Goal: Task Accomplishment & Management: Use online tool/utility

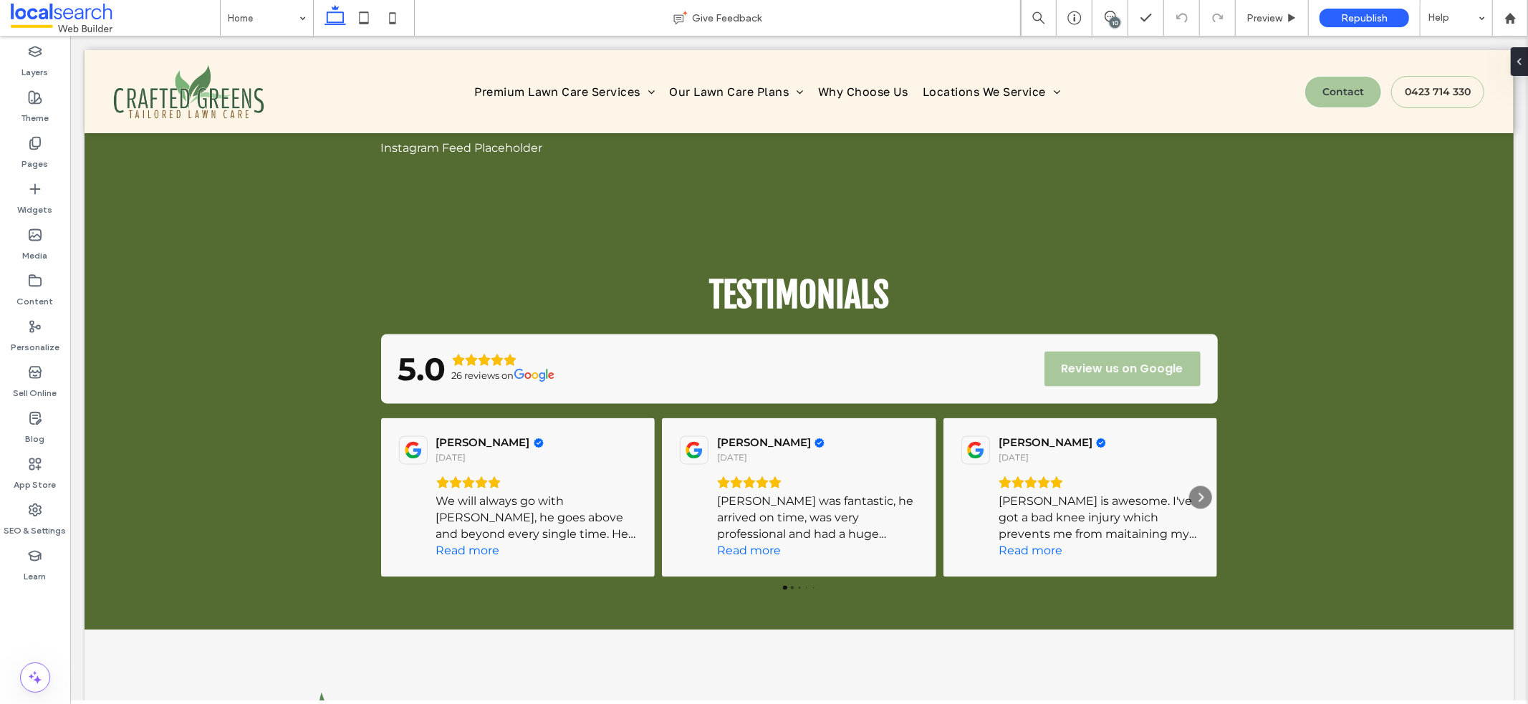
scroll to position [2032, 0]
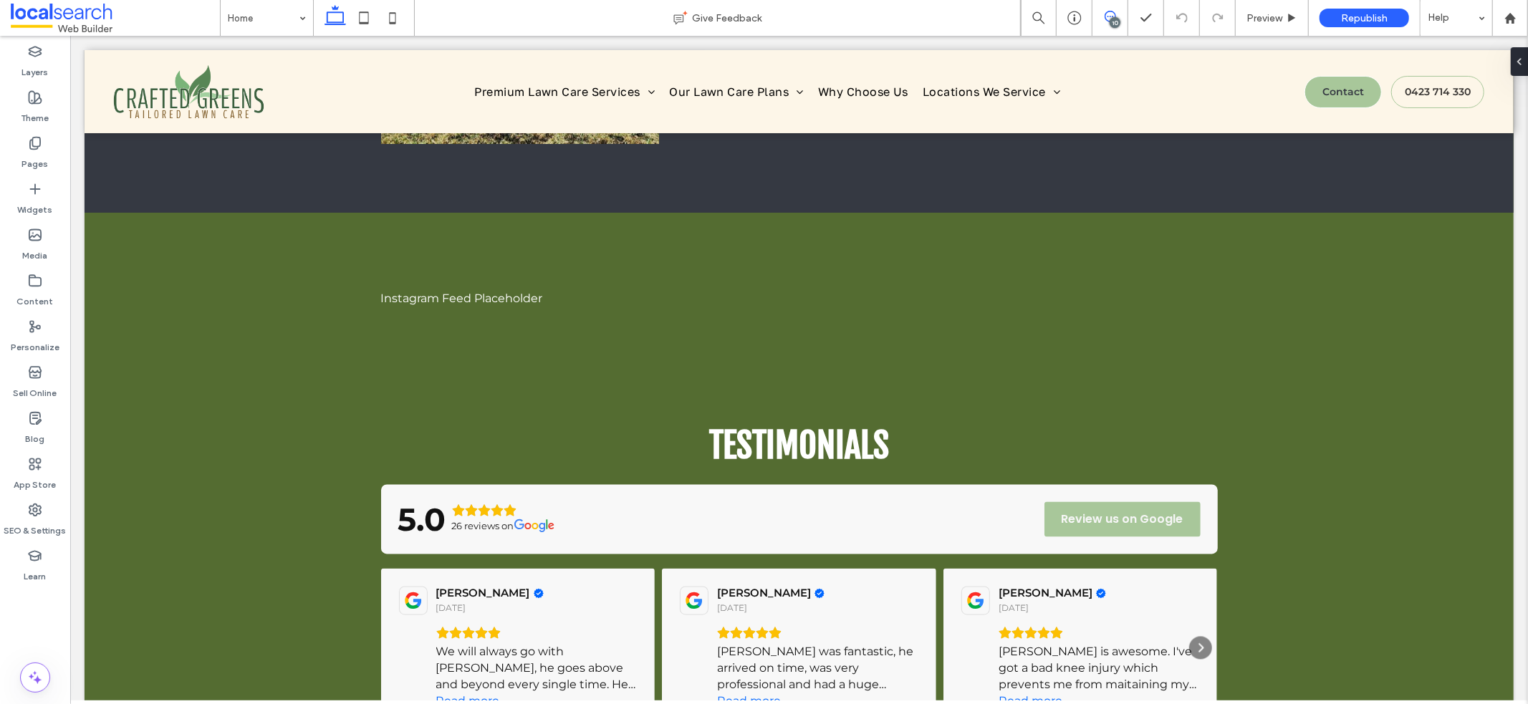
click at [1123, 17] on span at bounding box center [1109, 16] width 35 height 11
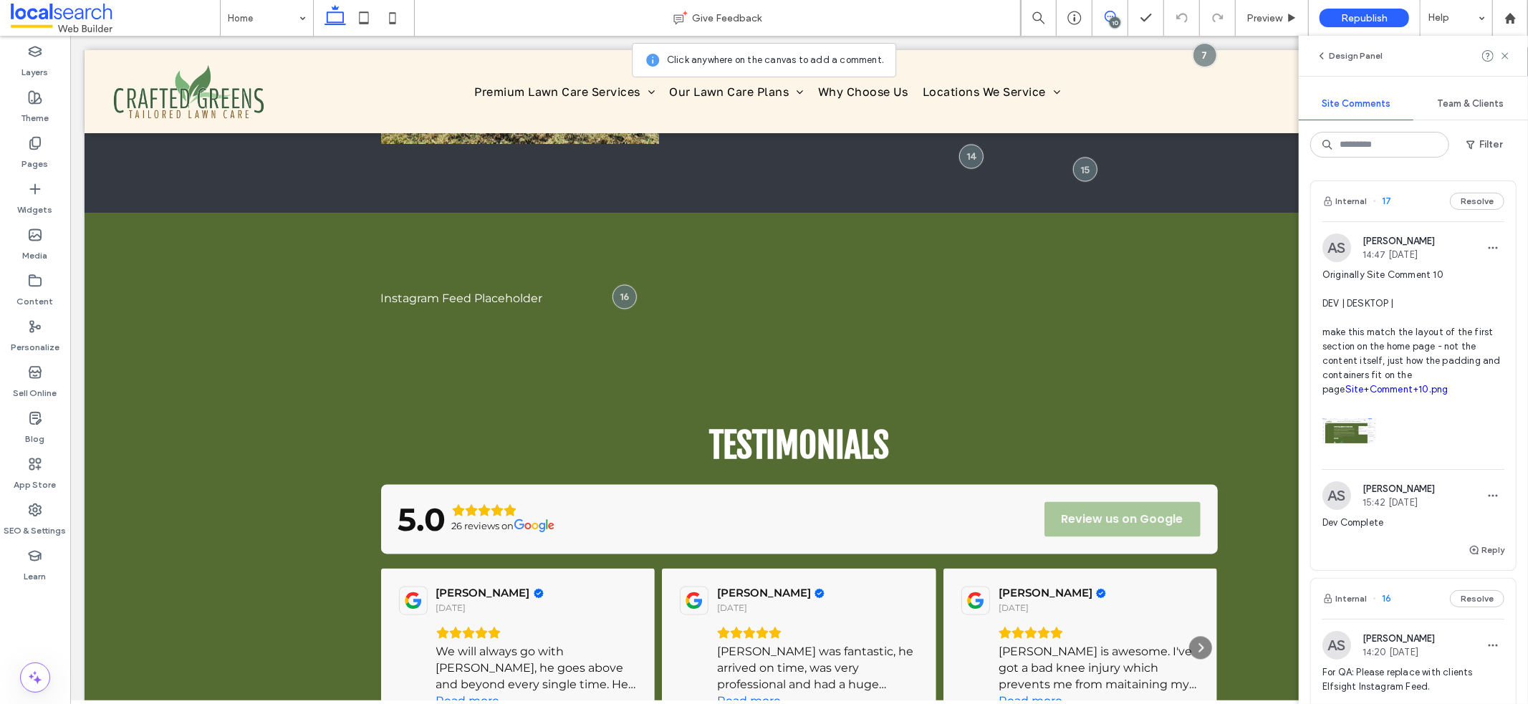
click at [1345, 395] on link "Site+Comment+10.png" at bounding box center [1396, 389] width 103 height 11
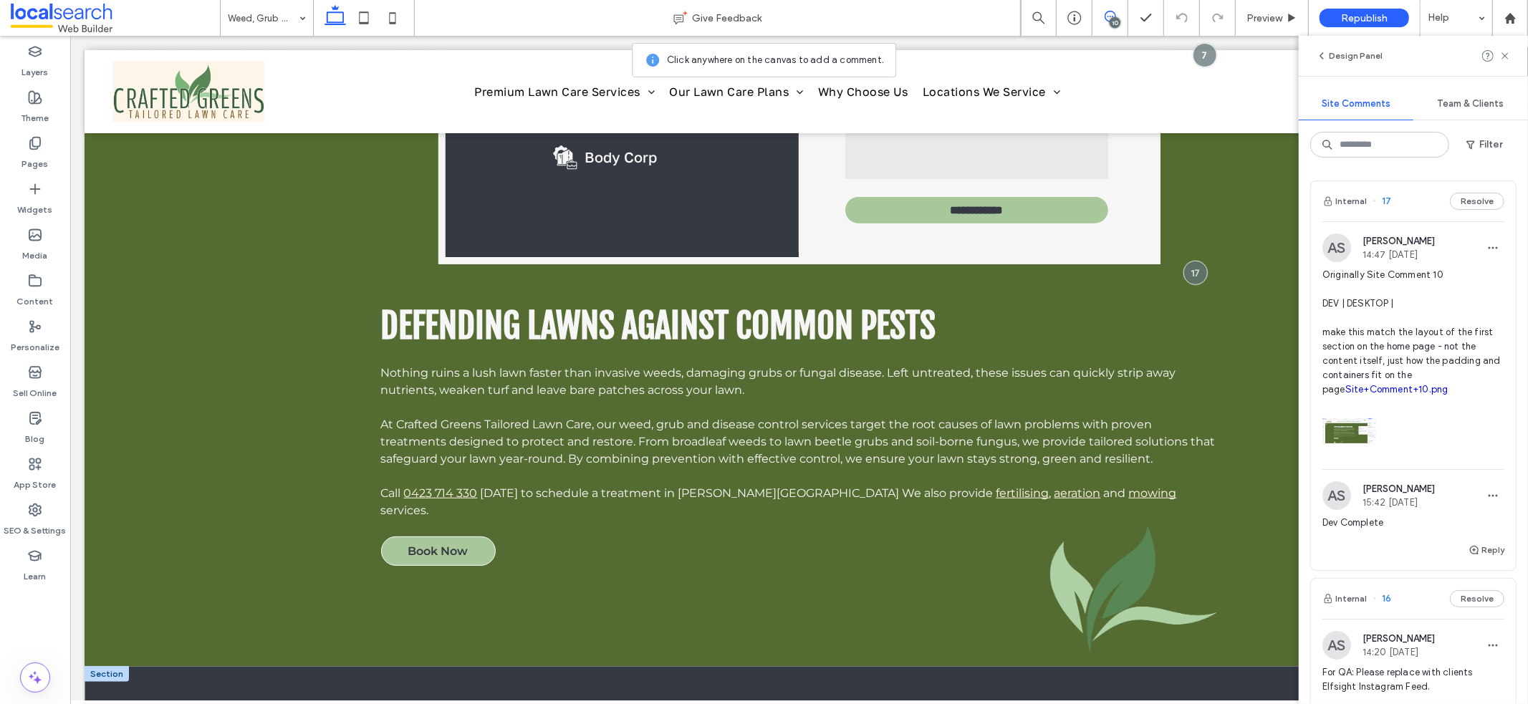
scroll to position [672, 0]
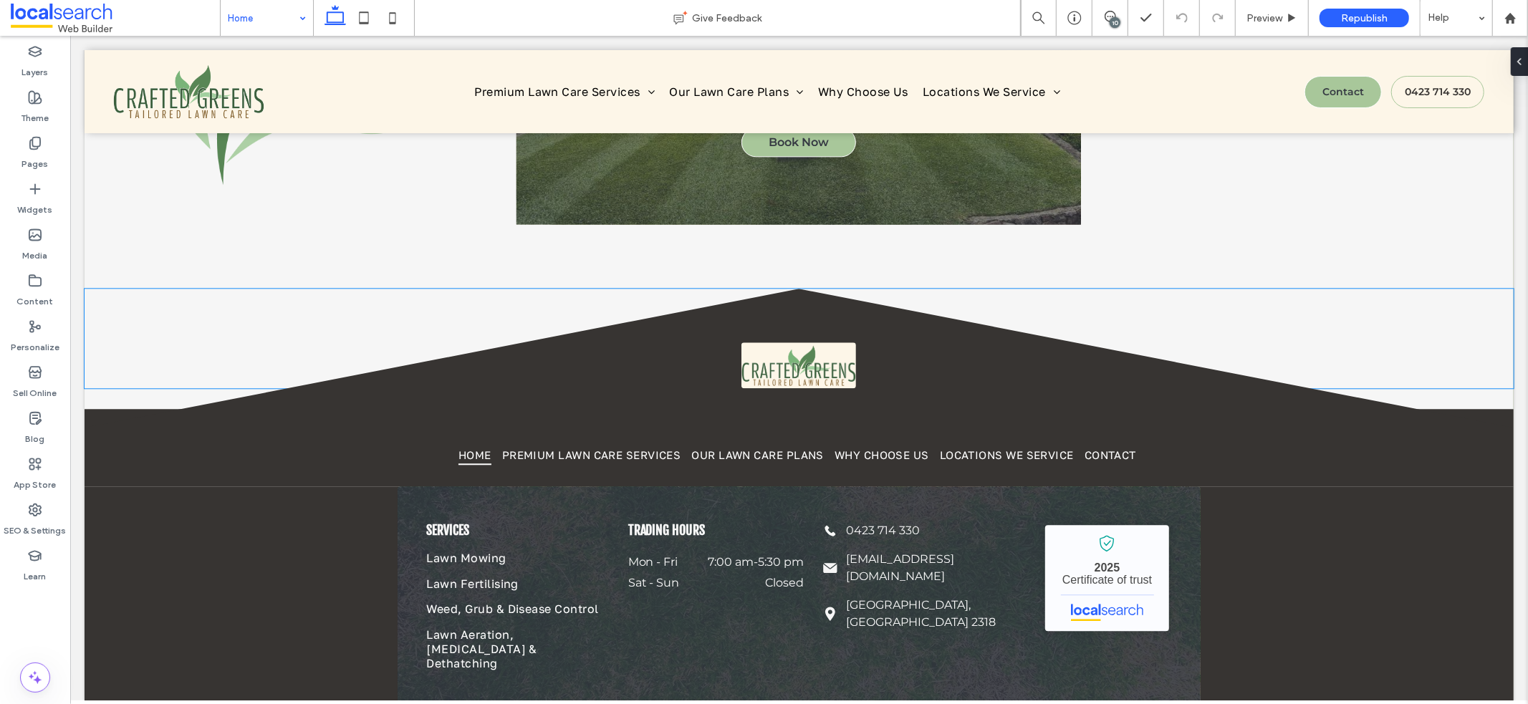
scroll to position [2938, 0]
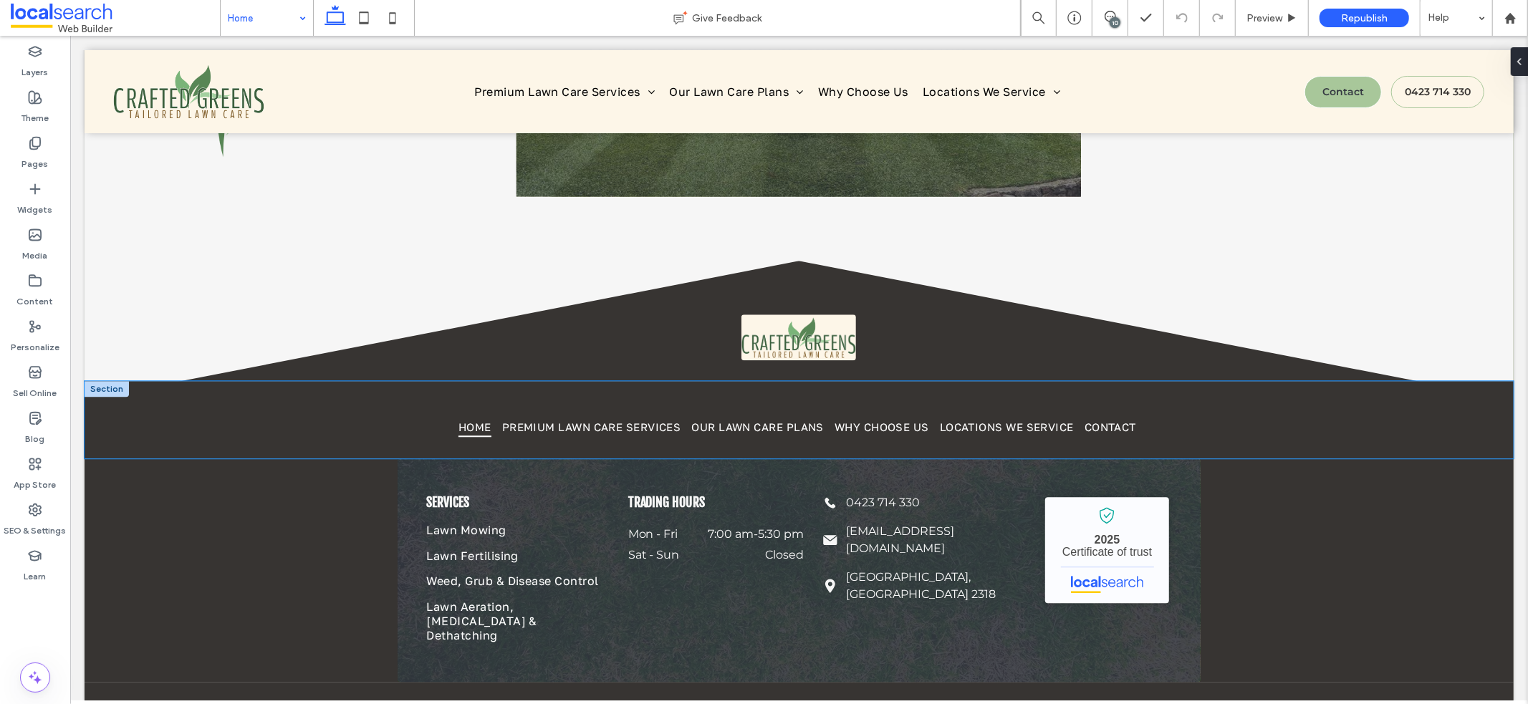
click at [1420, 424] on div "Home Premium Lawn Care Services Our Lawn Care Plans Why Choose Us Locations We …" at bounding box center [798, 418] width 1429 height 77
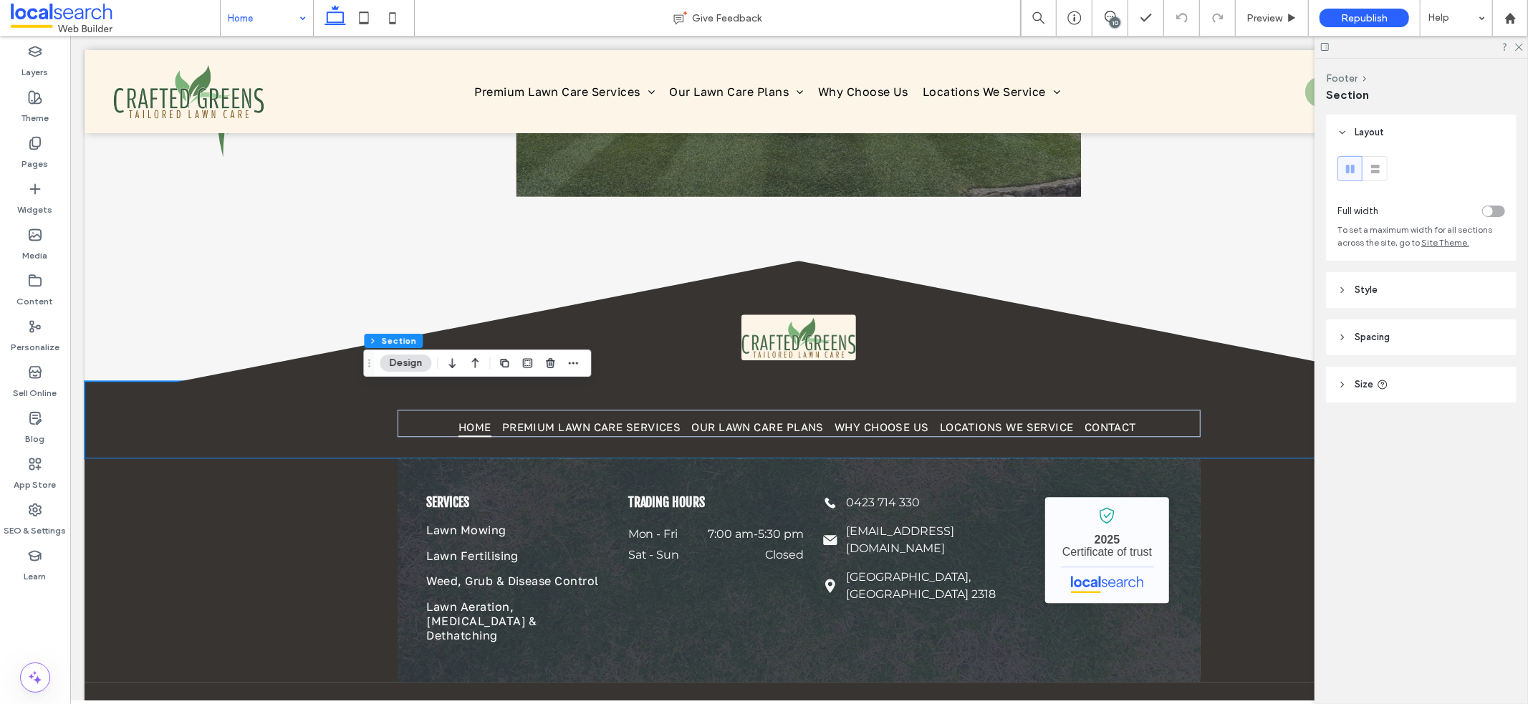
click at [1323, 46] on icon at bounding box center [1324, 47] width 11 height 11
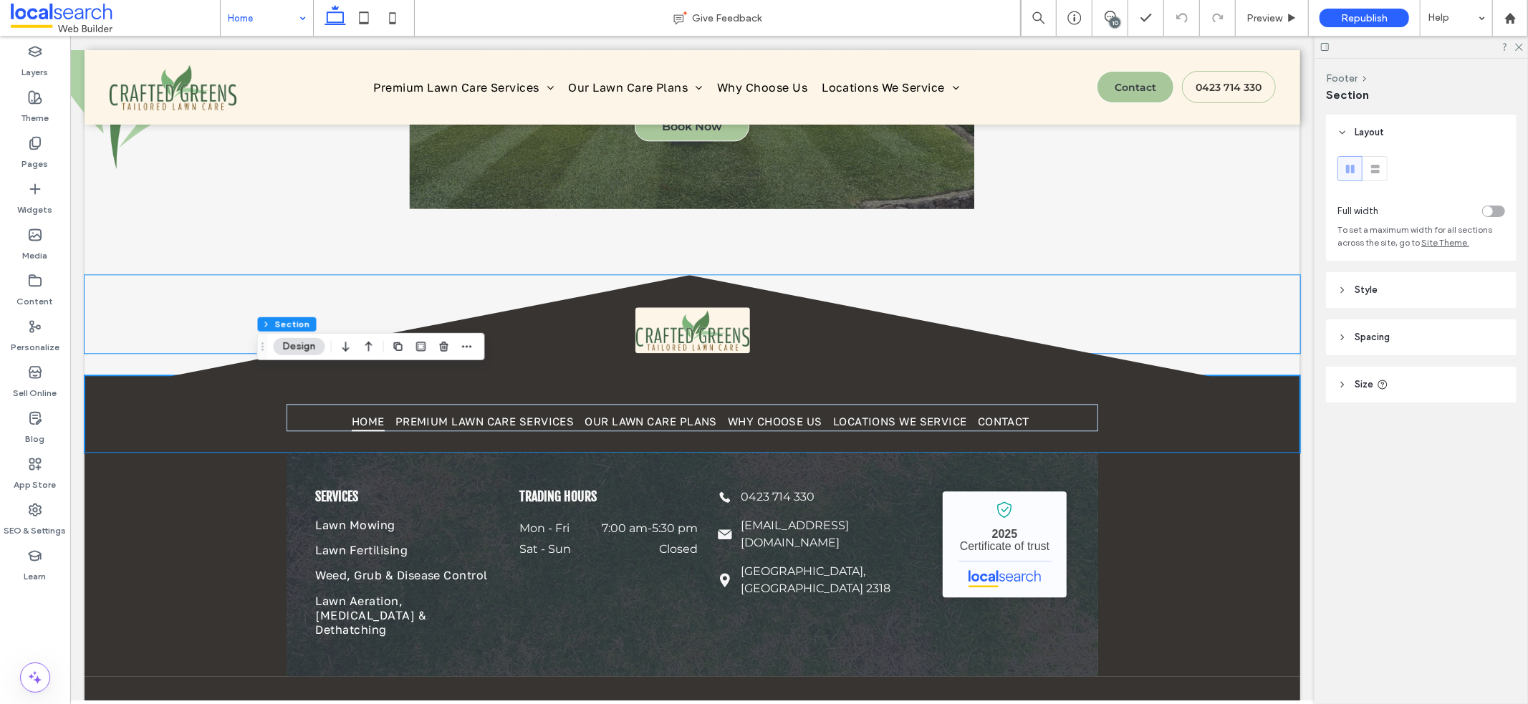
click at [1278, 234] on div "Contact Crafted Greens Tailored Lawn Care for Professional Lawn Care Book Now" at bounding box center [691, 90] width 1215 height 364
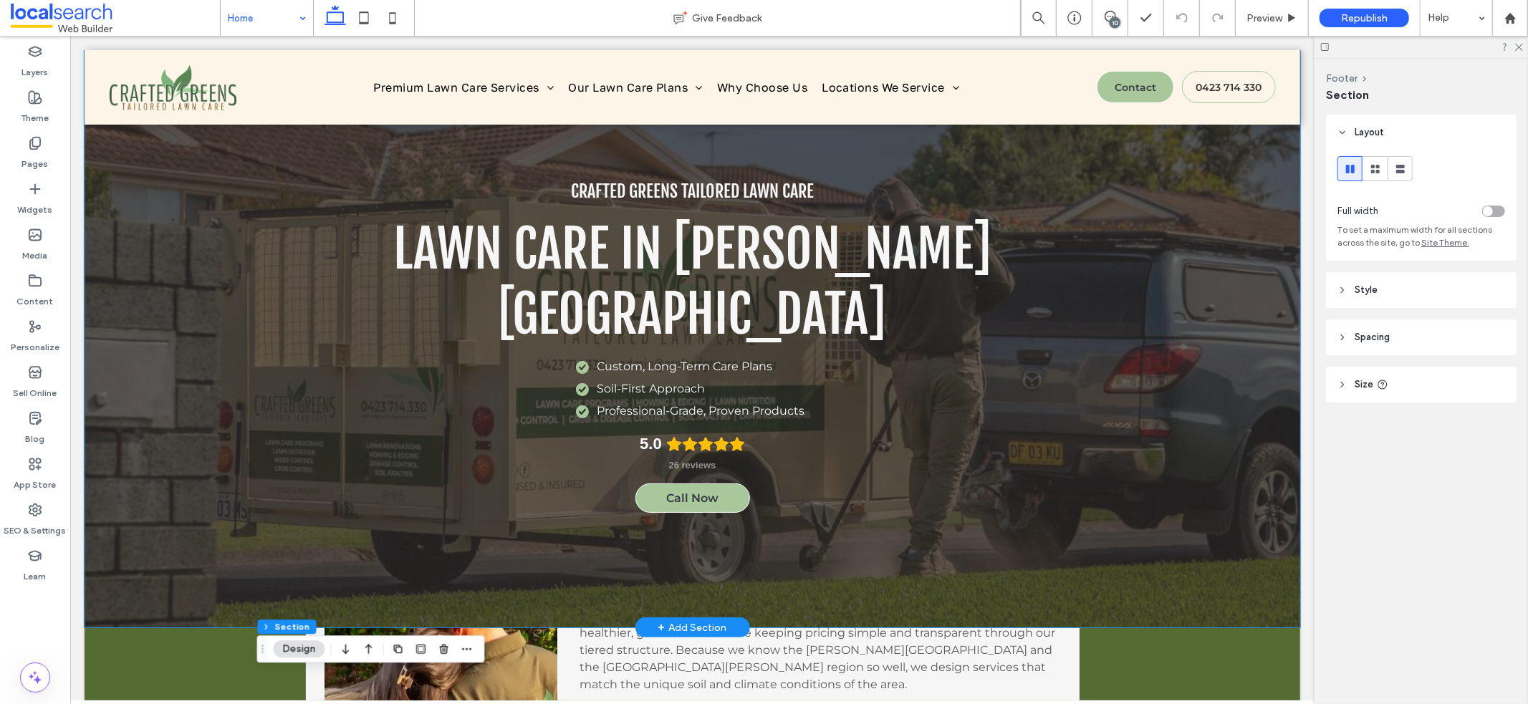
scroll to position [0, 0]
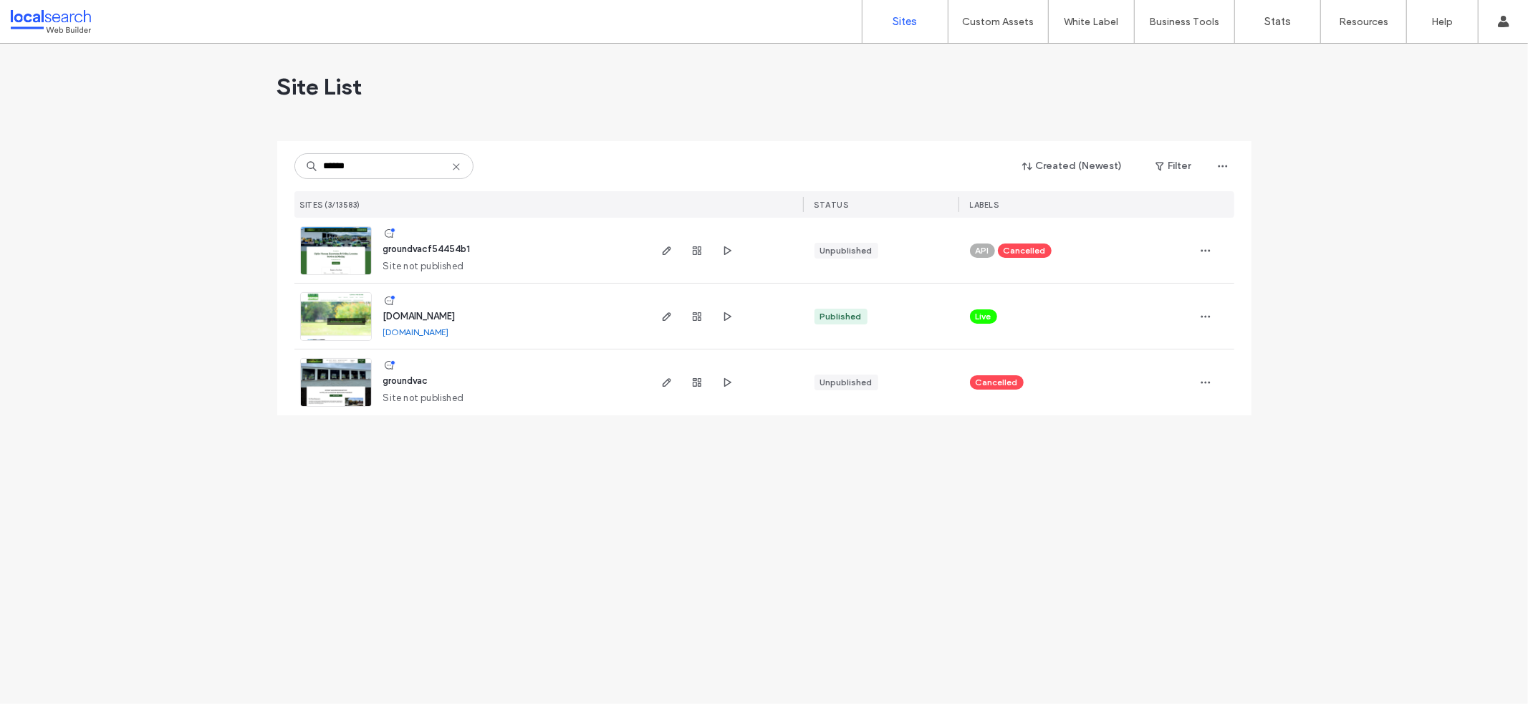
type input "******"
click at [344, 316] on img at bounding box center [336, 341] width 70 height 97
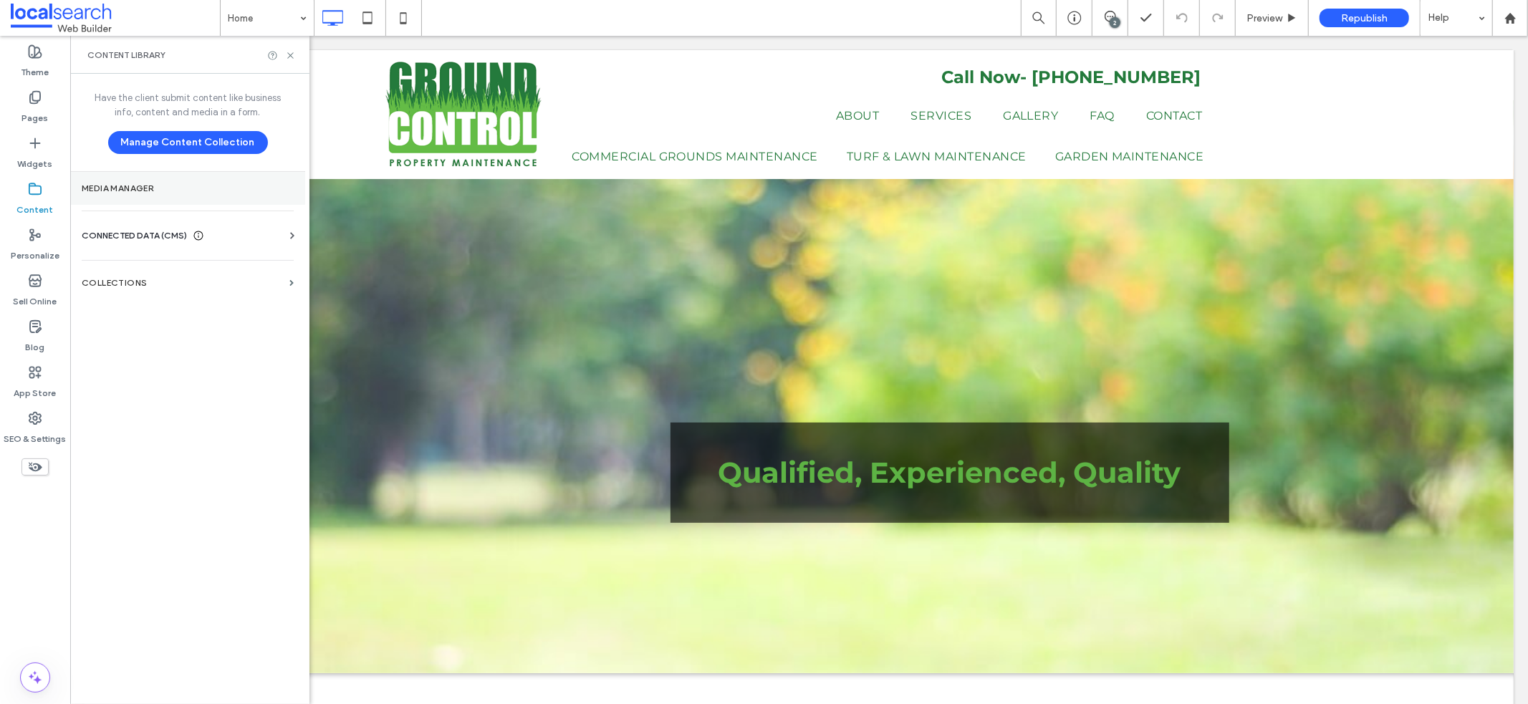
click at [85, 188] on label "Media Manager" at bounding box center [188, 188] width 212 height 10
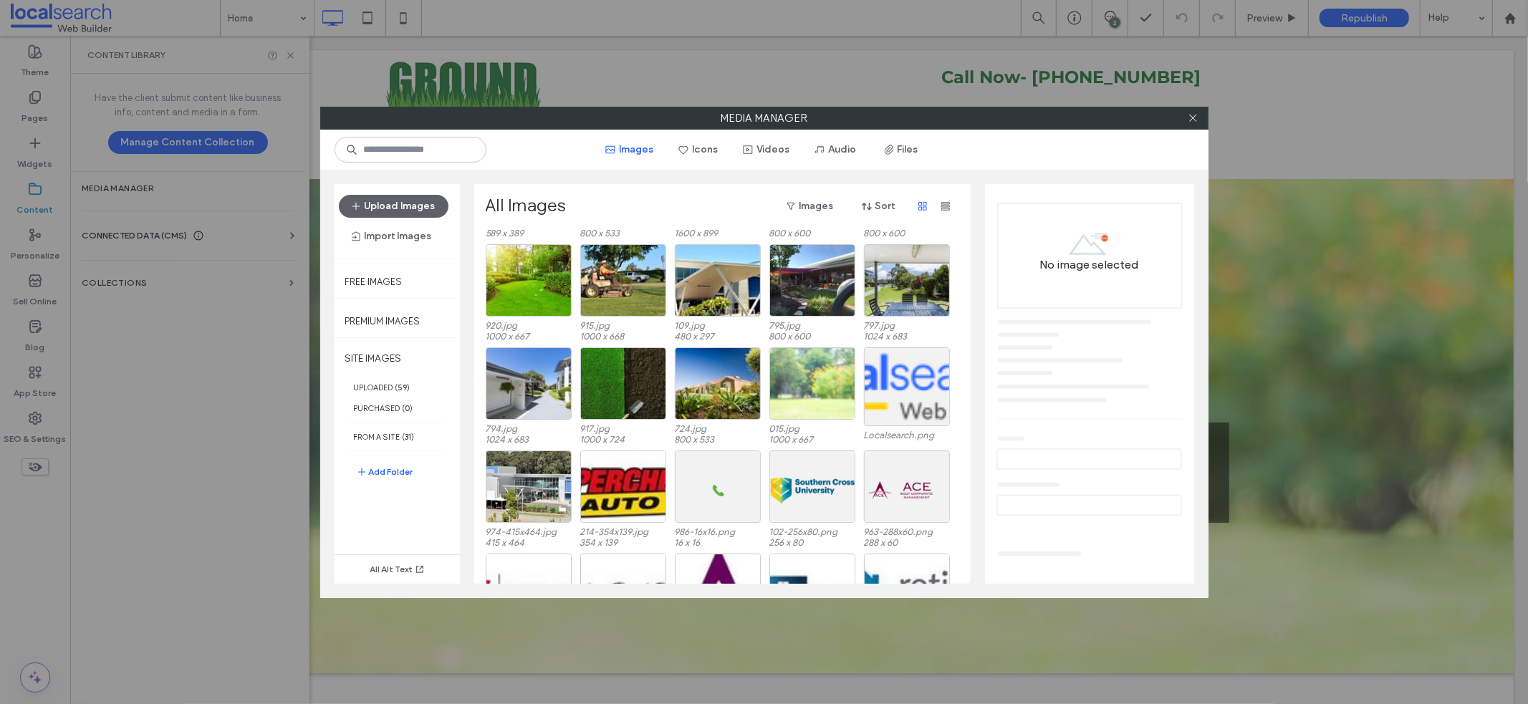
scroll to position [1055, 0]
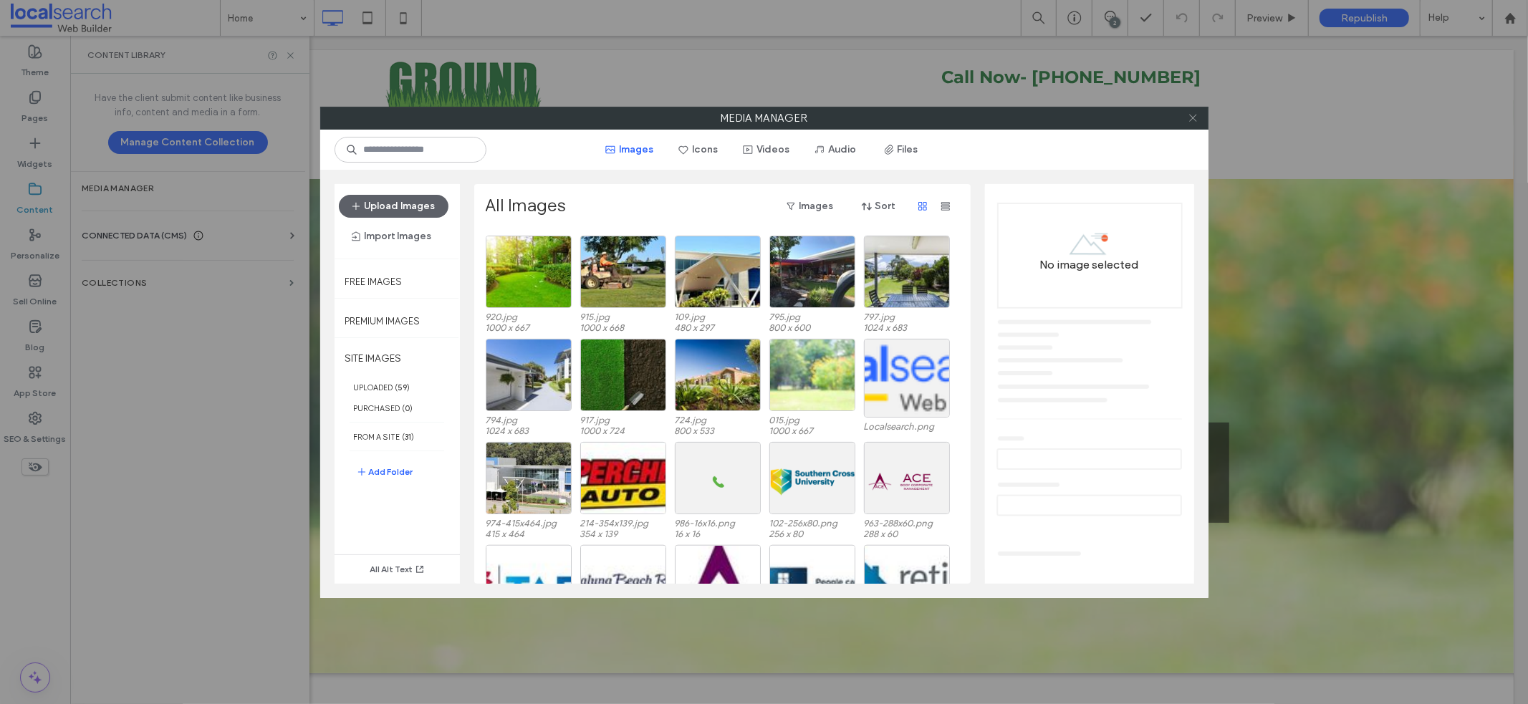
click at [1195, 117] on icon at bounding box center [1192, 117] width 11 height 11
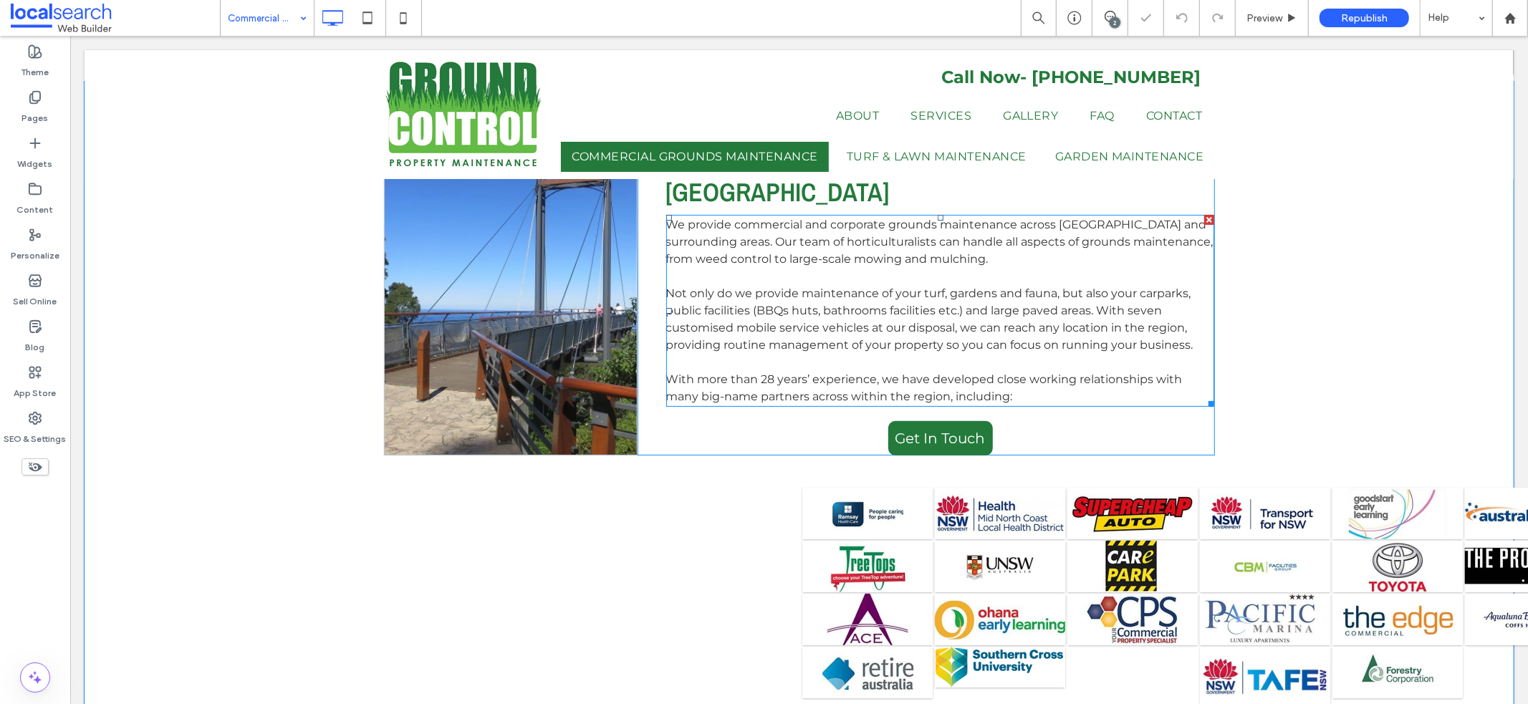
scroll to position [304, 0]
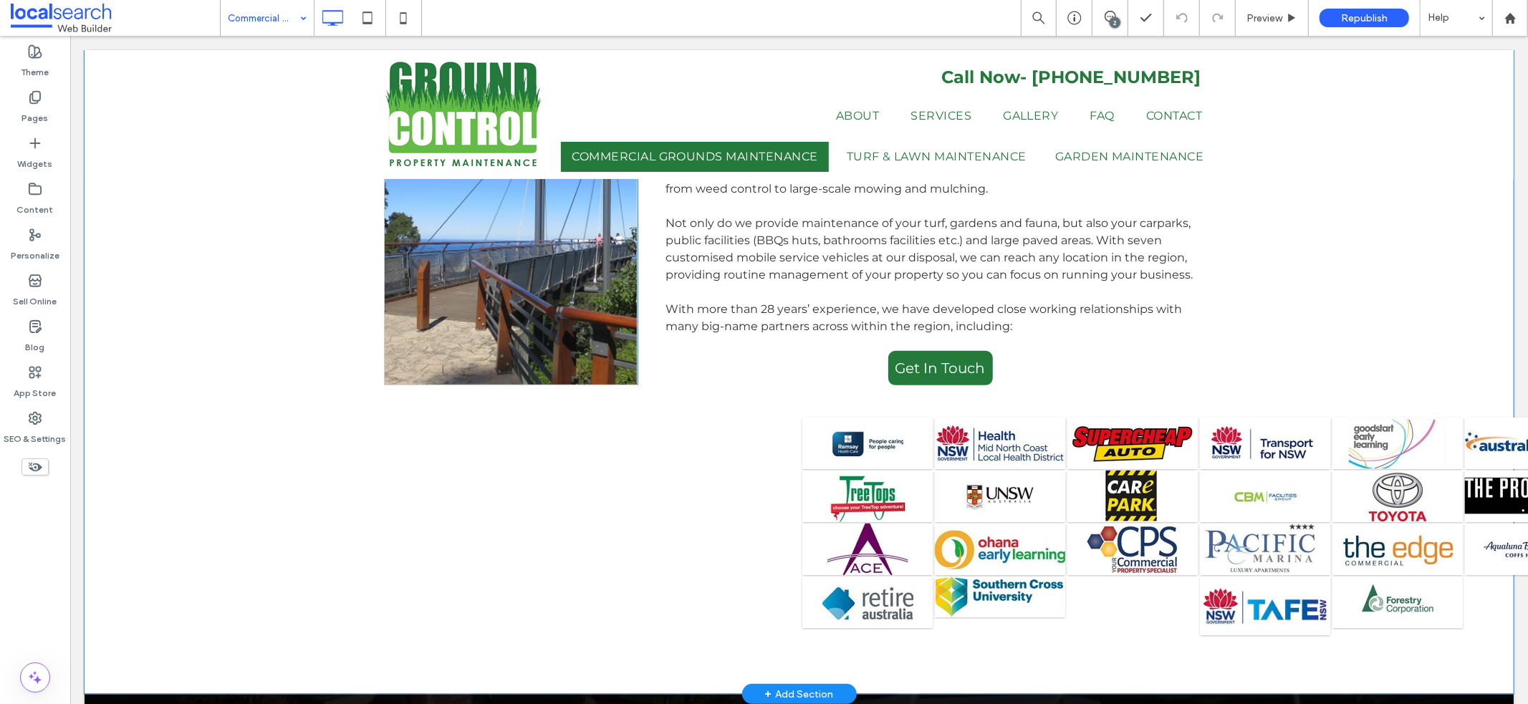
click at [1377, 349] on div "Click To Paste Commercial Grounds Maintenance [GEOGRAPHIC_DATA] We provide comm…" at bounding box center [798, 352] width 1429 height 682
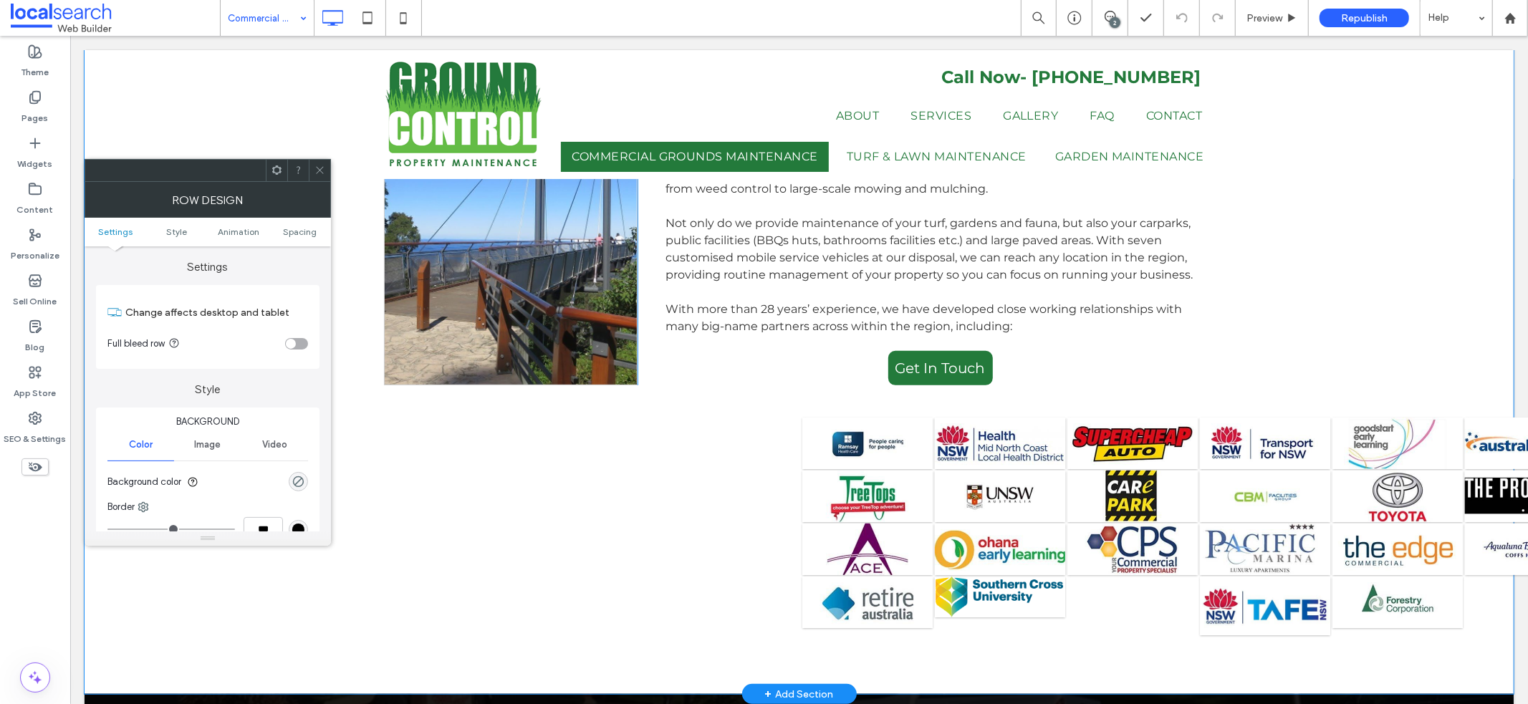
scroll to position [0, 0]
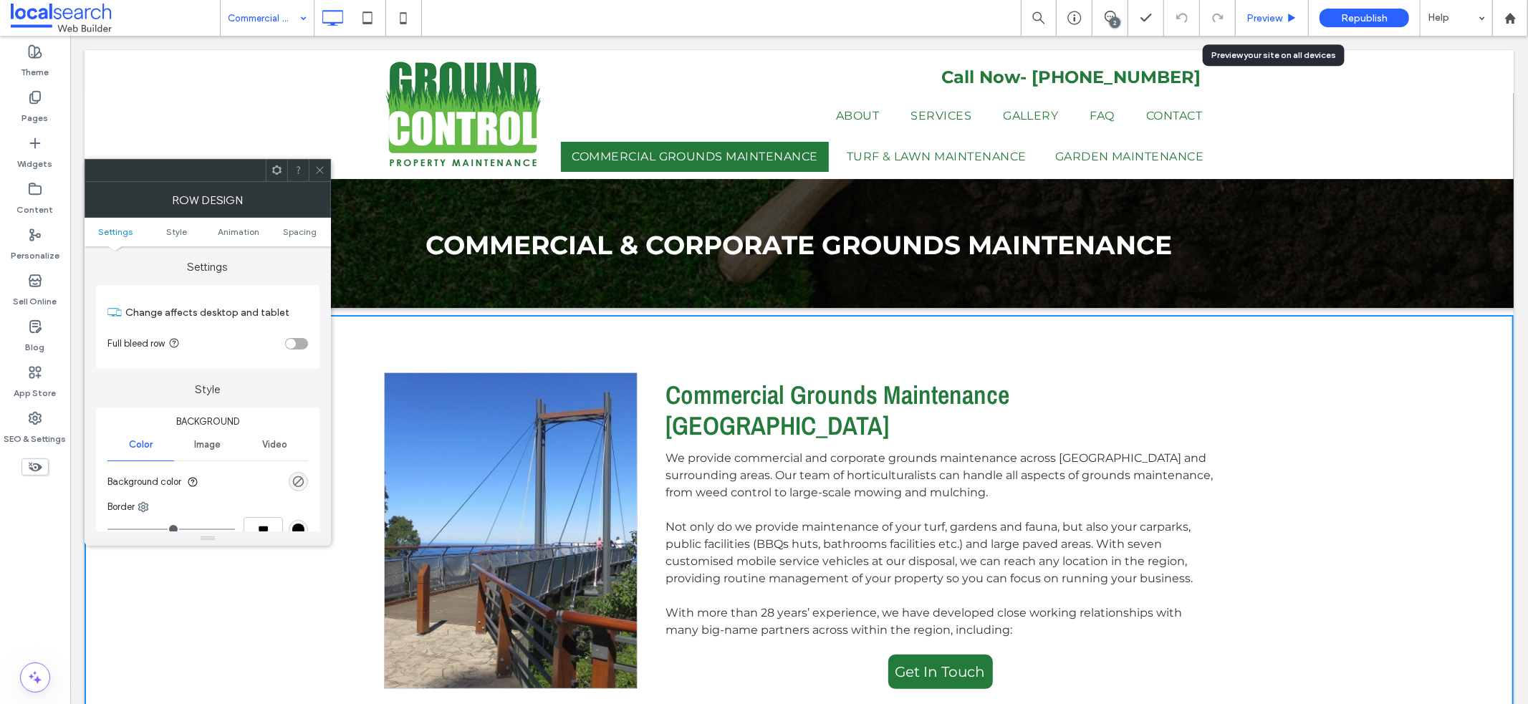
click at [1261, 26] on div "Preview" at bounding box center [1271, 18] width 73 height 36
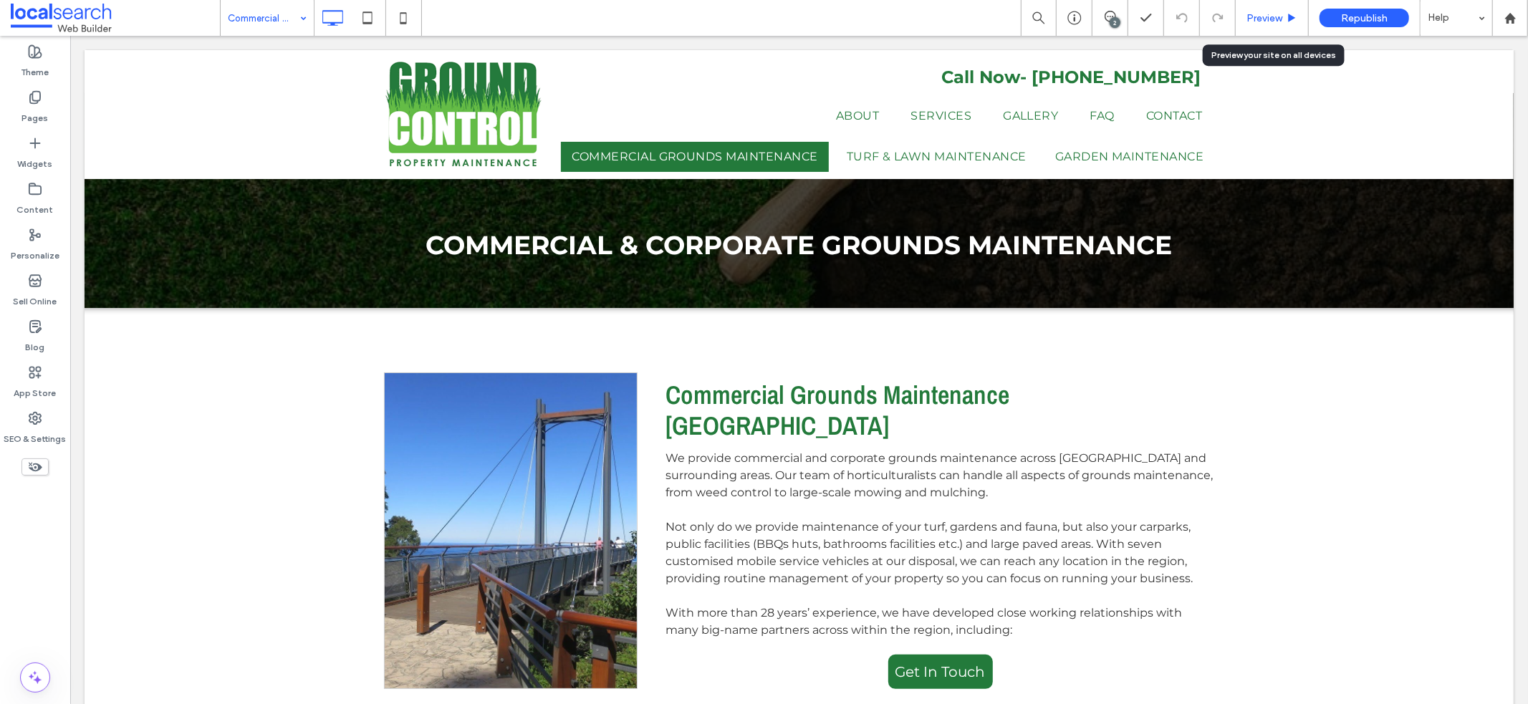
click at [1258, 12] on span "Preview" at bounding box center [1264, 18] width 36 height 12
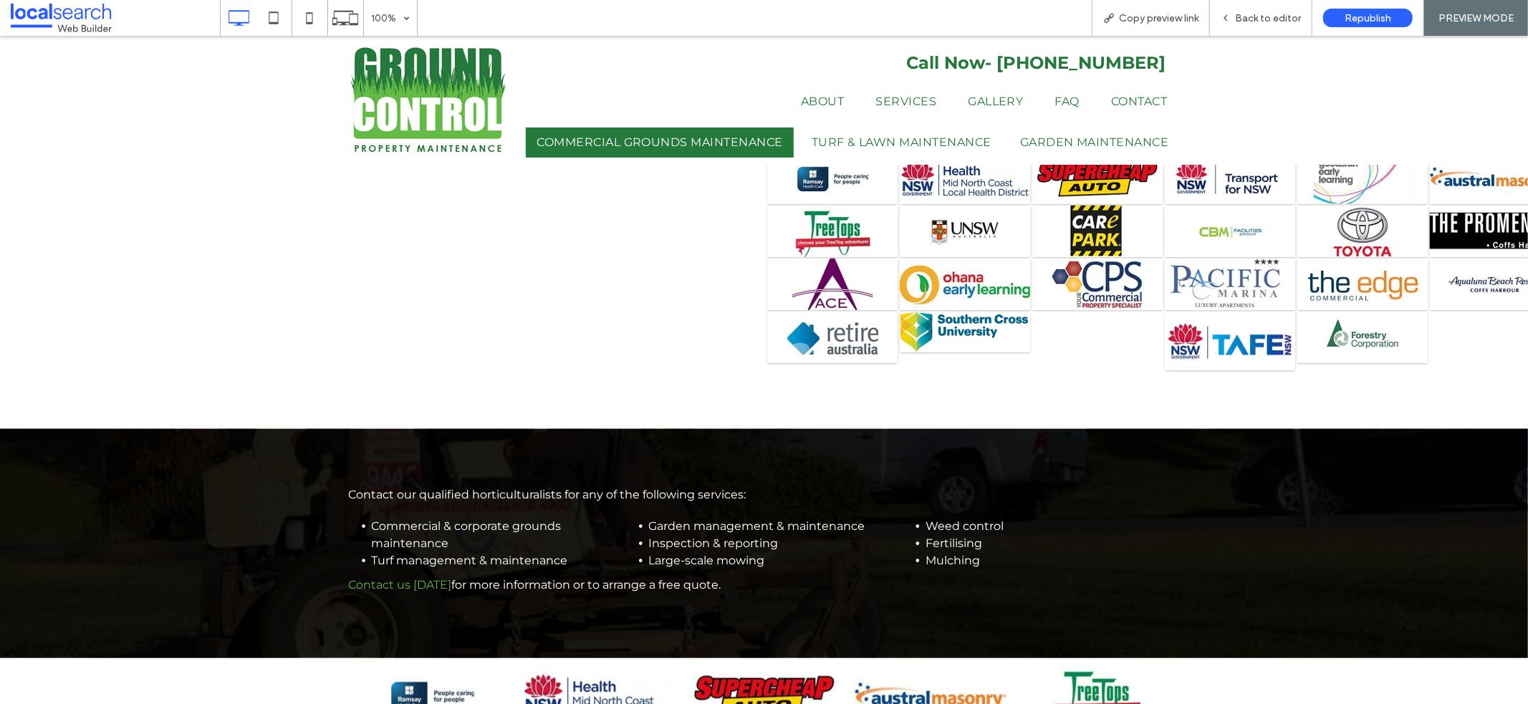
scroll to position [391, 0]
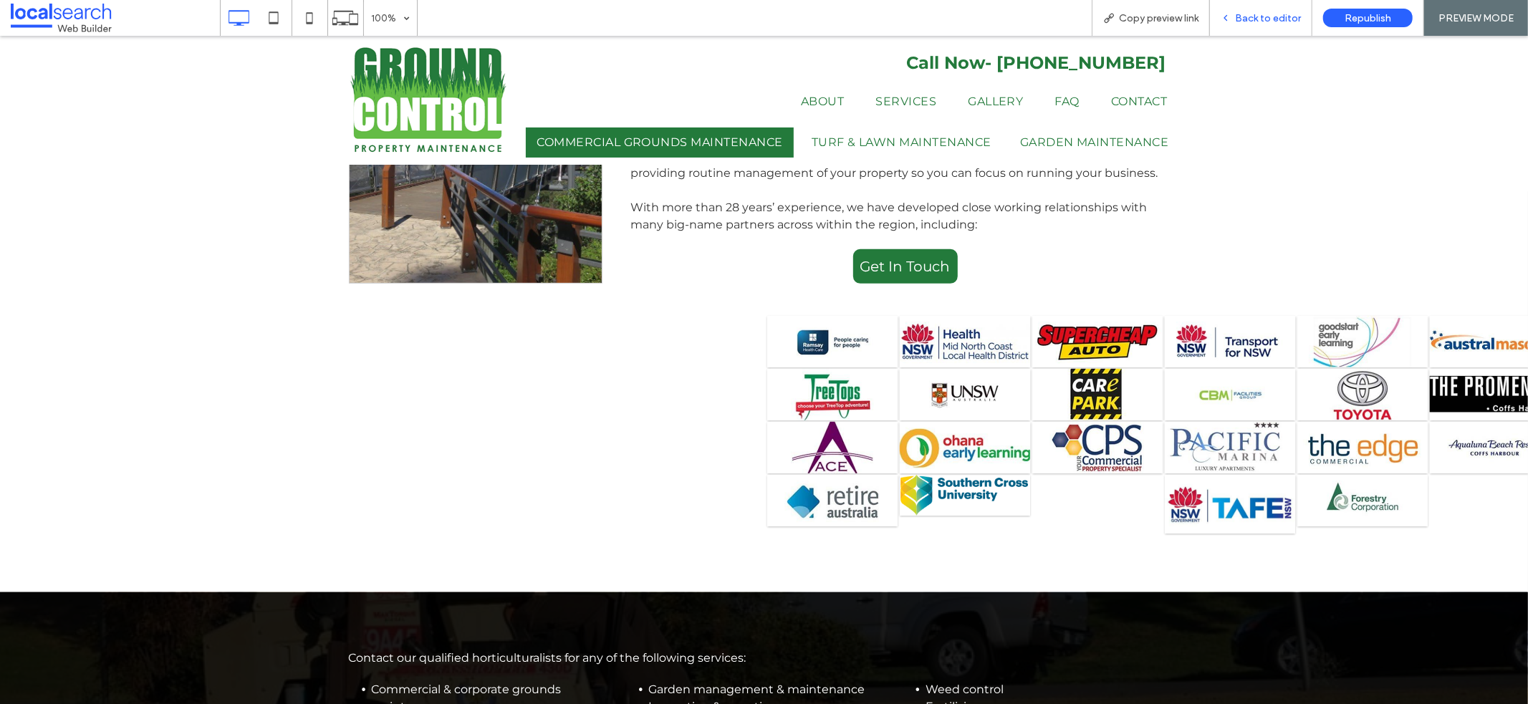
click at [1240, 23] on span "Back to editor" at bounding box center [1268, 18] width 66 height 12
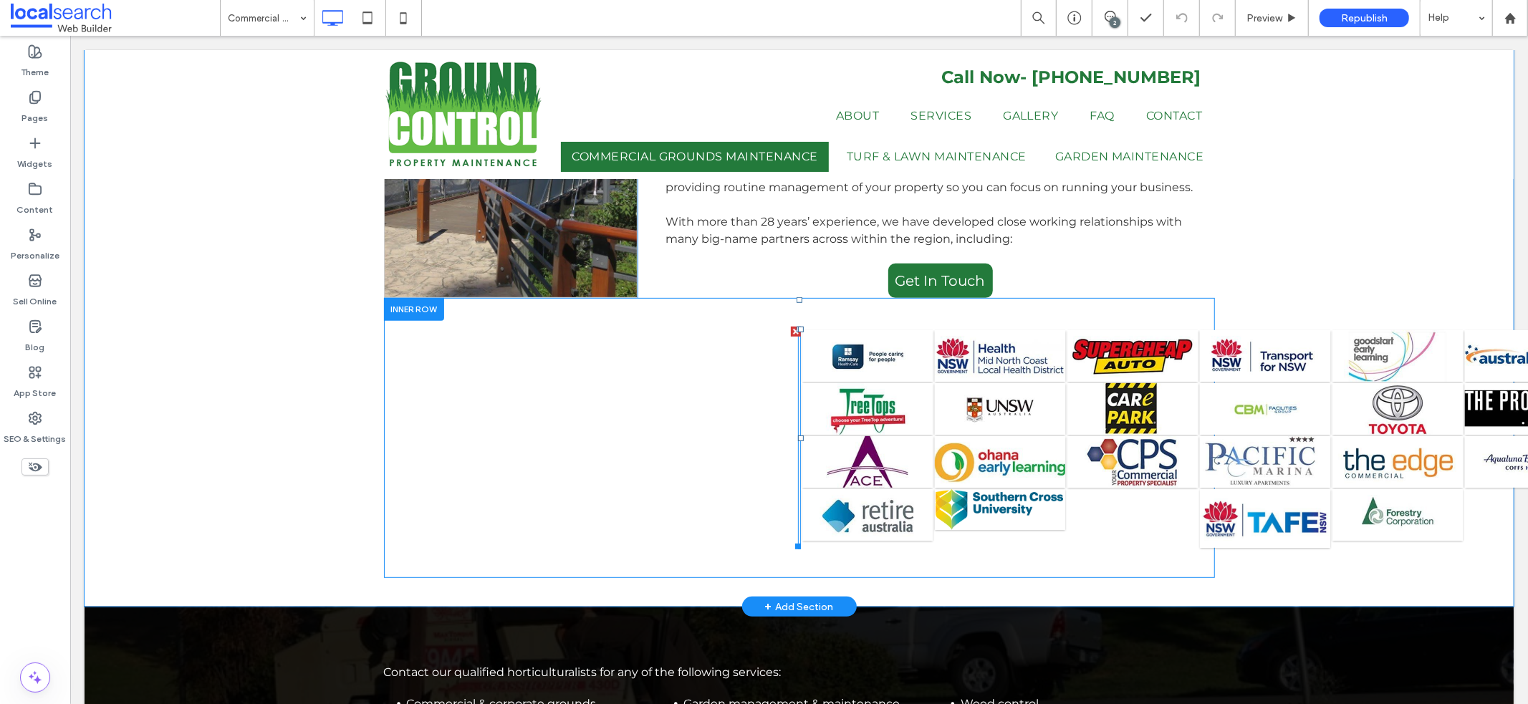
click at [831, 329] on img at bounding box center [866, 354] width 130 height 51
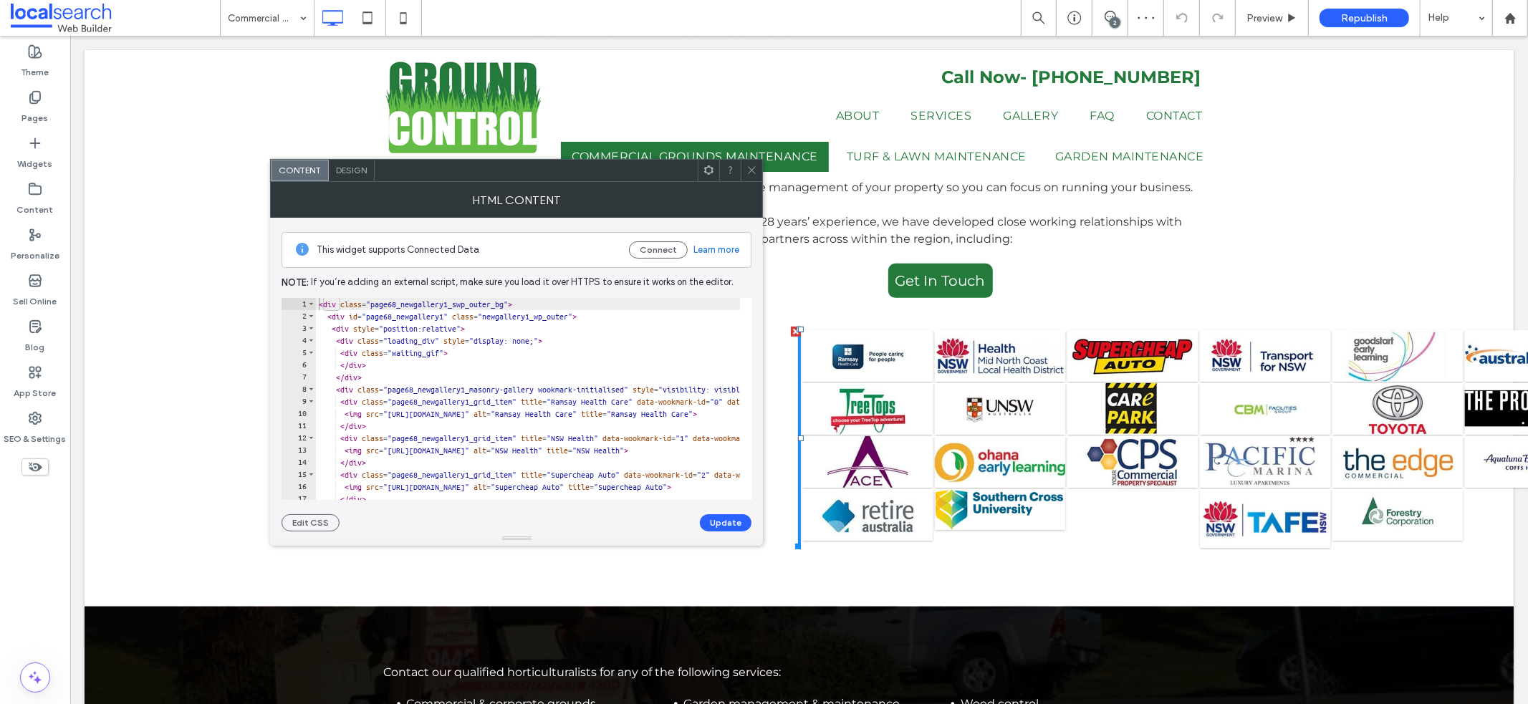
click at [748, 168] on icon at bounding box center [751, 170] width 11 height 11
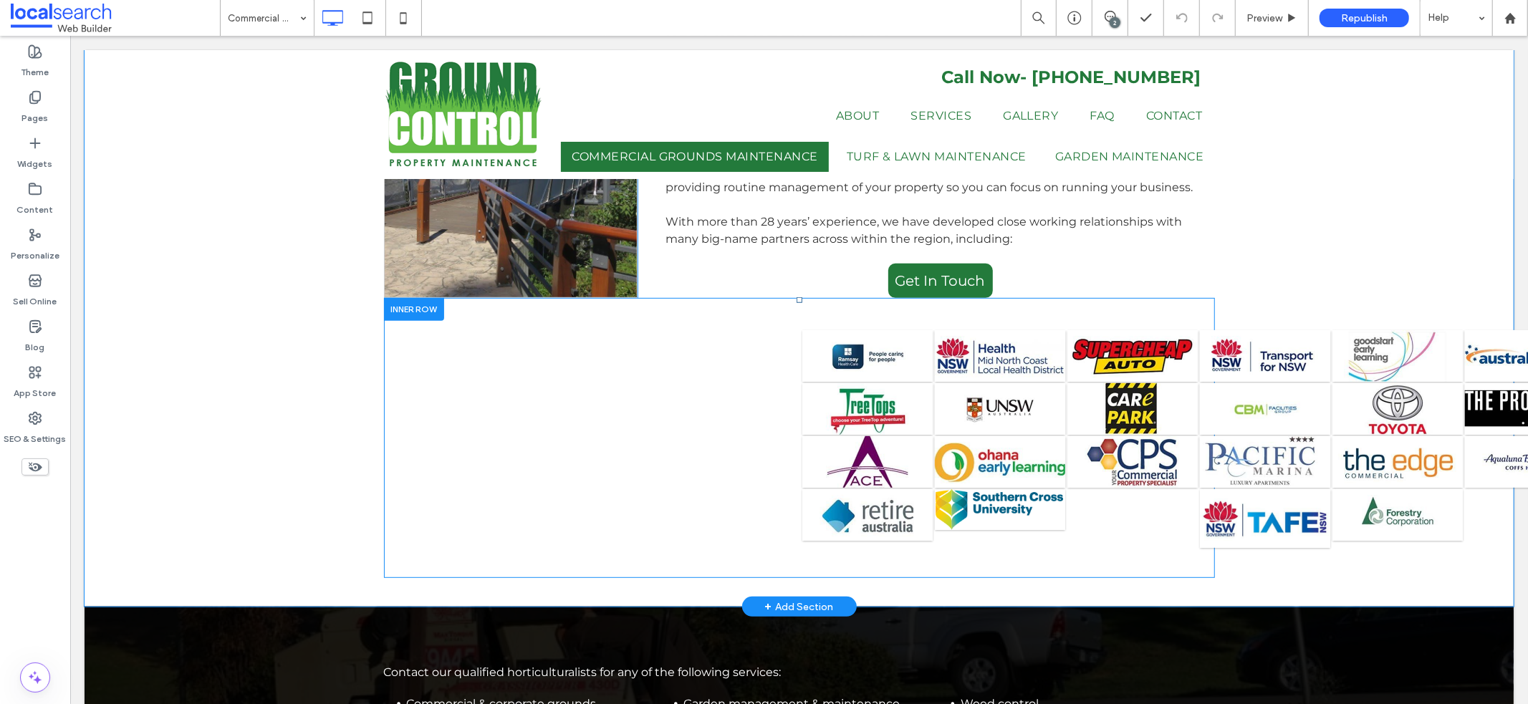
click at [793, 328] on div "Click To Paste" at bounding box center [798, 437] width 831 height 223
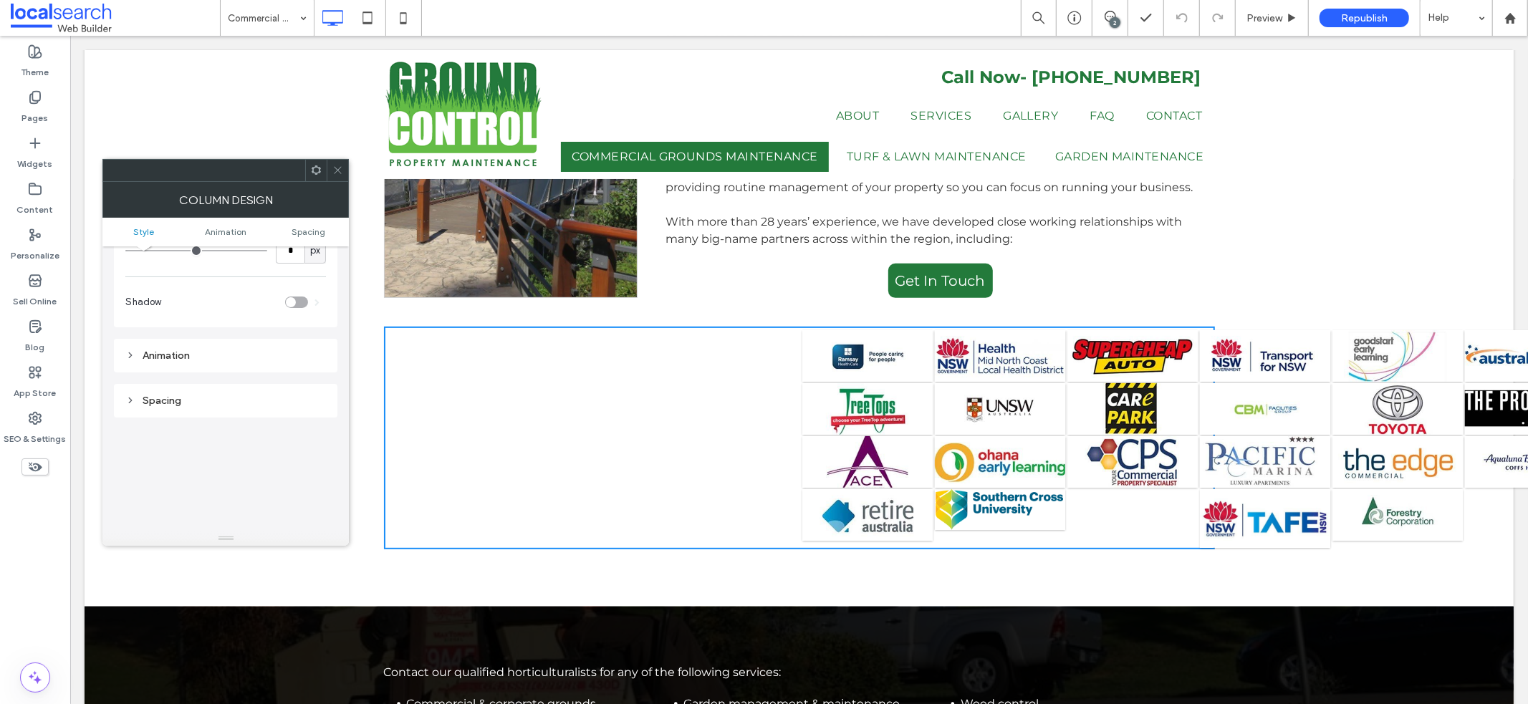
click at [180, 404] on div "Spacing" at bounding box center [225, 401] width 201 height 12
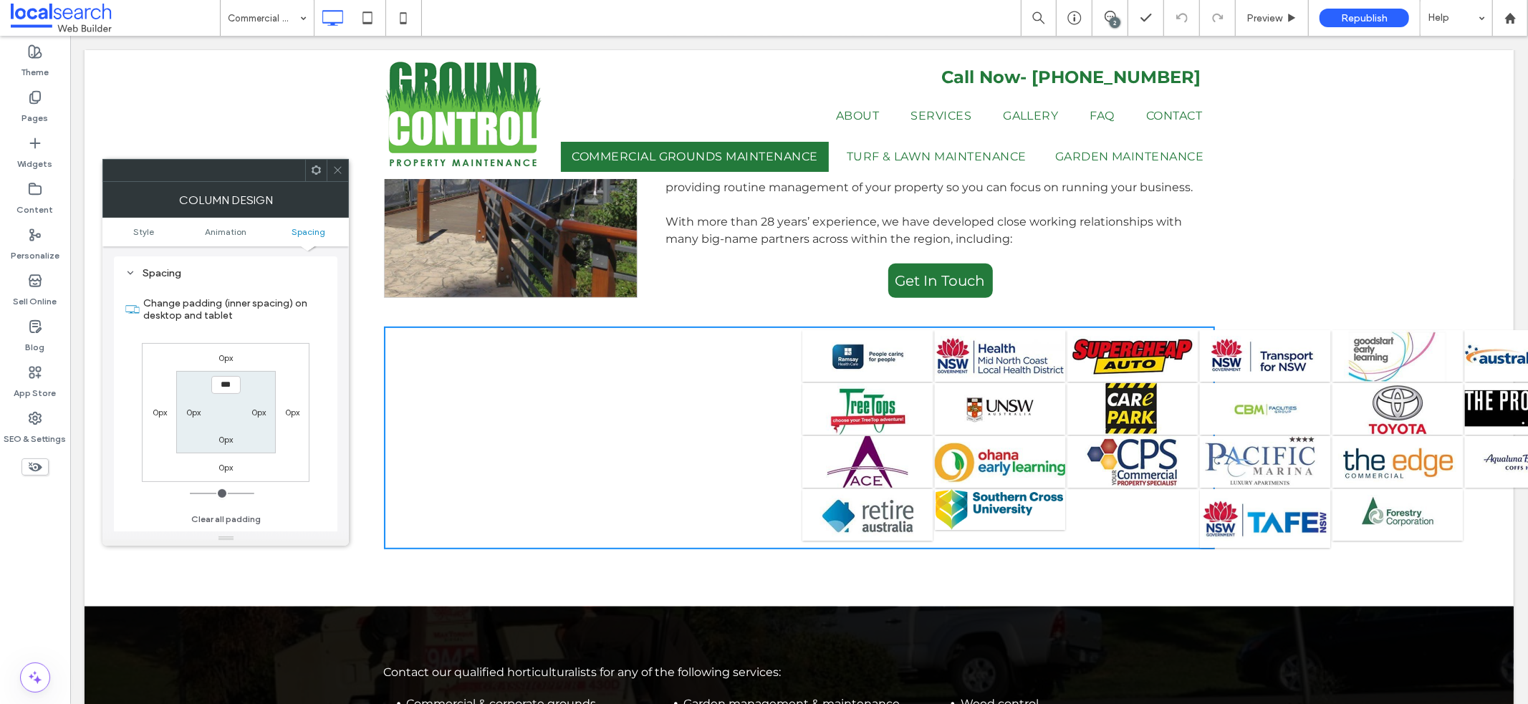
click at [836, 435] on img at bounding box center [866, 460] width 130 height 51
click at [1319, 341] on img at bounding box center [1264, 354] width 130 height 51
click at [1422, 382] on img at bounding box center [1396, 407] width 130 height 51
click at [1492, 493] on div "Click To Paste Commercial Grounds Maintenance [GEOGRAPHIC_DATA] We provide comm…" at bounding box center [798, 264] width 1429 height 682
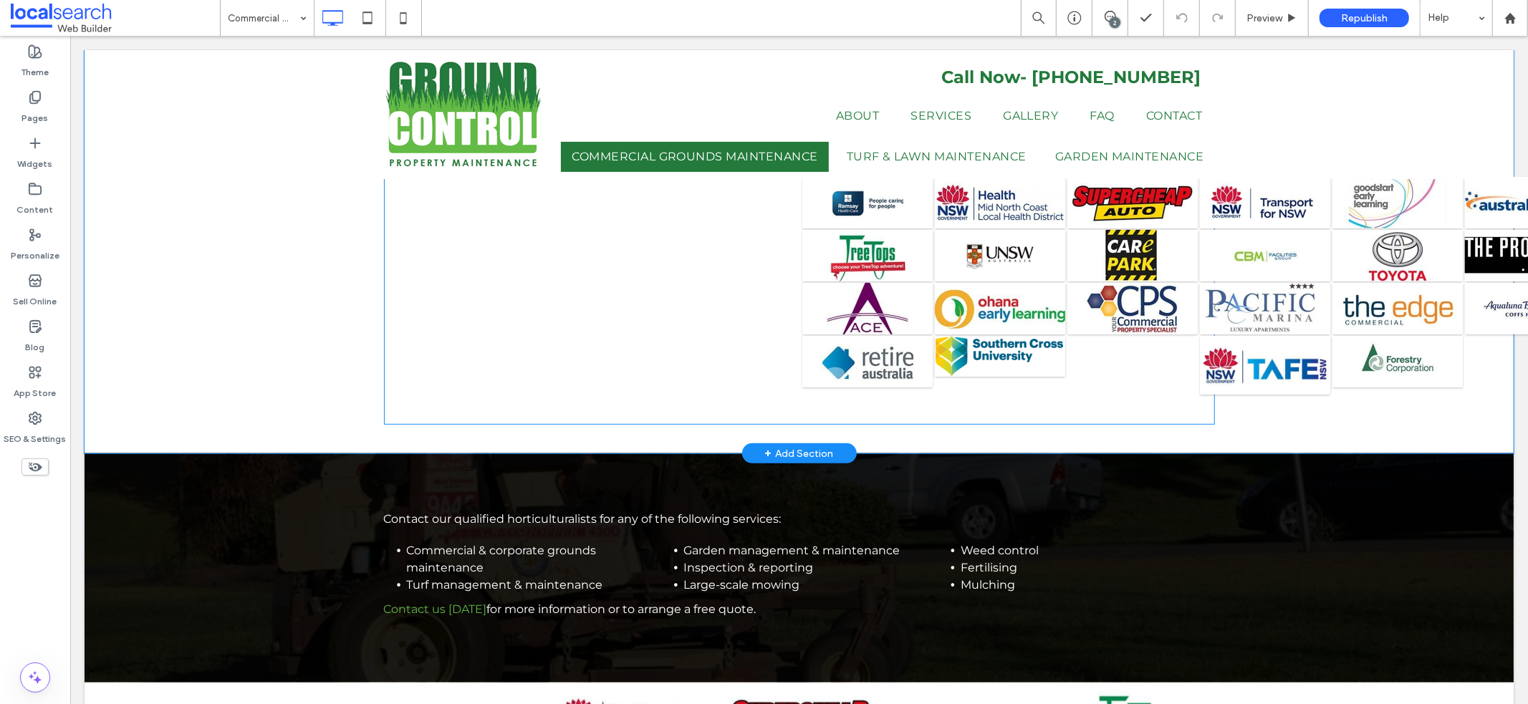
scroll to position [713, 0]
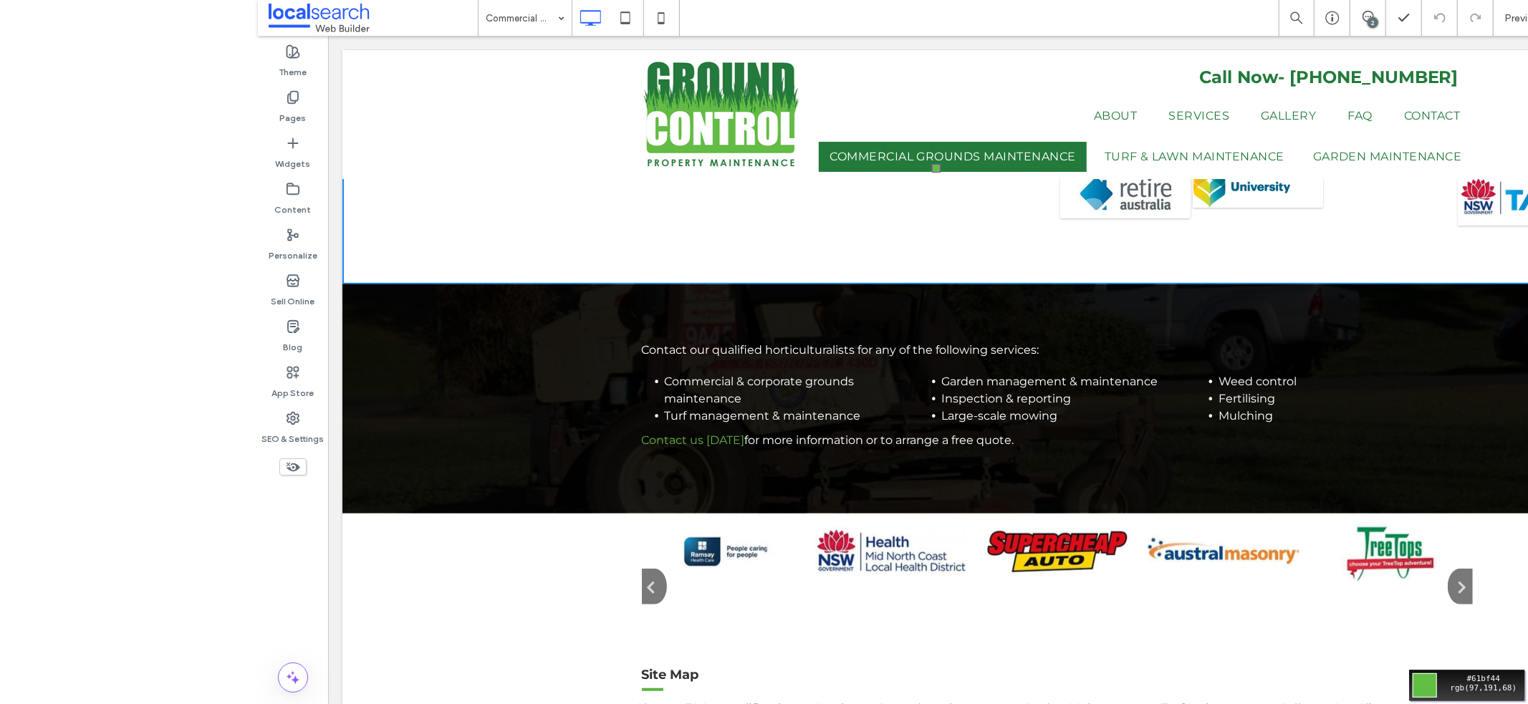
click at [663, 150] on div "Move your 🖱️ to pick a color #61bf44 rgb(97,191,68)" at bounding box center [1150, 352] width 1785 height 704
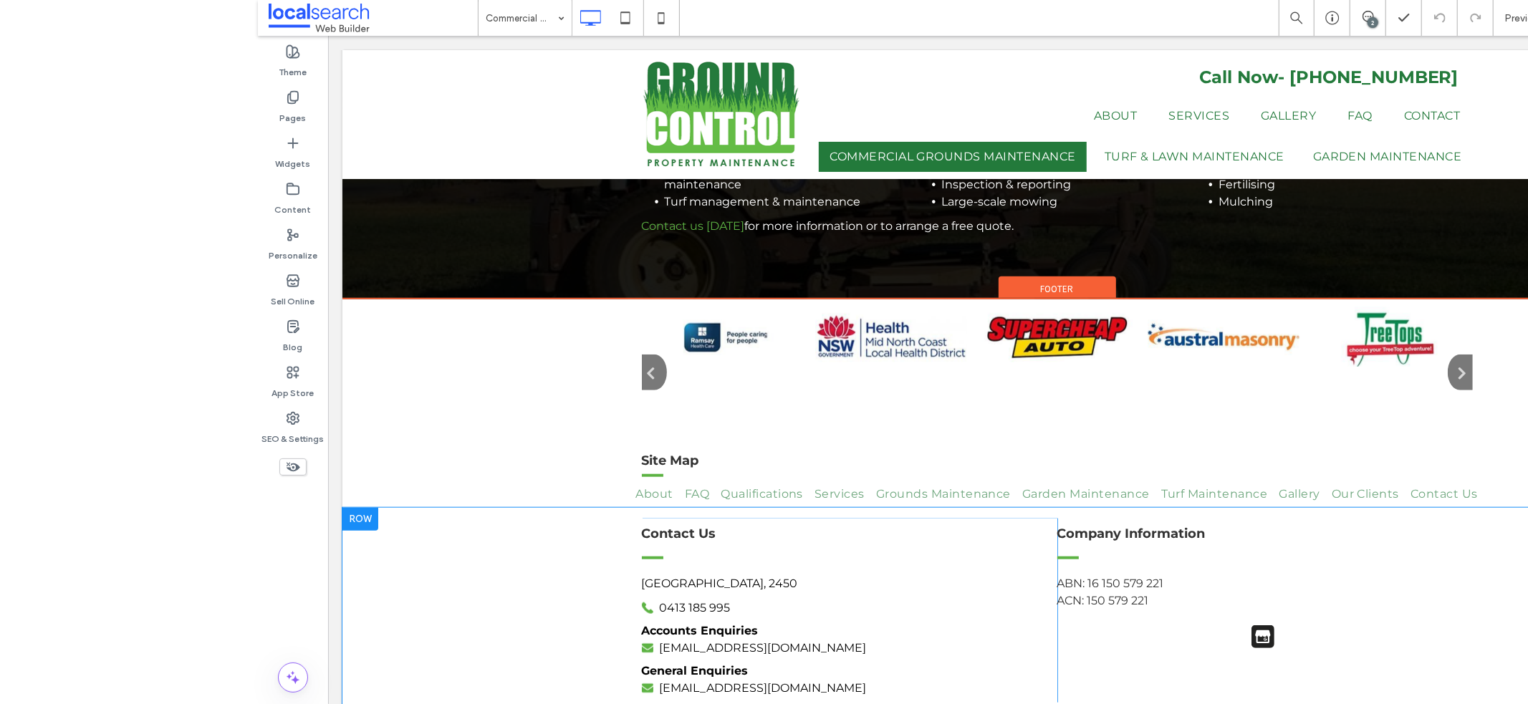
scroll to position [947, 0]
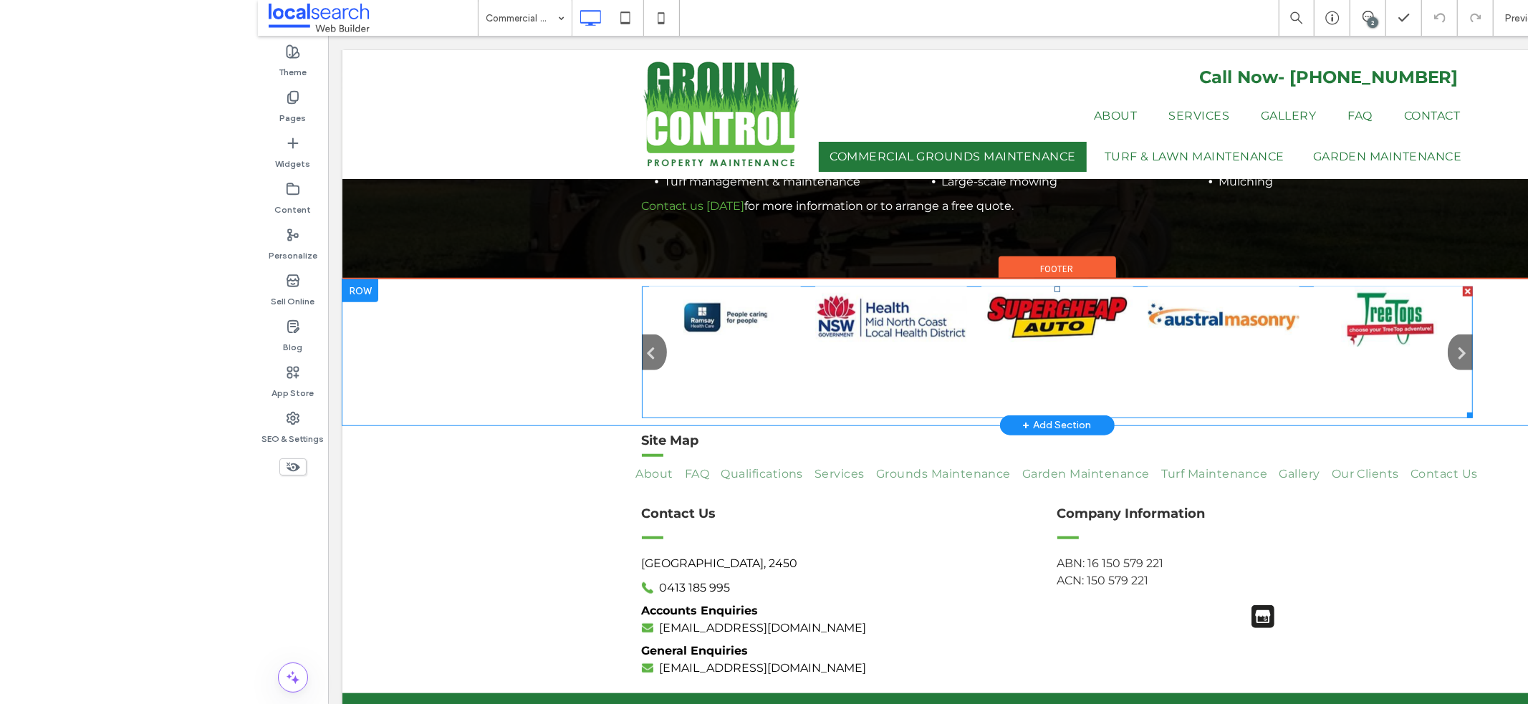
click at [684, 287] on span at bounding box center [1056, 351] width 831 height 131
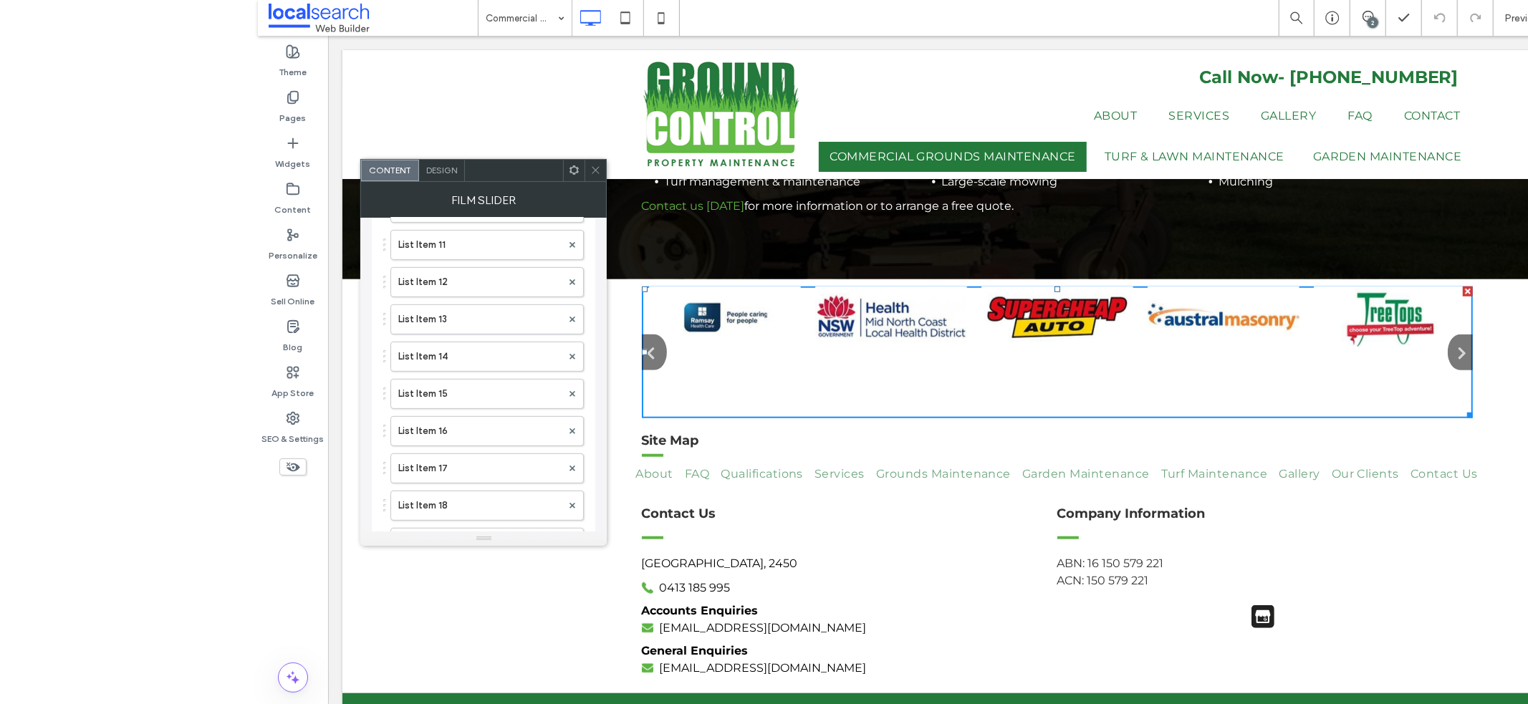
scroll to position [315, 0]
click at [875, 430] on h5 "Site Map" at bounding box center [1056, 439] width 831 height 19
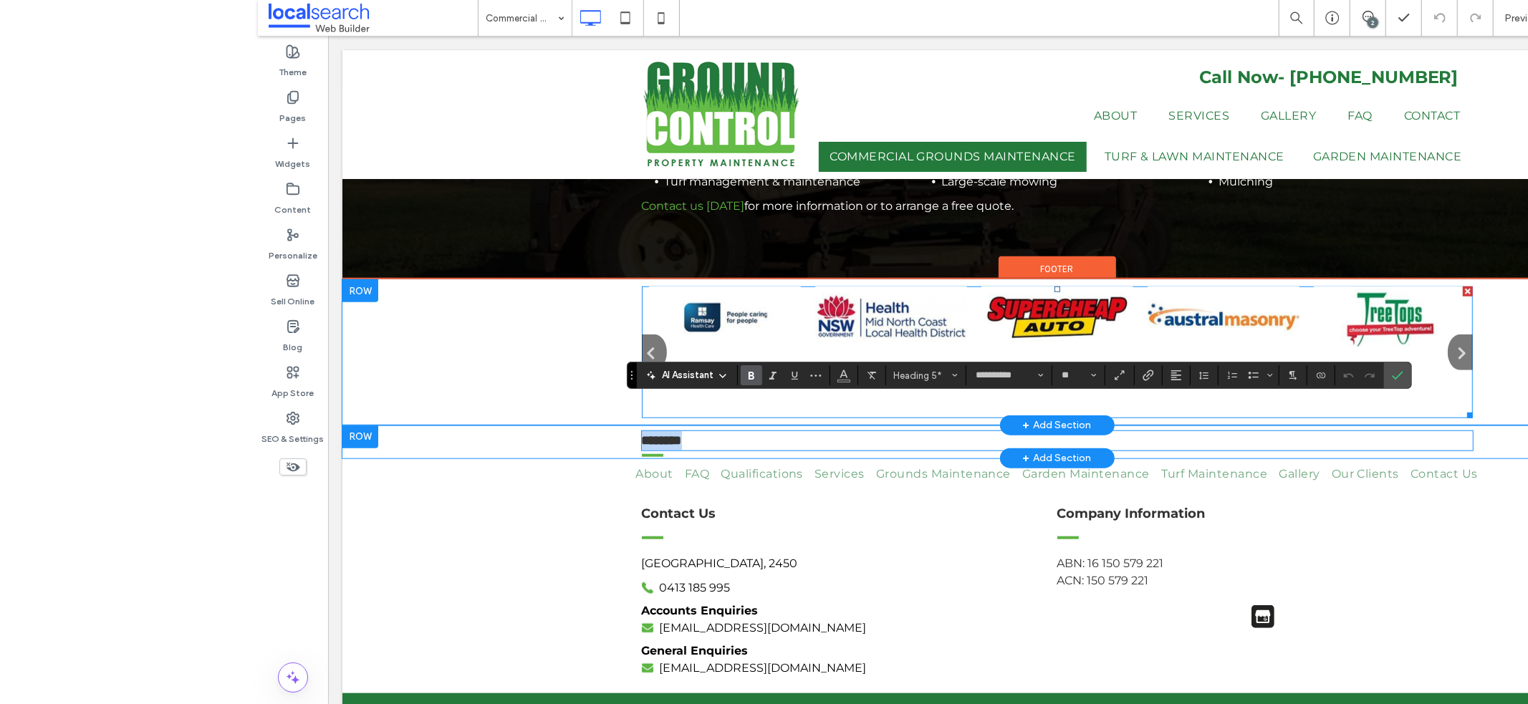
click at [1457, 324] on span at bounding box center [1056, 351] width 831 height 131
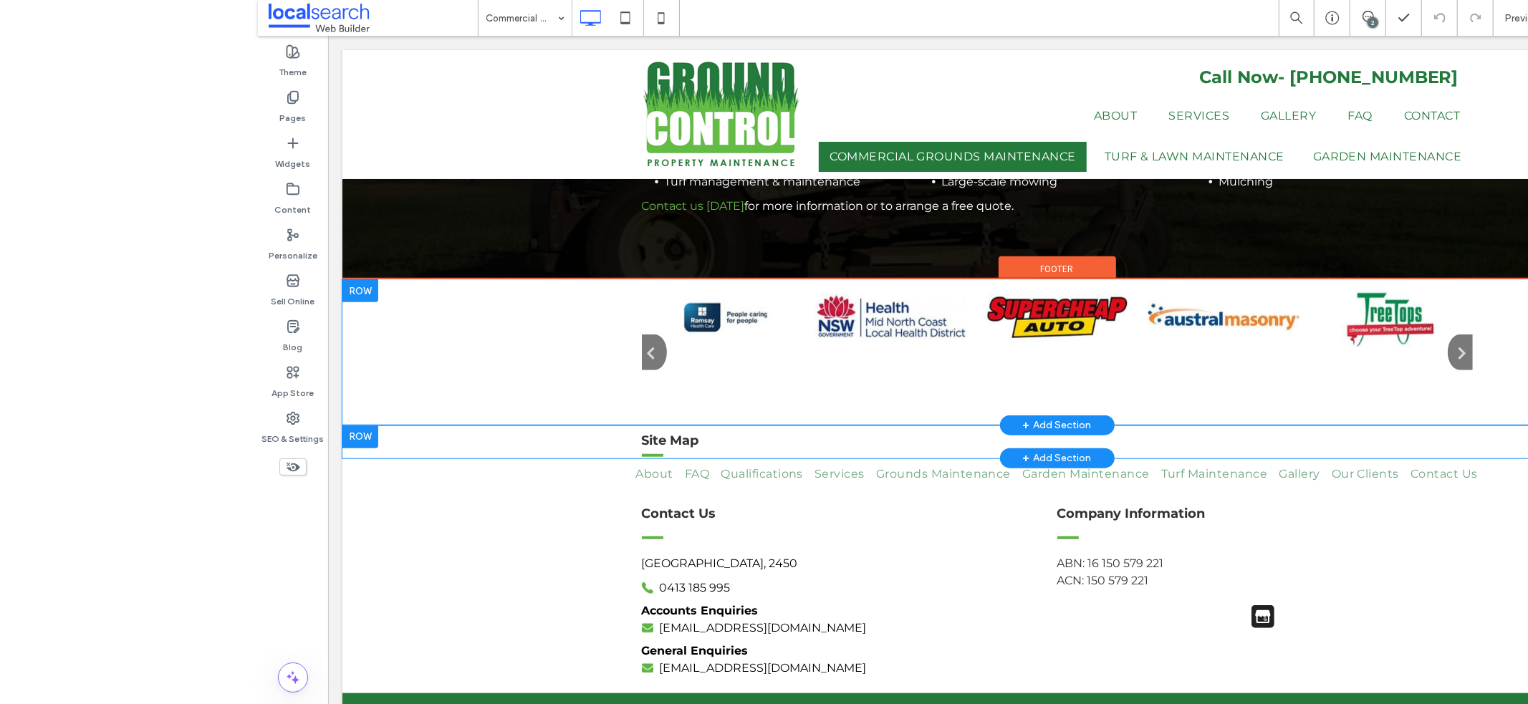
click at [1472, 333] on div at bounding box center [1056, 351] width 1429 height 145
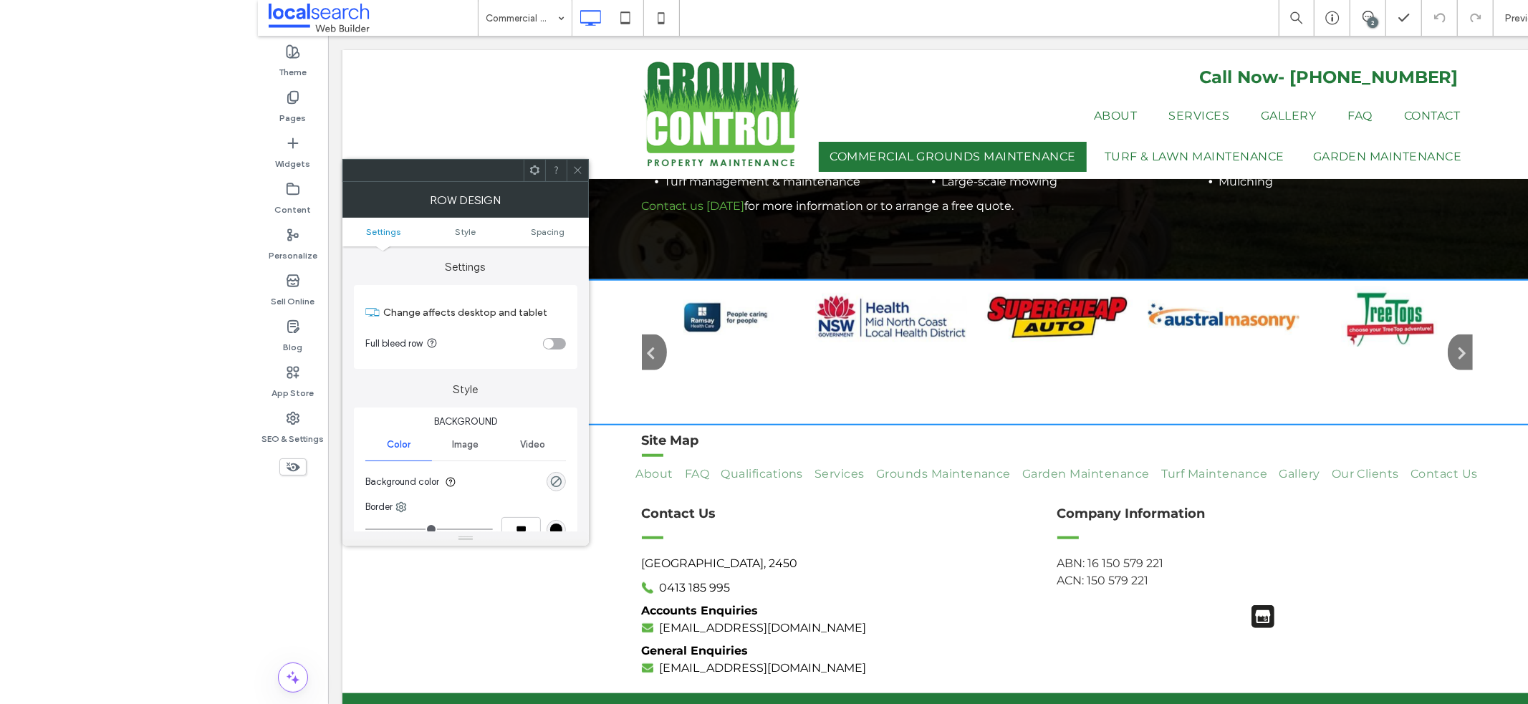
click at [1466, 353] on div at bounding box center [1056, 351] width 1429 height 145
click at [0, 0] on headings-map at bounding box center [0, 0] width 0 height 0
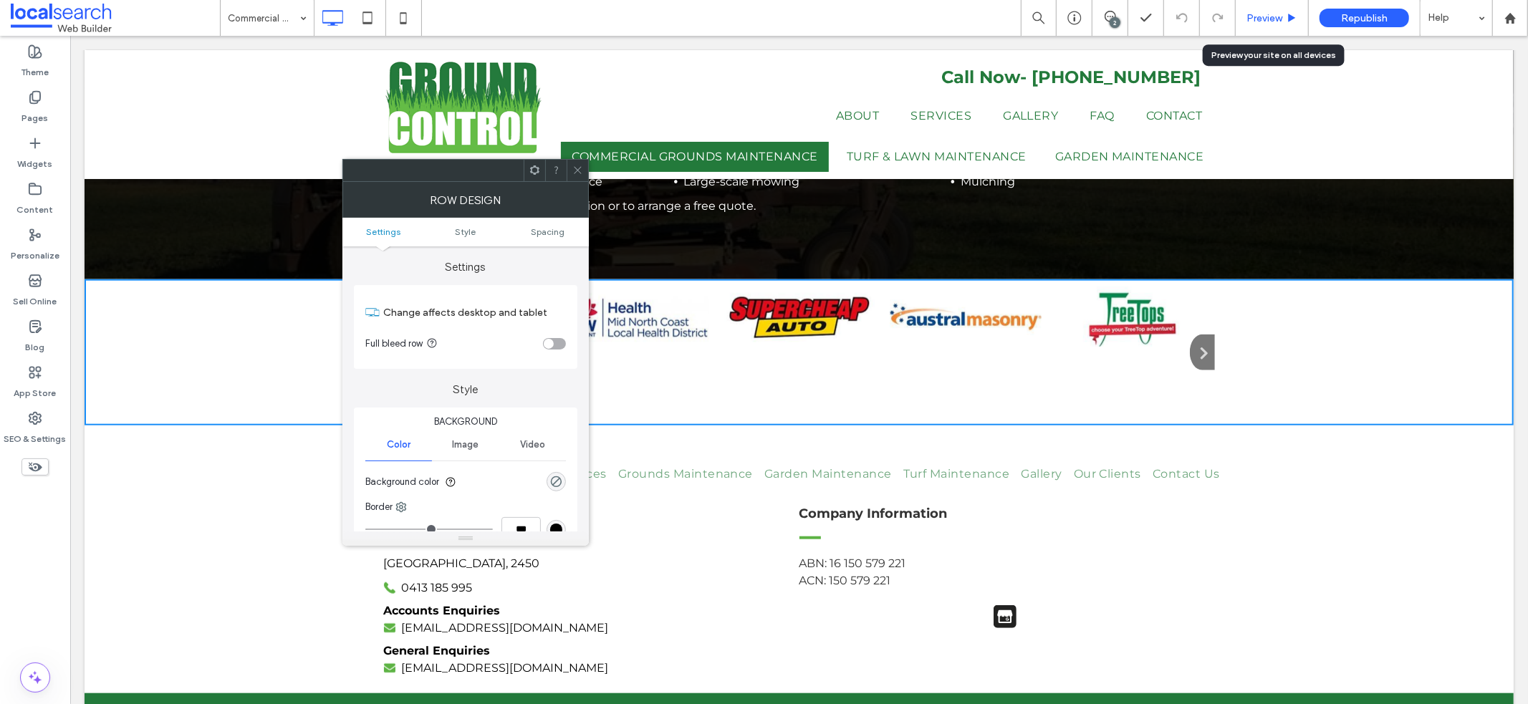
click at [1255, 22] on span "Preview" at bounding box center [1264, 18] width 36 height 12
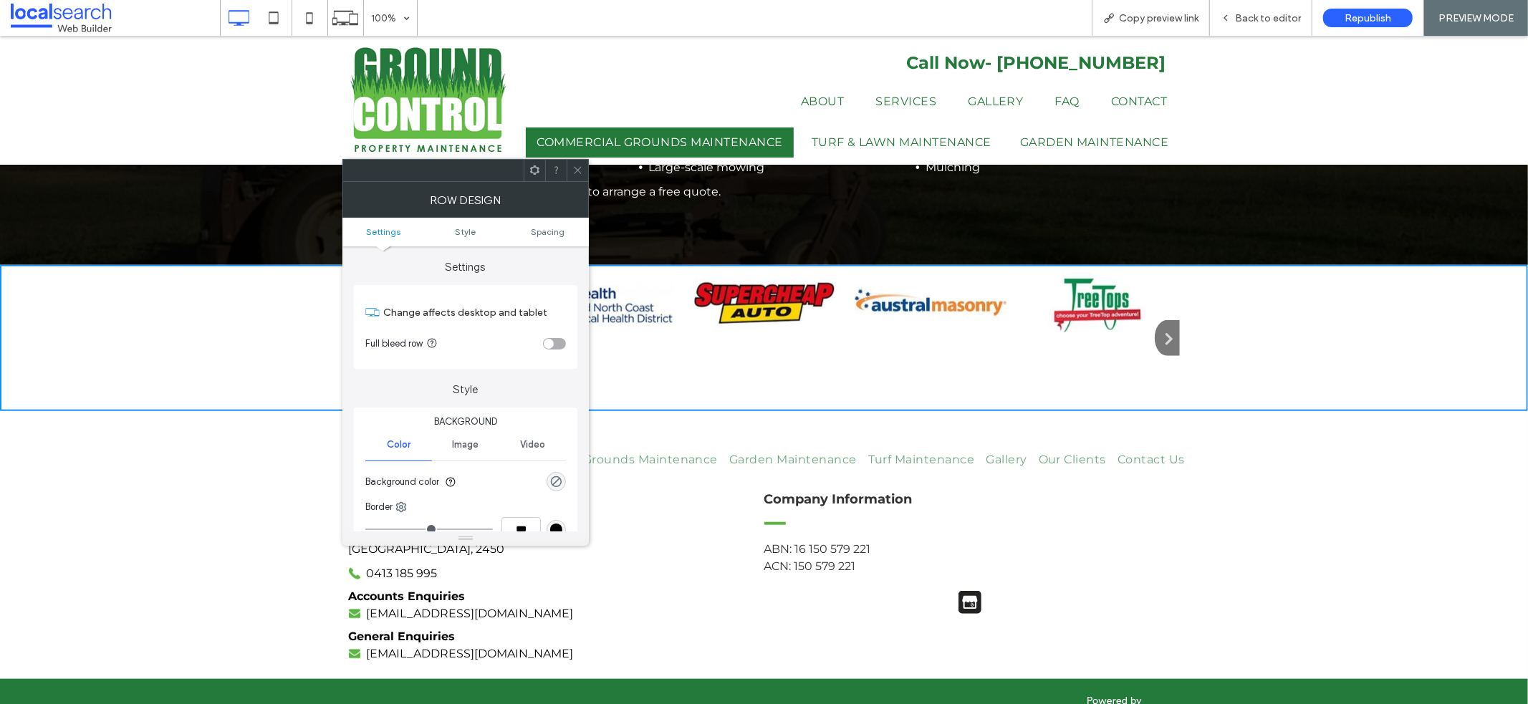
click at [575, 169] on icon at bounding box center [577, 170] width 11 height 11
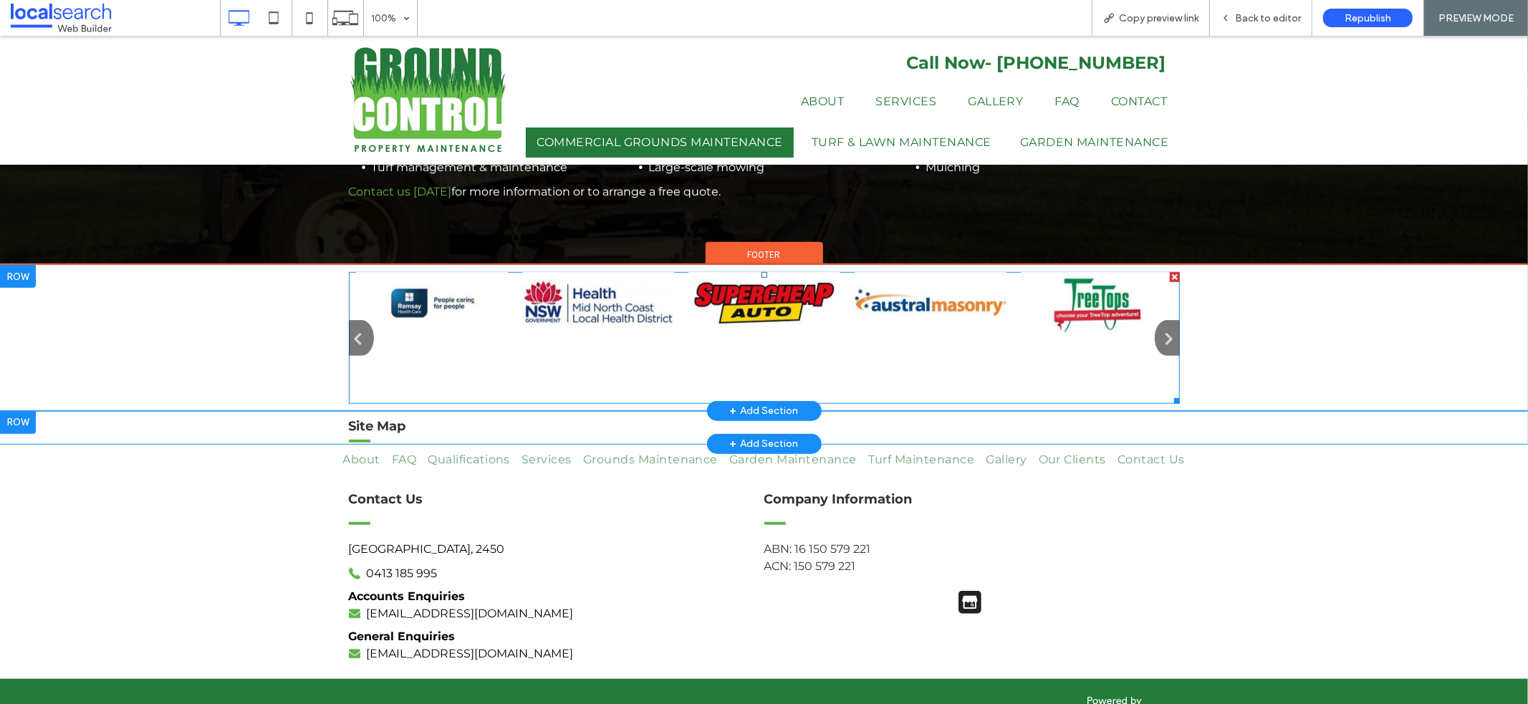
click at [416, 278] on span at bounding box center [764, 336] width 831 height 131
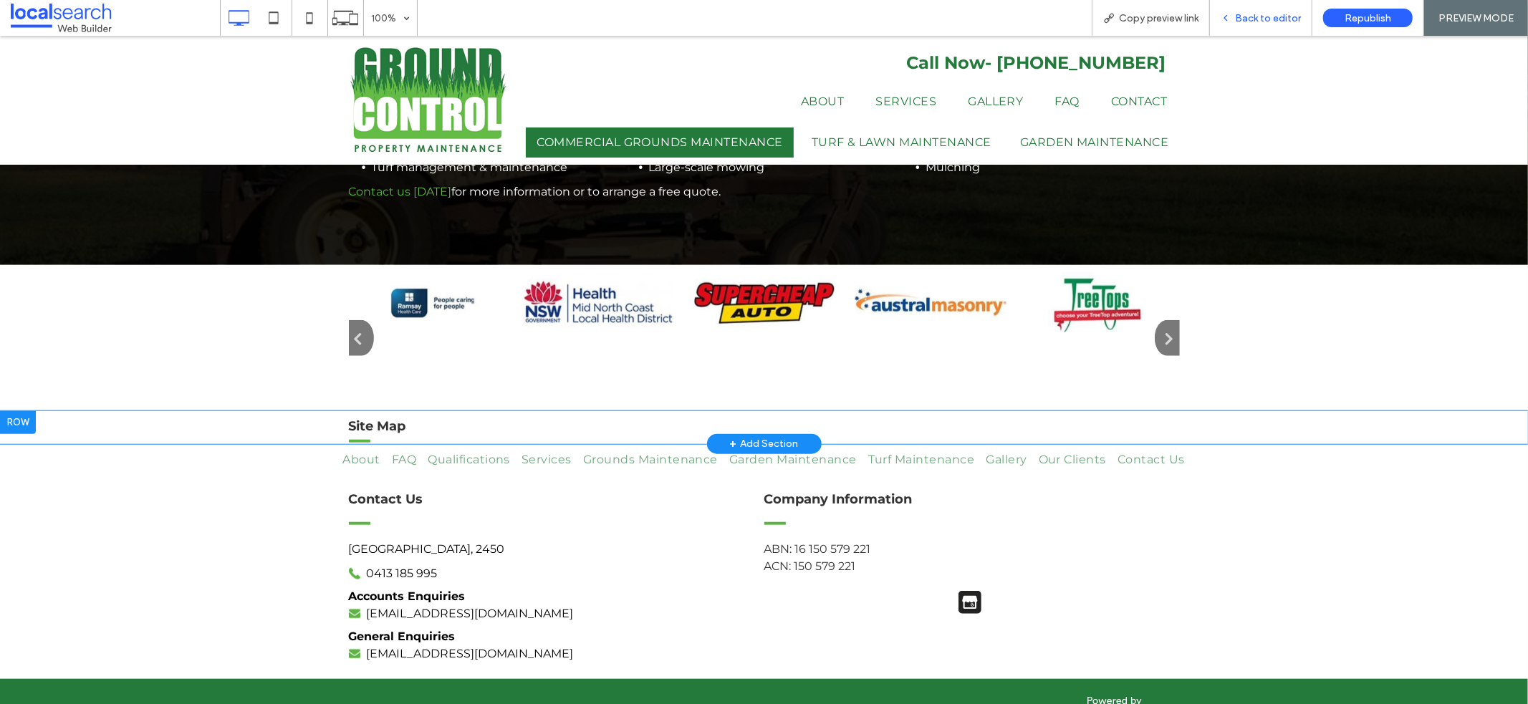
click at [1241, 10] on div "Back to editor" at bounding box center [1261, 18] width 102 height 36
click at [1236, 21] on div "Back to editor" at bounding box center [1261, 18] width 102 height 12
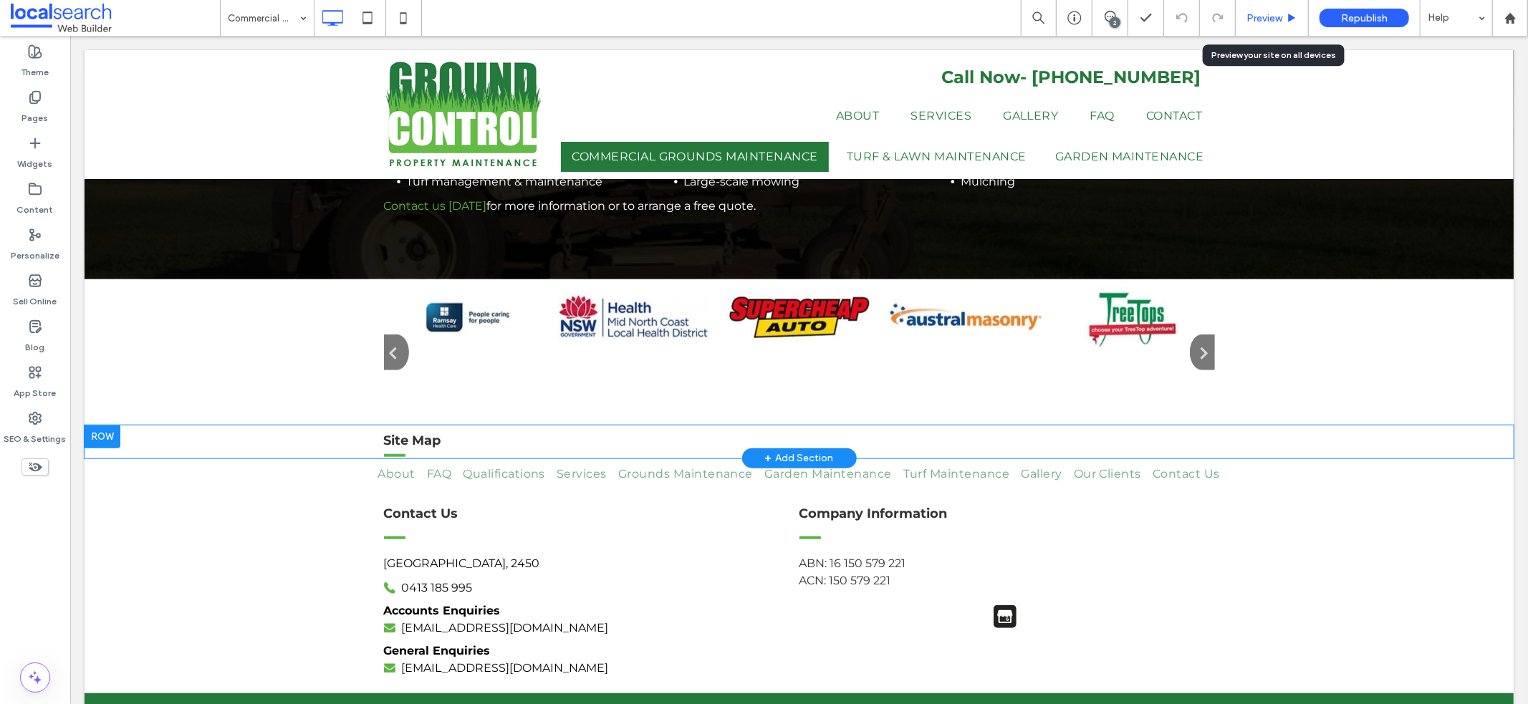
click at [1252, 16] on span "Preview" at bounding box center [1264, 18] width 36 height 12
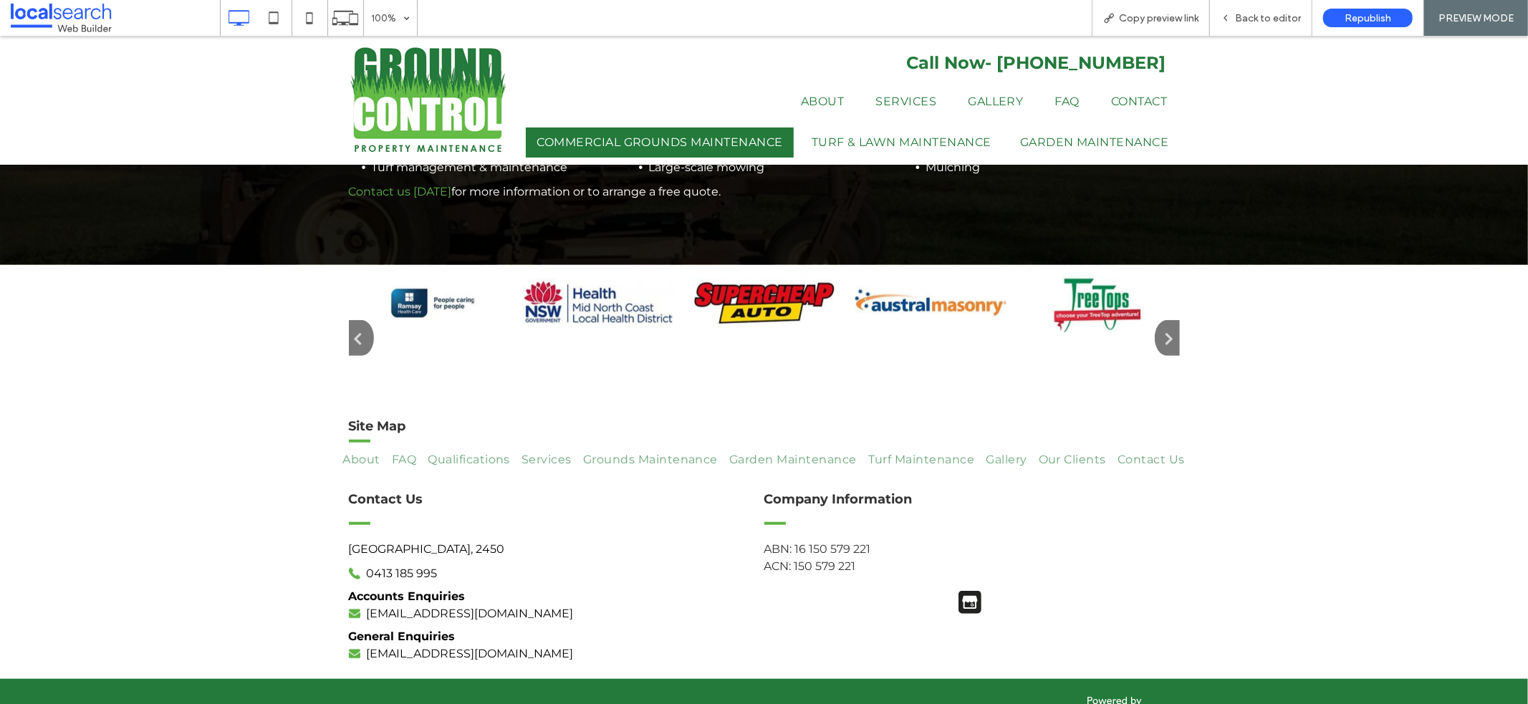
click at [1154, 327] on icon "button" at bounding box center [1163, 337] width 19 height 20
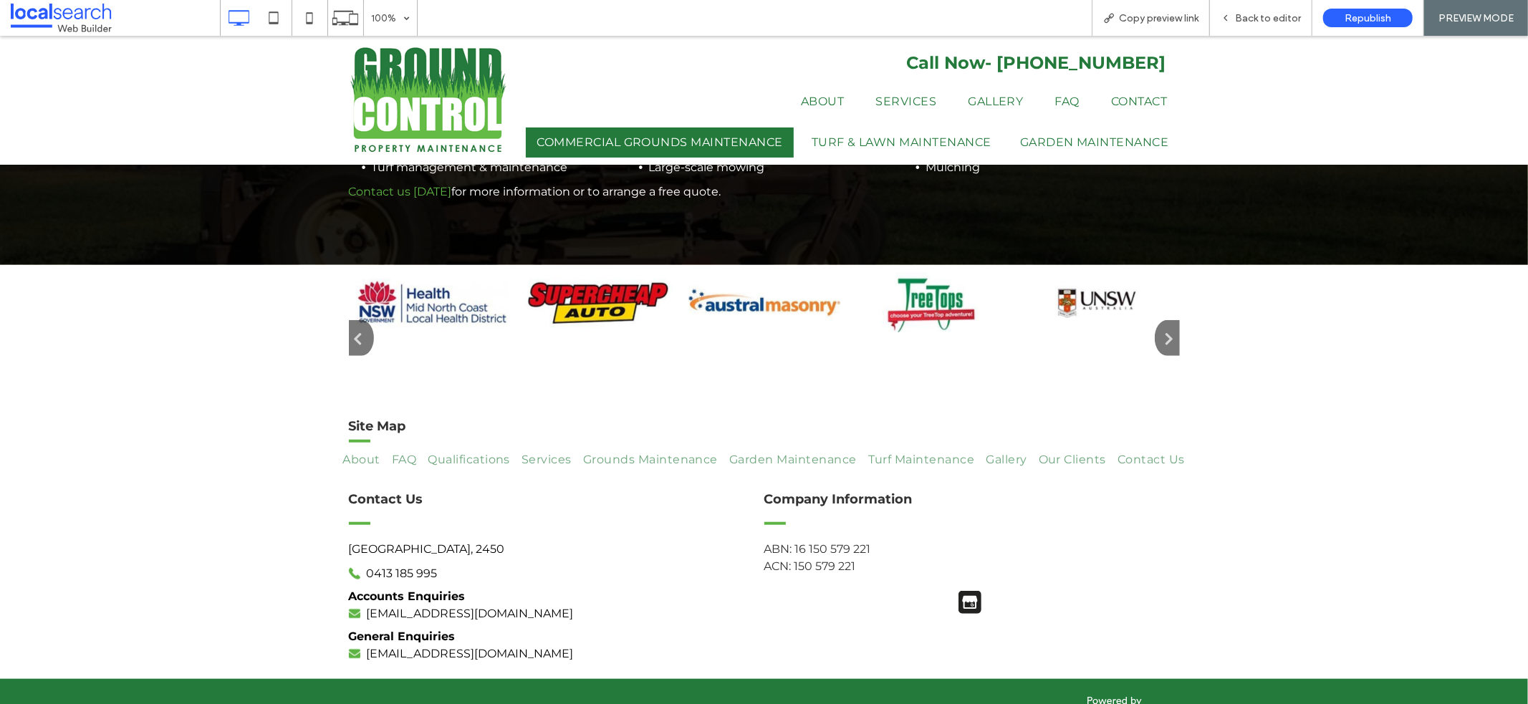
click at [1175, 314] on div at bounding box center [764, 336] width 1528 height 145
click at [1169, 321] on button "button" at bounding box center [1166, 337] width 25 height 36
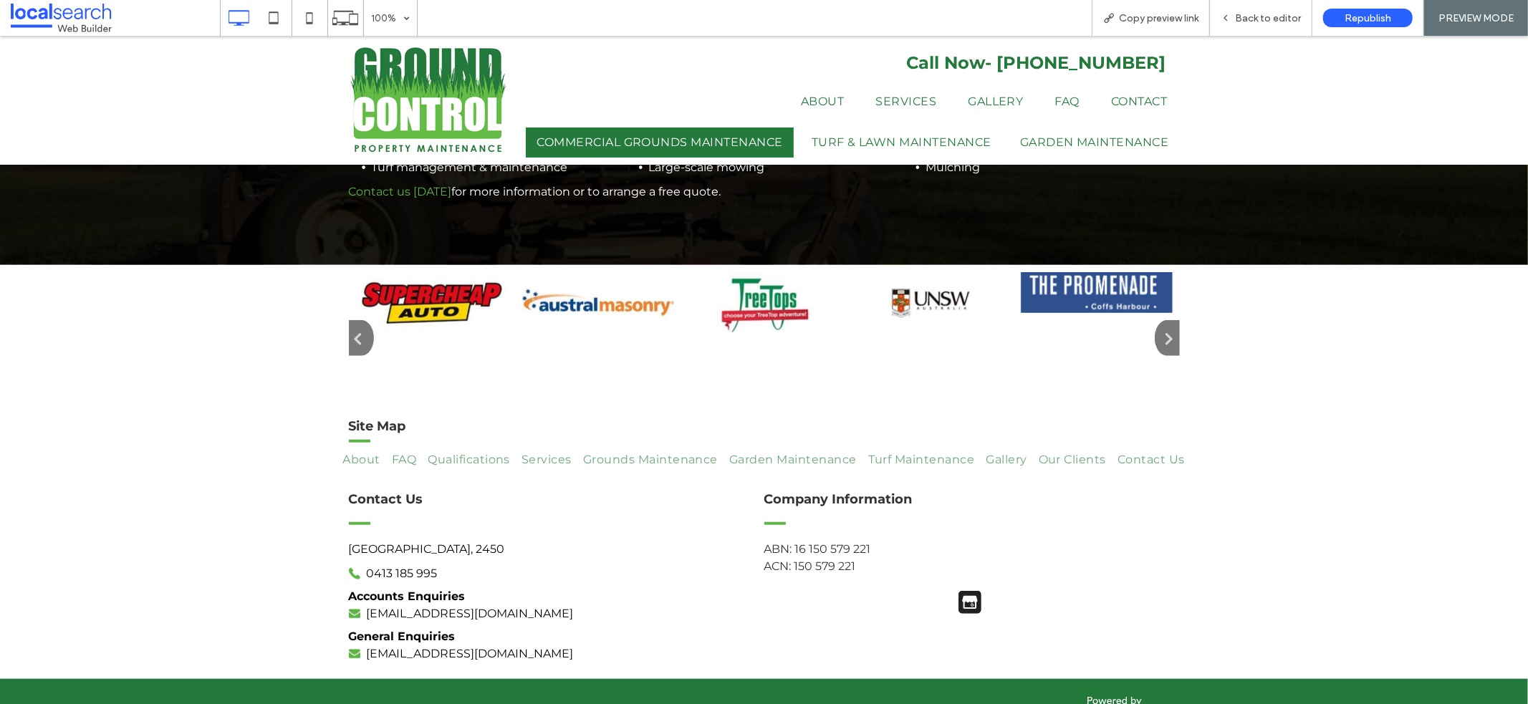
click at [1170, 319] on button "button" at bounding box center [1166, 337] width 25 height 36
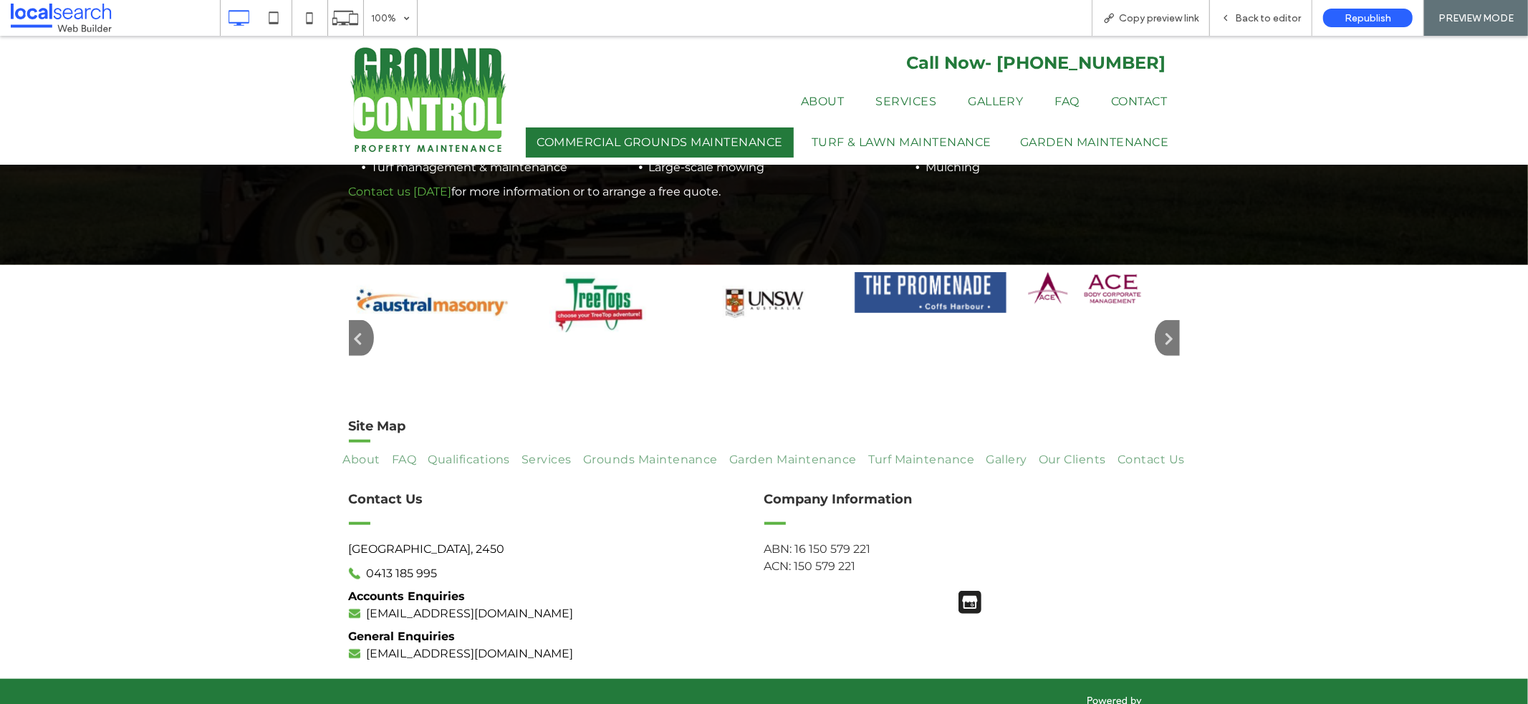
click at [1170, 319] on button "button" at bounding box center [1166, 337] width 25 height 36
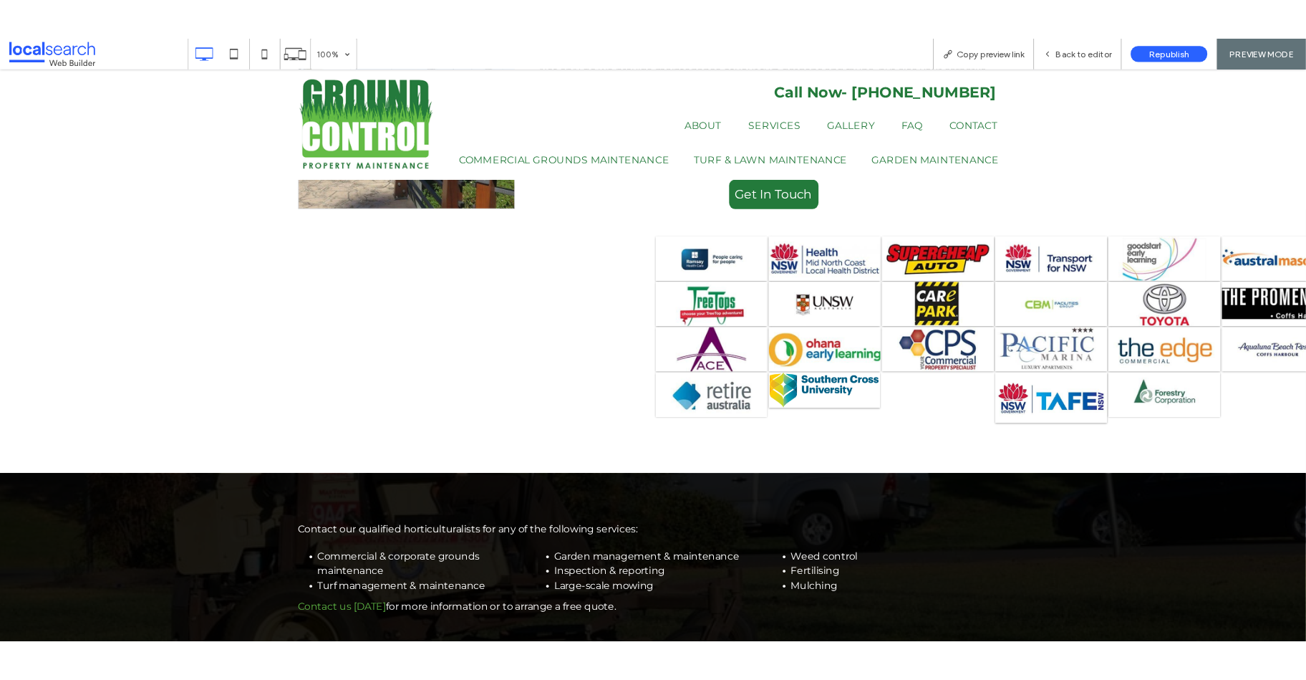
scroll to position [771, 0]
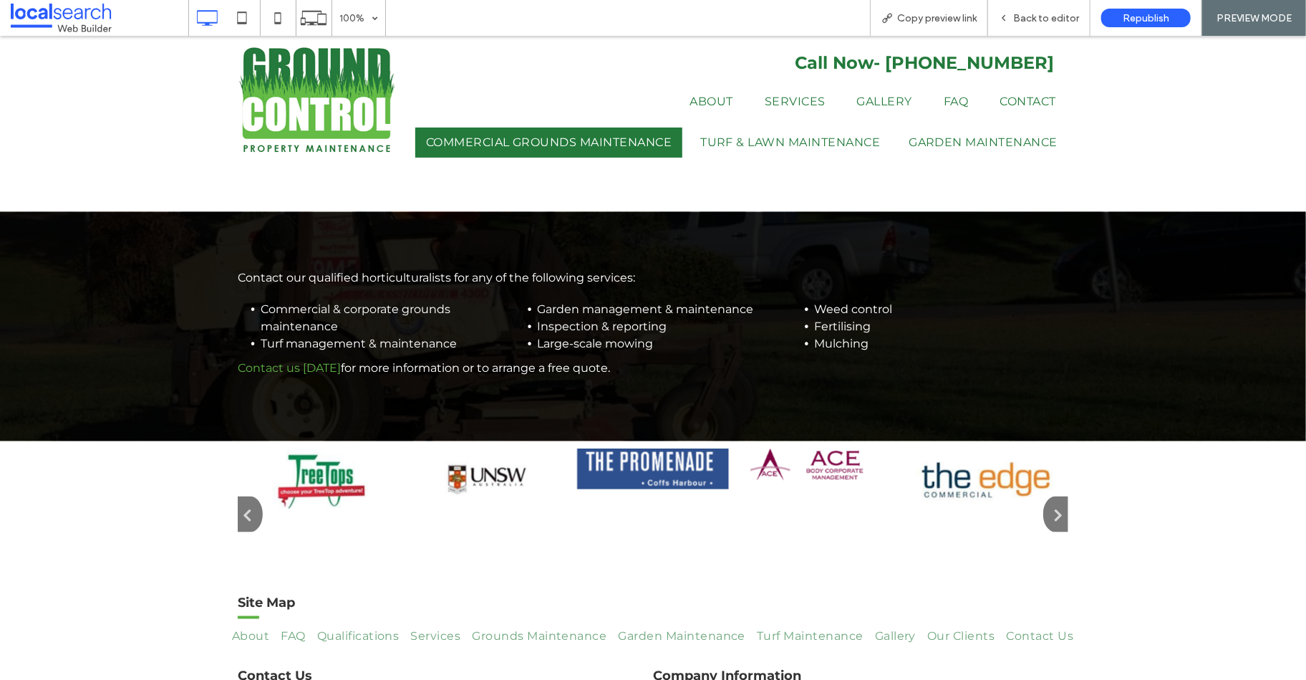
click at [800, 448] on img at bounding box center [819, 464] width 152 height 32
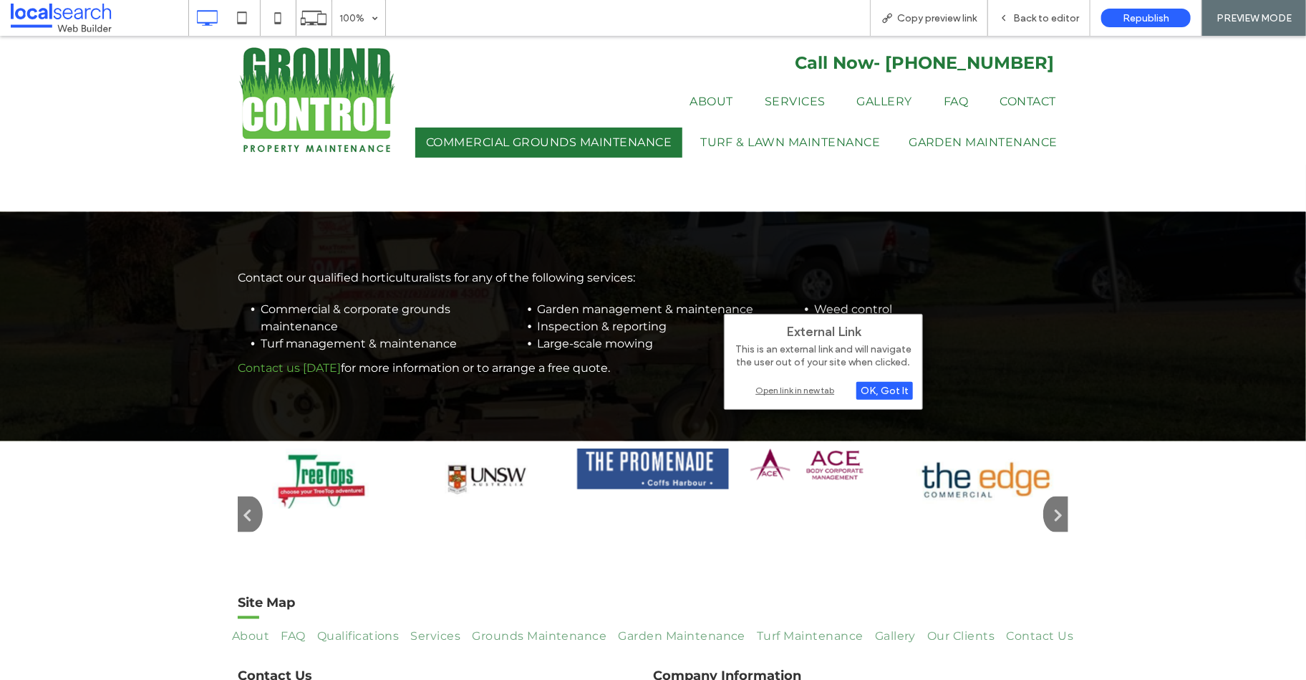
click at [786, 392] on div "Open link in new tab" at bounding box center [823, 389] width 179 height 15
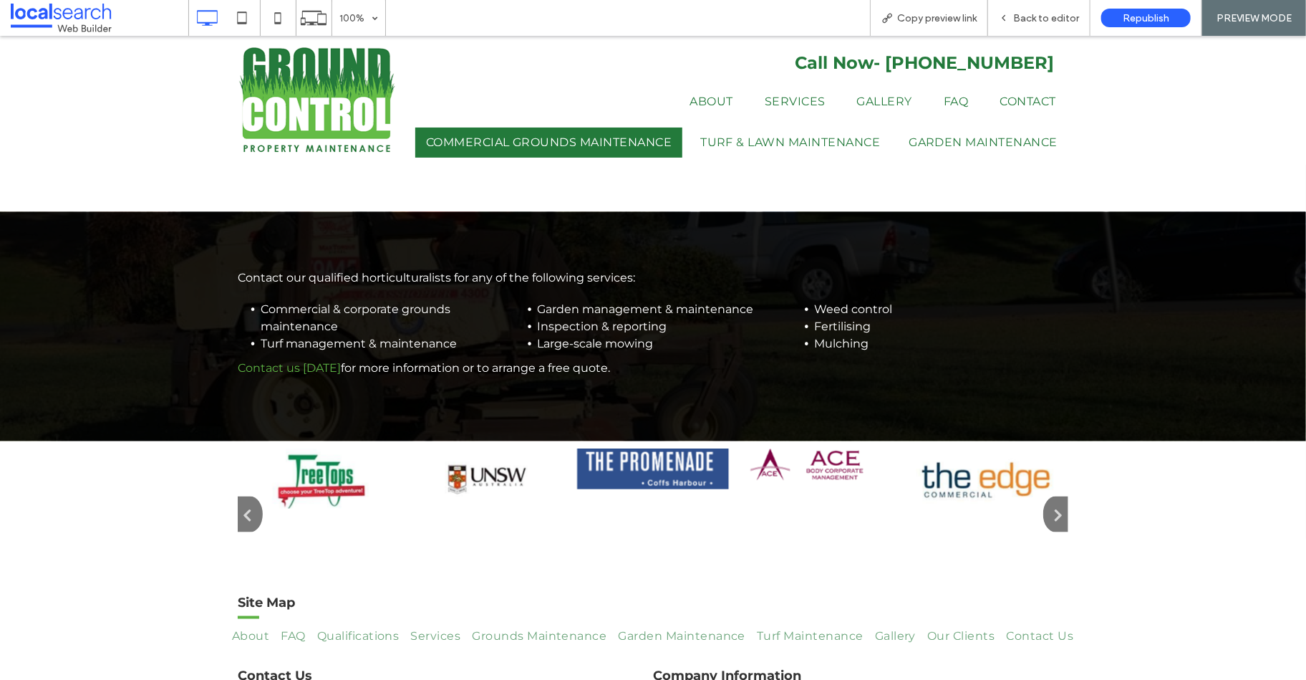
click at [960, 464] on img at bounding box center [985, 477] width 152 height 59
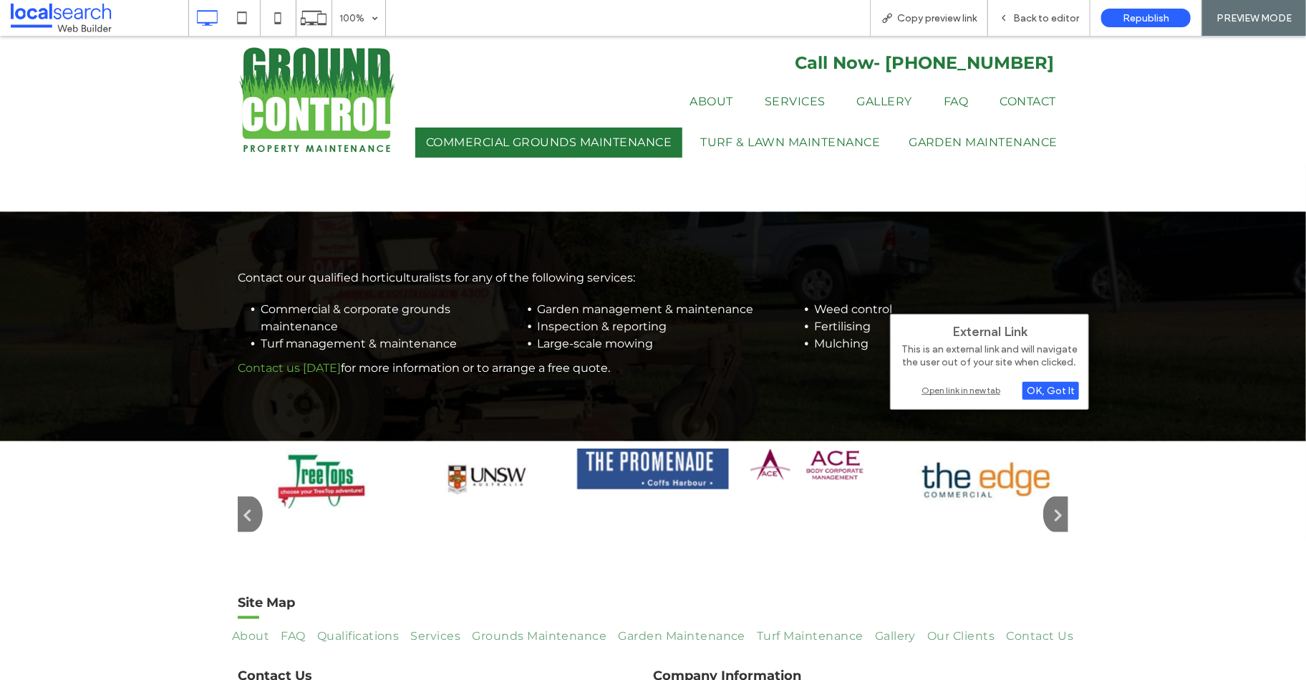
click at [930, 396] on div "Open link in new tab" at bounding box center [989, 389] width 179 height 15
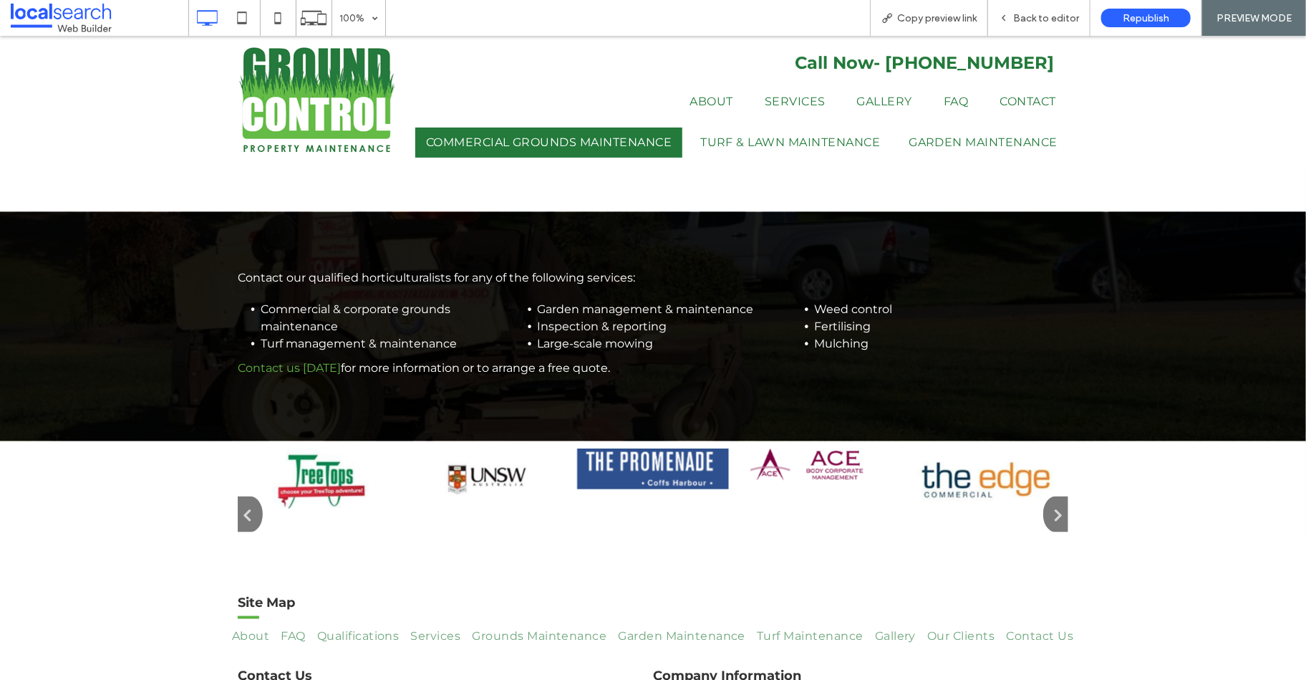
click at [669, 448] on img at bounding box center [653, 468] width 152 height 41
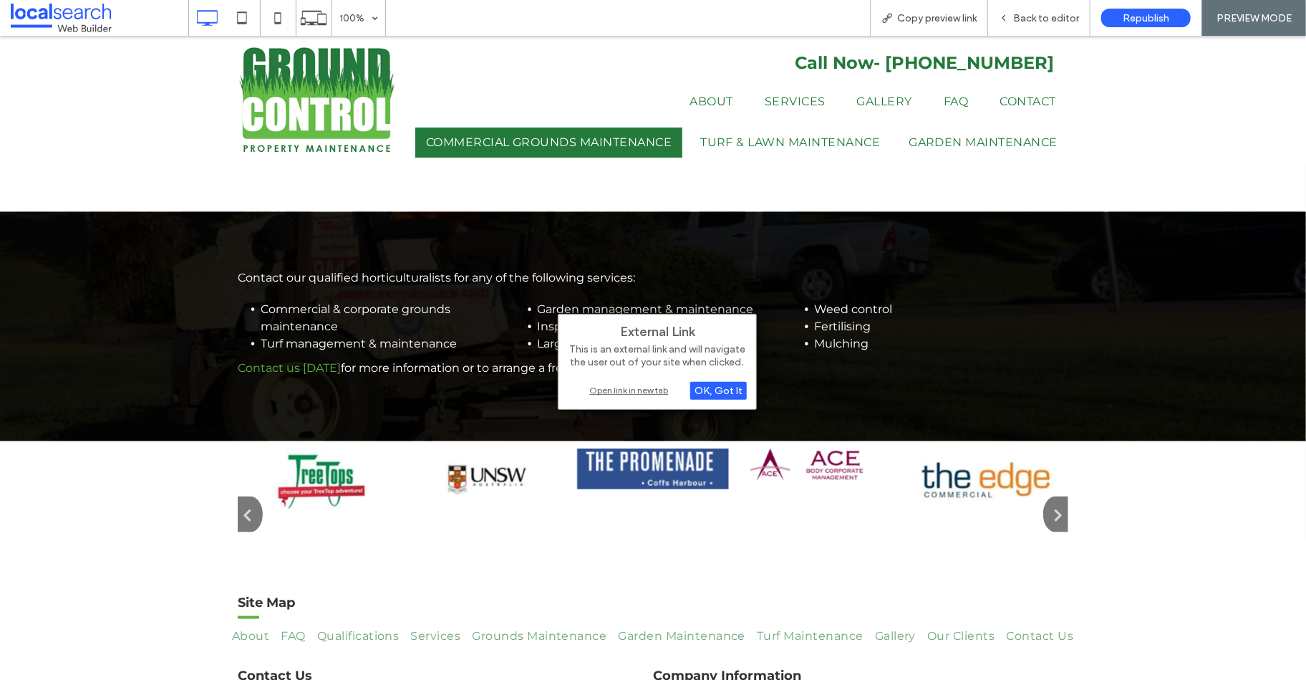
click at [642, 382] on div "Open link in new tab" at bounding box center [657, 389] width 179 height 15
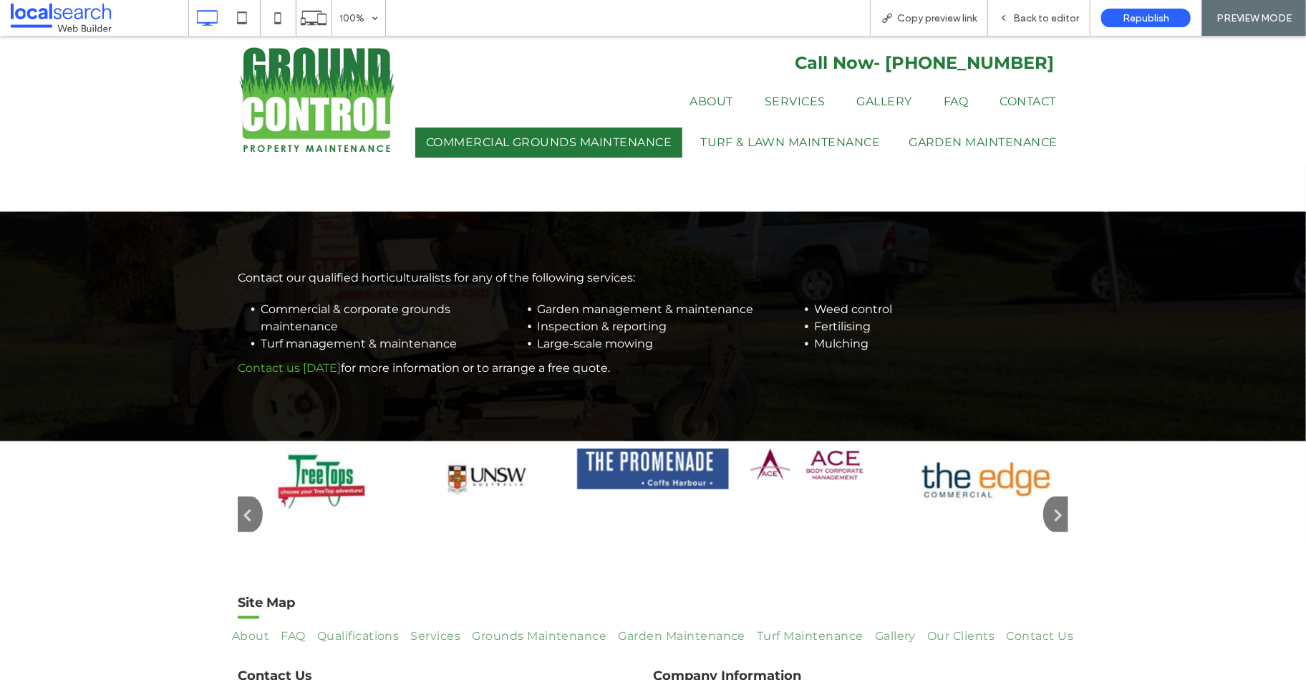
click at [481, 448] on img at bounding box center [487, 477] width 152 height 59
click at [490, 448] on img at bounding box center [487, 477] width 152 height 59
click at [499, 462] on img at bounding box center [487, 477] width 152 height 59
click at [504, 450] on img at bounding box center [487, 477] width 152 height 59
click at [488, 525] on div at bounding box center [1151, 513] width 4818 height 131
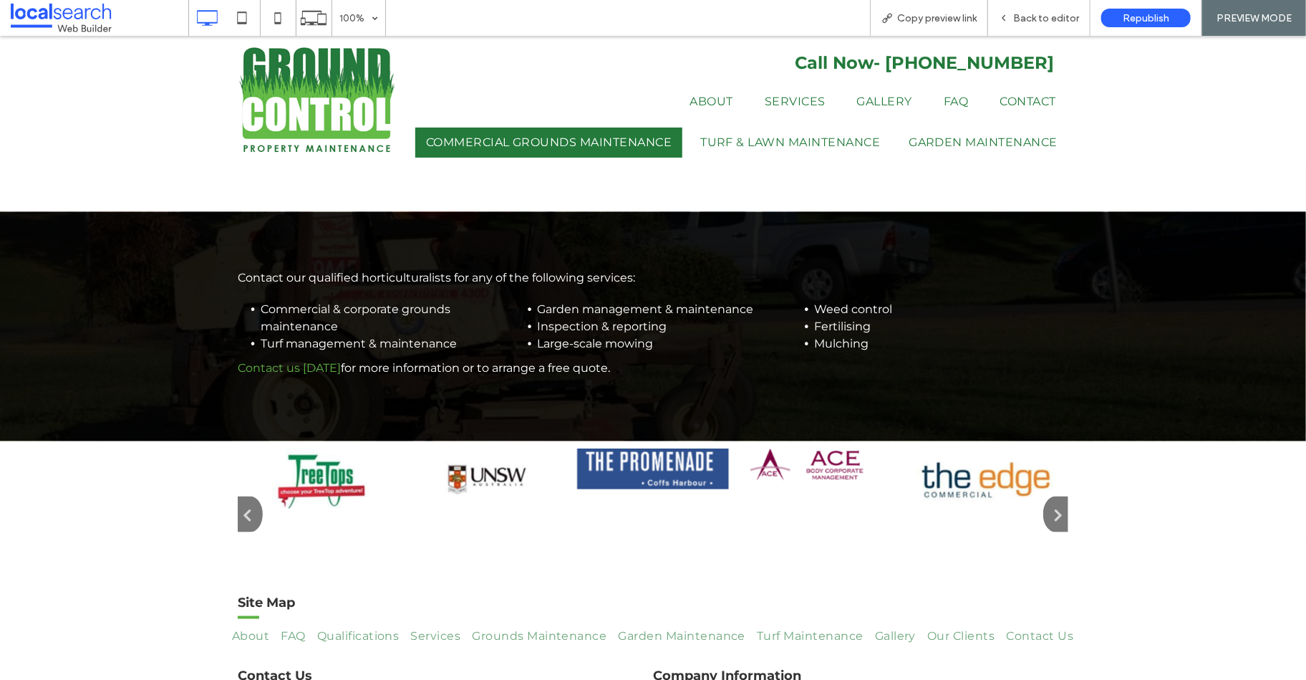
click at [488, 455] on img at bounding box center [487, 477] width 152 height 59
click at [367, 460] on img at bounding box center [321, 477] width 152 height 59
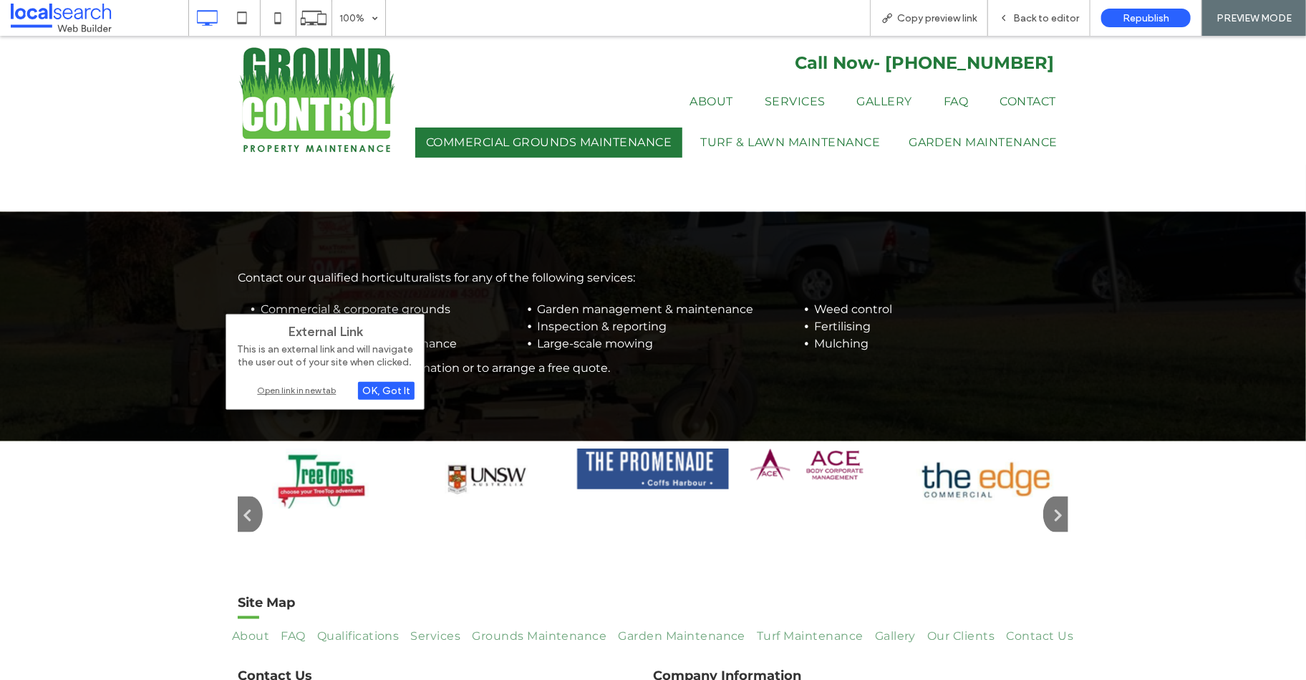
click at [332, 391] on div "Open link in new tab" at bounding box center [325, 389] width 179 height 15
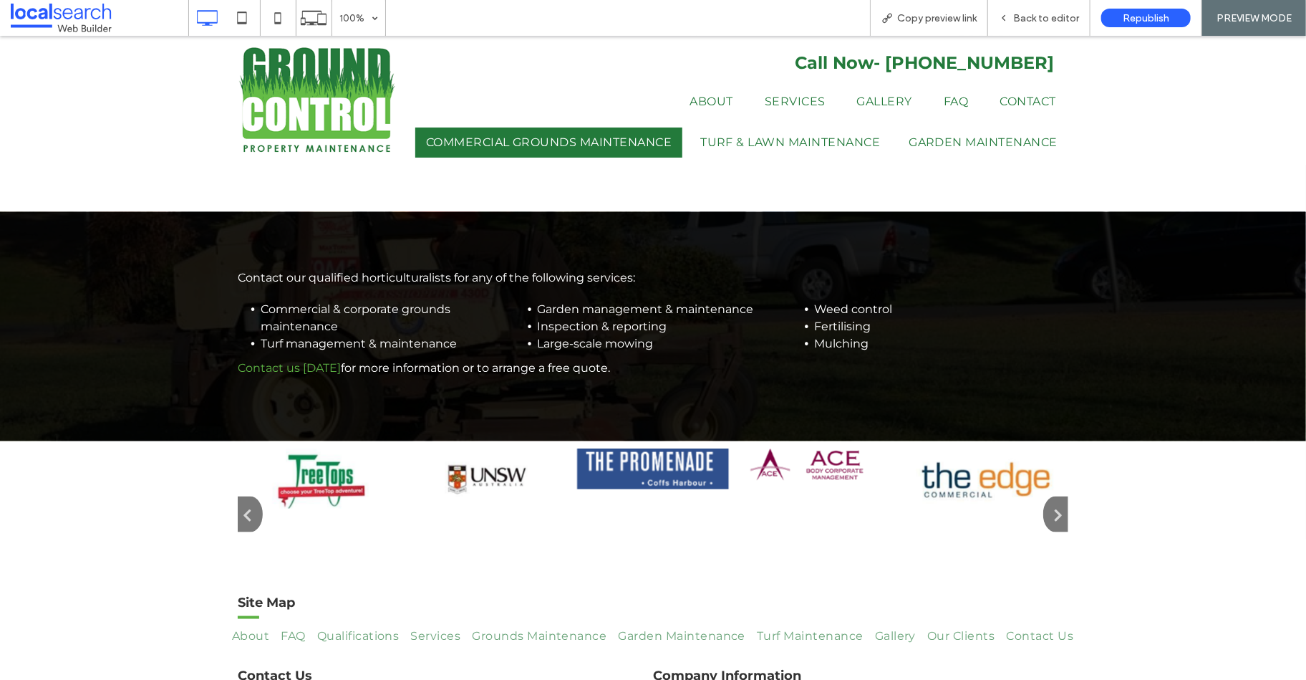
click at [1032, 480] on div at bounding box center [1151, 513] width 4818 height 131
click at [1047, 503] on icon "button" at bounding box center [1052, 513] width 19 height 20
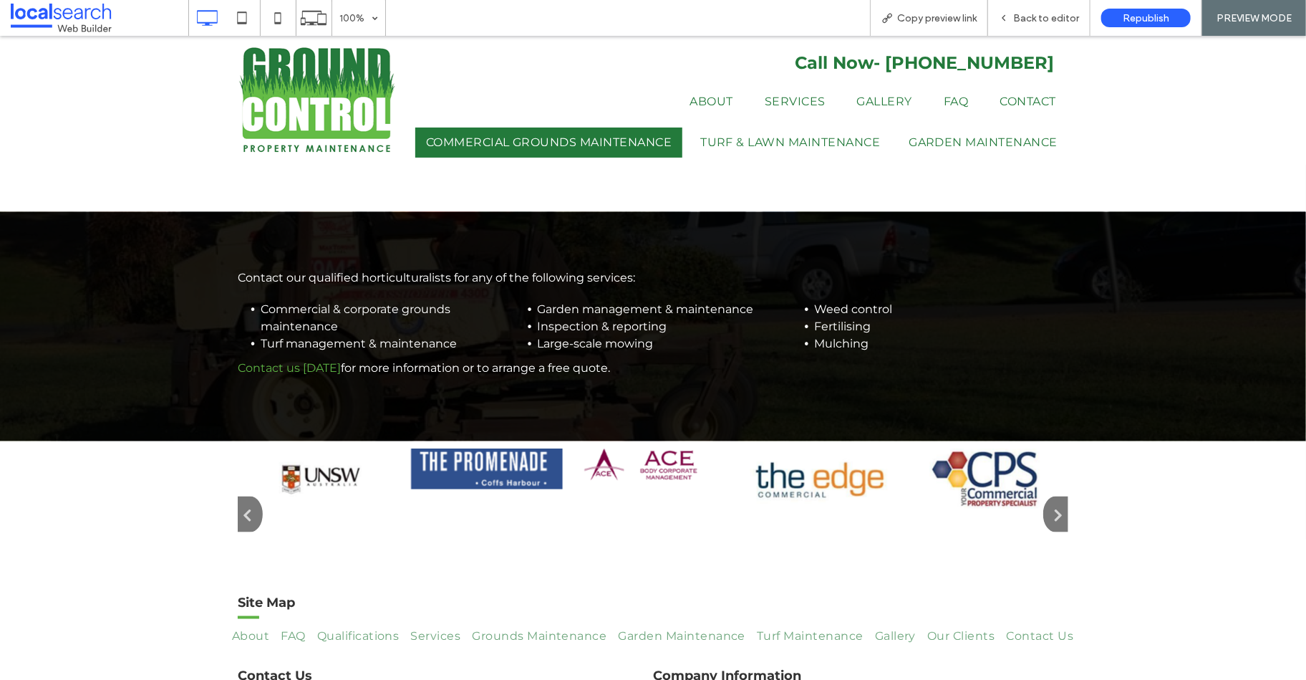
click at [971, 448] on img at bounding box center [985, 477] width 152 height 59
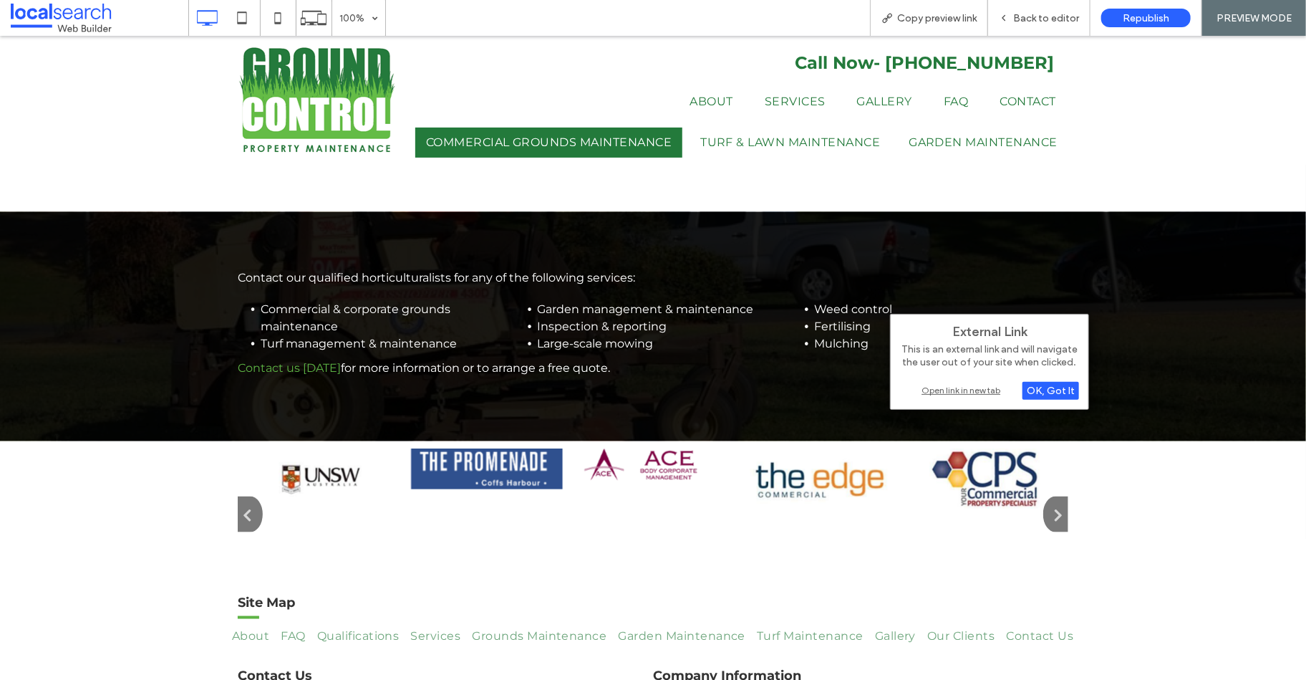
click at [947, 391] on div "Open link in new tab" at bounding box center [989, 389] width 179 height 15
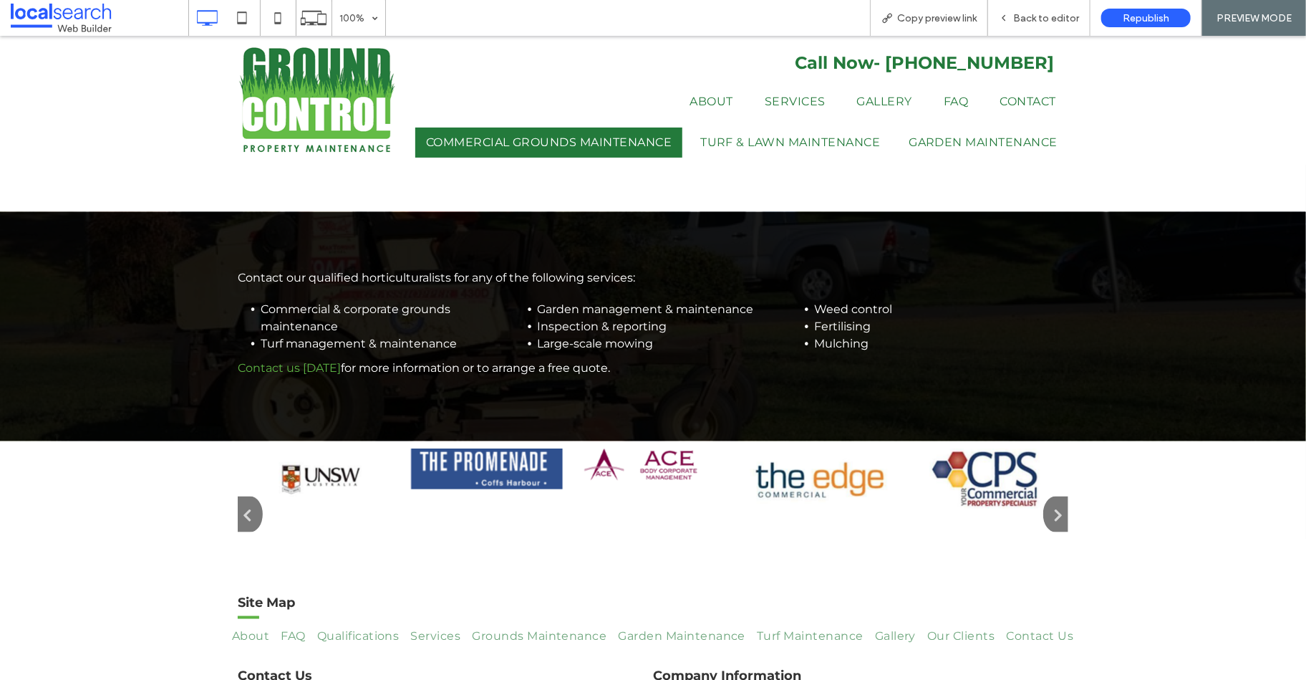
click at [1043, 503] on icon "button" at bounding box center [1052, 513] width 19 height 20
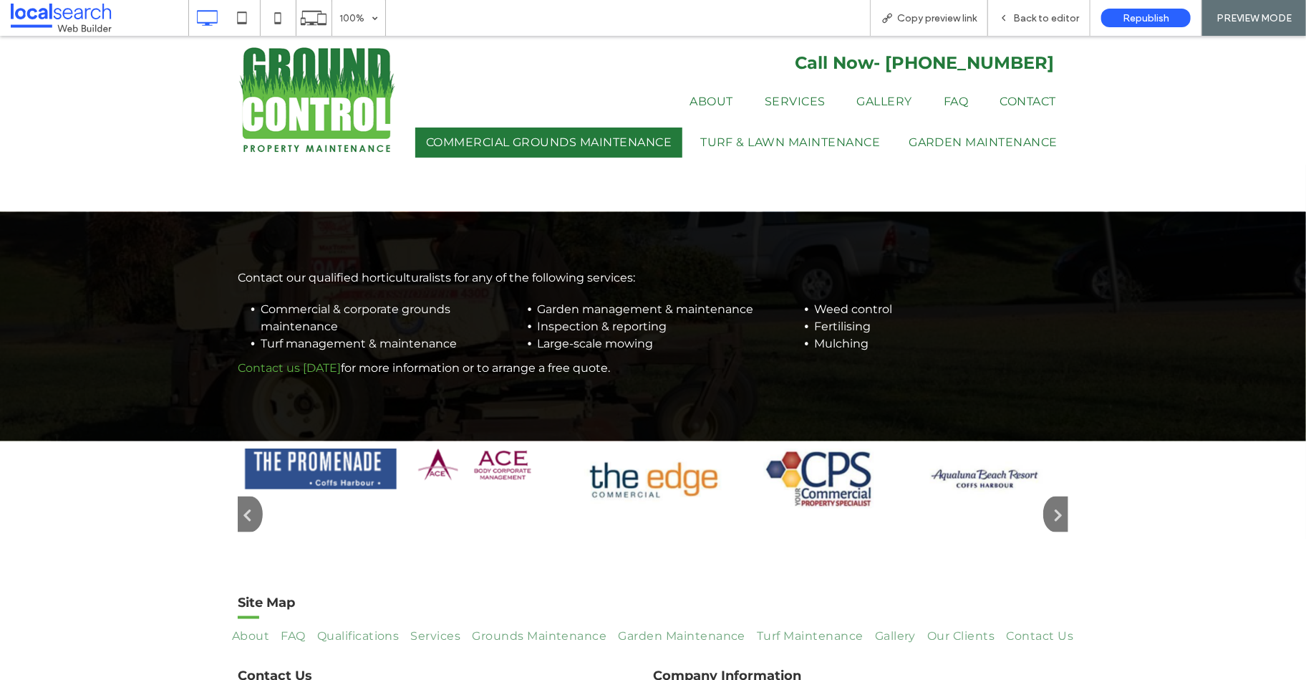
click at [957, 449] on img at bounding box center [985, 477] width 152 height 59
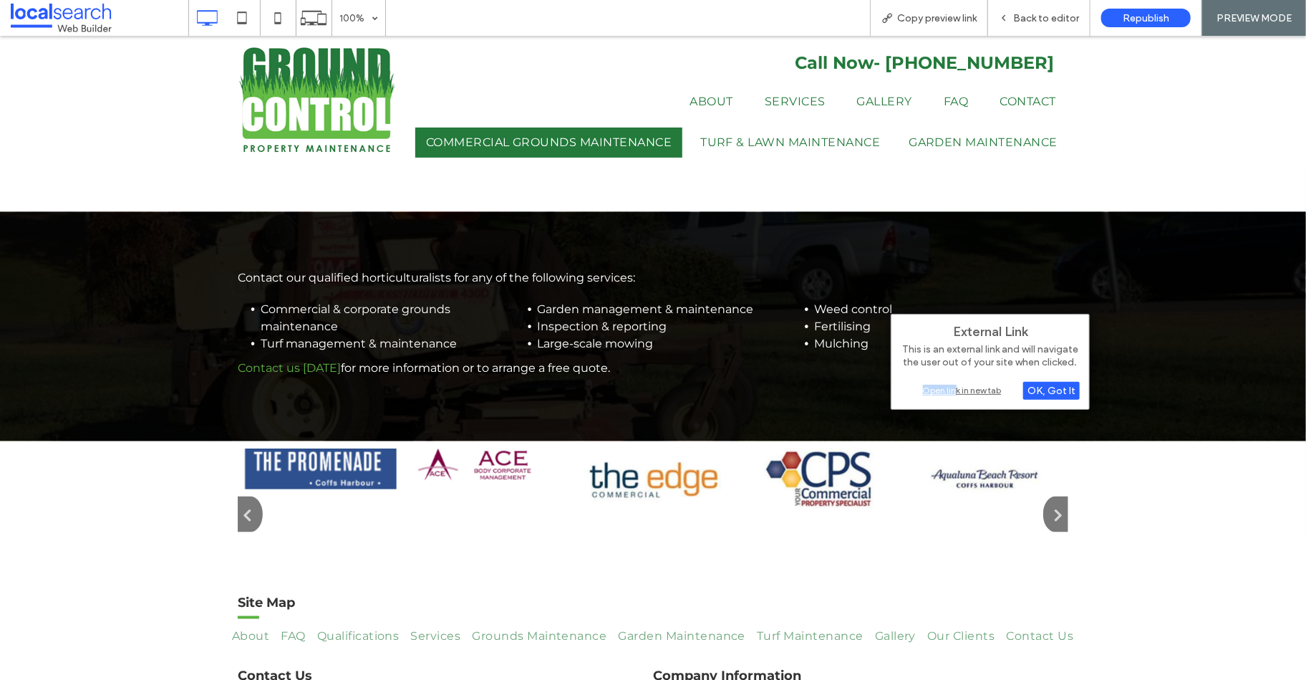
click at [957, 384] on div "Open link in new tab" at bounding box center [990, 389] width 179 height 15
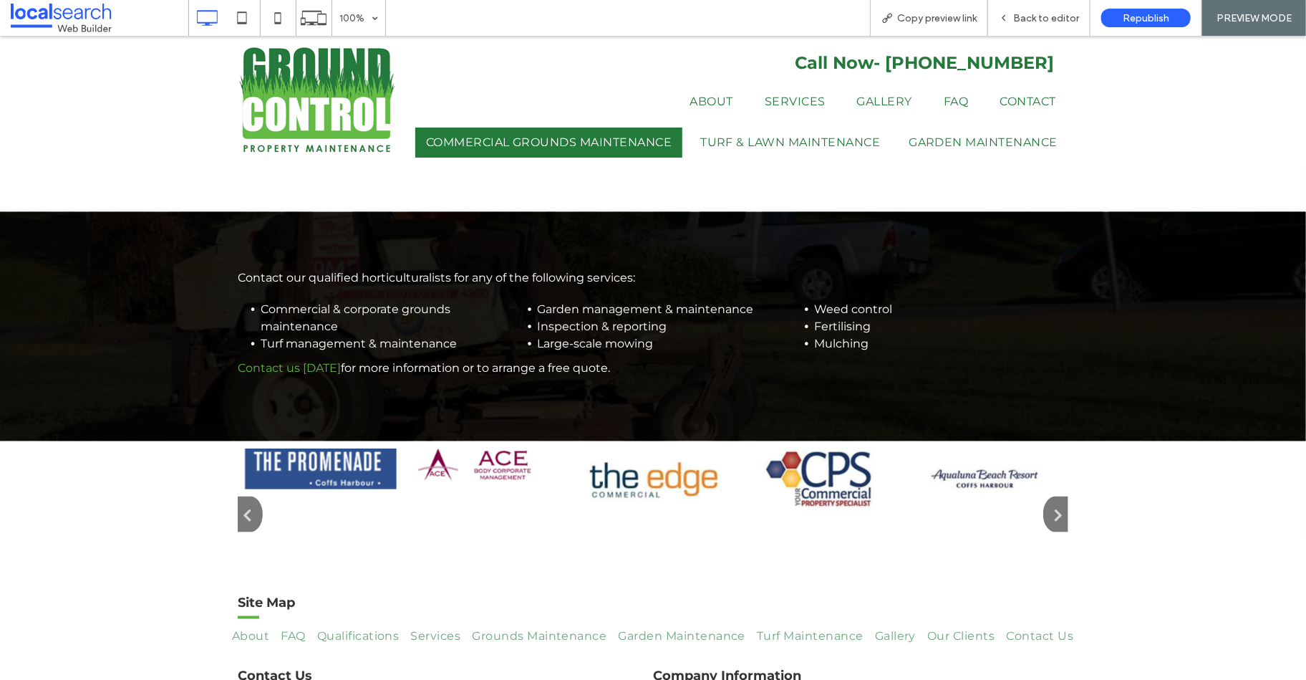
click at [1051, 503] on icon "button" at bounding box center [1052, 513] width 19 height 20
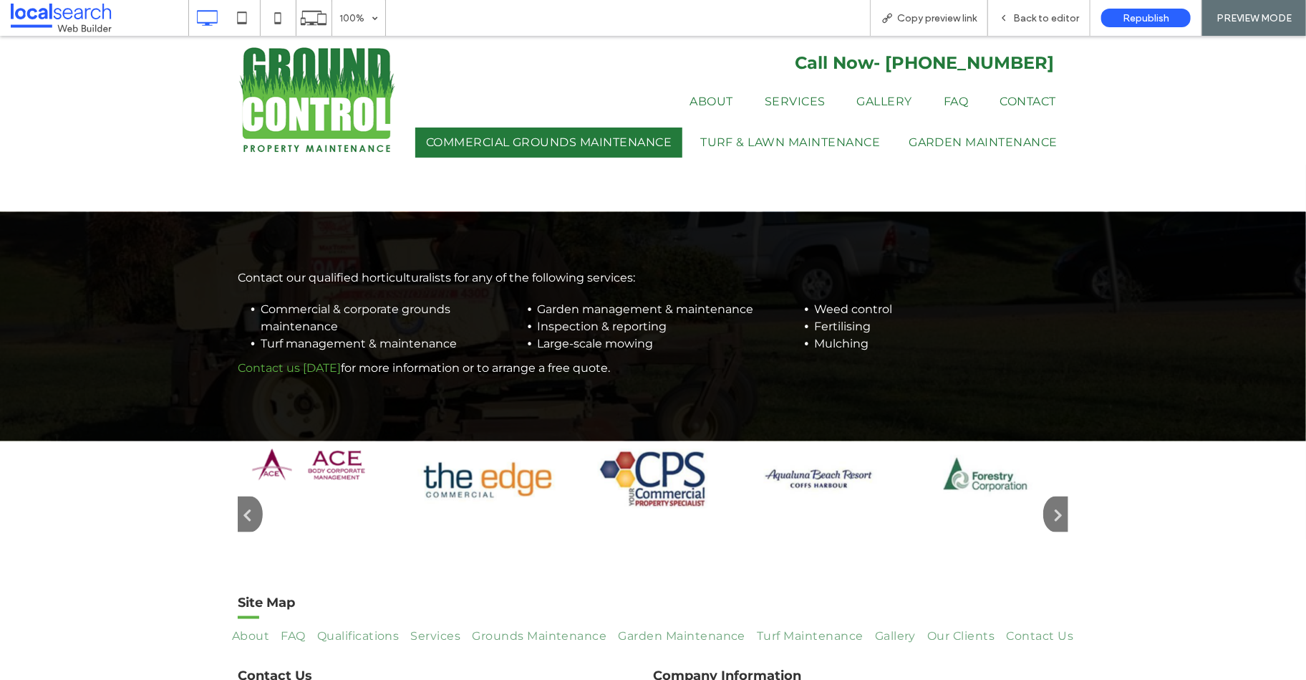
click at [970, 448] on img at bounding box center [985, 477] width 152 height 59
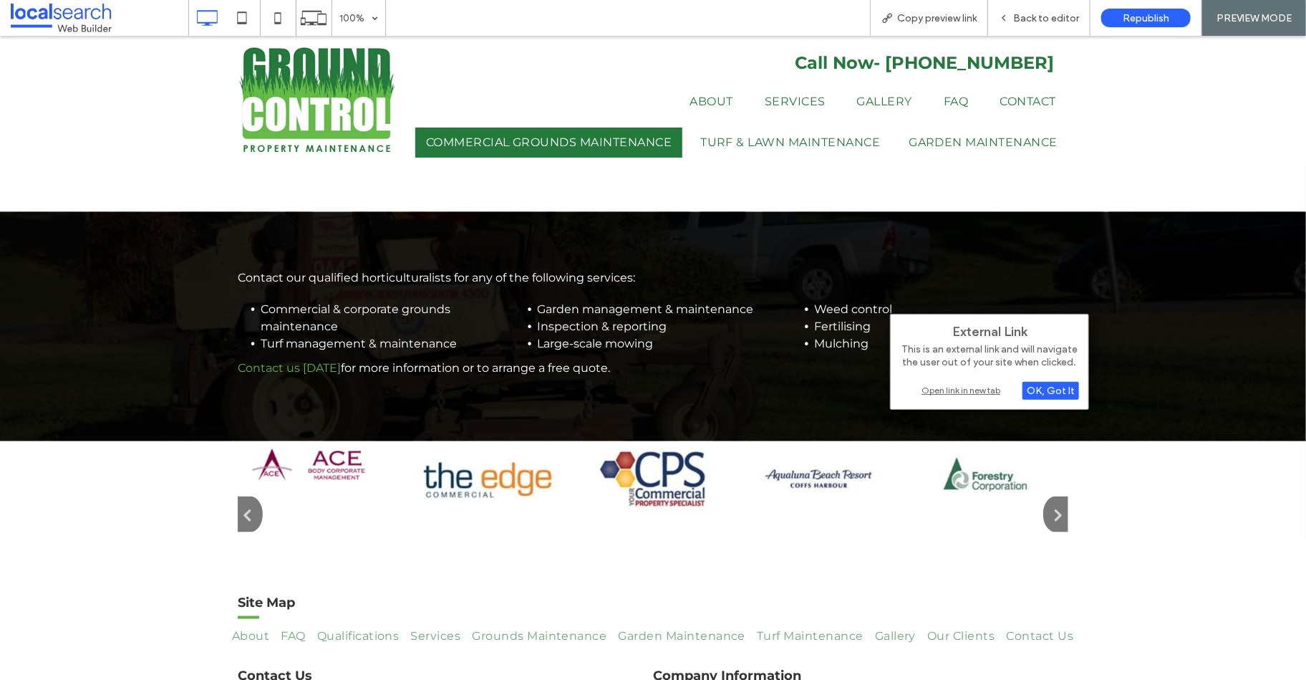
click at [945, 387] on div "Open link in new tab" at bounding box center [989, 389] width 179 height 15
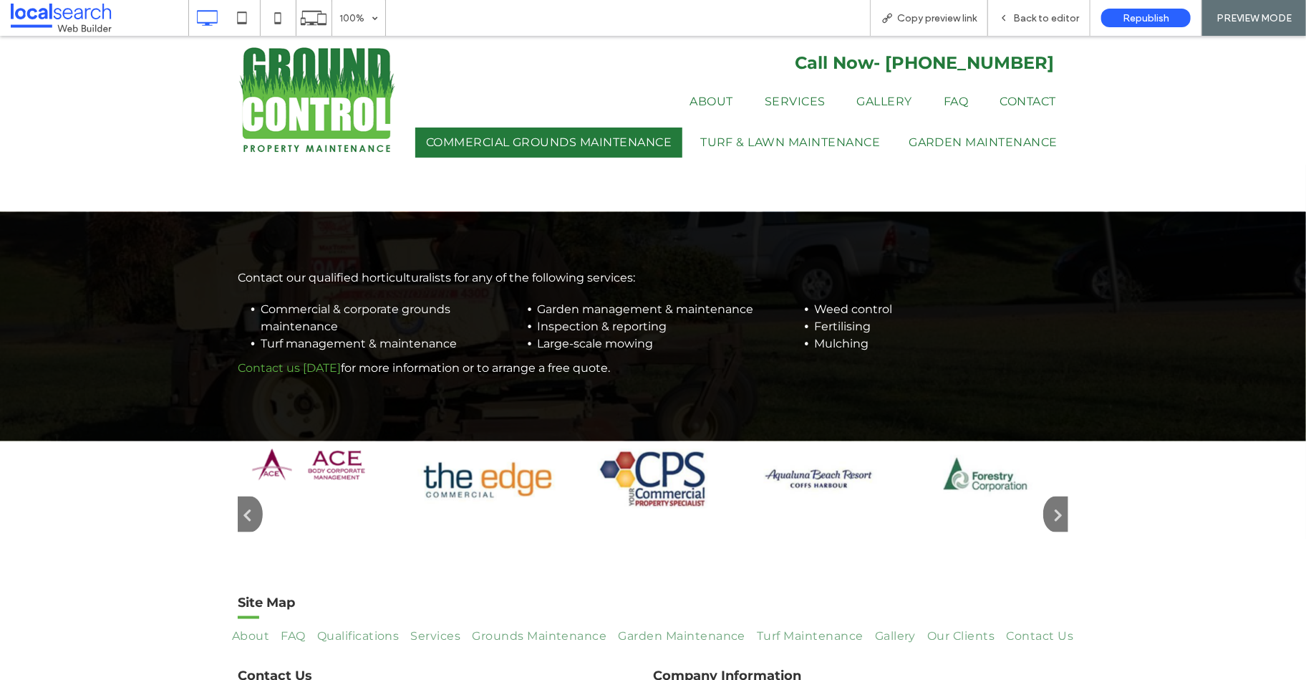
click at [1057, 496] on button "button" at bounding box center [1055, 514] width 25 height 36
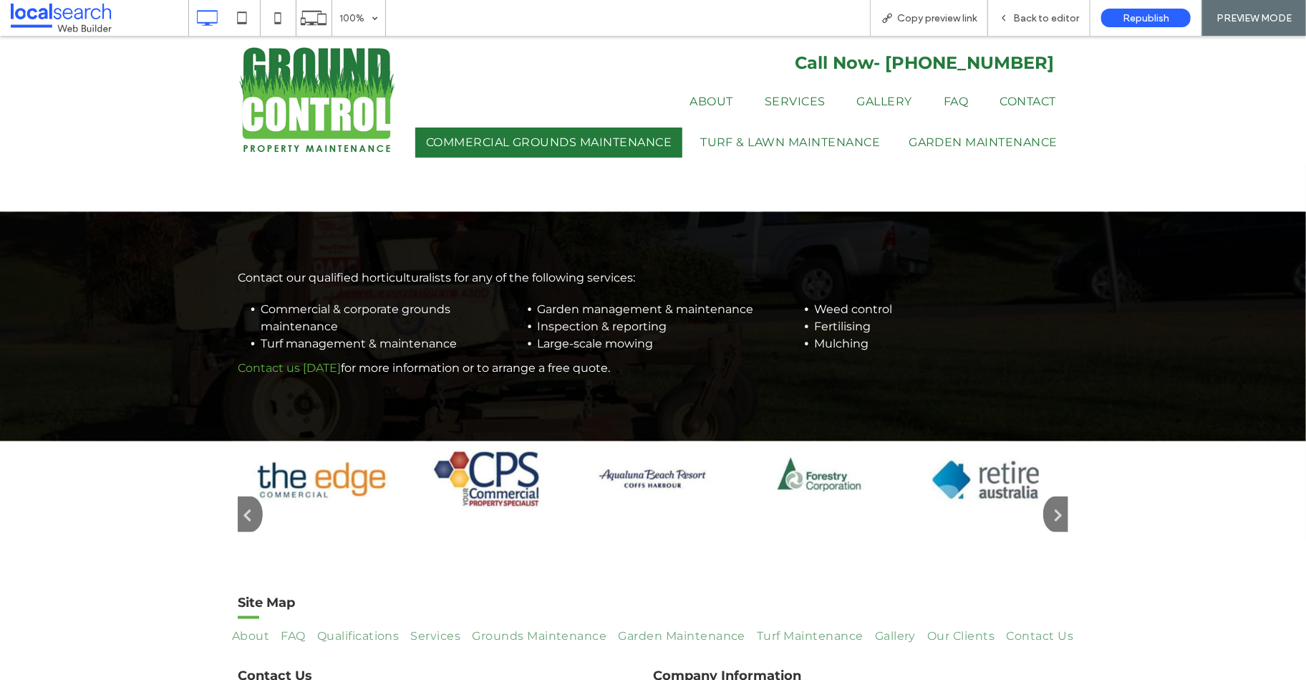
click at [968, 448] on img at bounding box center [985, 477] width 152 height 59
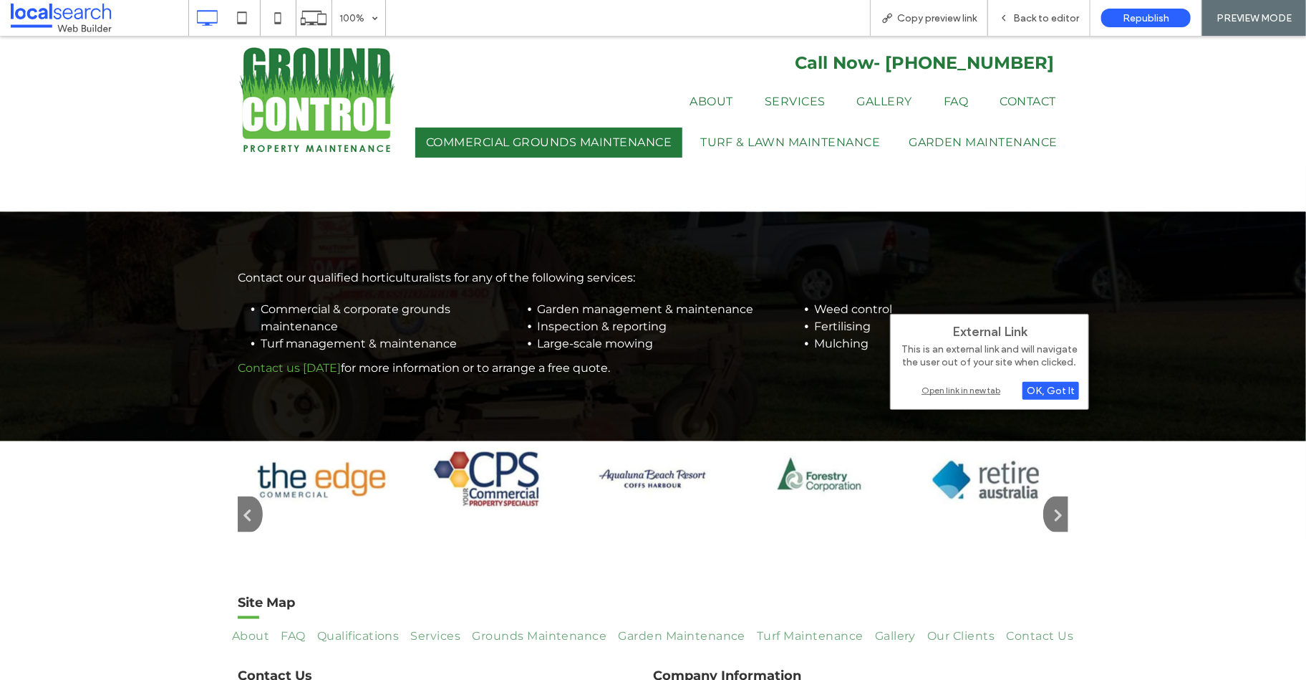
click at [943, 386] on div "Open link in new tab" at bounding box center [989, 389] width 179 height 15
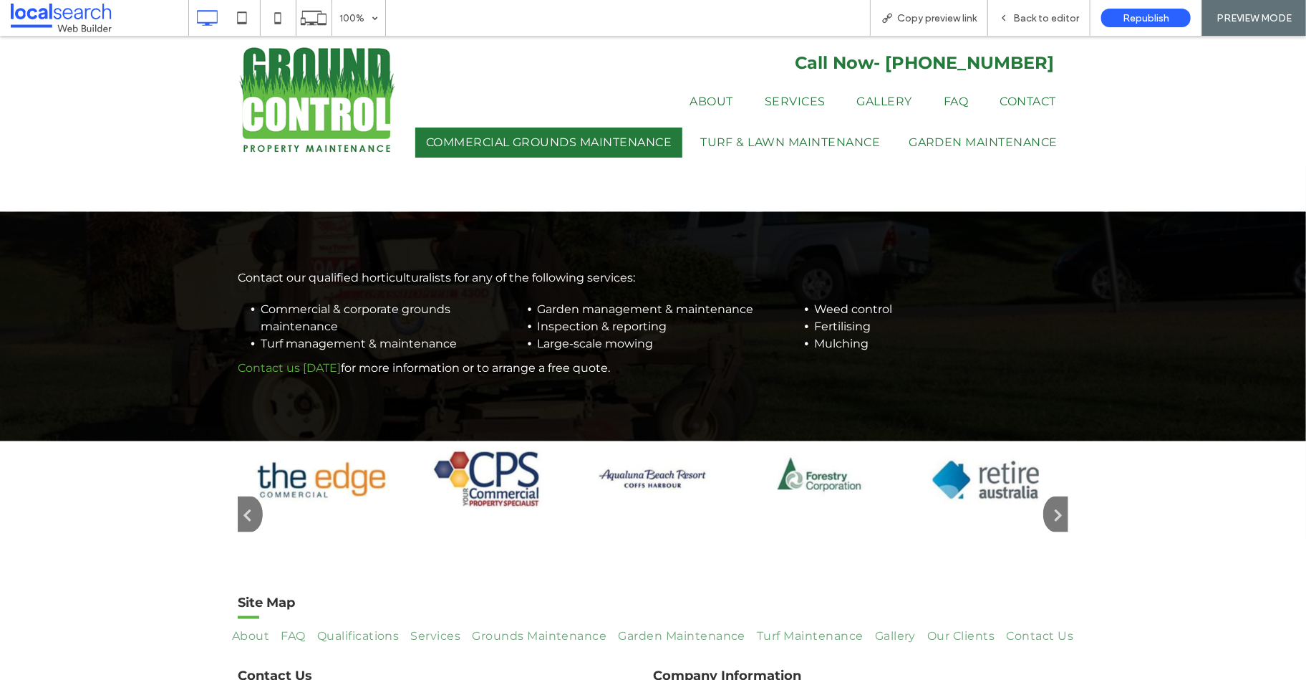
click at [1054, 503] on icon "button" at bounding box center [1052, 513] width 19 height 20
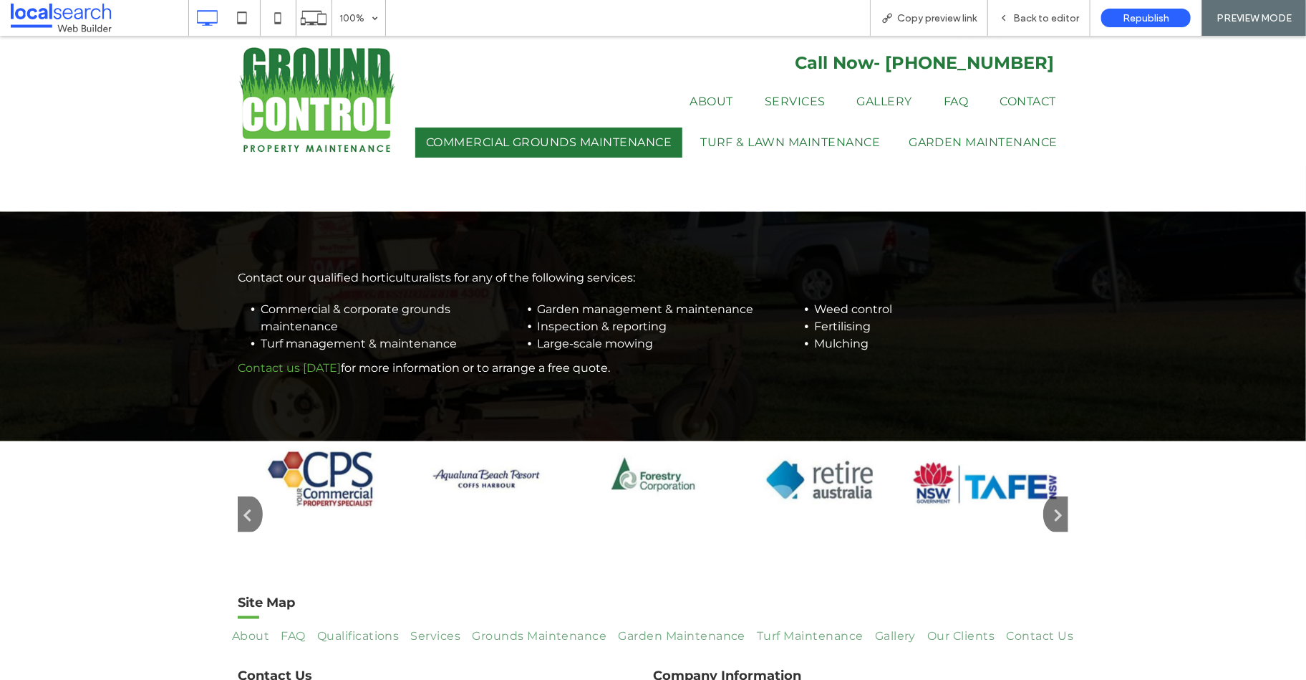
click at [982, 448] on img at bounding box center [985, 482] width 152 height 68
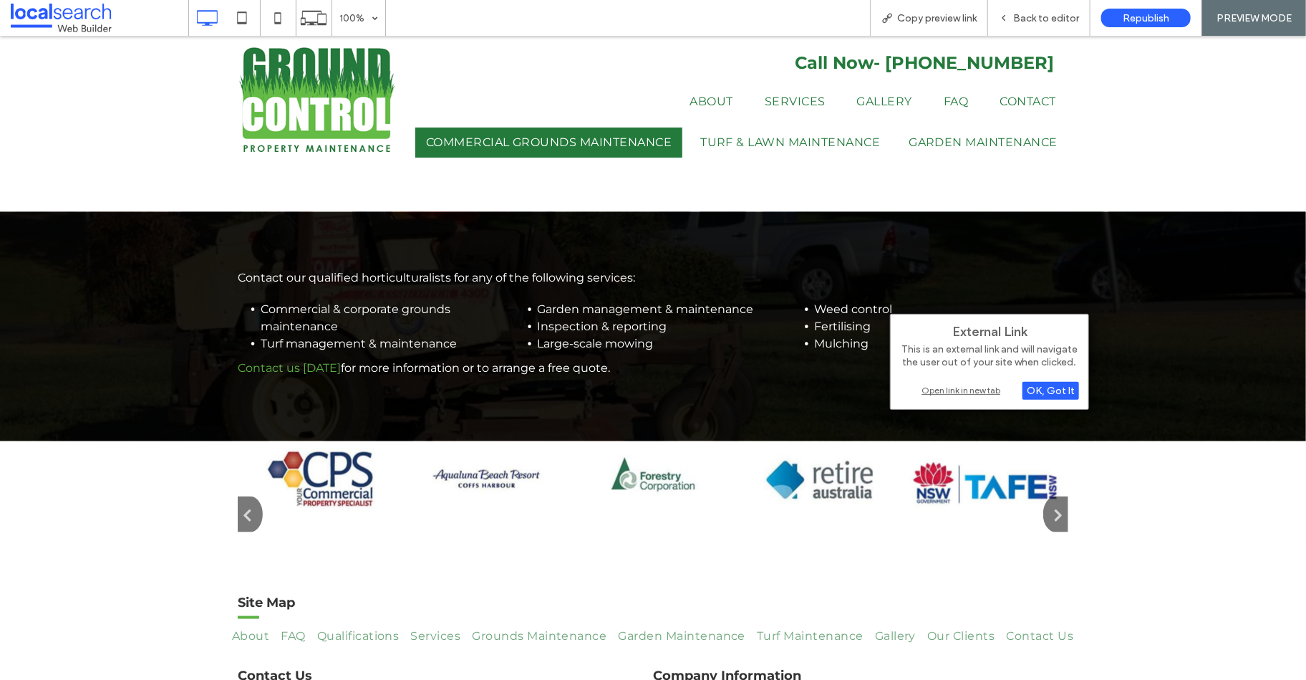
click at [950, 385] on div "Open link in new tab" at bounding box center [989, 389] width 179 height 15
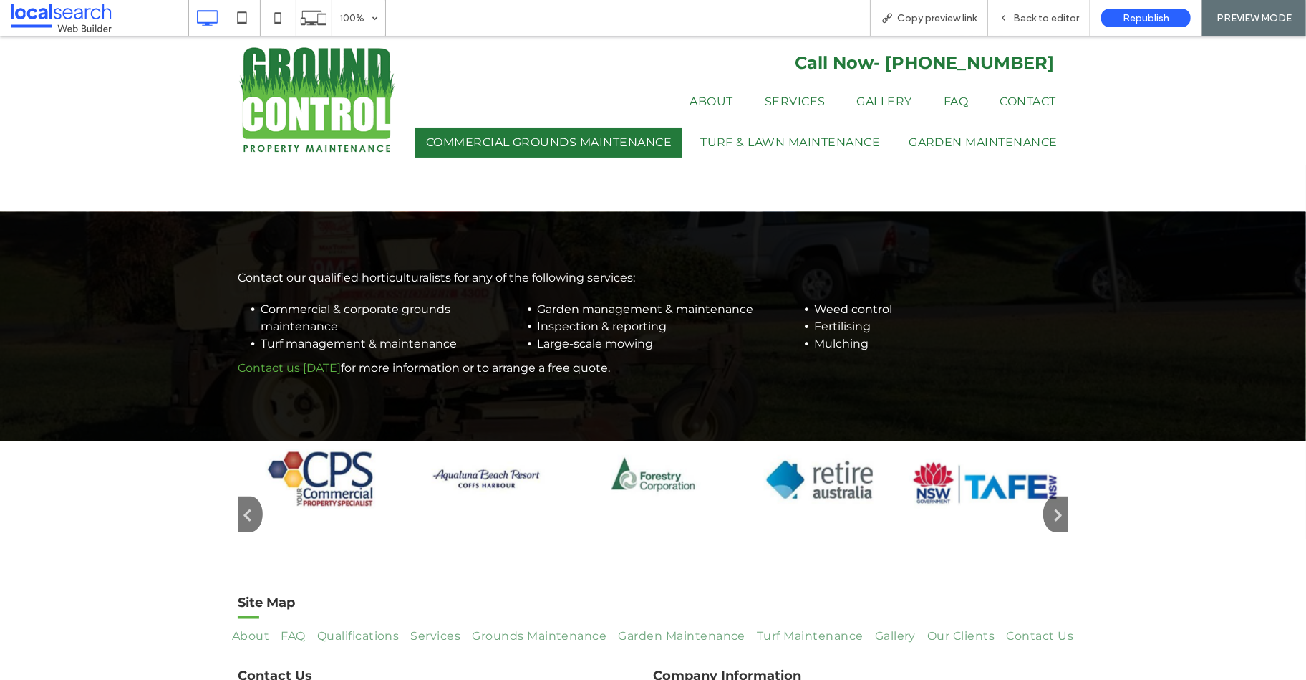
click at [1058, 496] on button "button" at bounding box center [1055, 514] width 25 height 36
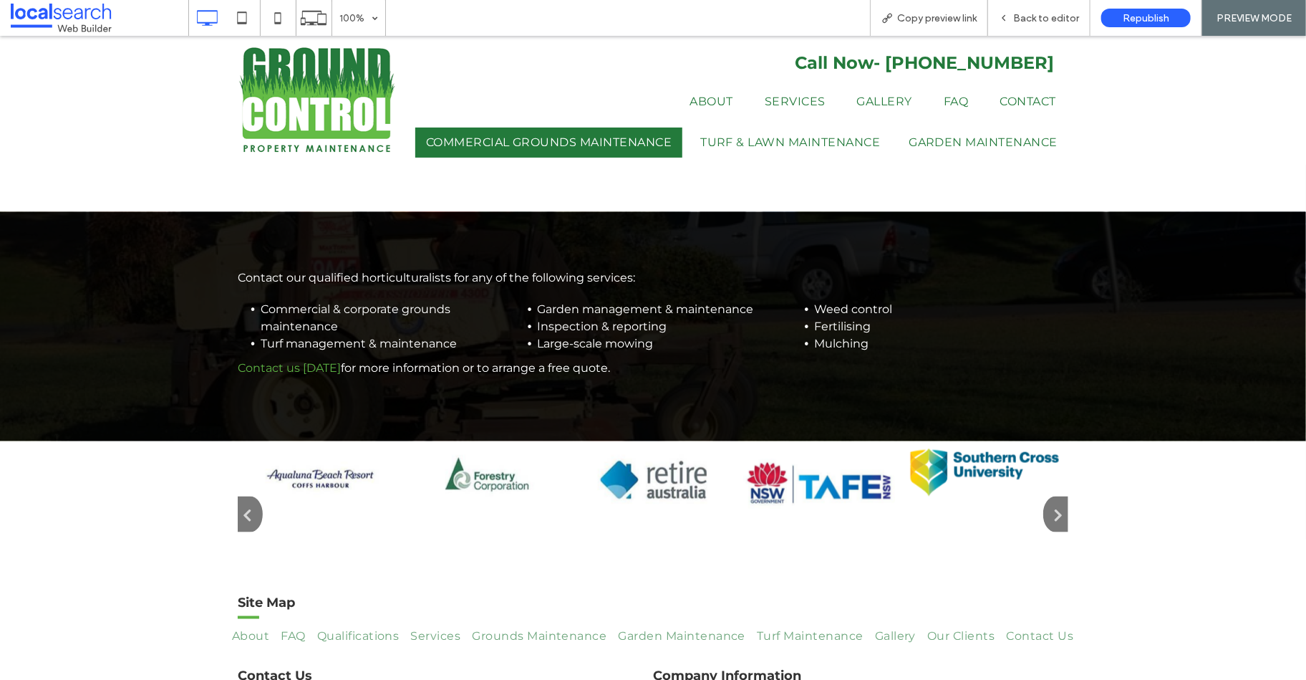
click at [986, 448] on img at bounding box center [985, 471] width 152 height 47
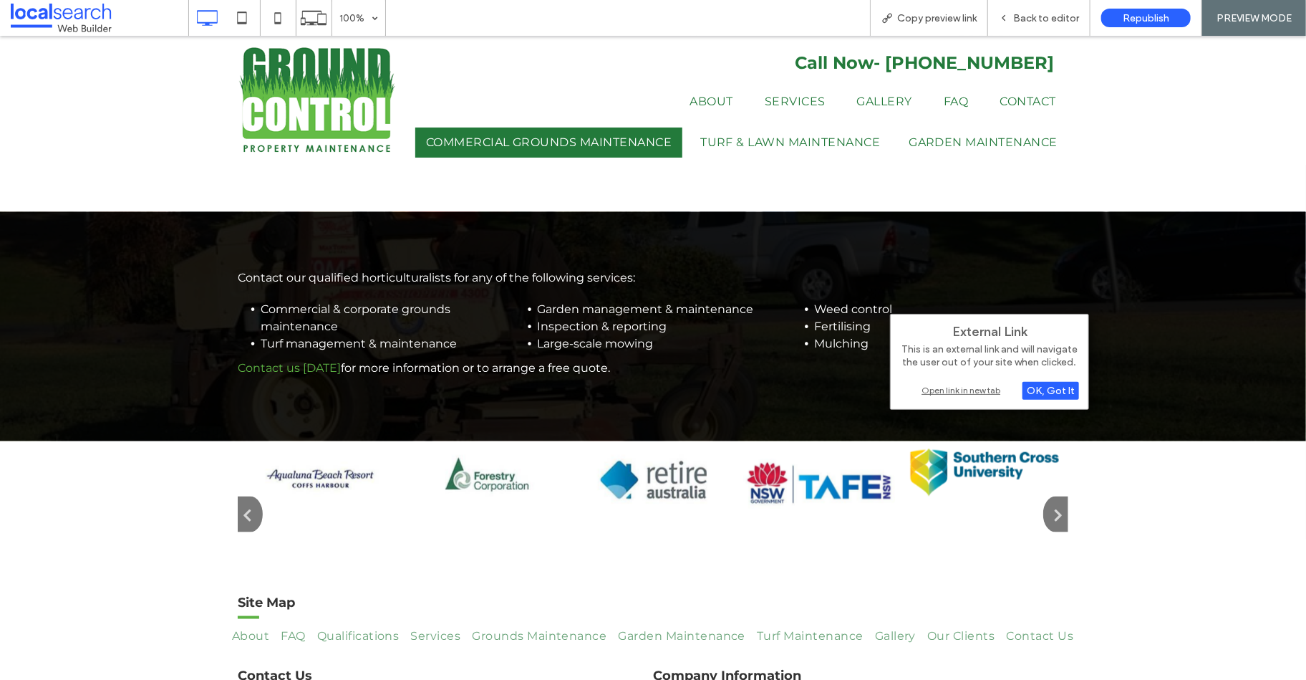
click at [942, 385] on div "Open link in new tab" at bounding box center [989, 389] width 179 height 15
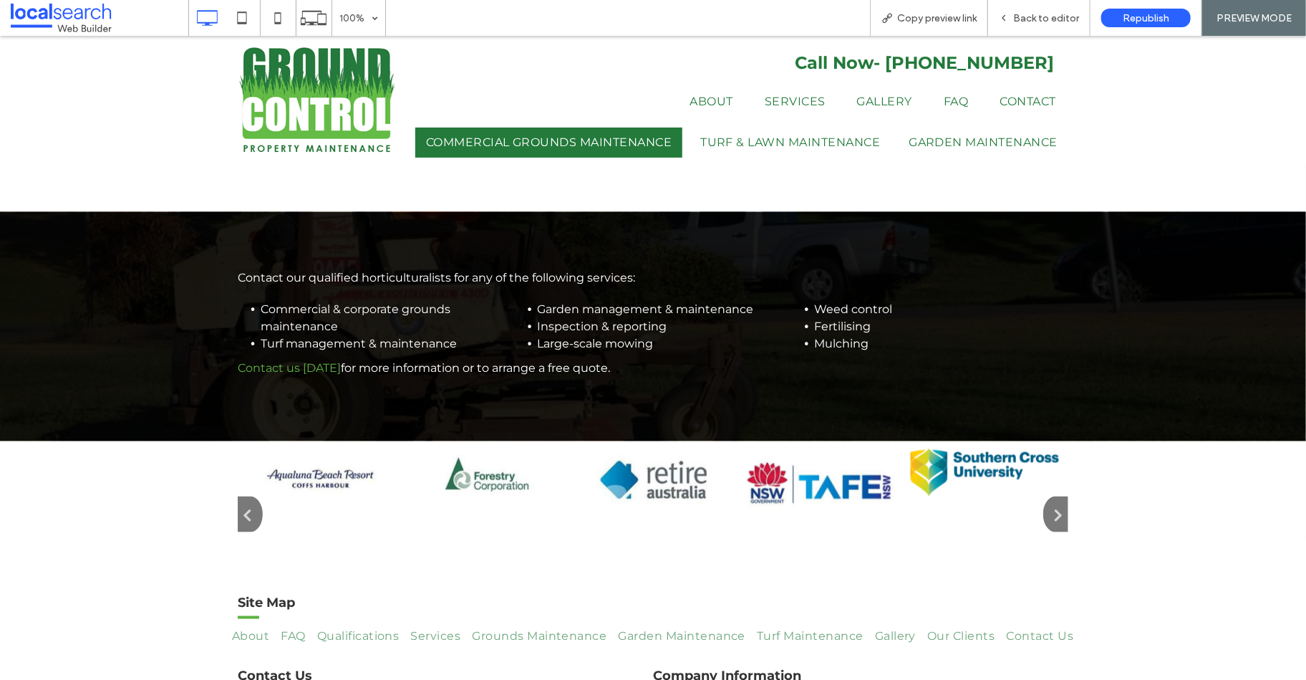
click at [1048, 503] on icon "button" at bounding box center [1052, 513] width 19 height 20
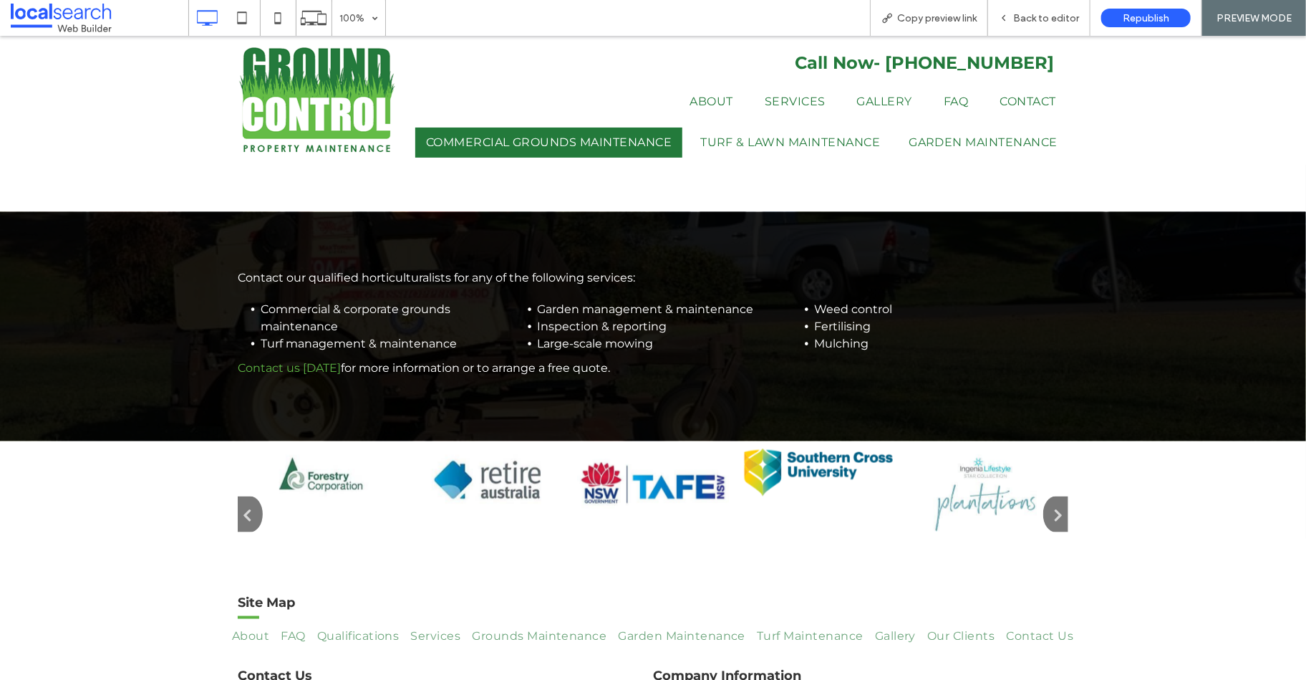
click at [1000, 448] on img at bounding box center [985, 489] width 152 height 83
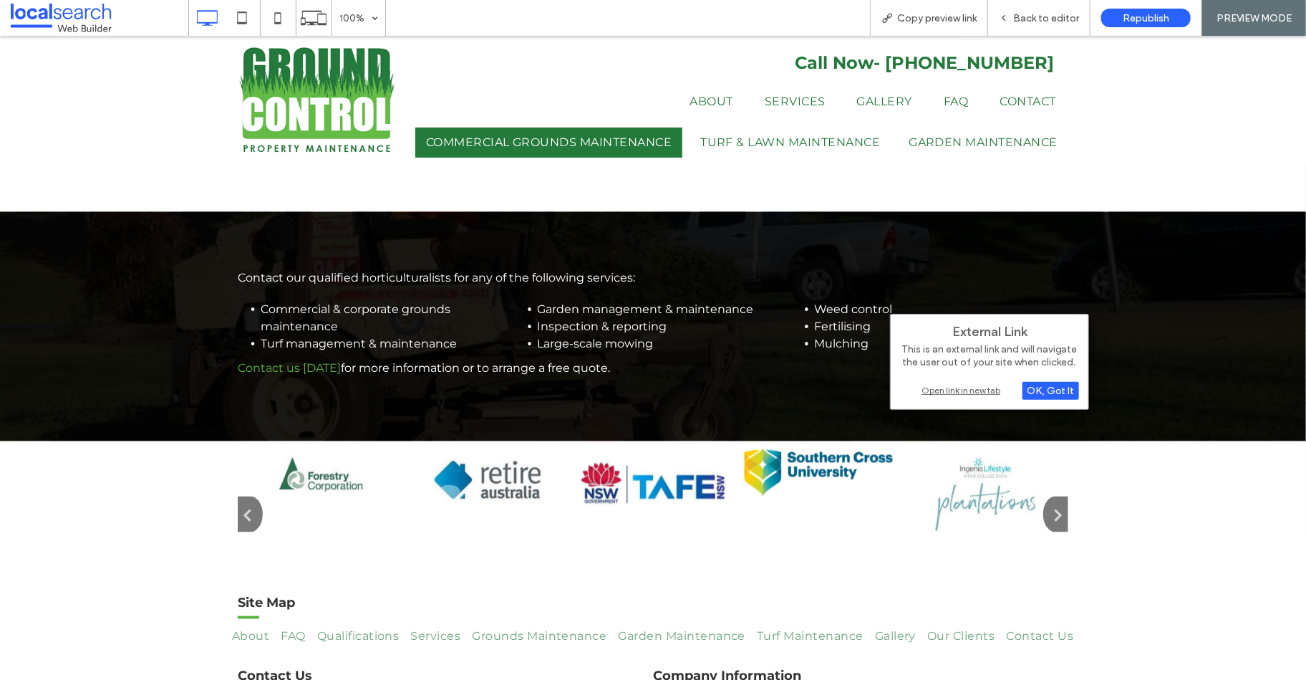
click at [964, 387] on div "Open link in new tab" at bounding box center [989, 389] width 179 height 15
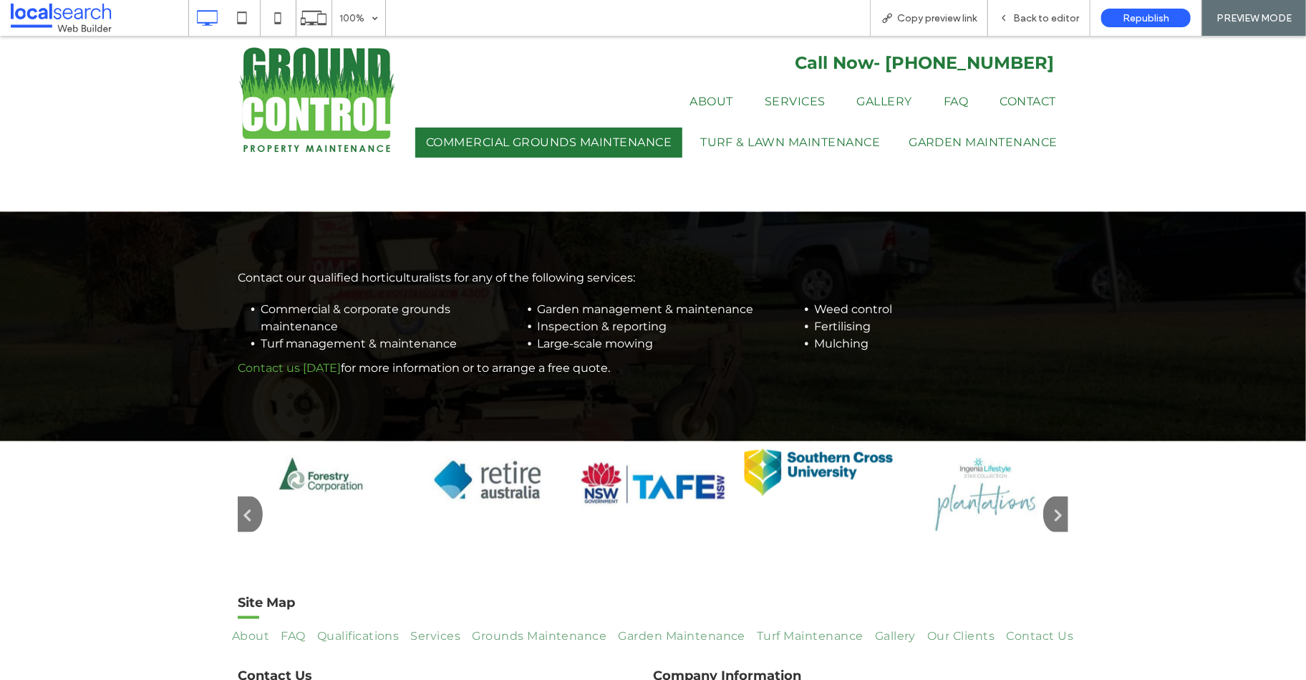
click at [1045, 503] on icon "button" at bounding box center [1052, 513] width 19 height 20
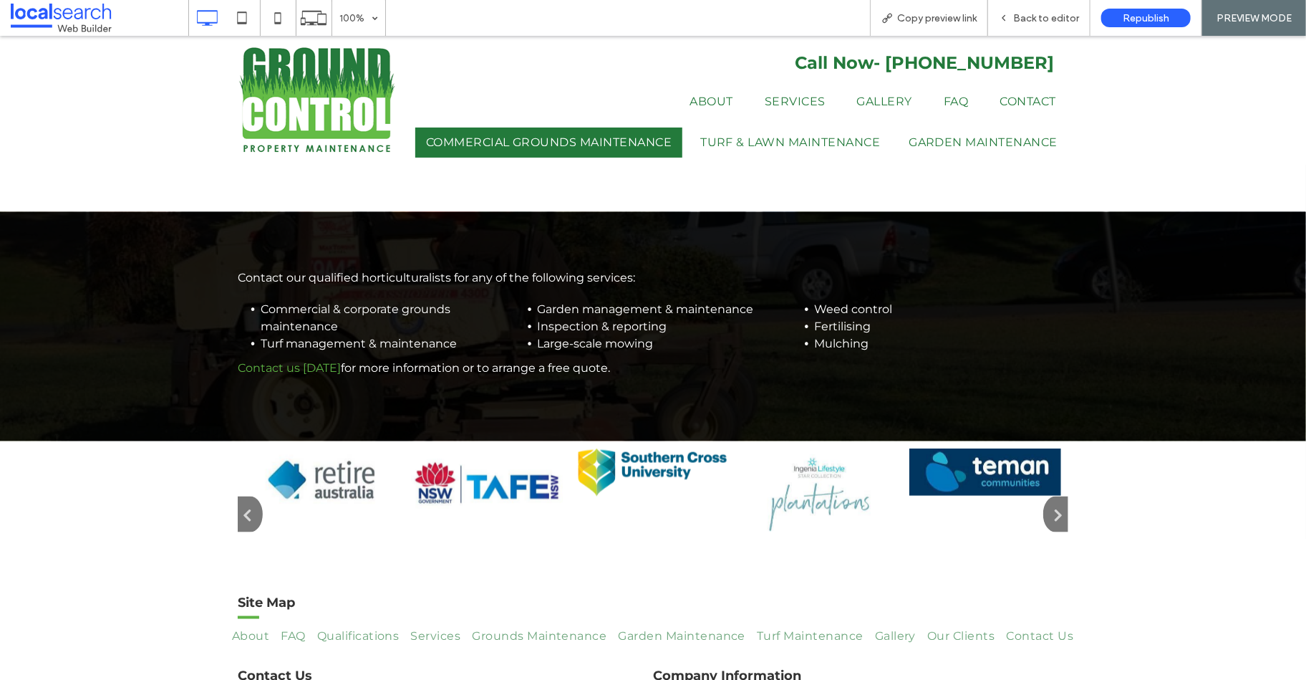
click at [954, 448] on img at bounding box center [985, 471] width 152 height 47
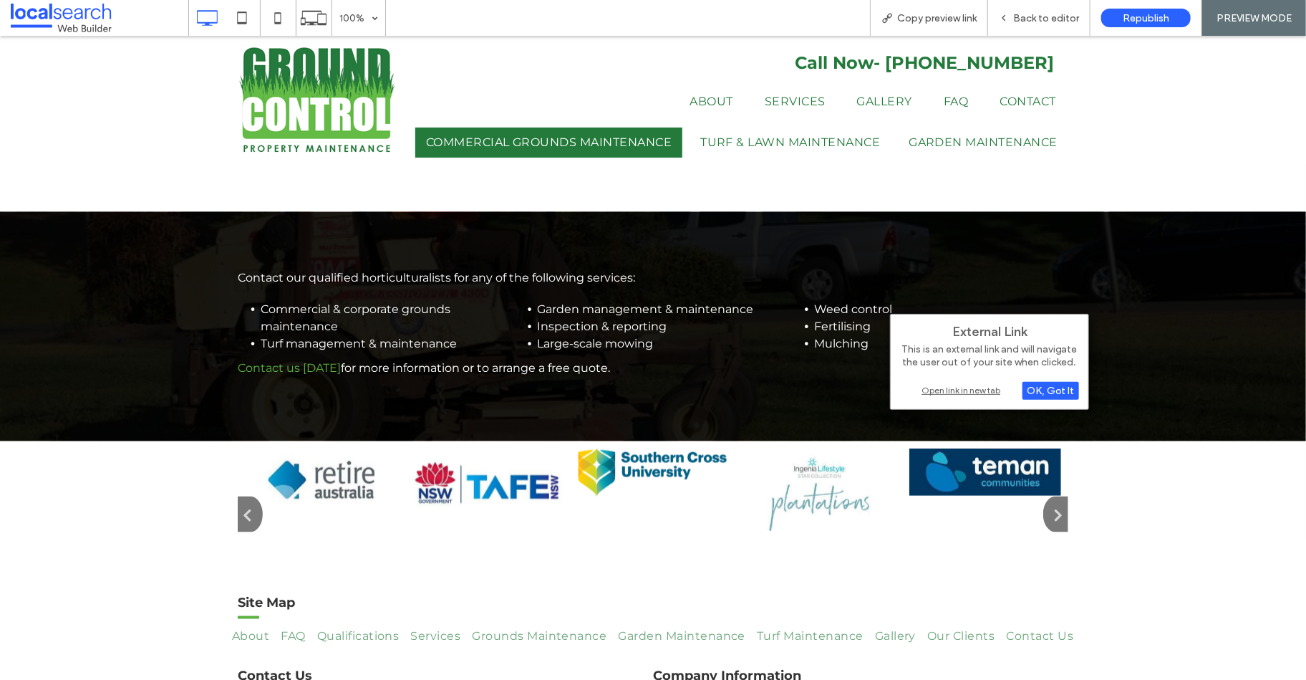
click at [960, 392] on div "Open link in new tab" at bounding box center [989, 389] width 179 height 15
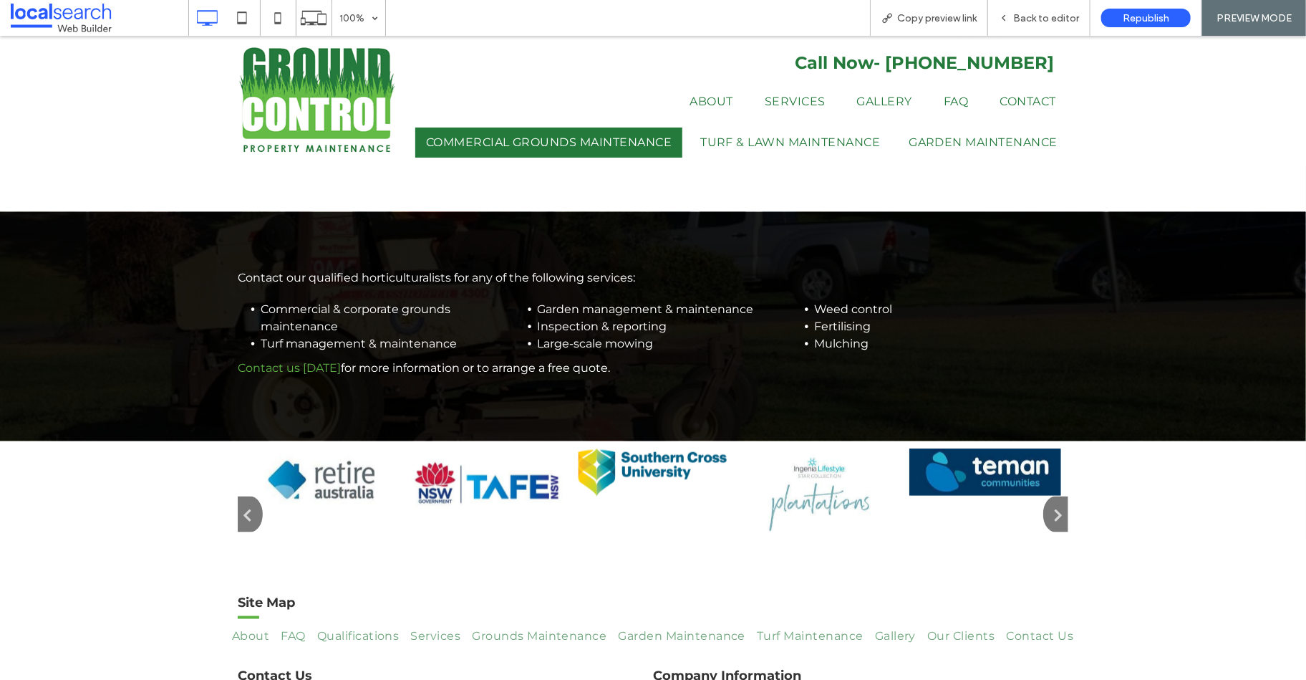
click at [1061, 496] on button "button" at bounding box center [1055, 514] width 25 height 36
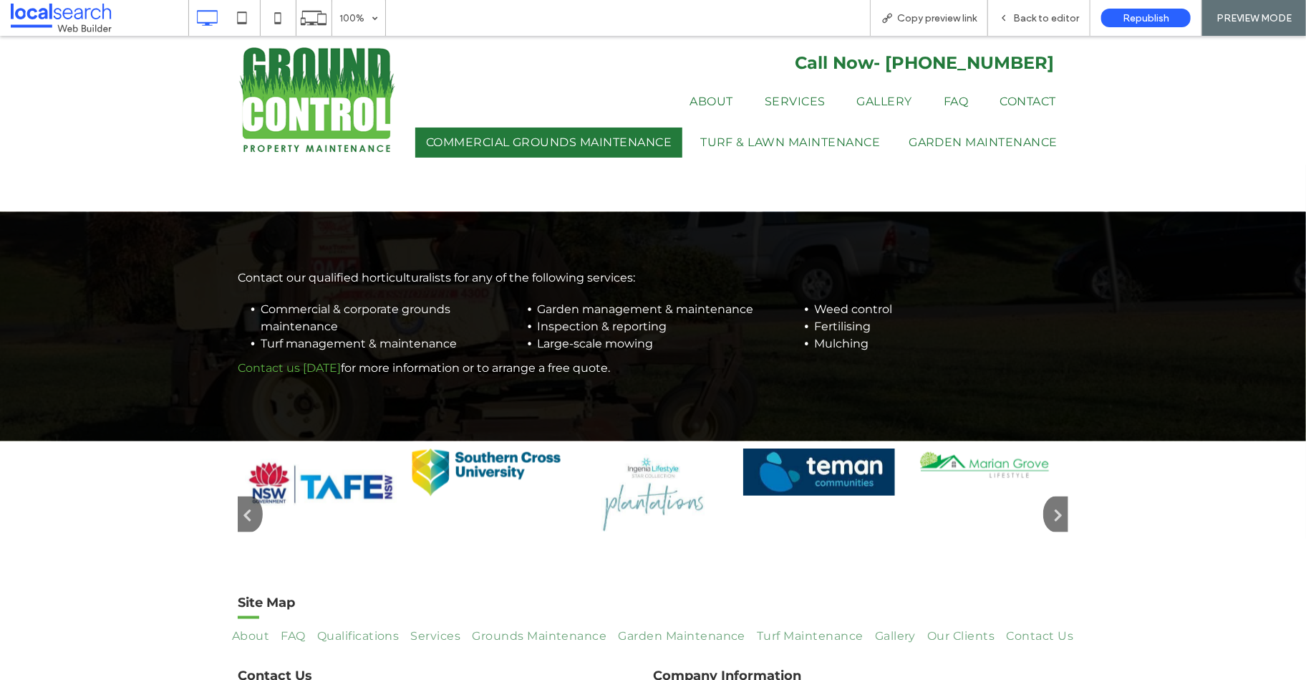
click at [986, 448] on img at bounding box center [985, 465] width 152 height 34
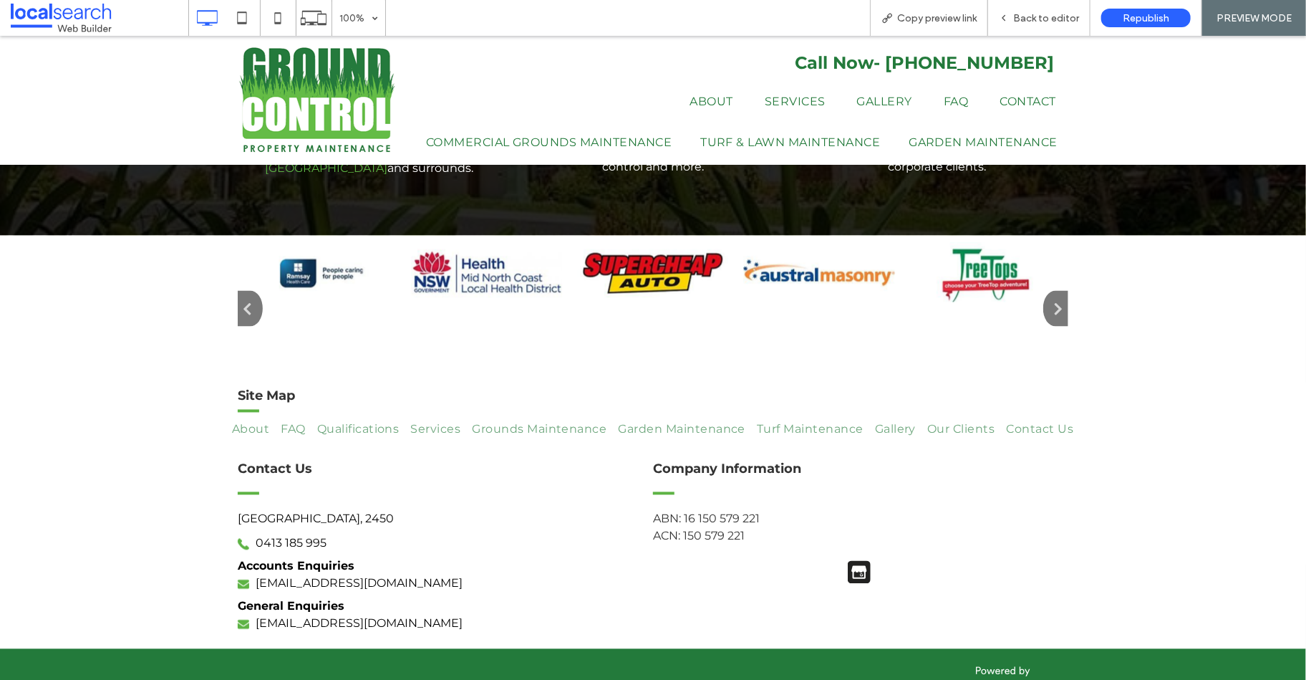
scroll to position [1234, 0]
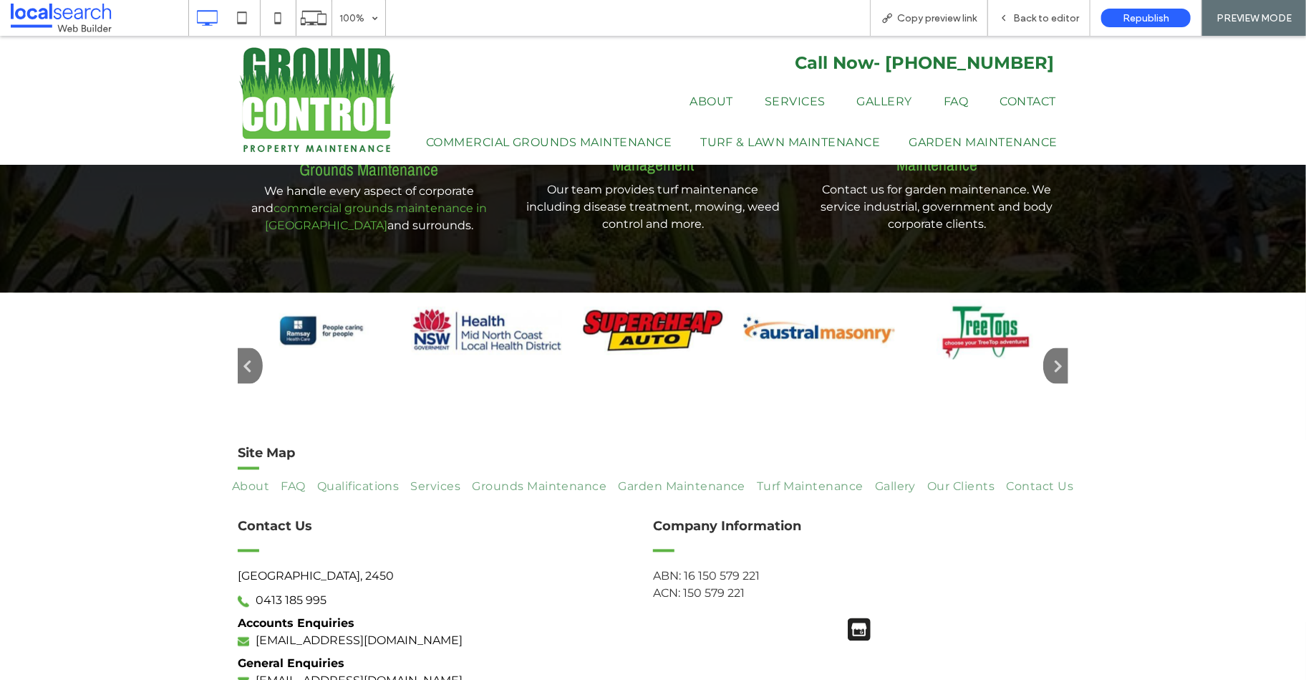
click at [821, 309] on img at bounding box center [819, 328] width 152 height 59
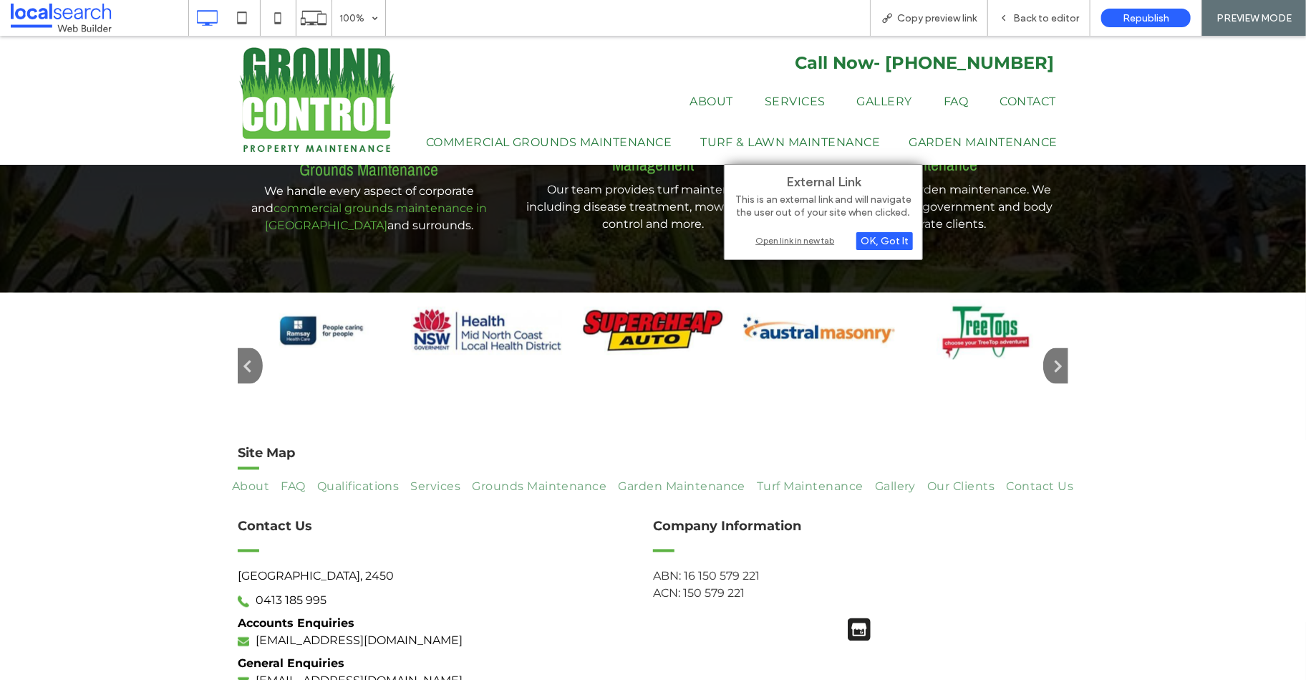
click at [775, 239] on div "Open link in new tab" at bounding box center [823, 240] width 179 height 15
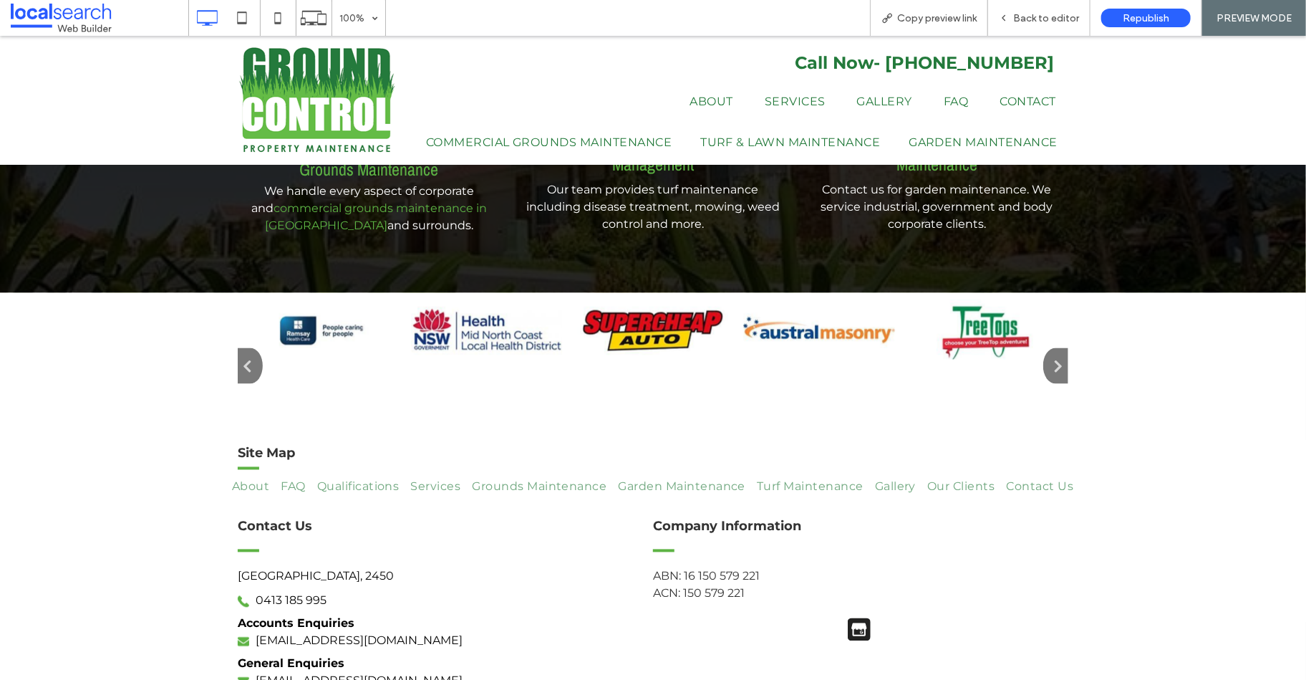
click at [642, 299] on img at bounding box center [653, 328] width 152 height 59
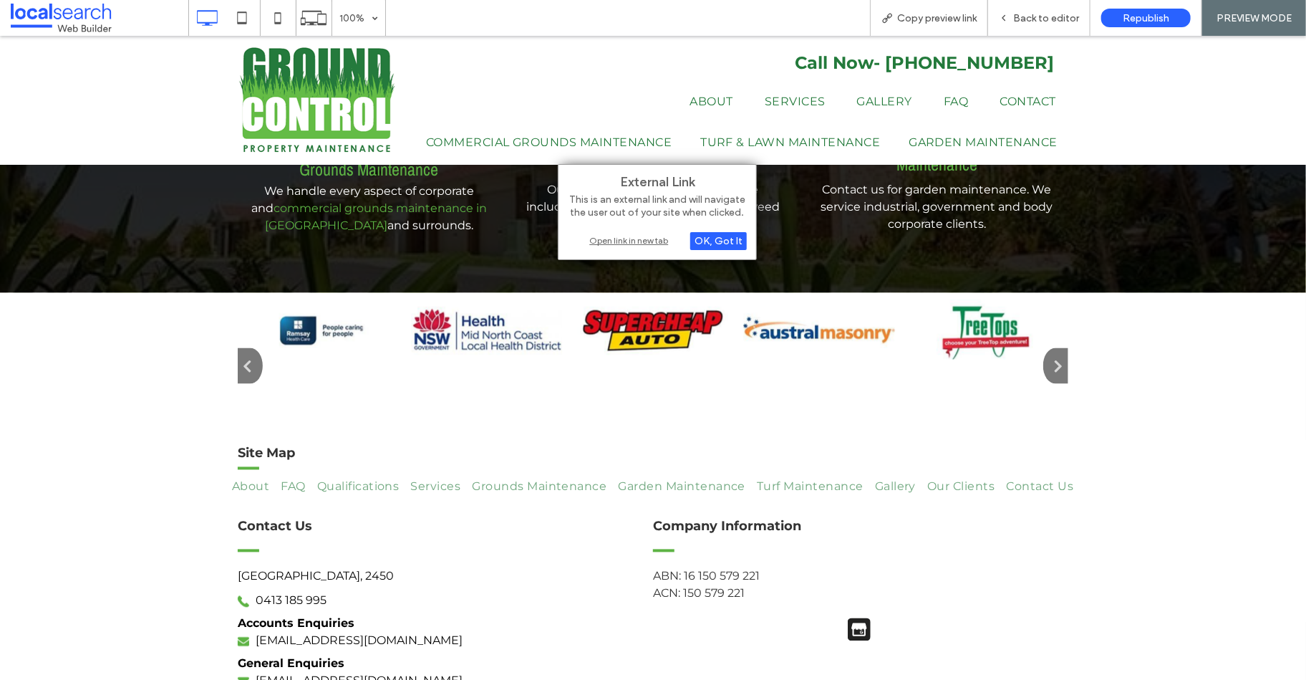
click at [635, 246] on div "External Link This is an external link and will navigate the user out of your s…" at bounding box center [657, 212] width 199 height 96
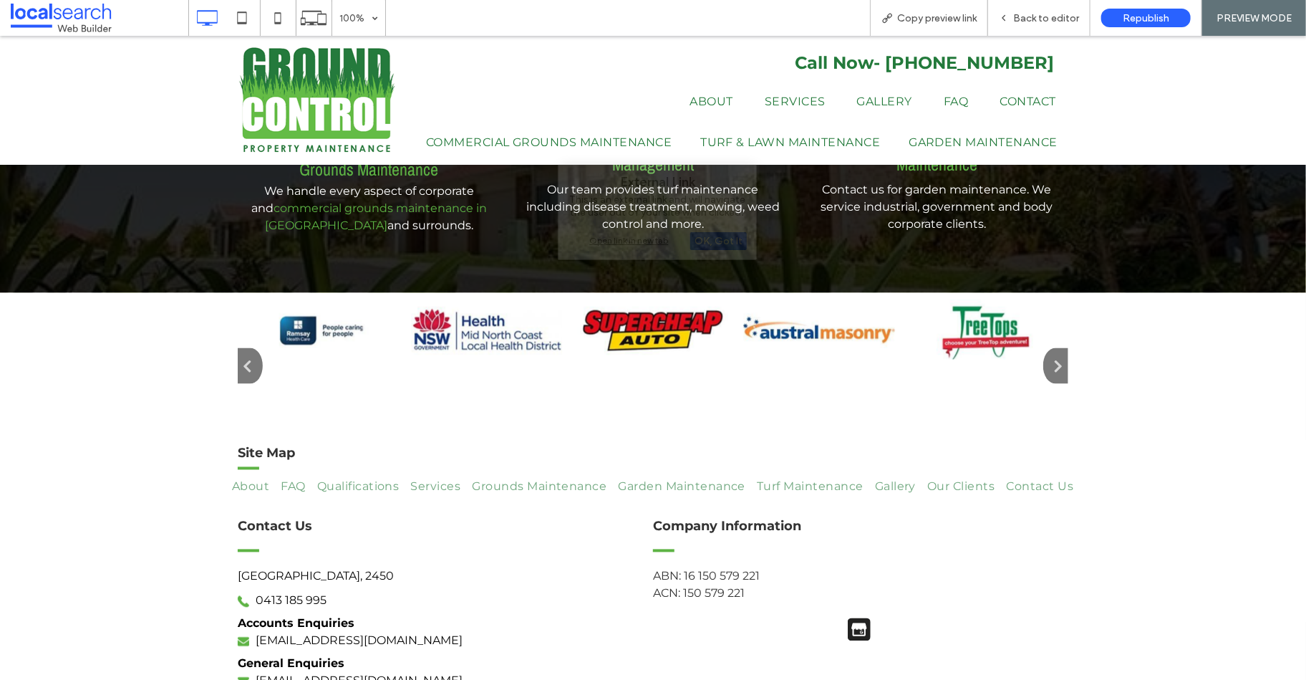
click at [637, 241] on div "Open link in new tab" at bounding box center [657, 240] width 179 height 15
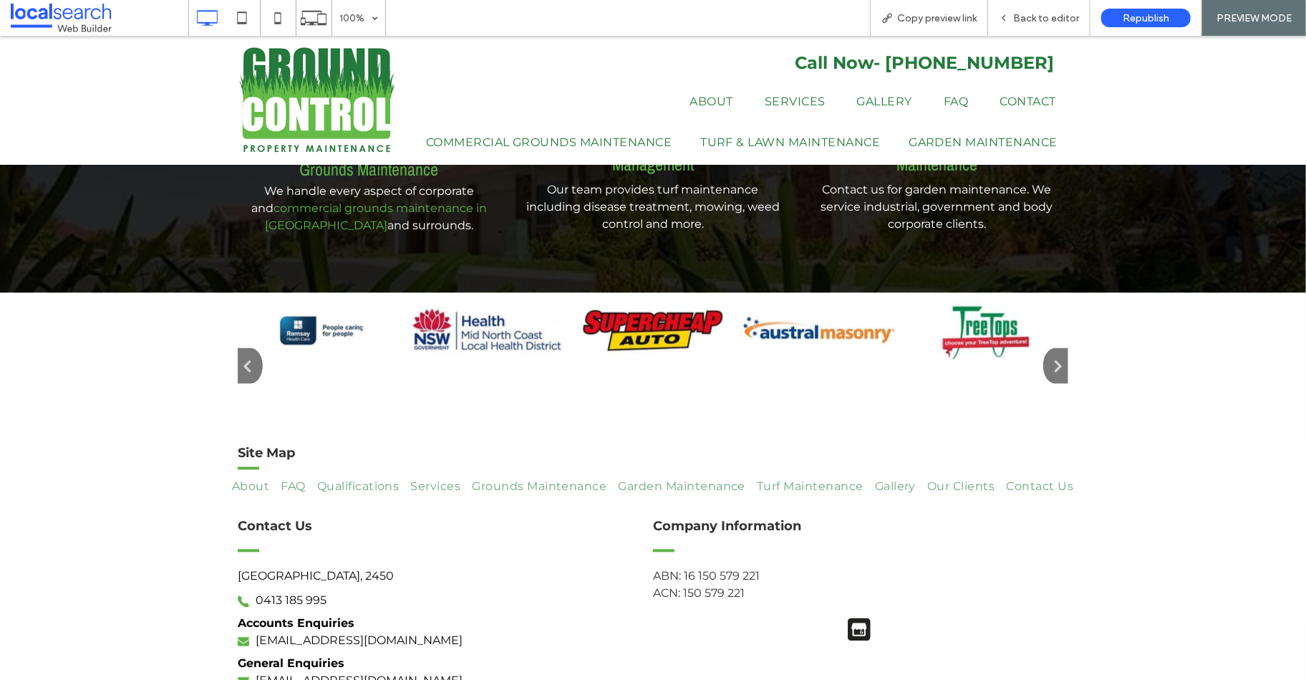
click at [476, 304] on img at bounding box center [487, 328] width 152 height 59
click at [477, 301] on img at bounding box center [487, 328] width 152 height 59
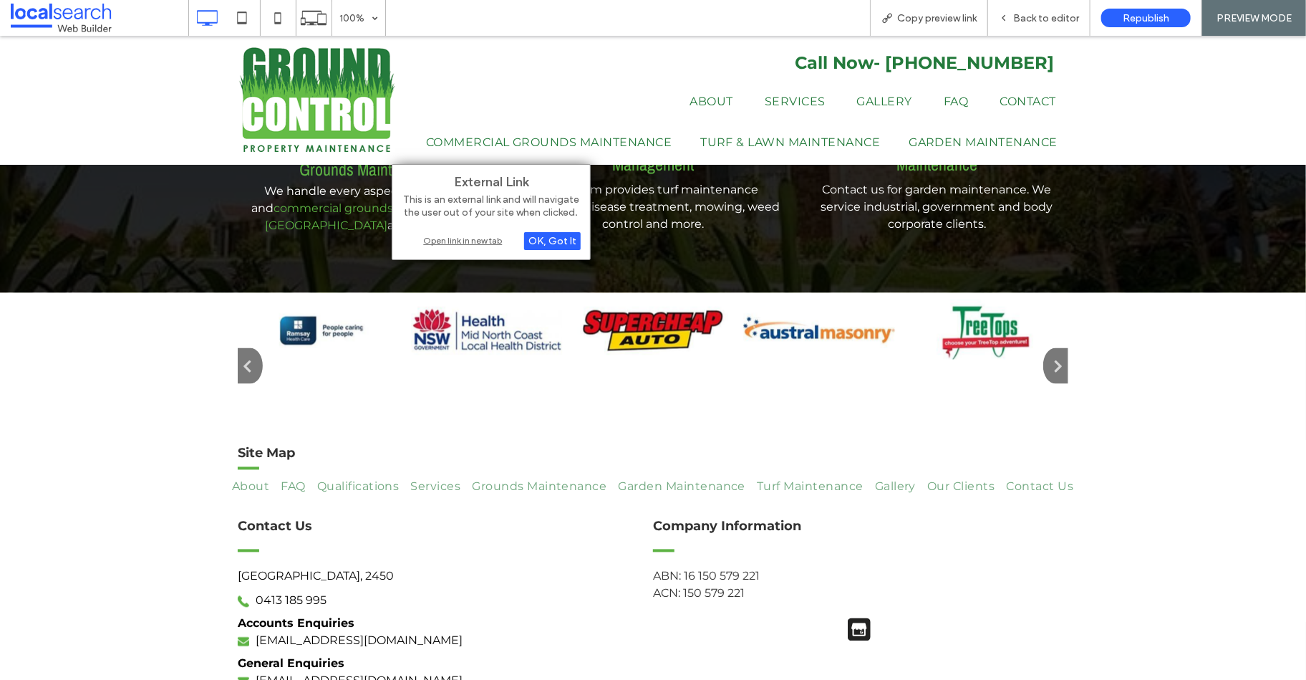
click at [471, 241] on div "Open link in new tab" at bounding box center [491, 240] width 179 height 15
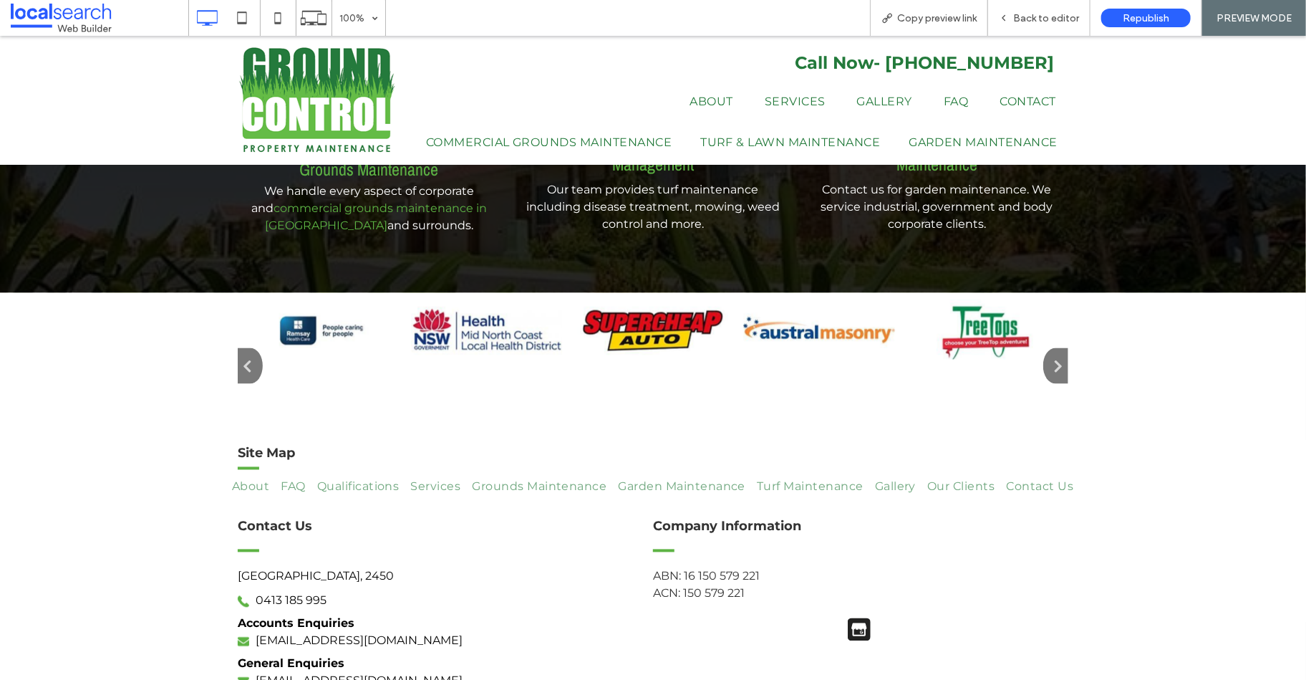
click at [336, 299] on img at bounding box center [321, 328] width 152 height 59
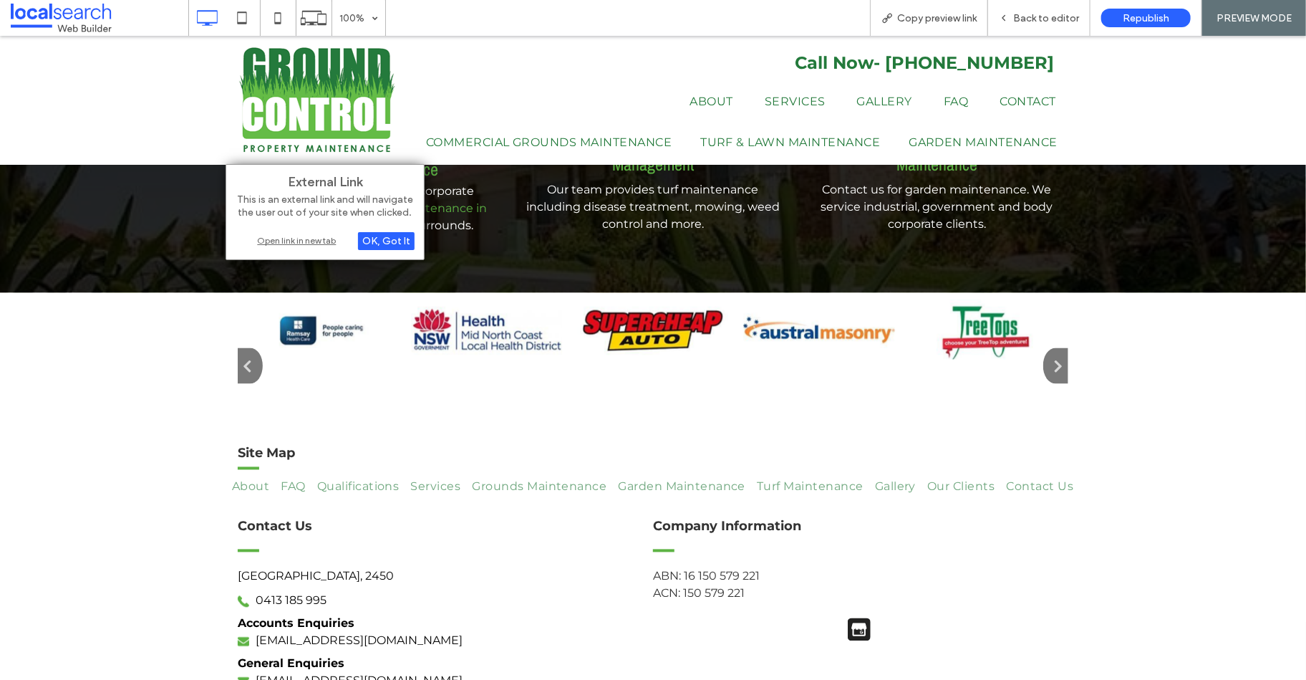
click at [269, 244] on div "Open link in new tab" at bounding box center [325, 240] width 179 height 15
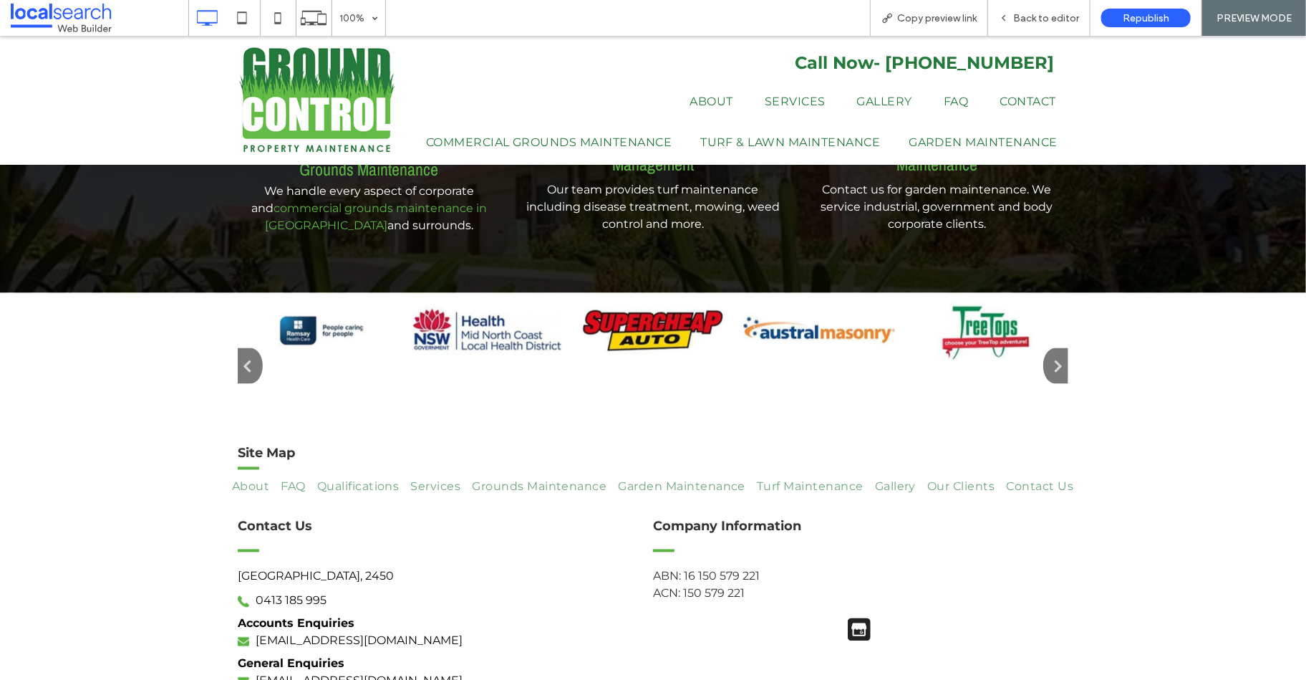
click at [246, 347] on button "button" at bounding box center [250, 365] width 25 height 36
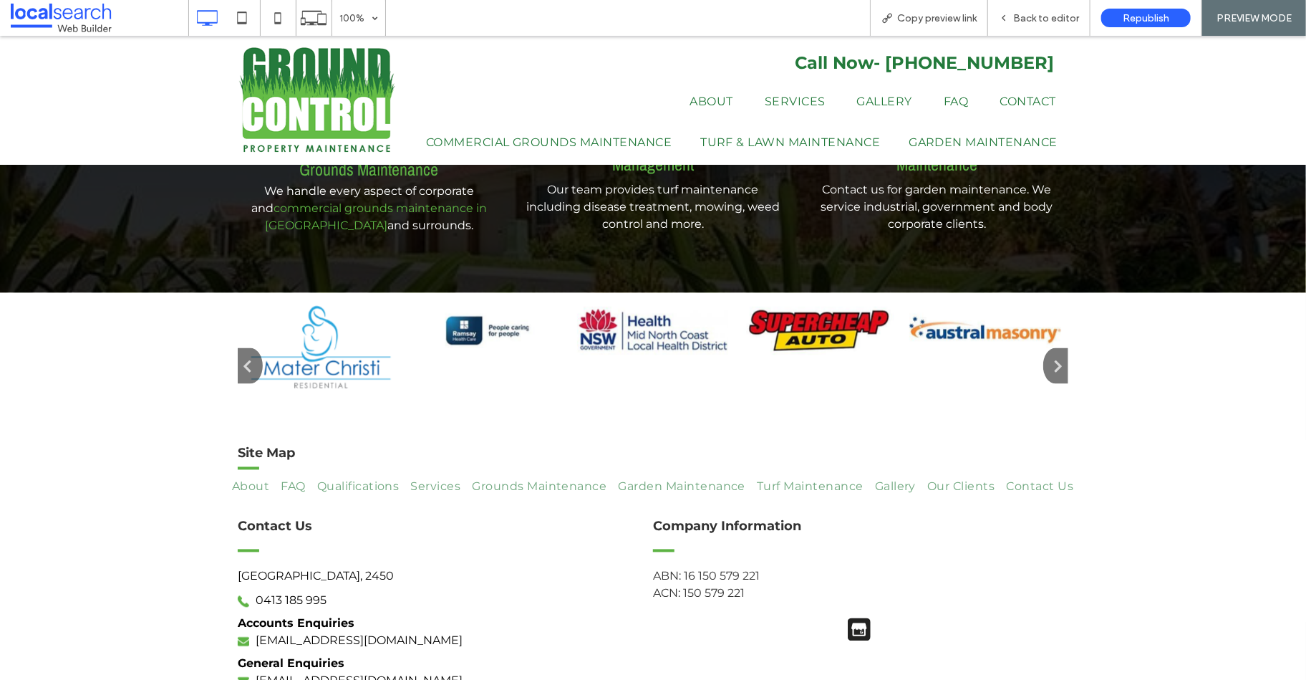
click at [246, 347] on button "button" at bounding box center [250, 365] width 25 height 36
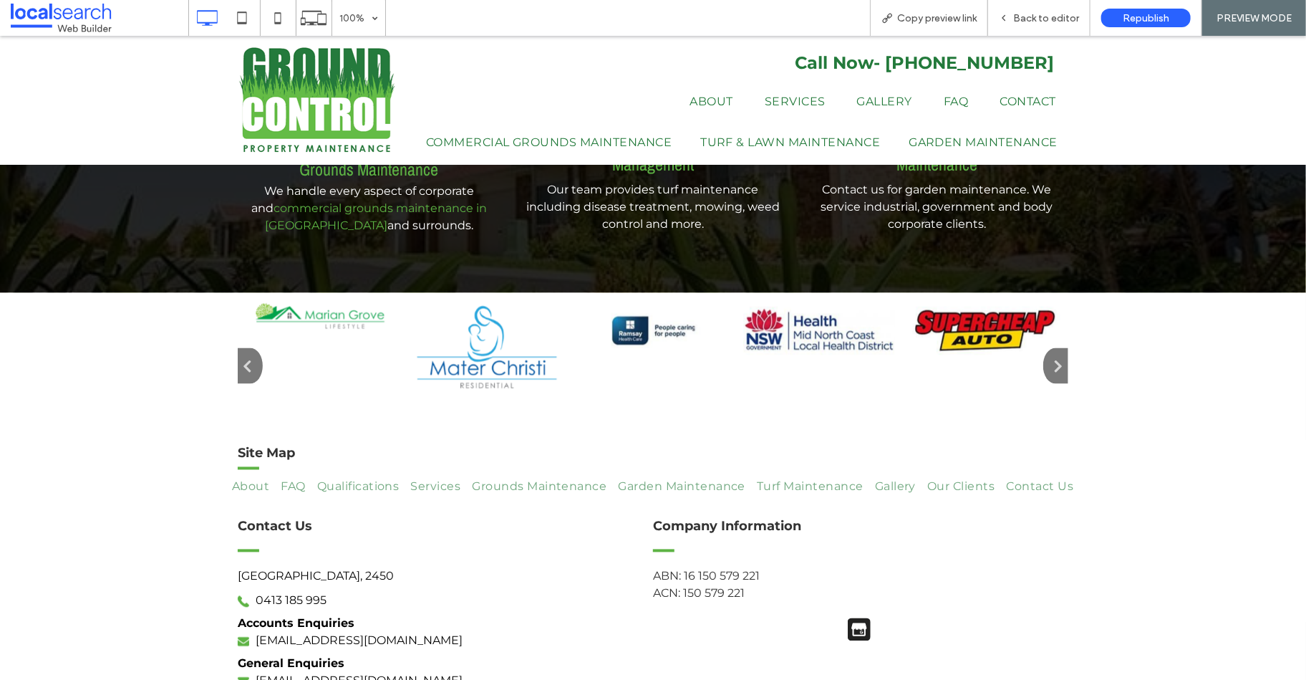
click at [246, 347] on button "button" at bounding box center [250, 365] width 25 height 36
click at [479, 324] on img at bounding box center [487, 346] width 152 height 95
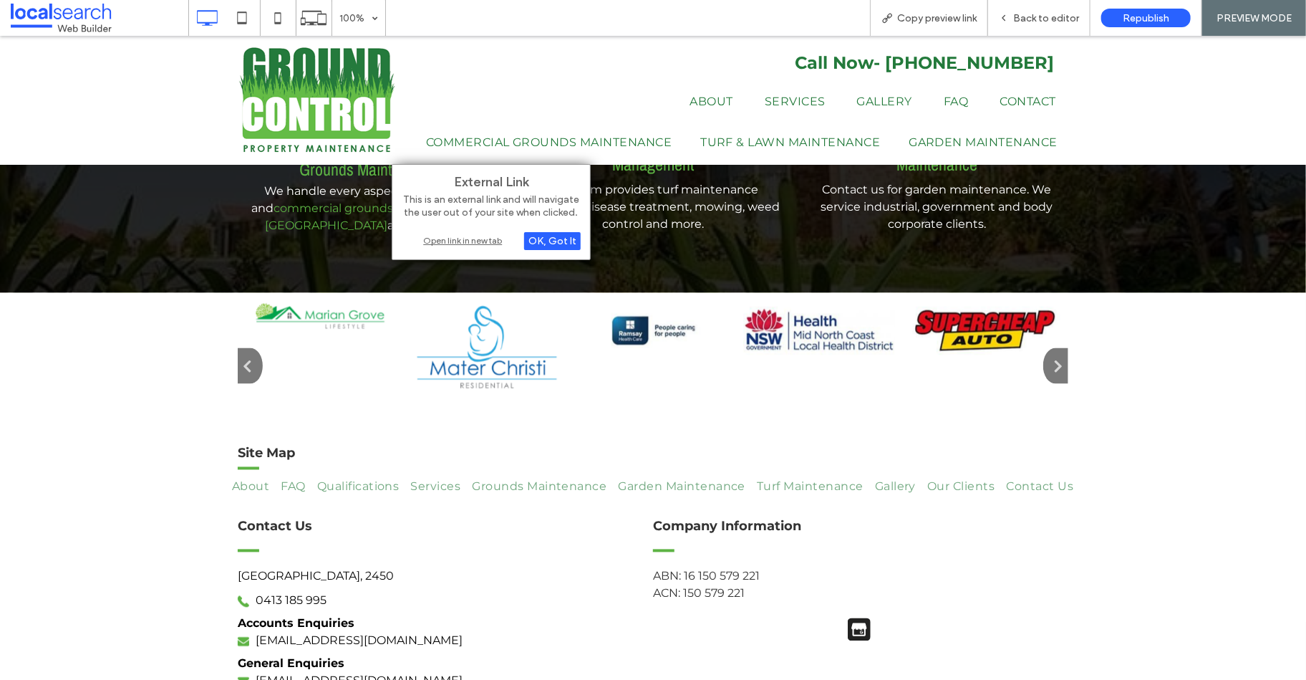
click at [477, 243] on div "Open link in new tab" at bounding box center [491, 240] width 179 height 15
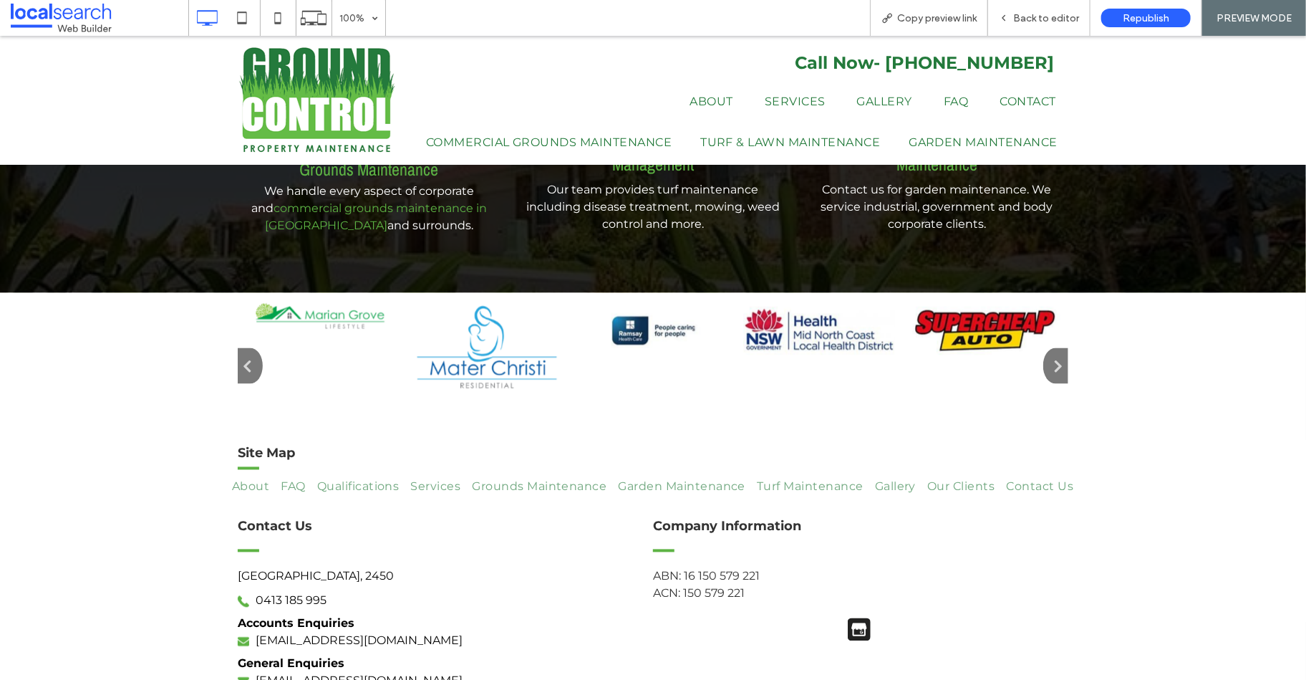
click at [1179, 292] on div at bounding box center [653, 364] width 1306 height 145
click at [1170, 327] on div at bounding box center [653, 364] width 1306 height 145
click at [367, 115] on img at bounding box center [317, 99] width 158 height 107
click at [0, 0] on div at bounding box center [0, 0] width 0 height 0
click at [294, 90] on div at bounding box center [653, 340] width 1306 height 680
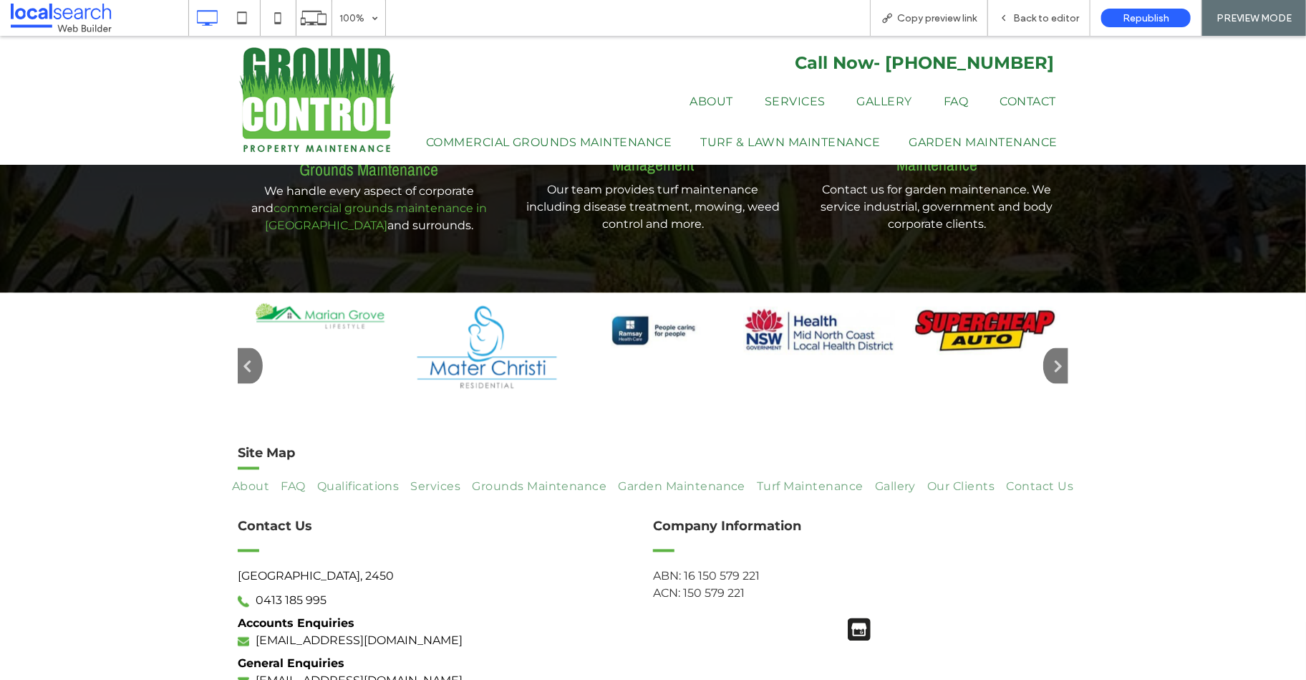
click at [300, 75] on div at bounding box center [653, 340] width 1306 height 680
click at [327, 79] on div at bounding box center [653, 340] width 1306 height 680
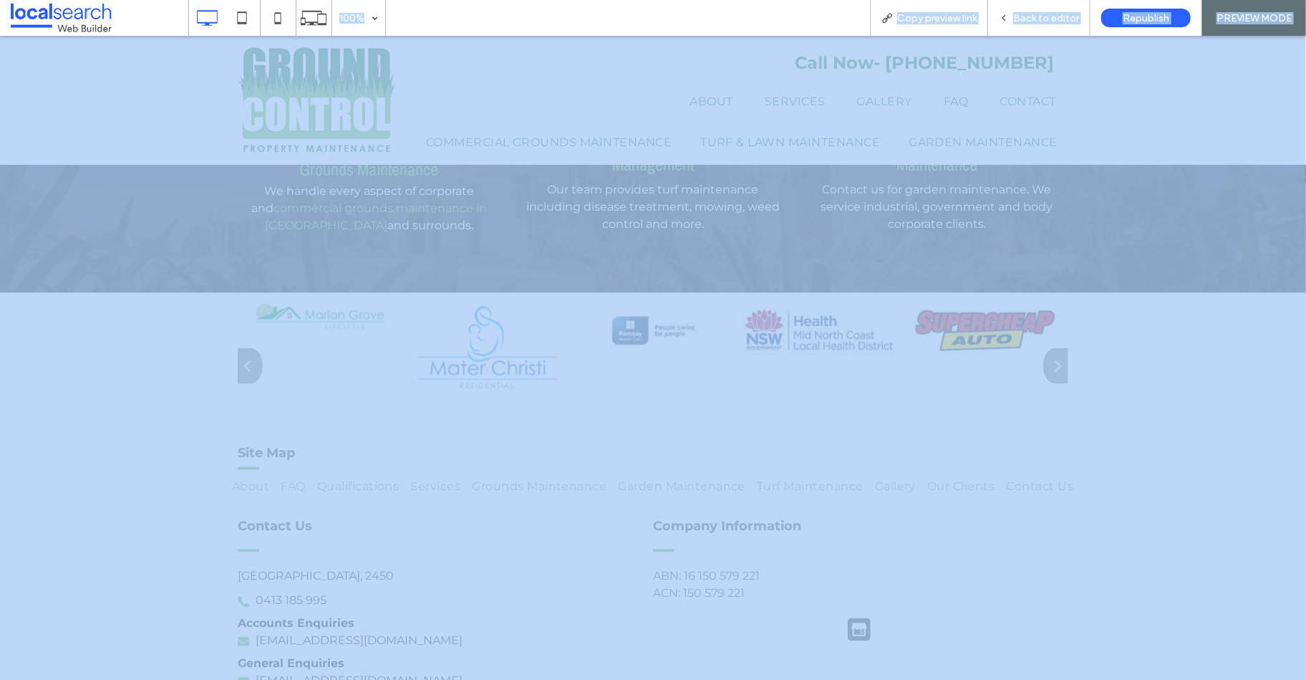
click at [327, 79] on div at bounding box center [653, 340] width 1306 height 680
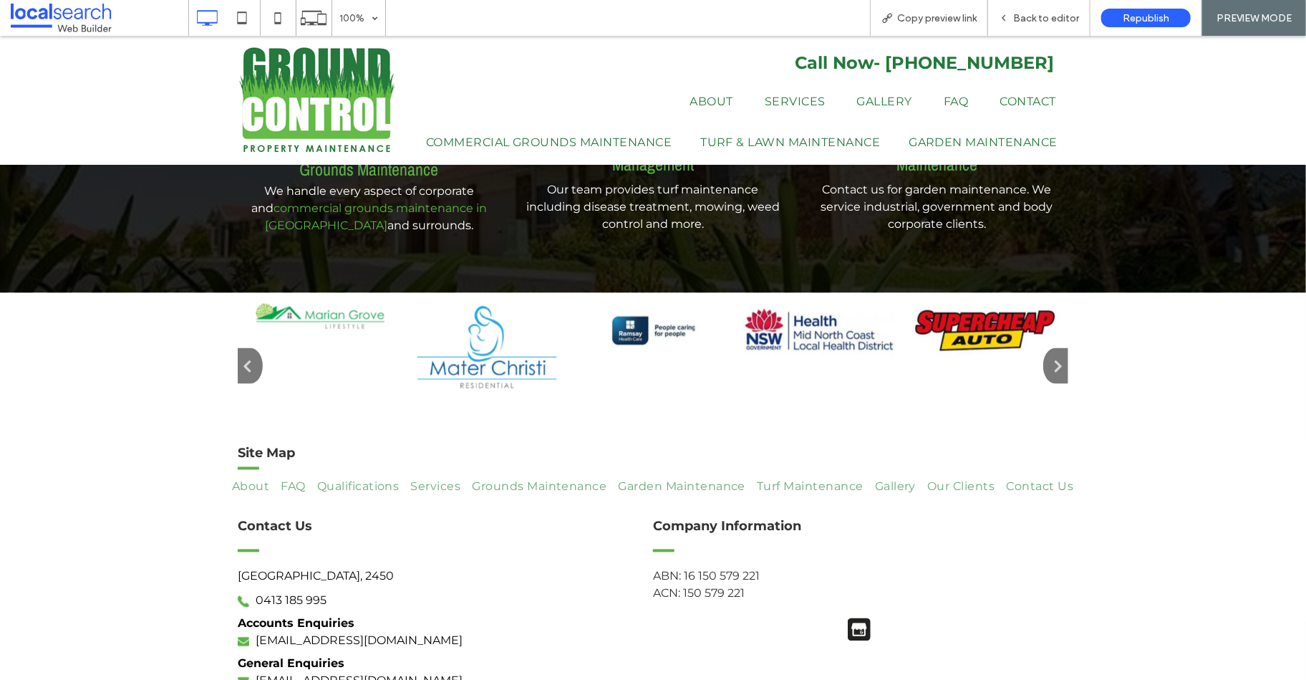
click at [323, 102] on div at bounding box center [653, 340] width 1306 height 680
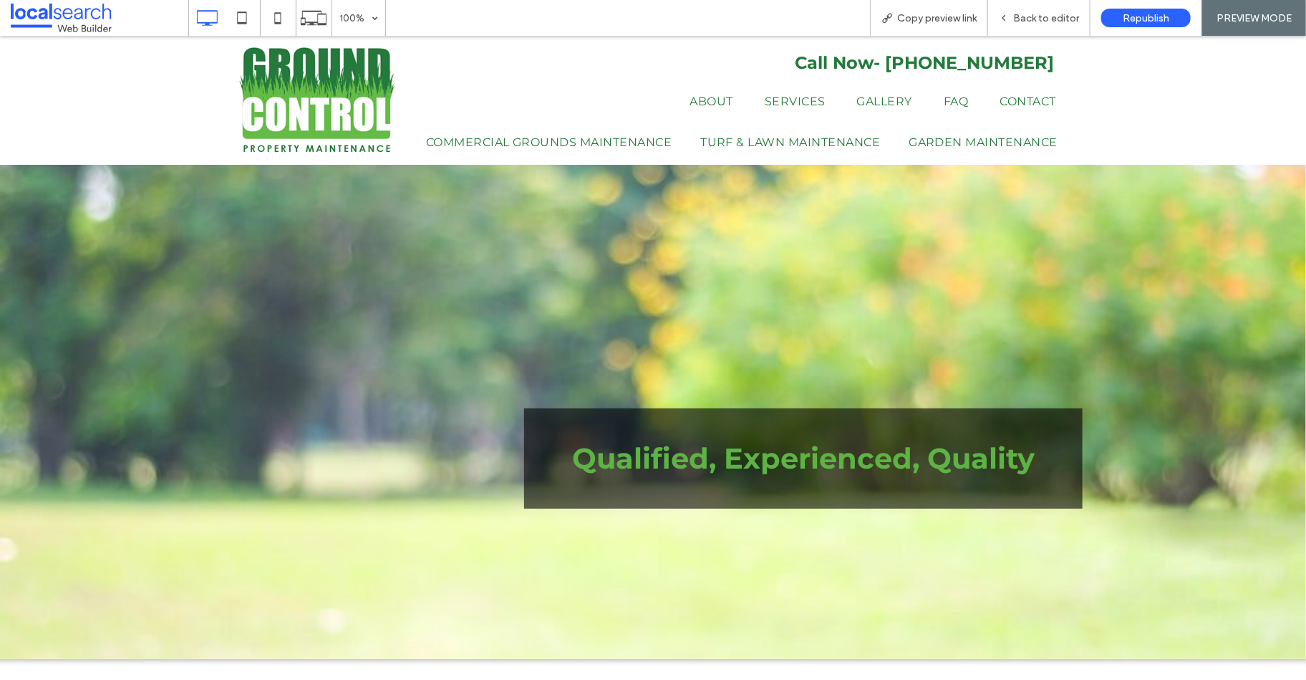
scroll to position [0, 0]
click at [374, 85] on img at bounding box center [317, 99] width 158 height 107
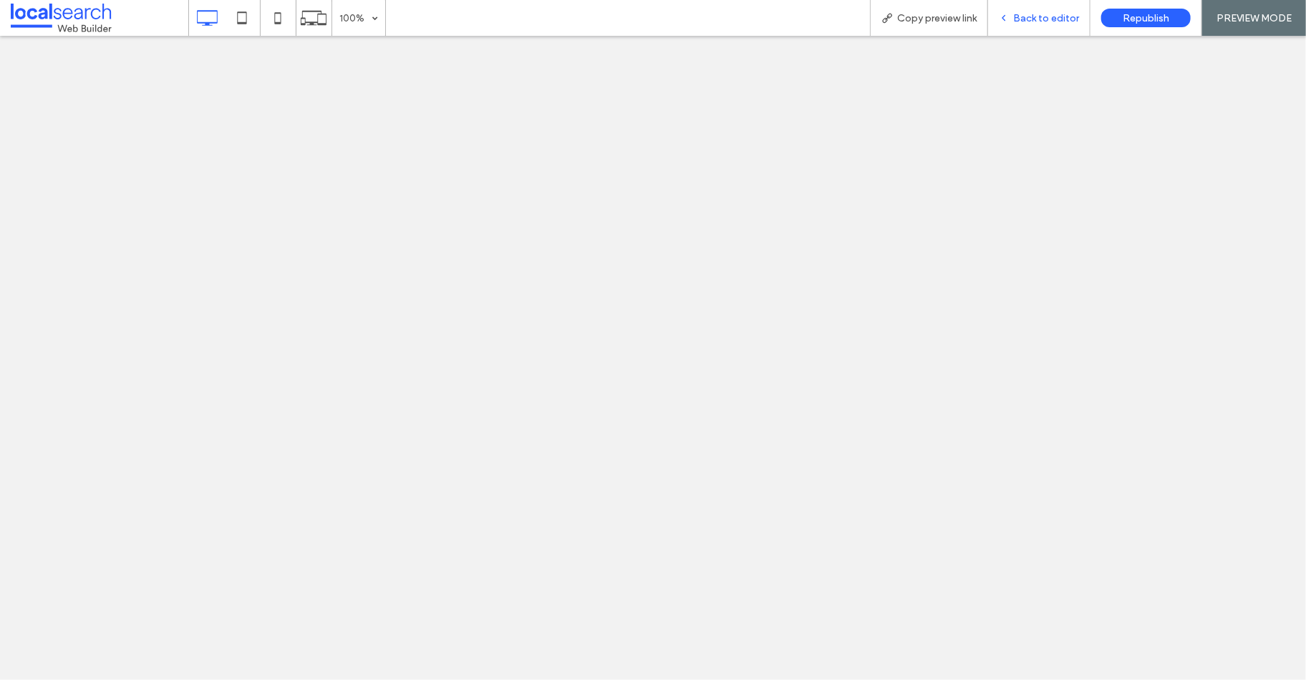
click at [1015, 9] on div "Back to editor" at bounding box center [1039, 18] width 102 height 36
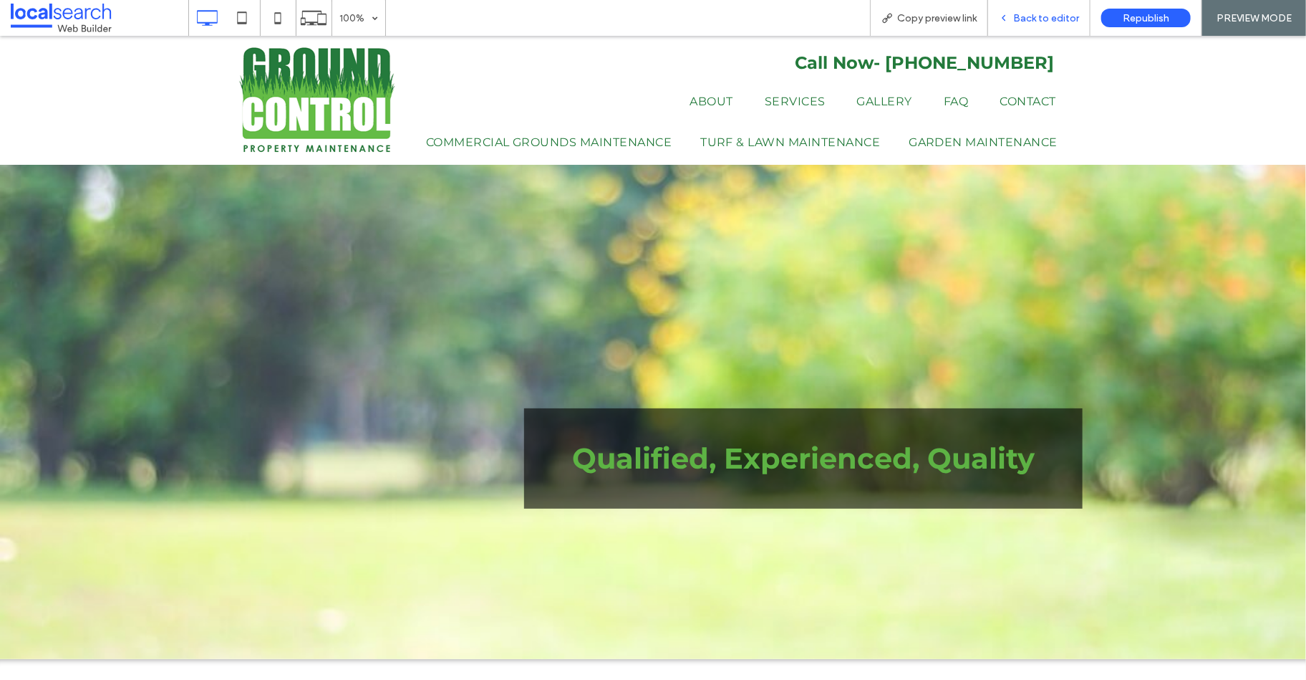
click at [1016, 22] on div "Back to editor" at bounding box center [1039, 18] width 102 height 12
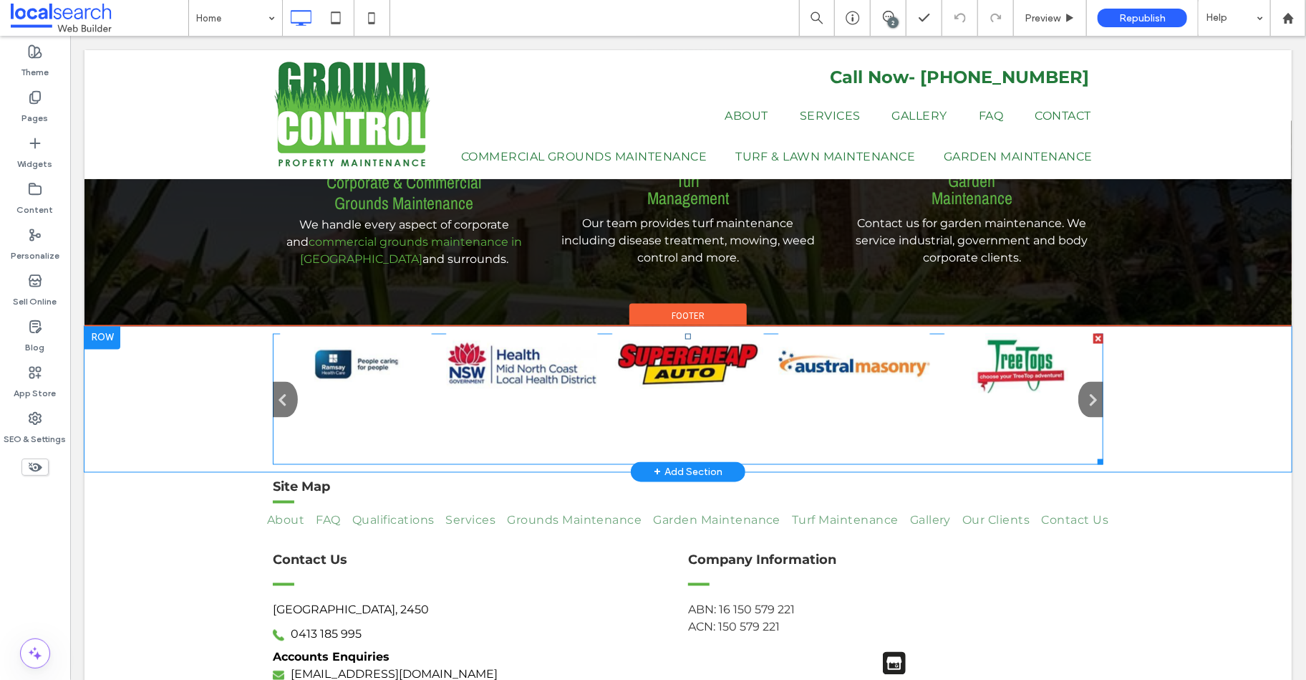
scroll to position [1146, 0]
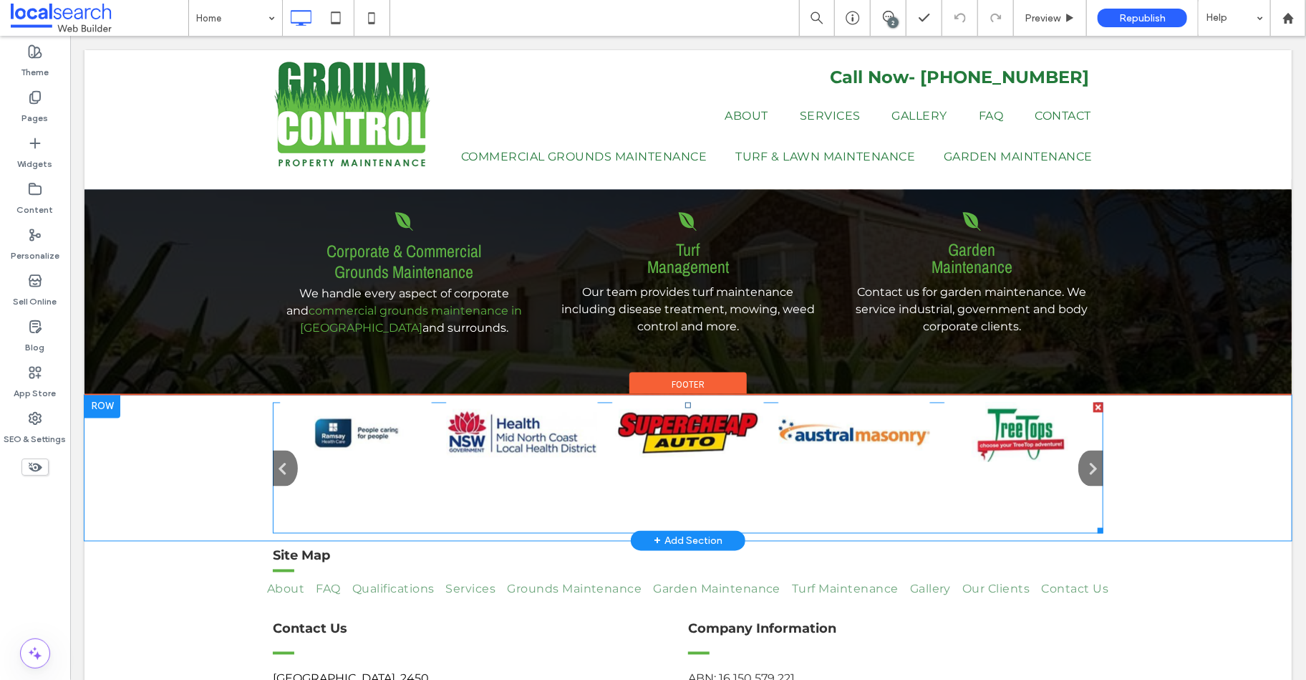
click at [1075, 440] on span at bounding box center [687, 467] width 831 height 131
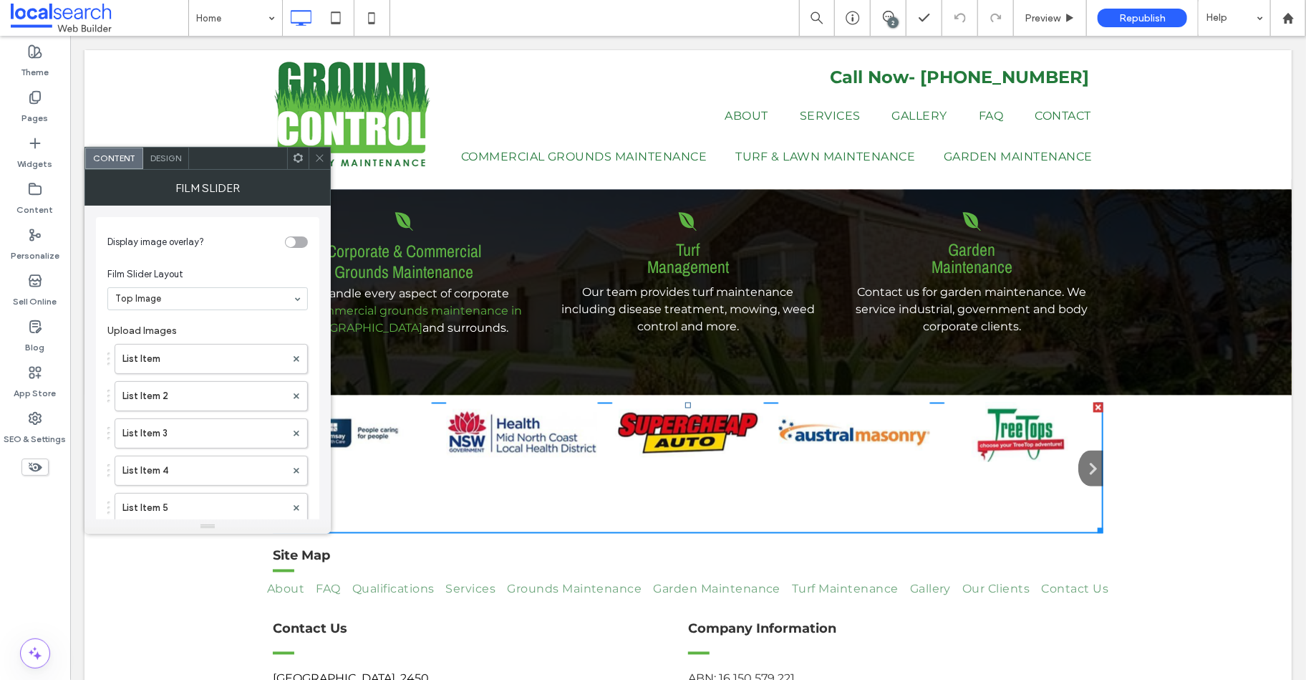
click at [1082, 458] on icon "button" at bounding box center [1087, 468] width 19 height 20
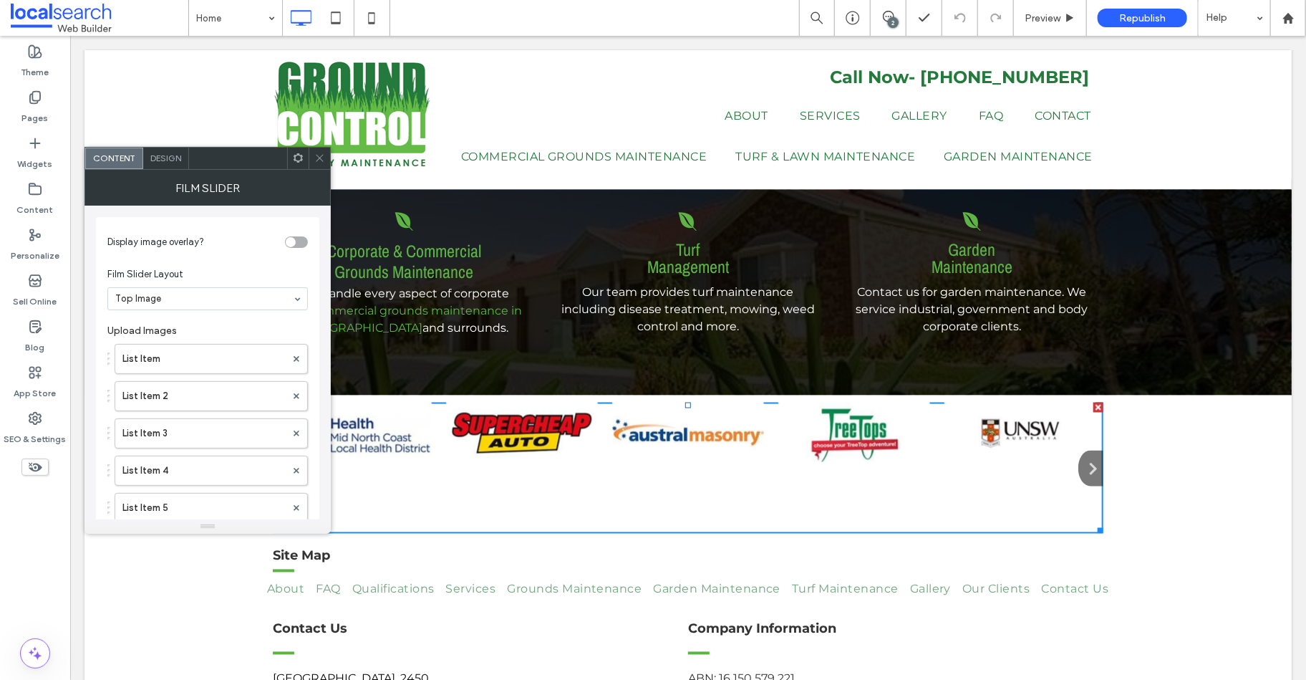
click at [1082, 458] on icon "button" at bounding box center [1087, 468] width 19 height 20
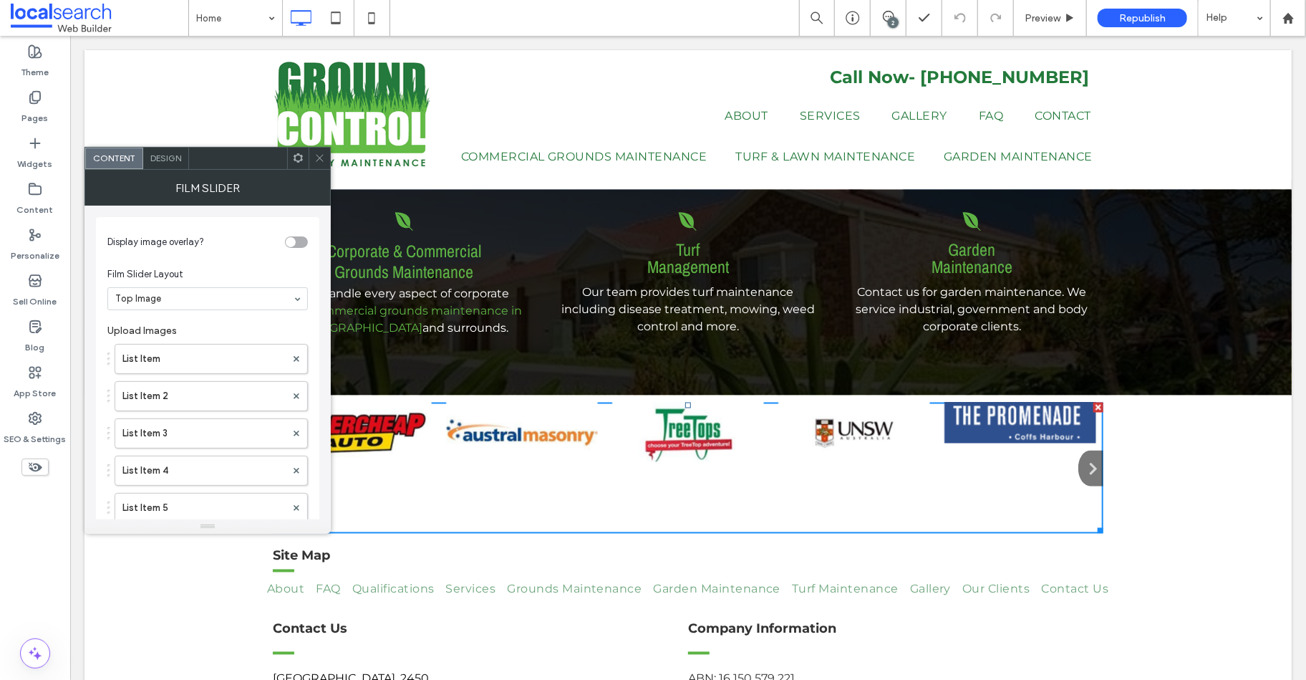
click at [1082, 458] on icon "button" at bounding box center [1087, 468] width 19 height 20
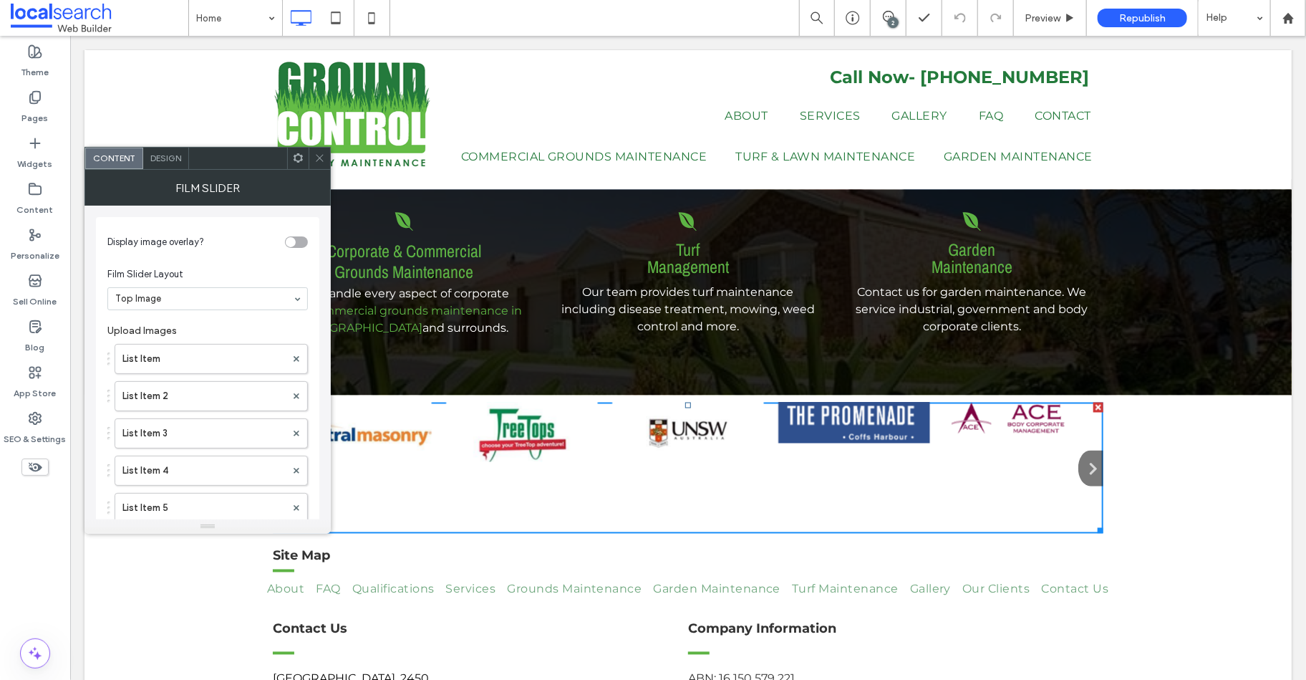
click at [674, 412] on img at bounding box center [688, 431] width 152 height 59
click at [677, 406] on img at bounding box center [688, 431] width 152 height 59
click at [323, 158] on icon at bounding box center [319, 158] width 11 height 11
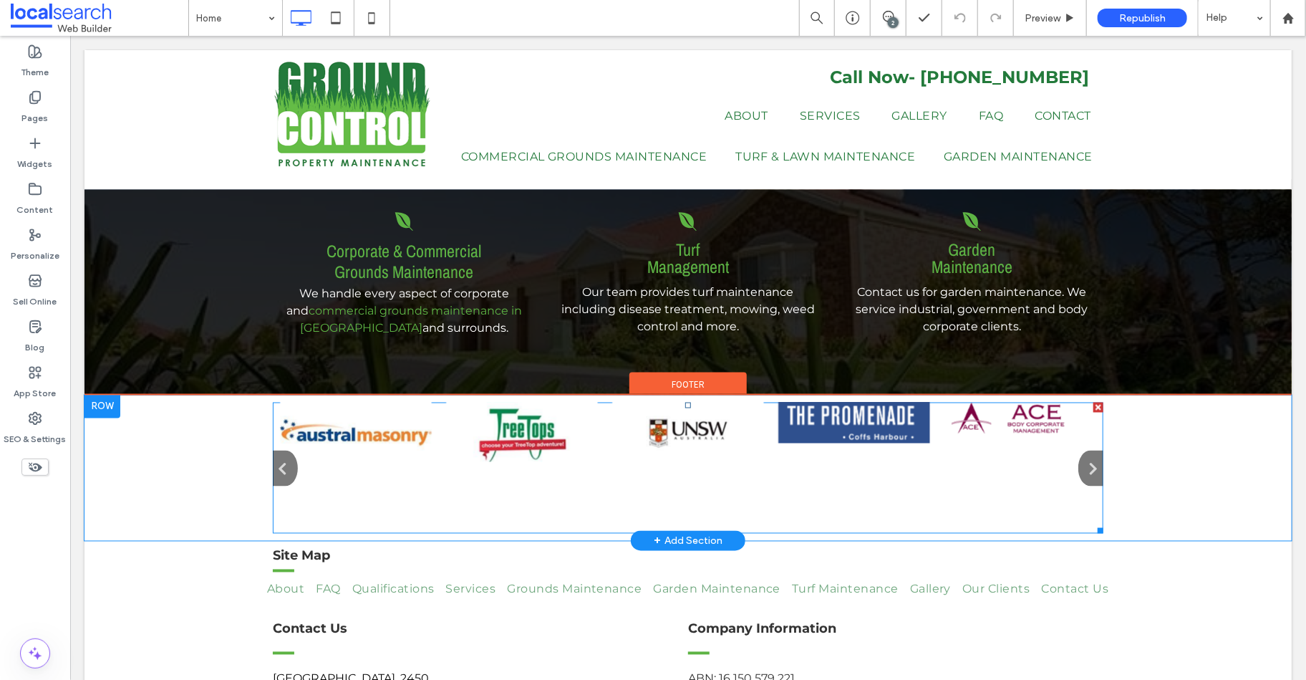
click at [1093, 430] on span at bounding box center [687, 467] width 831 height 131
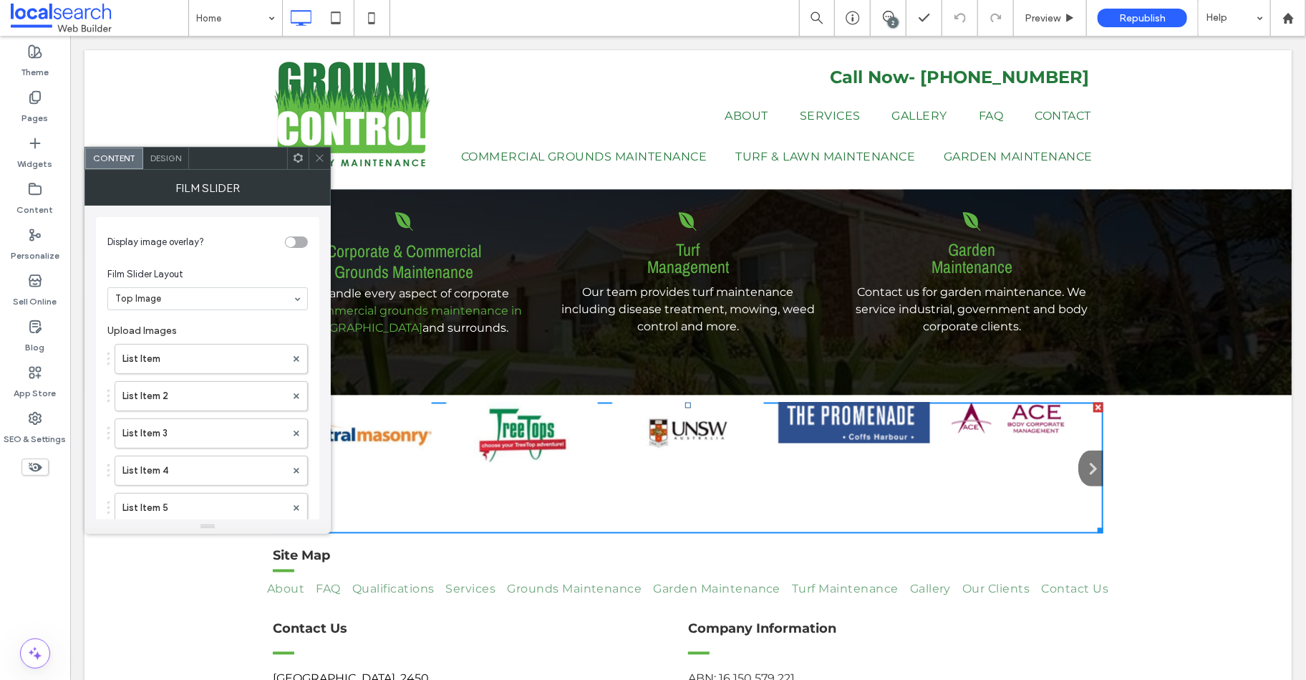
click at [1086, 458] on icon "button" at bounding box center [1087, 468] width 19 height 20
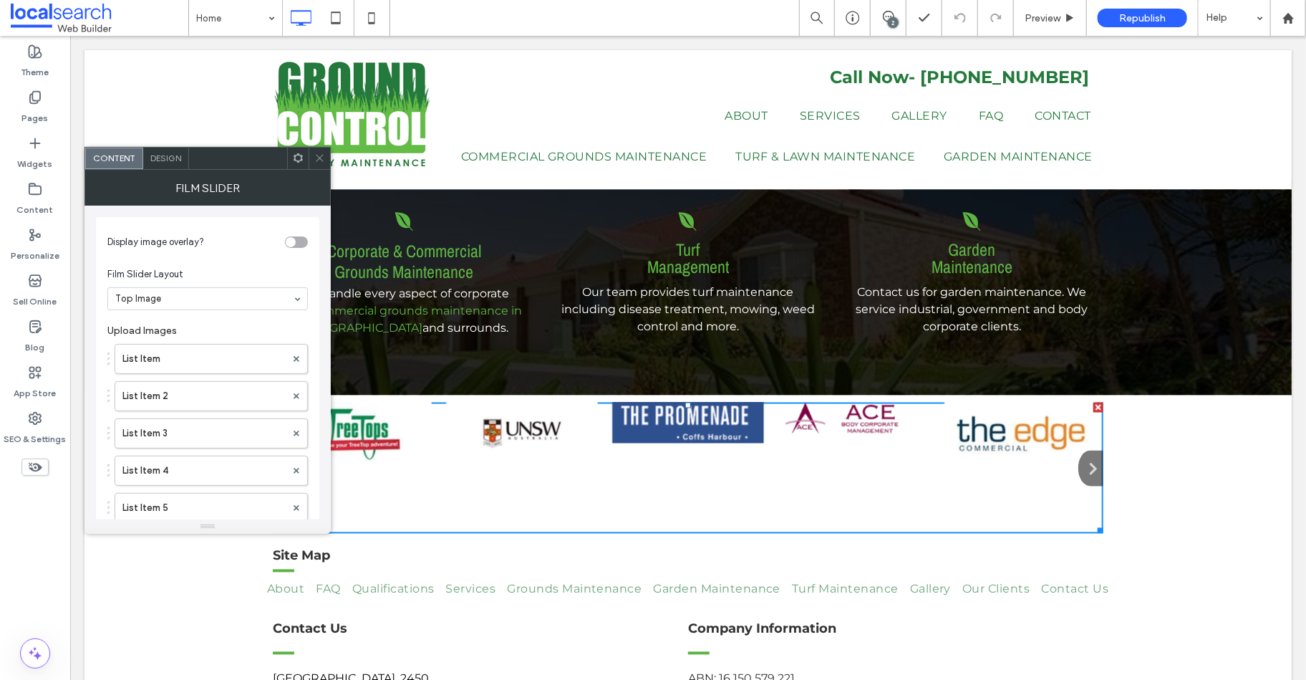
click at [1086, 458] on icon "button" at bounding box center [1087, 468] width 19 height 20
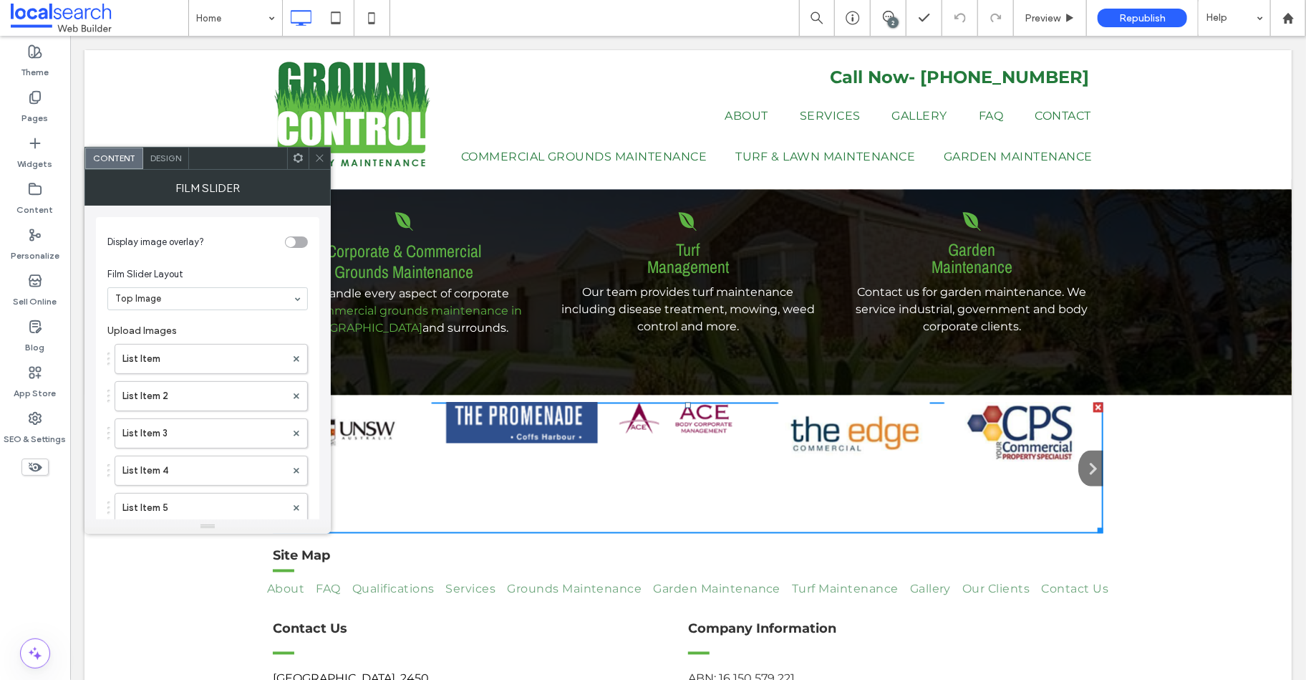
click at [1086, 458] on icon "button" at bounding box center [1087, 468] width 19 height 20
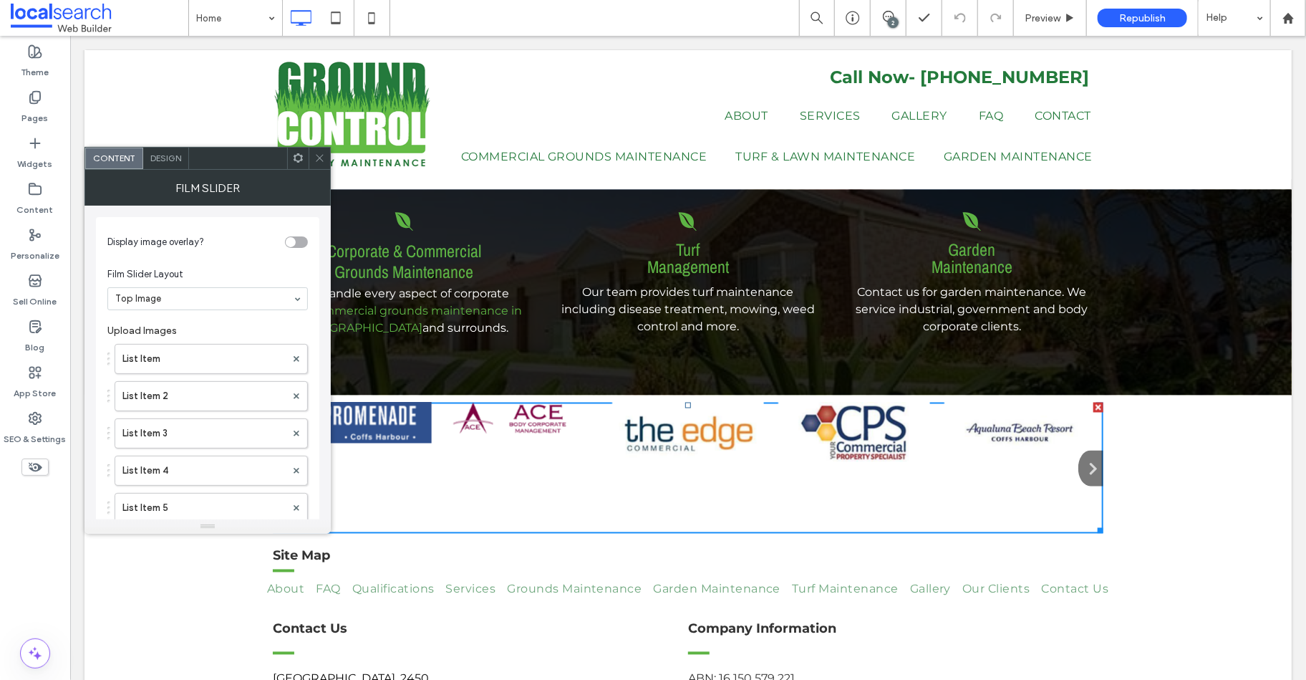
click at [1086, 458] on icon "button" at bounding box center [1087, 468] width 19 height 20
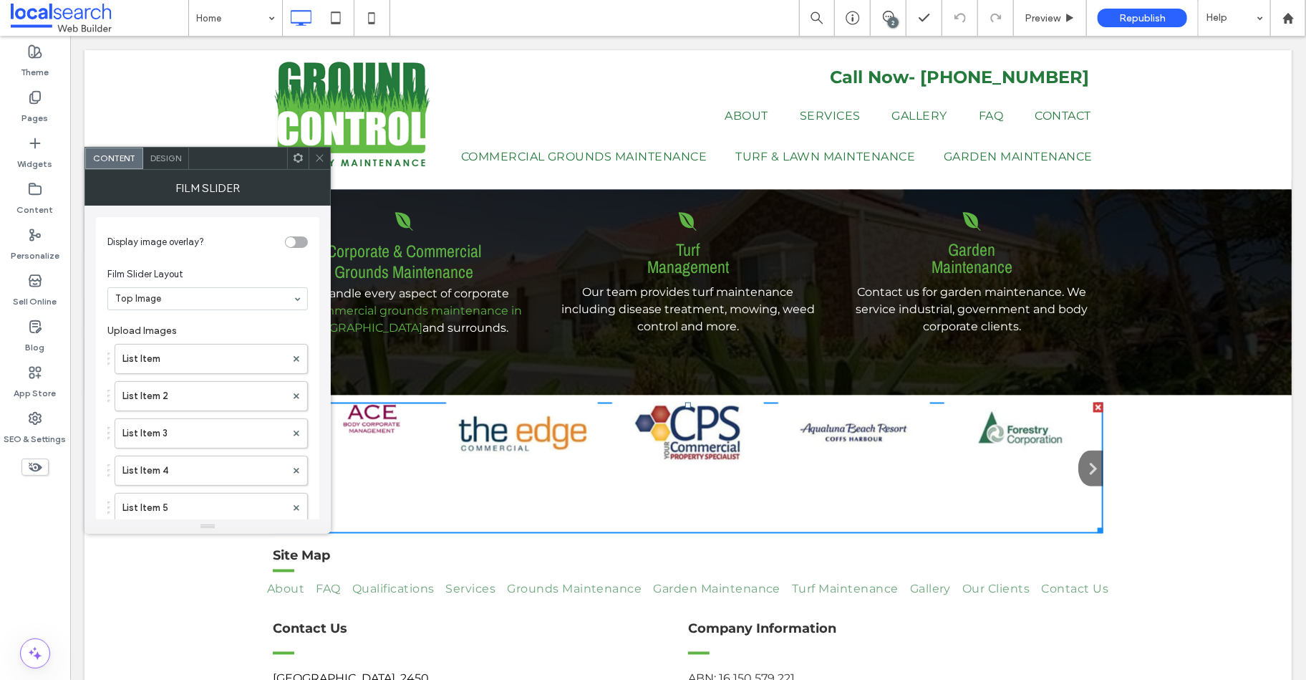
click at [1086, 458] on icon "button" at bounding box center [1087, 468] width 19 height 20
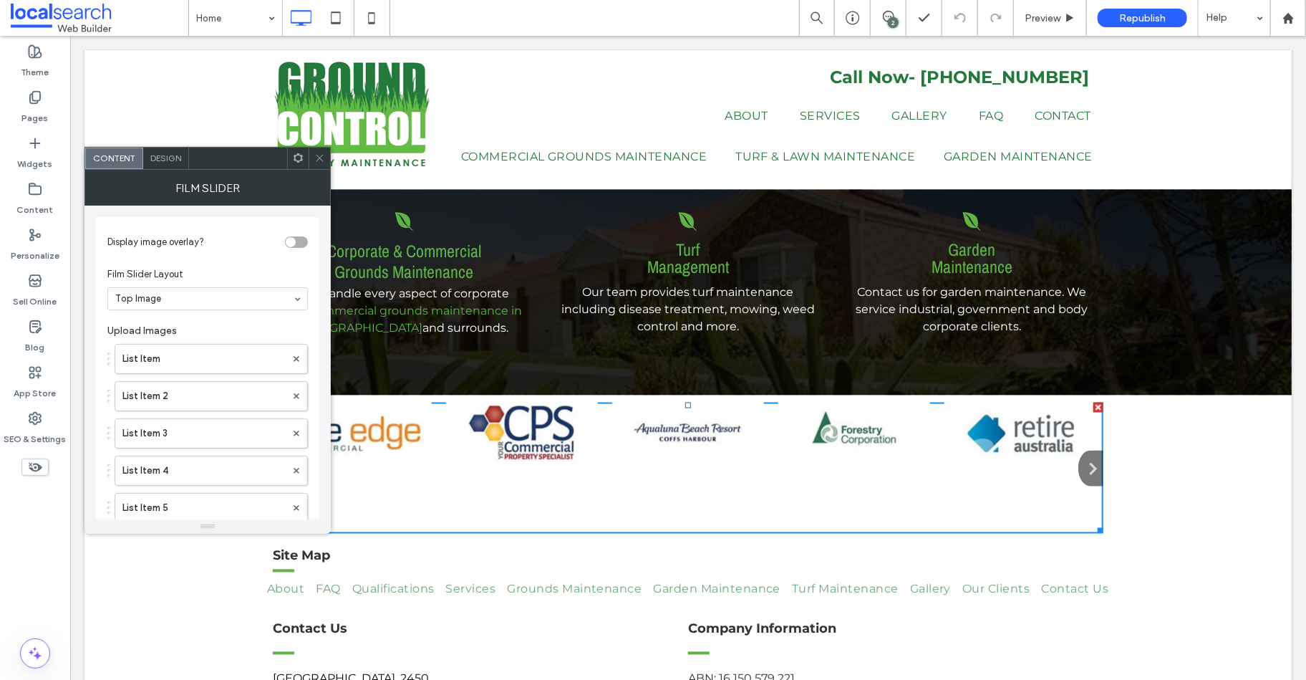
click at [1086, 458] on icon "button" at bounding box center [1087, 468] width 19 height 20
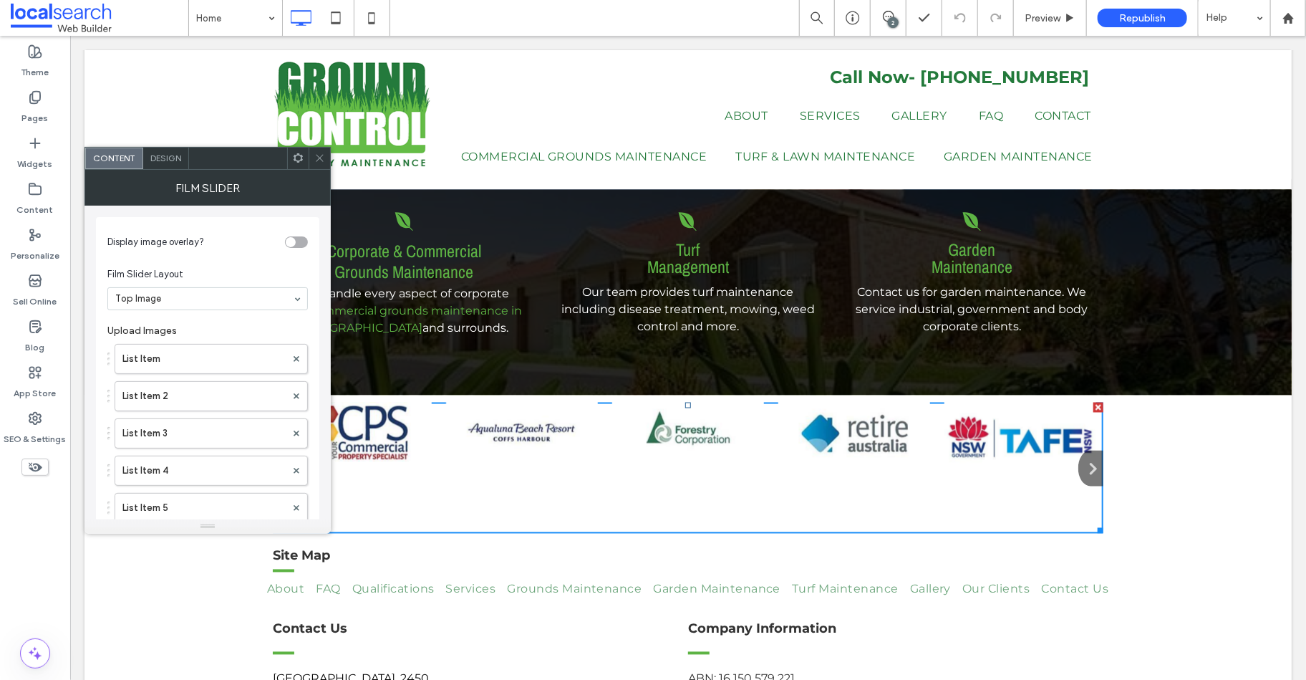
click at [1086, 458] on icon "button" at bounding box center [1087, 468] width 19 height 20
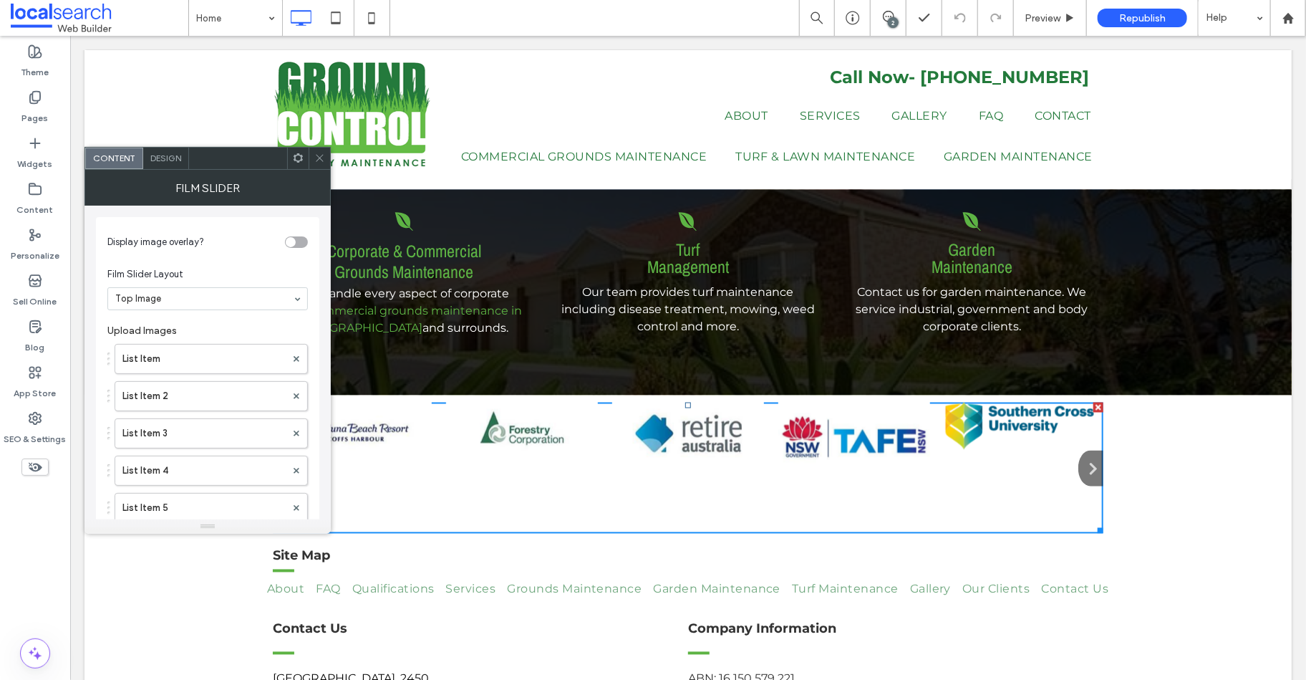
click at [1086, 458] on icon "button" at bounding box center [1087, 468] width 19 height 20
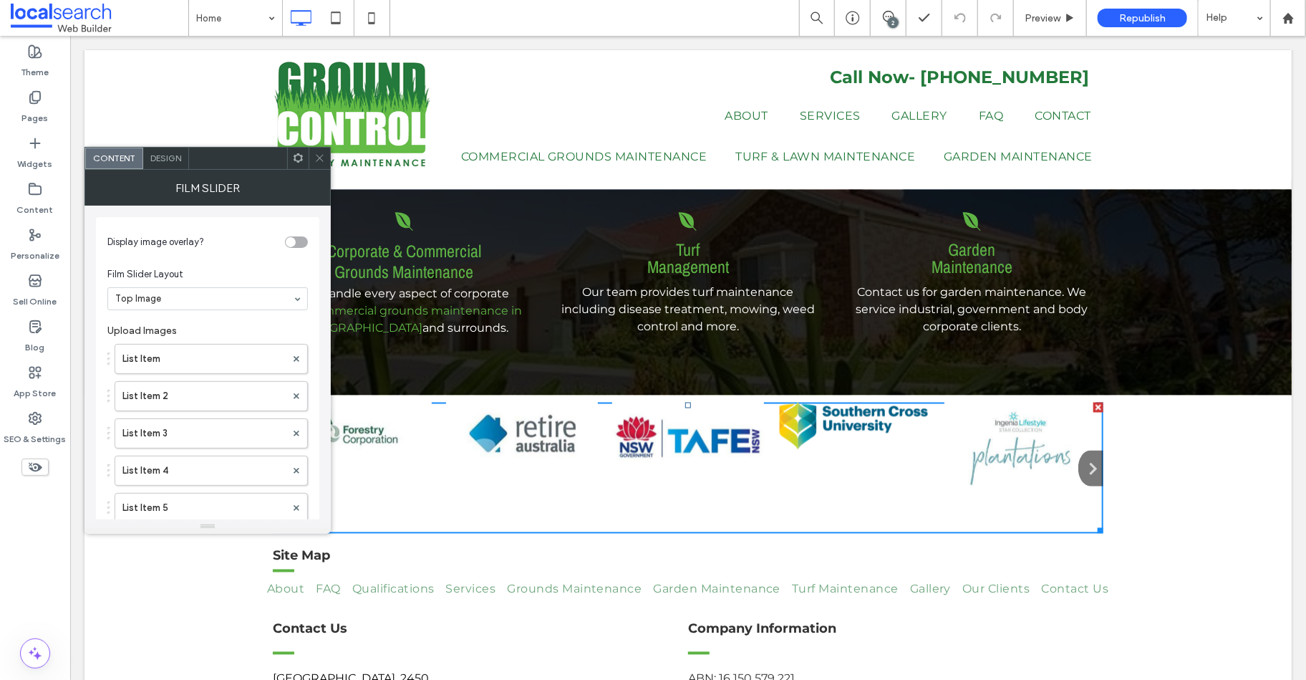
click at [1086, 458] on icon "button" at bounding box center [1087, 468] width 19 height 20
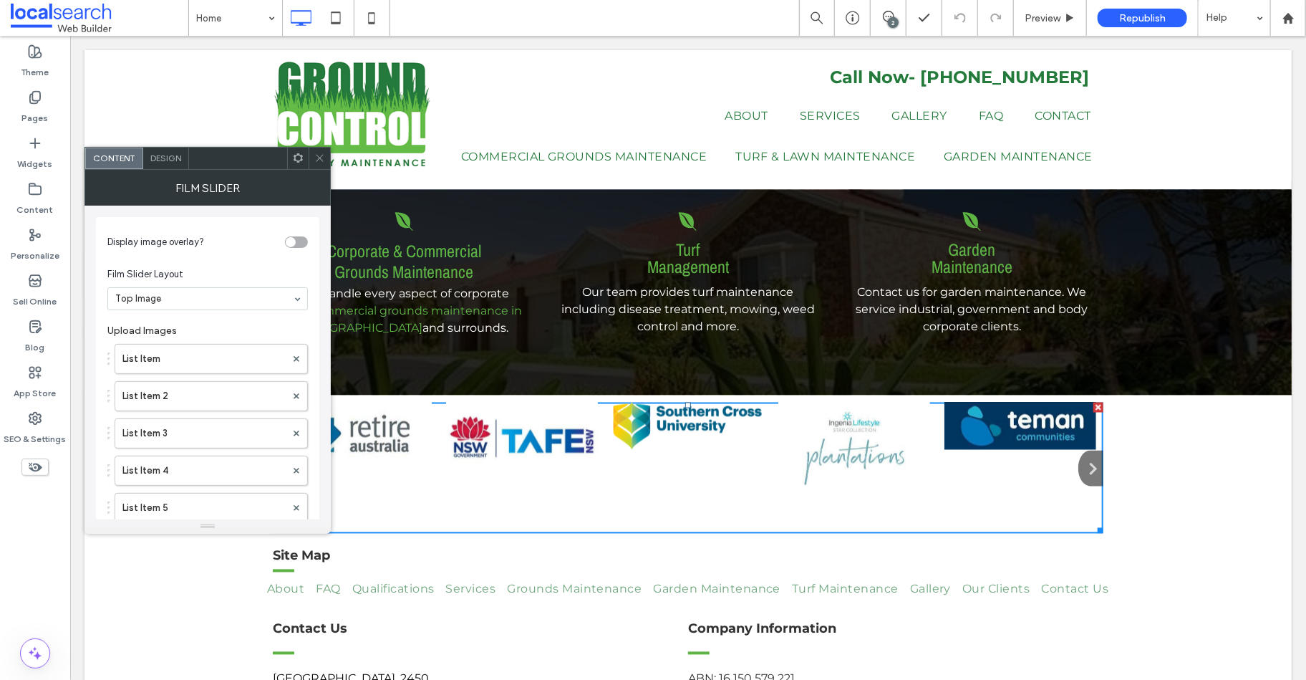
click at [1086, 458] on icon "button" at bounding box center [1087, 468] width 19 height 20
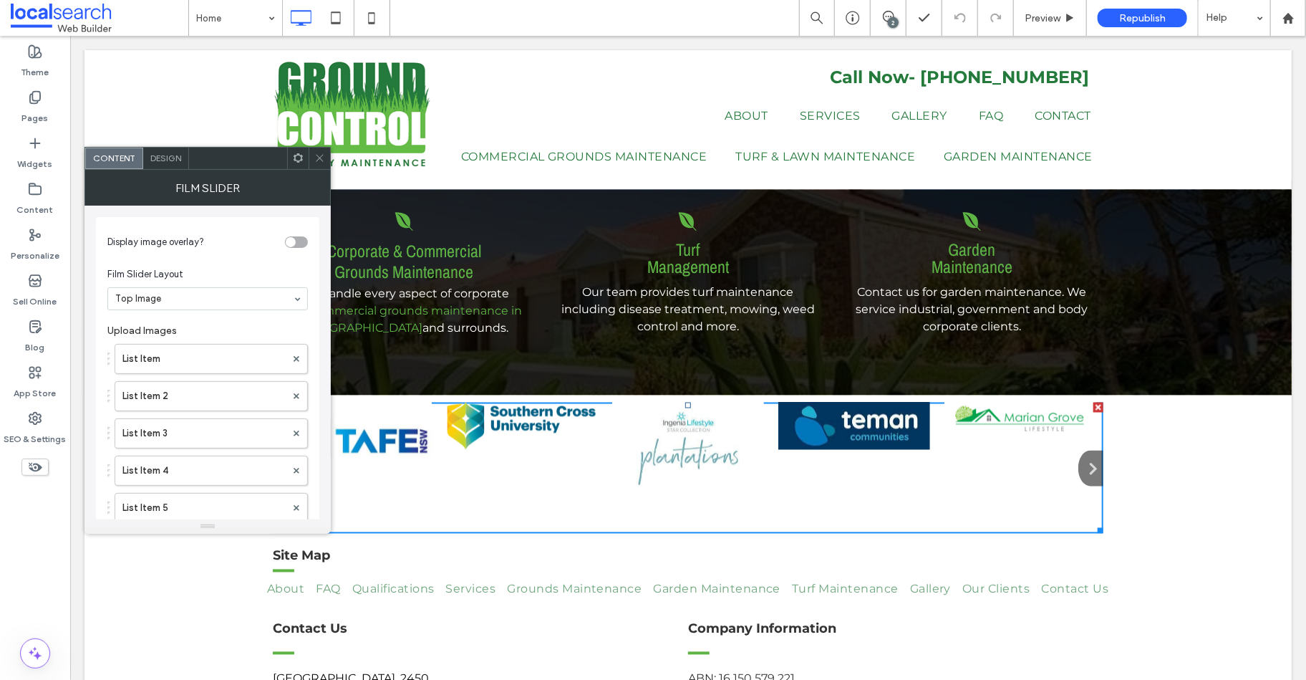
click at [1086, 458] on icon "button" at bounding box center [1087, 468] width 19 height 20
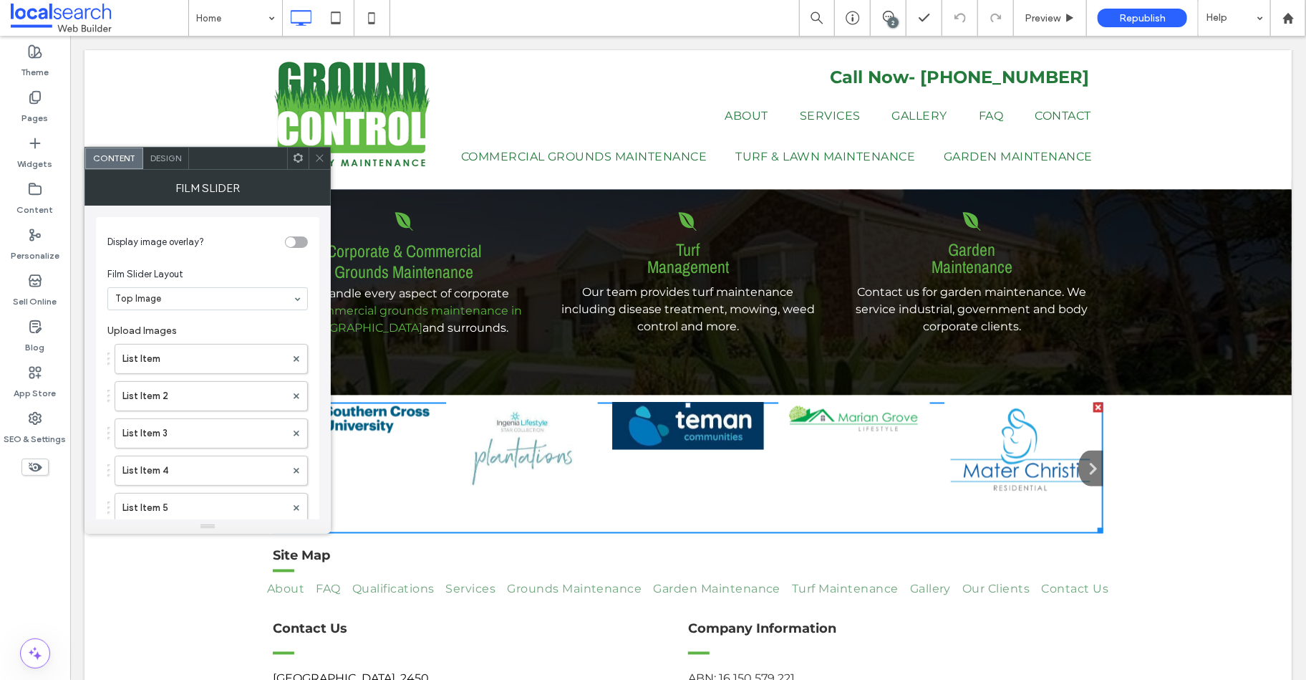
click at [493, 431] on img at bounding box center [521, 443] width 152 height 83
click at [530, 431] on img at bounding box center [521, 443] width 152 height 83
click at [536, 402] on img at bounding box center [521, 443] width 152 height 83
click at [523, 420] on img at bounding box center [521, 443] width 152 height 83
click at [1078, 458] on icon "button" at bounding box center [1087, 468] width 19 height 20
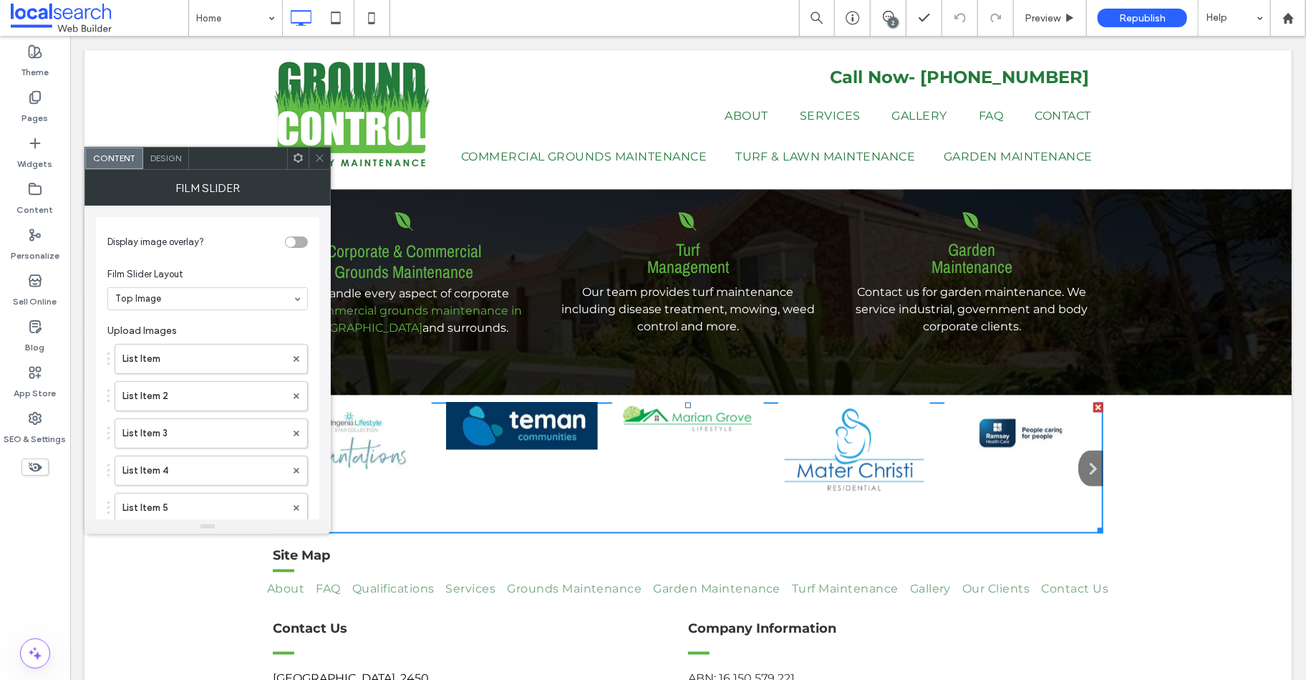
click at [1179, 458] on div at bounding box center [687, 467] width 1207 height 145
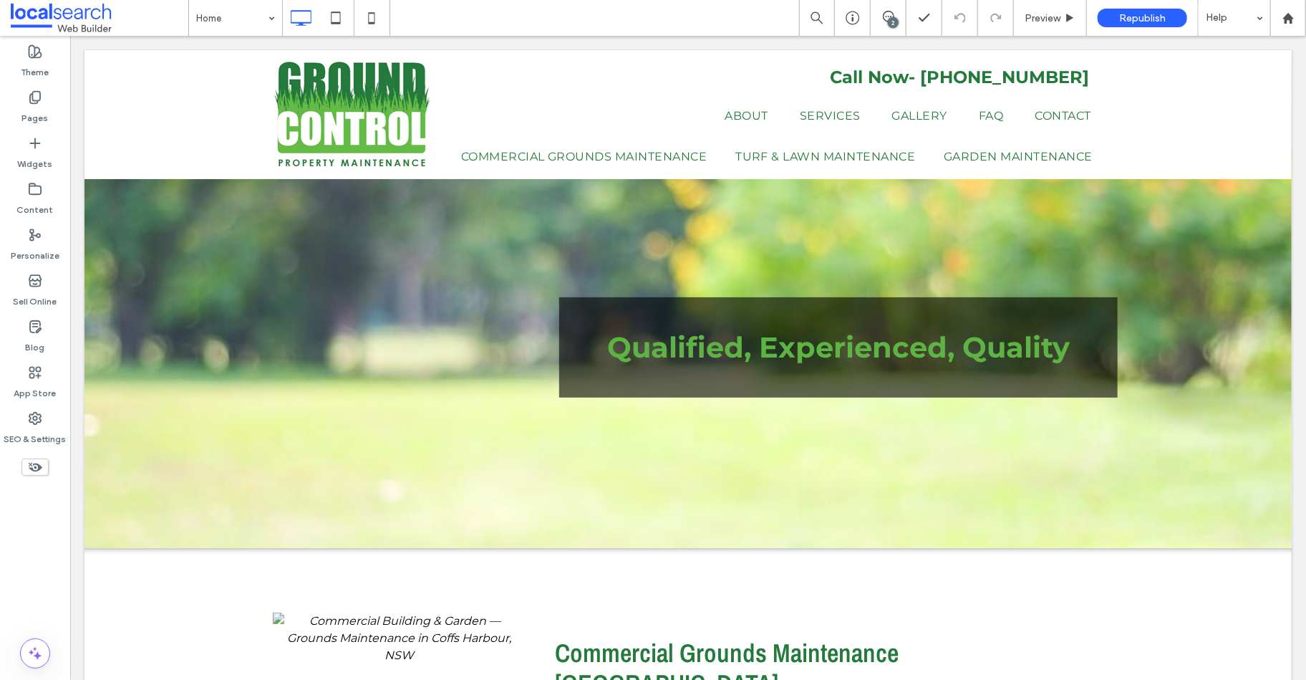
scroll to position [97, 0]
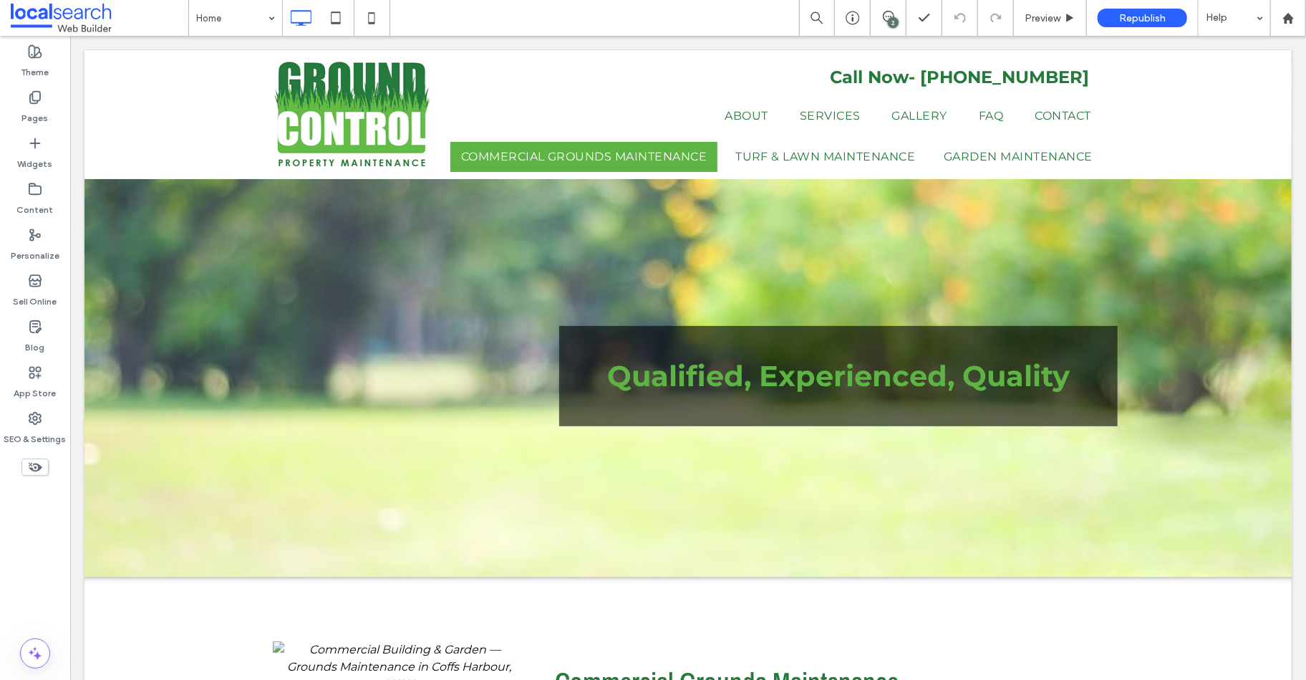
click at [631, 165] on link "Commercial Grounds Maintenance" at bounding box center [583, 156] width 267 height 30
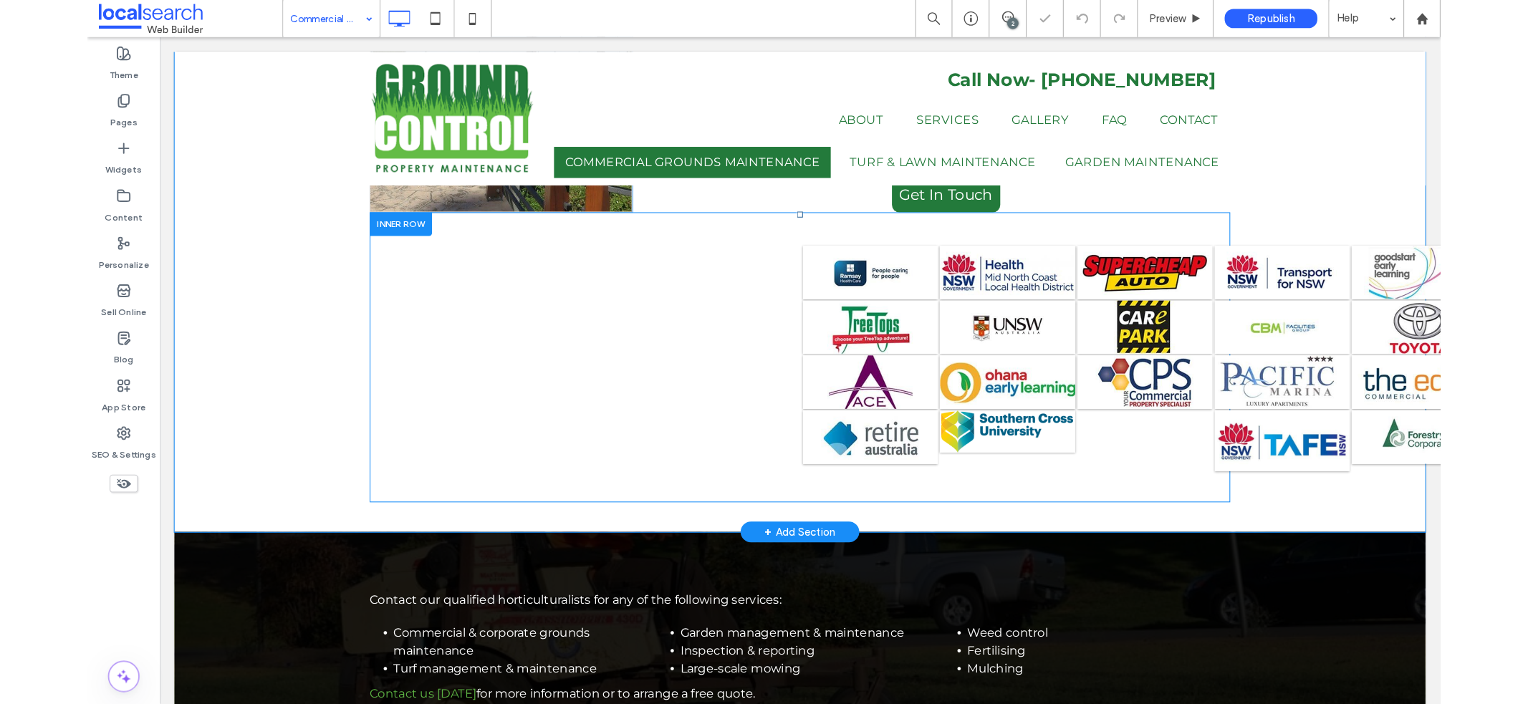
scroll to position [403, 0]
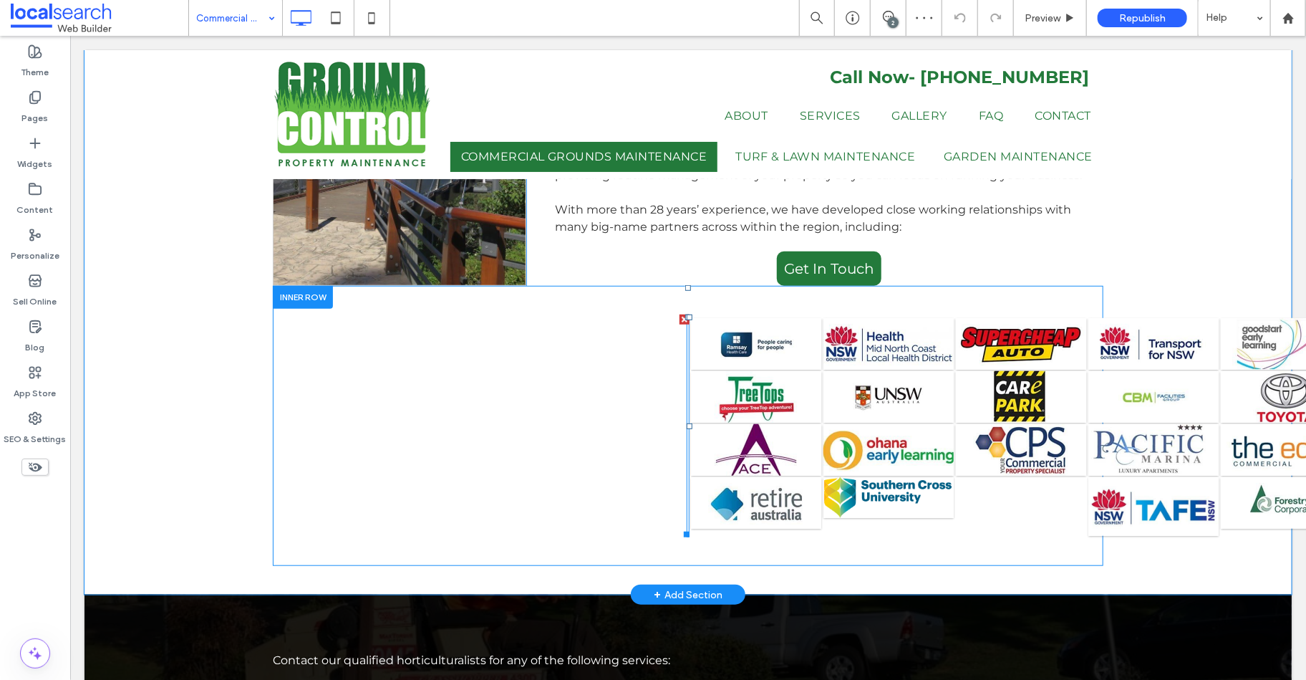
click at [862, 317] on img at bounding box center [888, 342] width 130 height 51
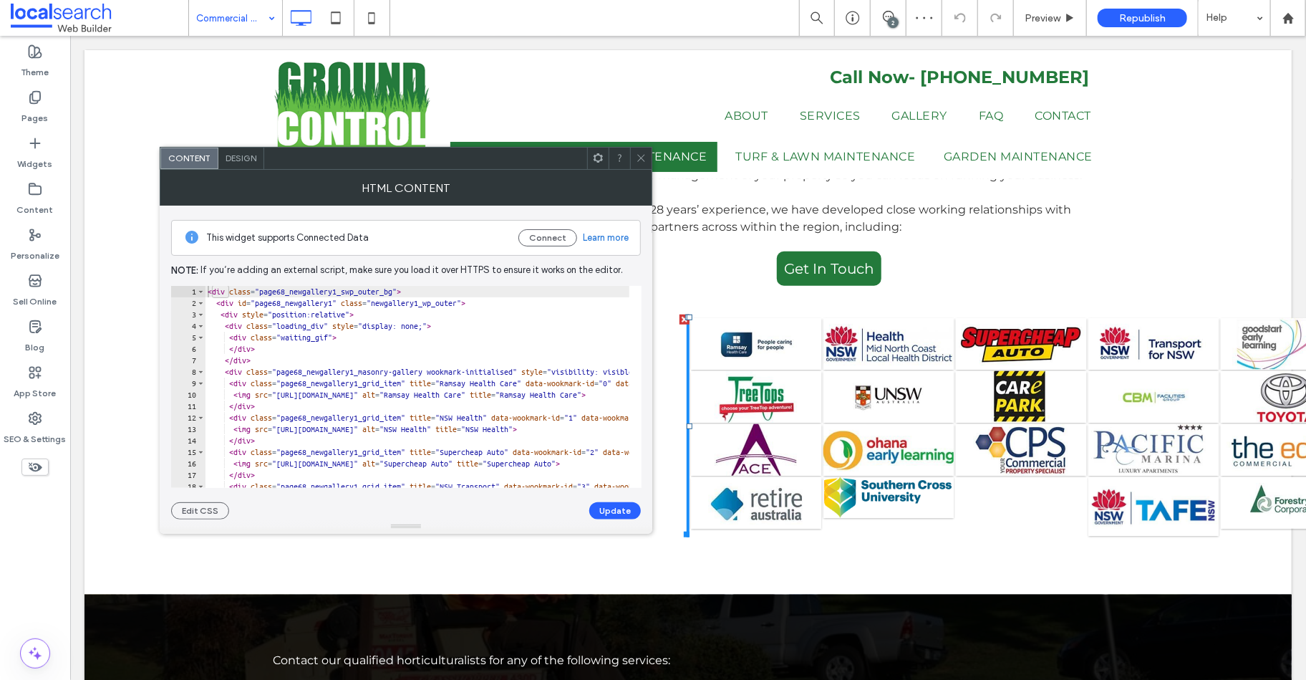
click at [1018, 317] on img at bounding box center [1020, 342] width 130 height 51
click at [1007, 285] on div "Click To Paste" at bounding box center [687, 425] width 831 height 280
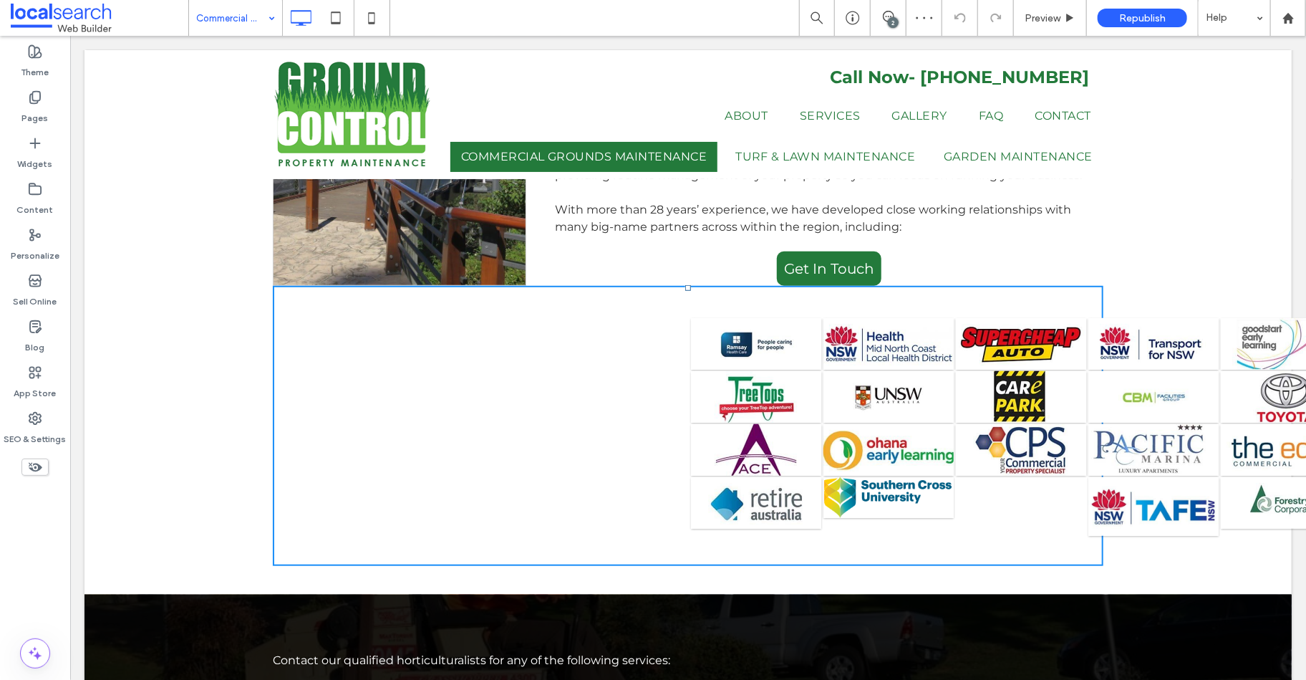
click at [988, 285] on div "Click To Paste" at bounding box center [687, 425] width 831 height 280
click at [426, 314] on div "Click To Paste" at bounding box center [687, 425] width 831 height 223
click at [352, 314] on div "Click To Paste" at bounding box center [687, 425] width 831 height 223
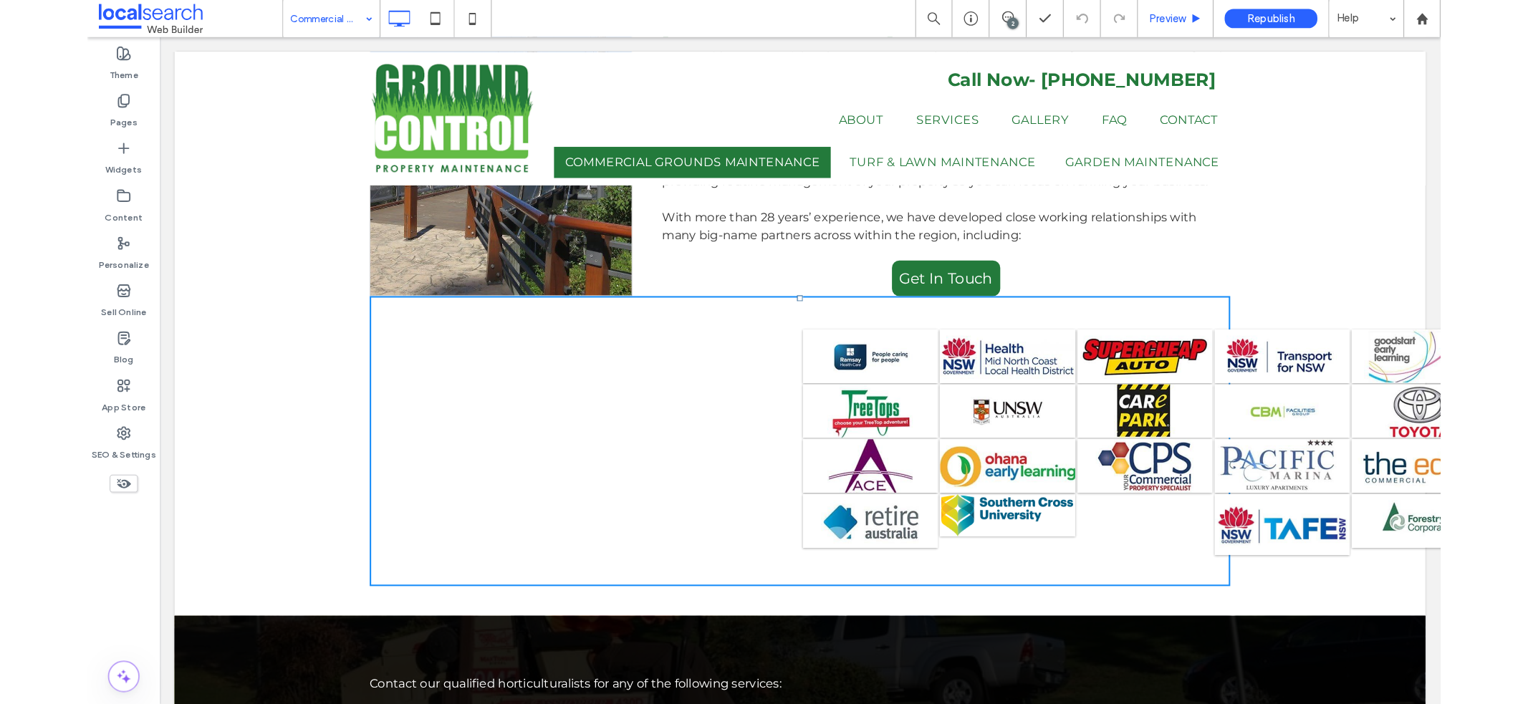
scroll to position [404, 0]
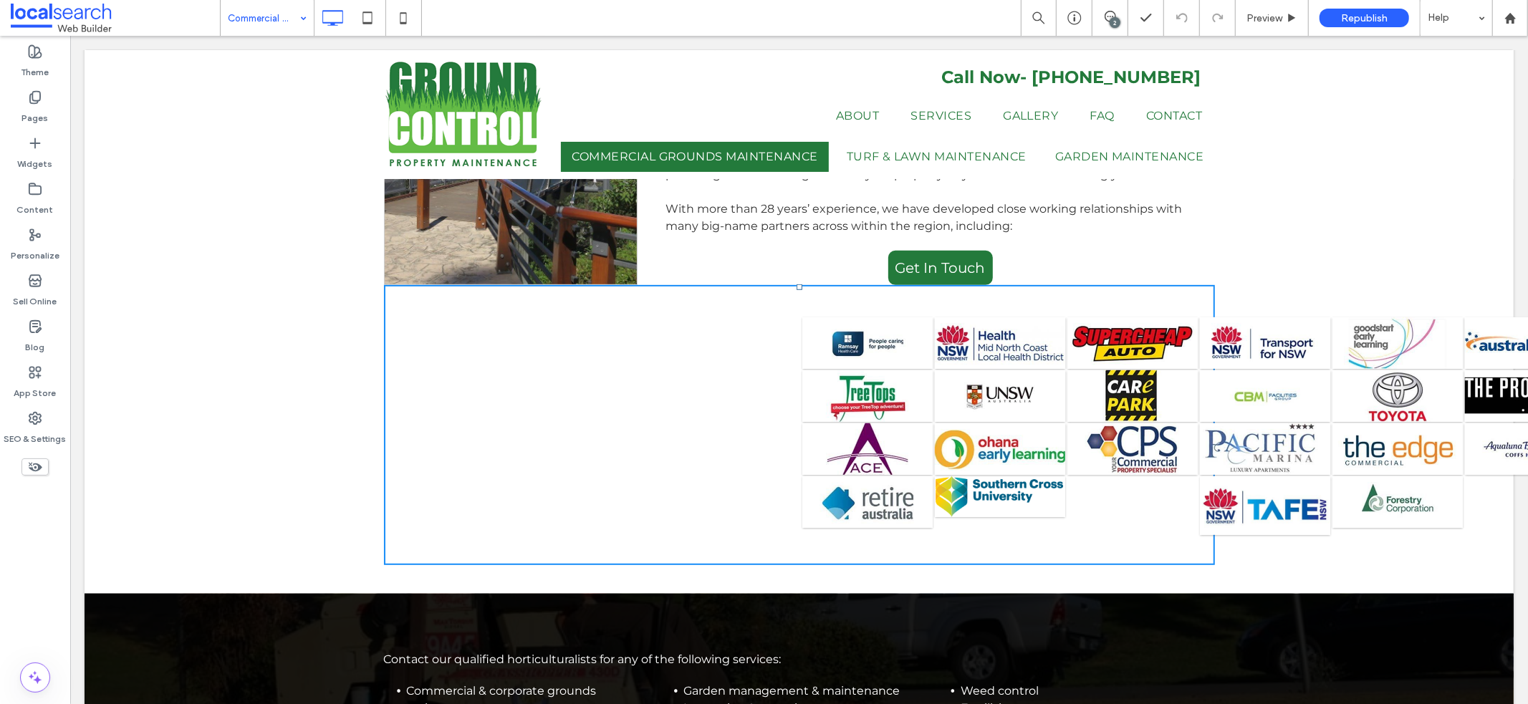
click at [325, 351] on div "Click To Paste Commercial Grounds Maintenance [GEOGRAPHIC_DATA] We provide comm…" at bounding box center [798, 251] width 1429 height 682
click at [412, 324] on div "Click To Paste" at bounding box center [798, 424] width 831 height 223
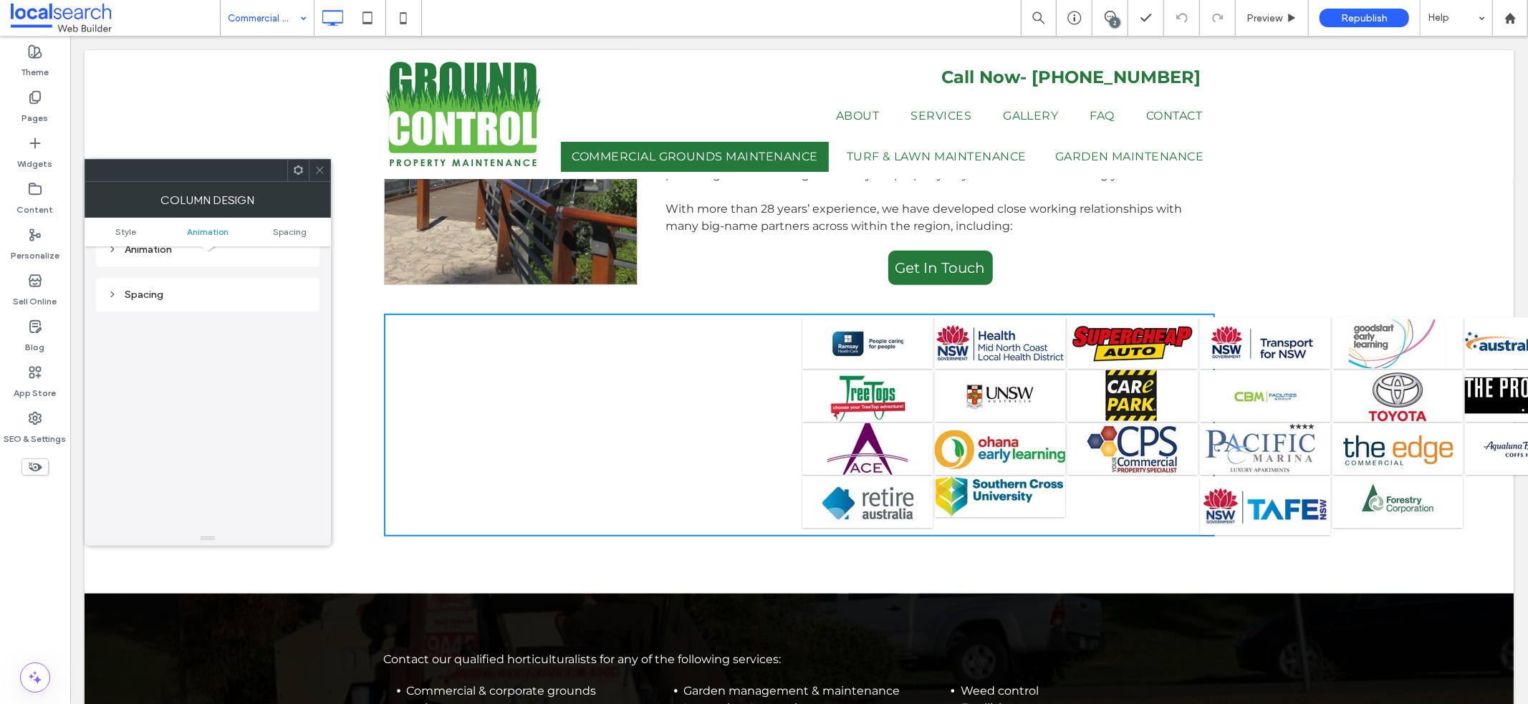
scroll to position [315, 0]
click at [190, 299] on div "Spacing" at bounding box center [207, 295] width 201 height 12
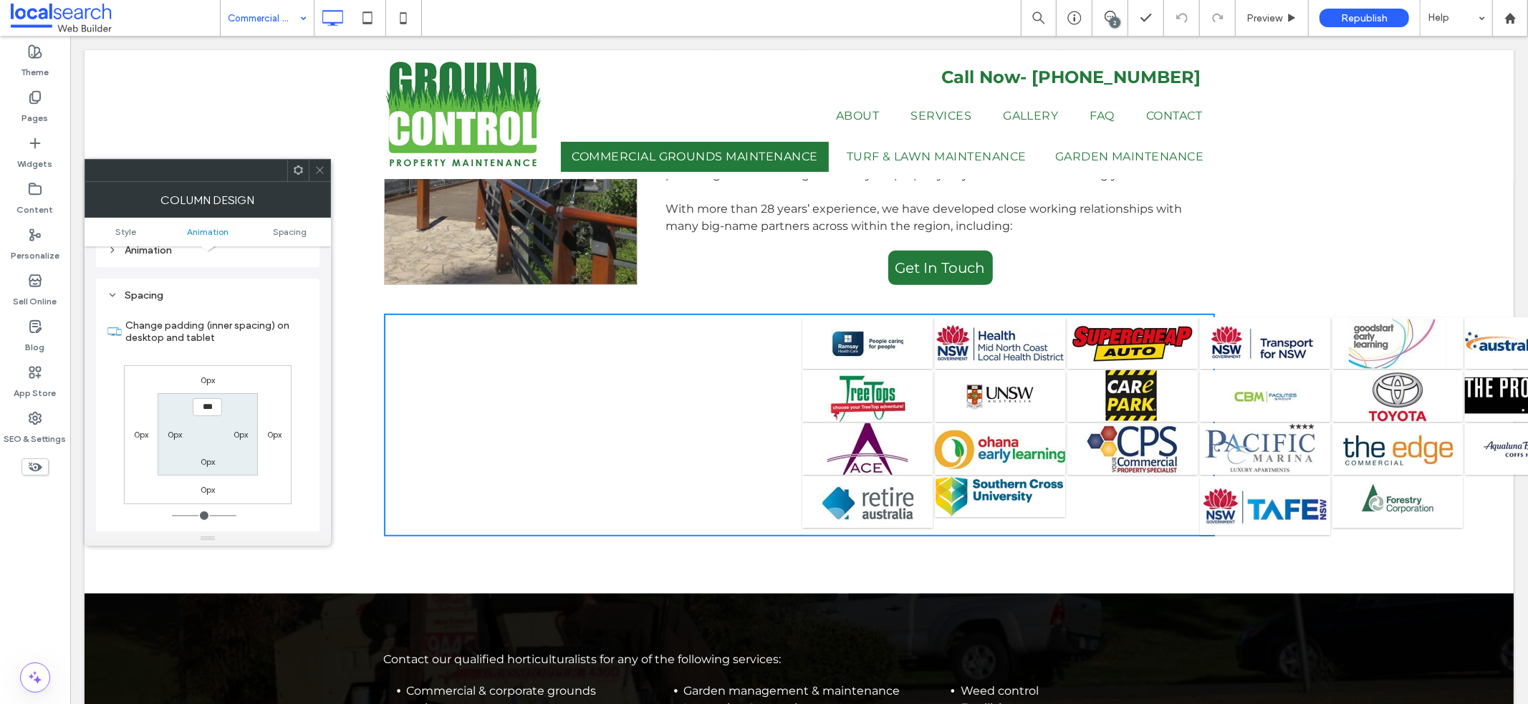
click at [533, 396] on div "Click To Paste" at bounding box center [798, 424] width 831 height 223
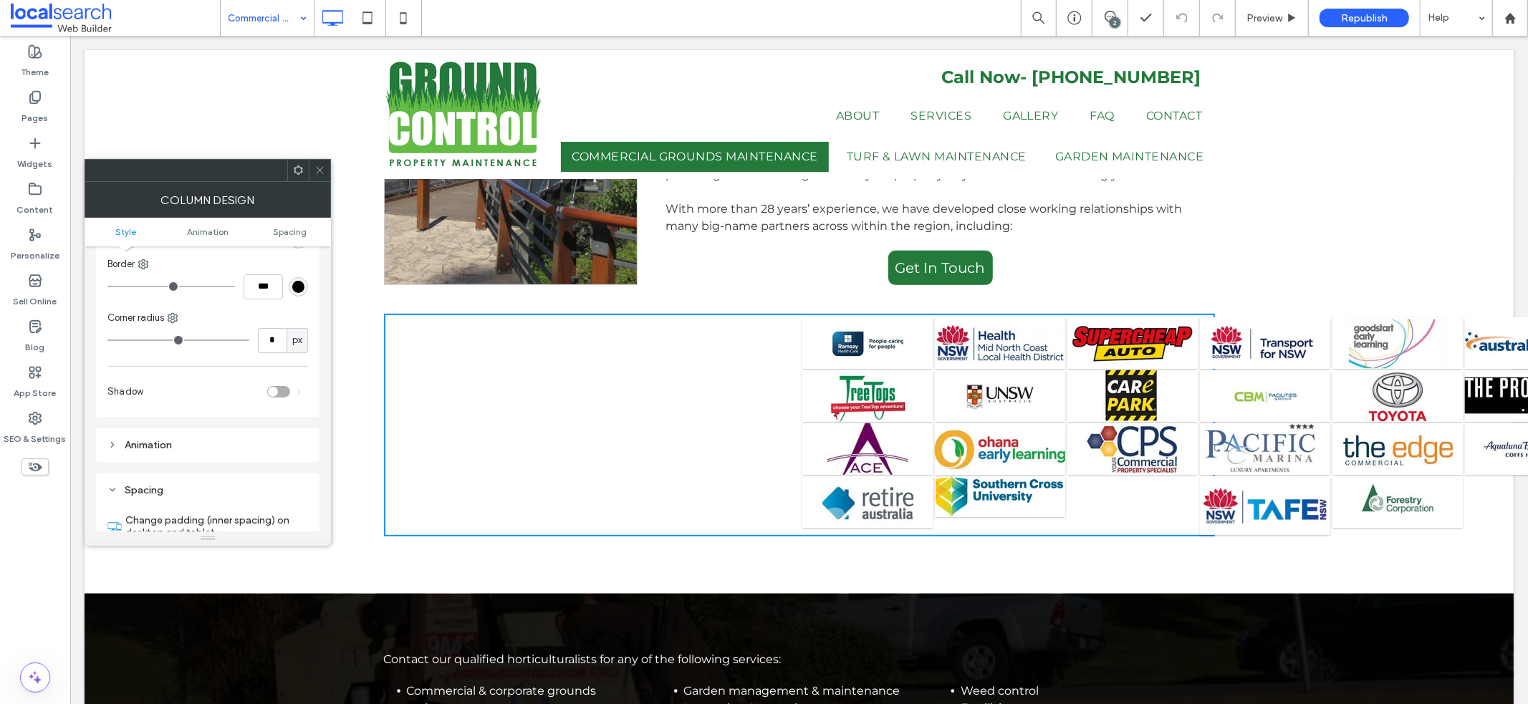
scroll to position [0, 0]
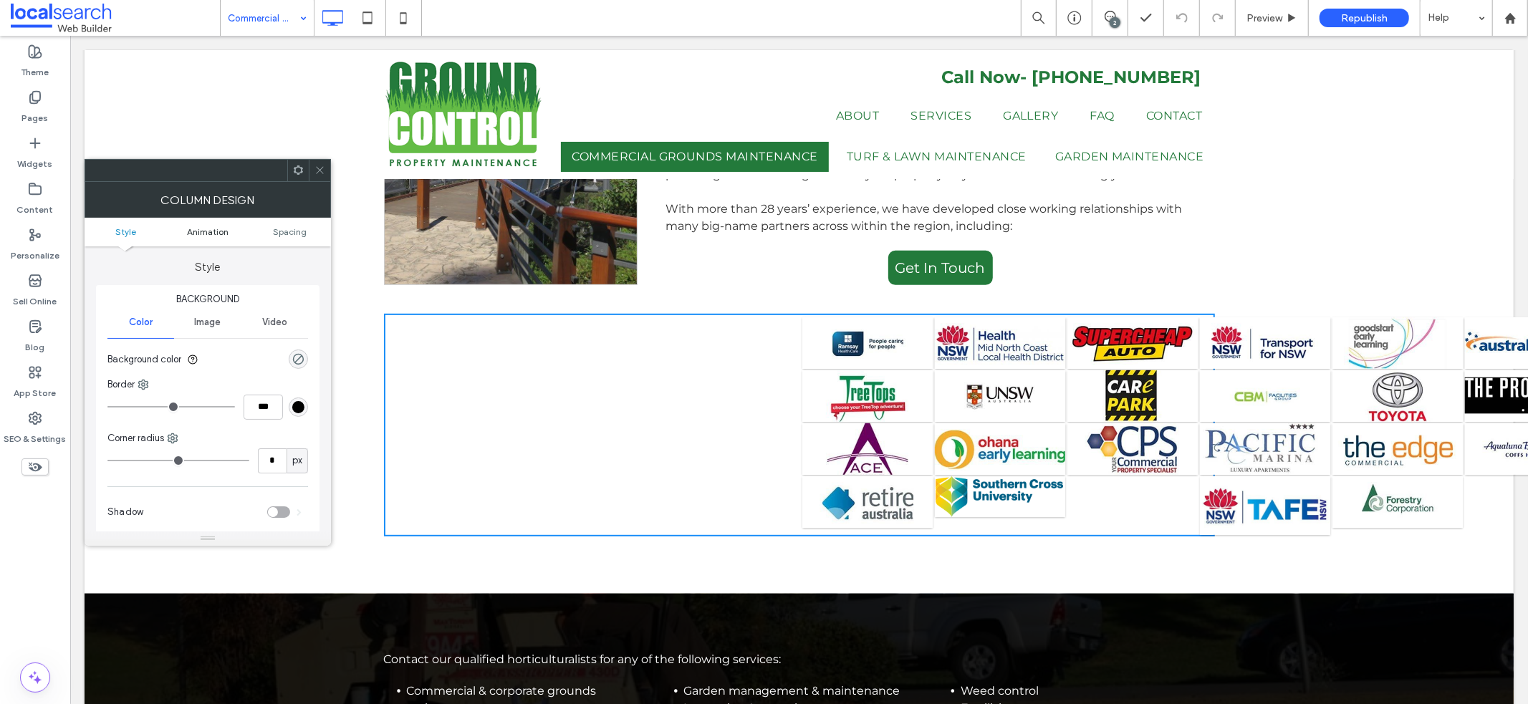
click at [215, 232] on span "Animation" at bounding box center [208, 231] width 42 height 11
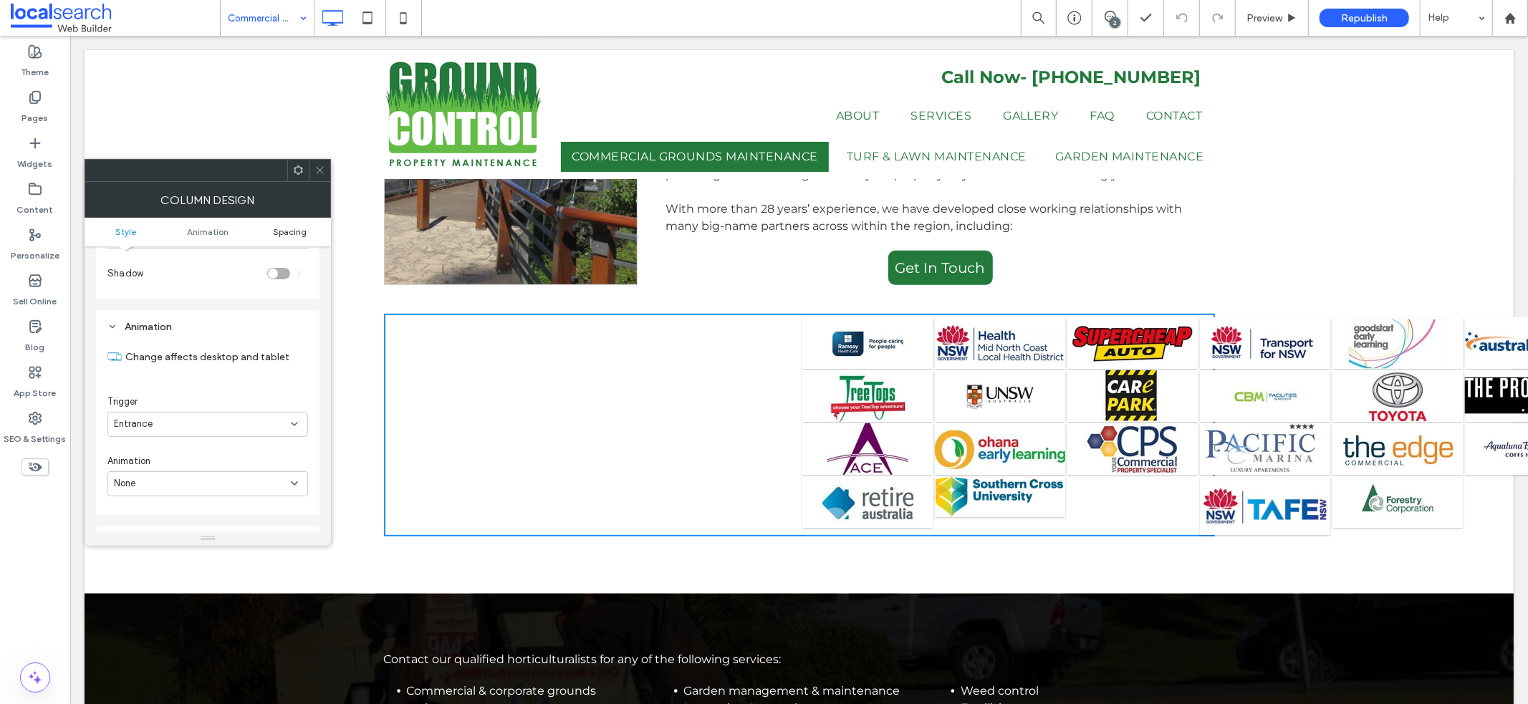
click at [291, 227] on span "Spacing" at bounding box center [290, 231] width 34 height 11
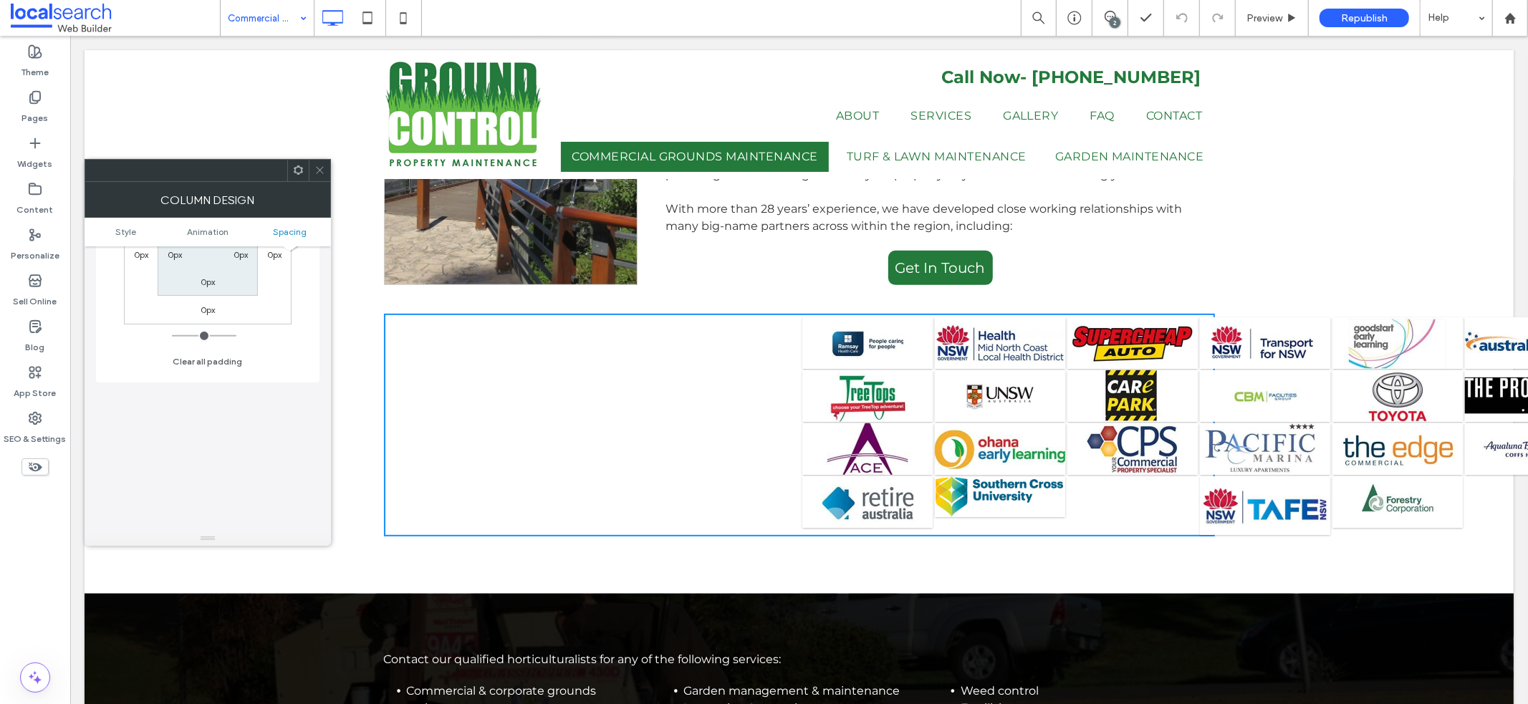
scroll to position [611, 0]
click at [635, 351] on div "Click To Paste" at bounding box center [798, 424] width 831 height 223
click at [383, 313] on div "Click To Paste" at bounding box center [798, 424] width 831 height 223
click at [352, 309] on div "Click To Paste Commercial Grounds Maintenance [GEOGRAPHIC_DATA] We provide comm…" at bounding box center [798, 251] width 1429 height 682
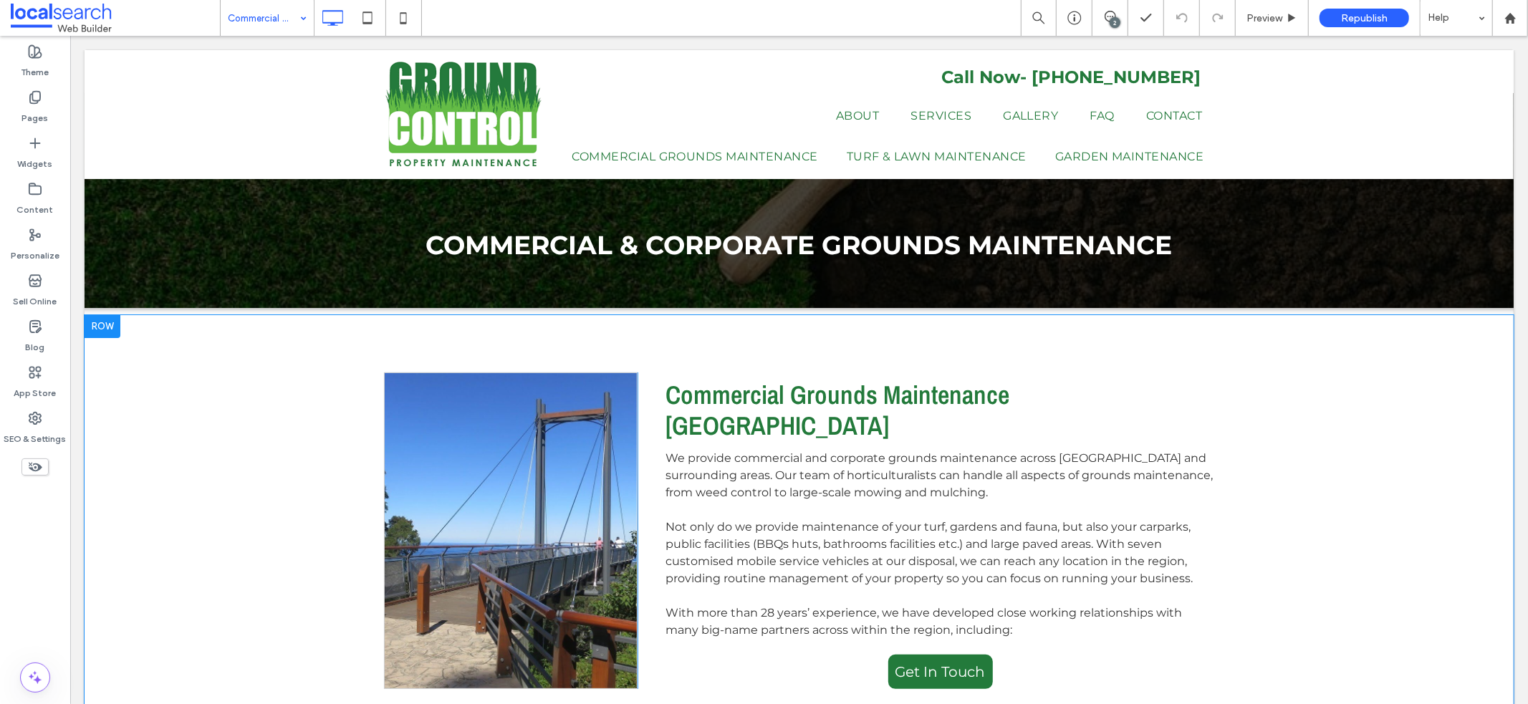
scroll to position [321, 0]
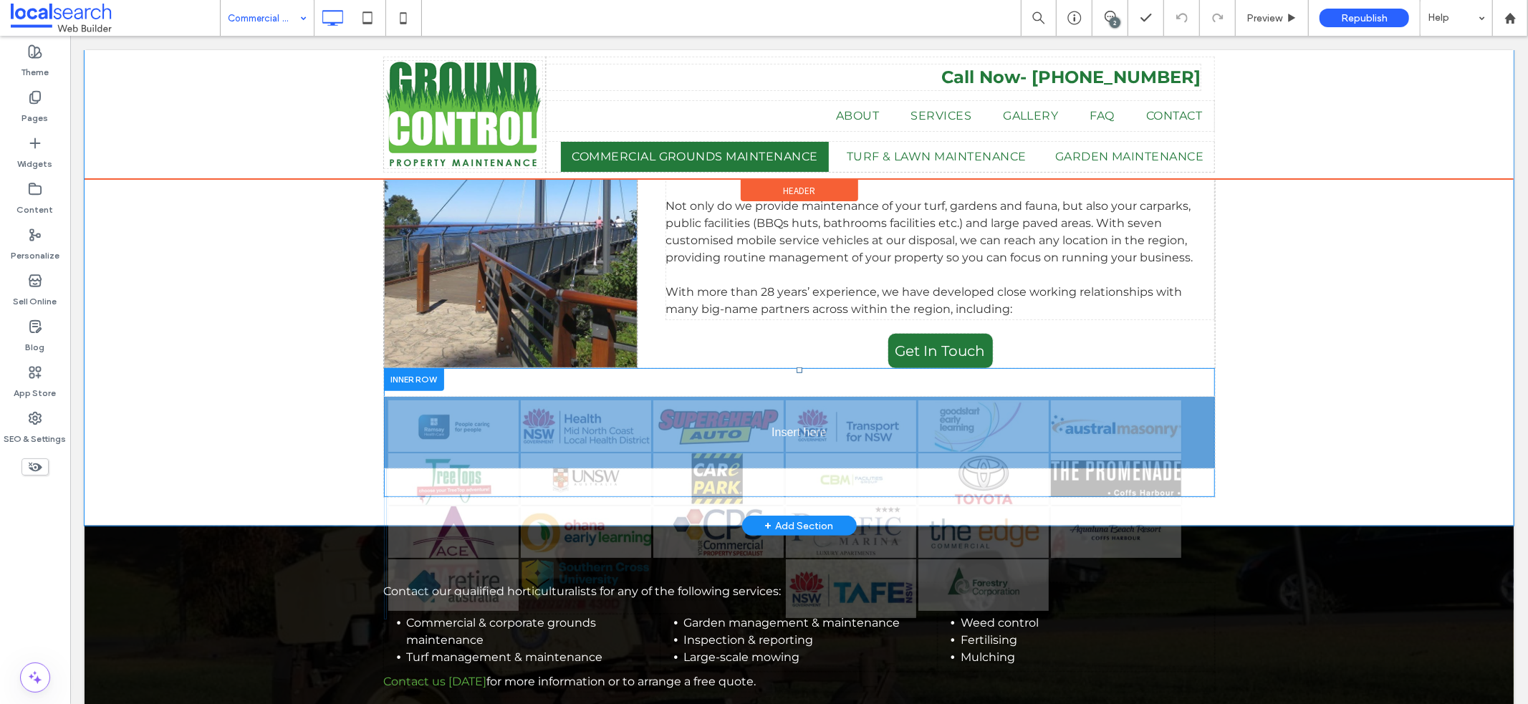
drag, startPoint x: 965, startPoint y: 392, endPoint x: 719, endPoint y: 390, distance: 245.6
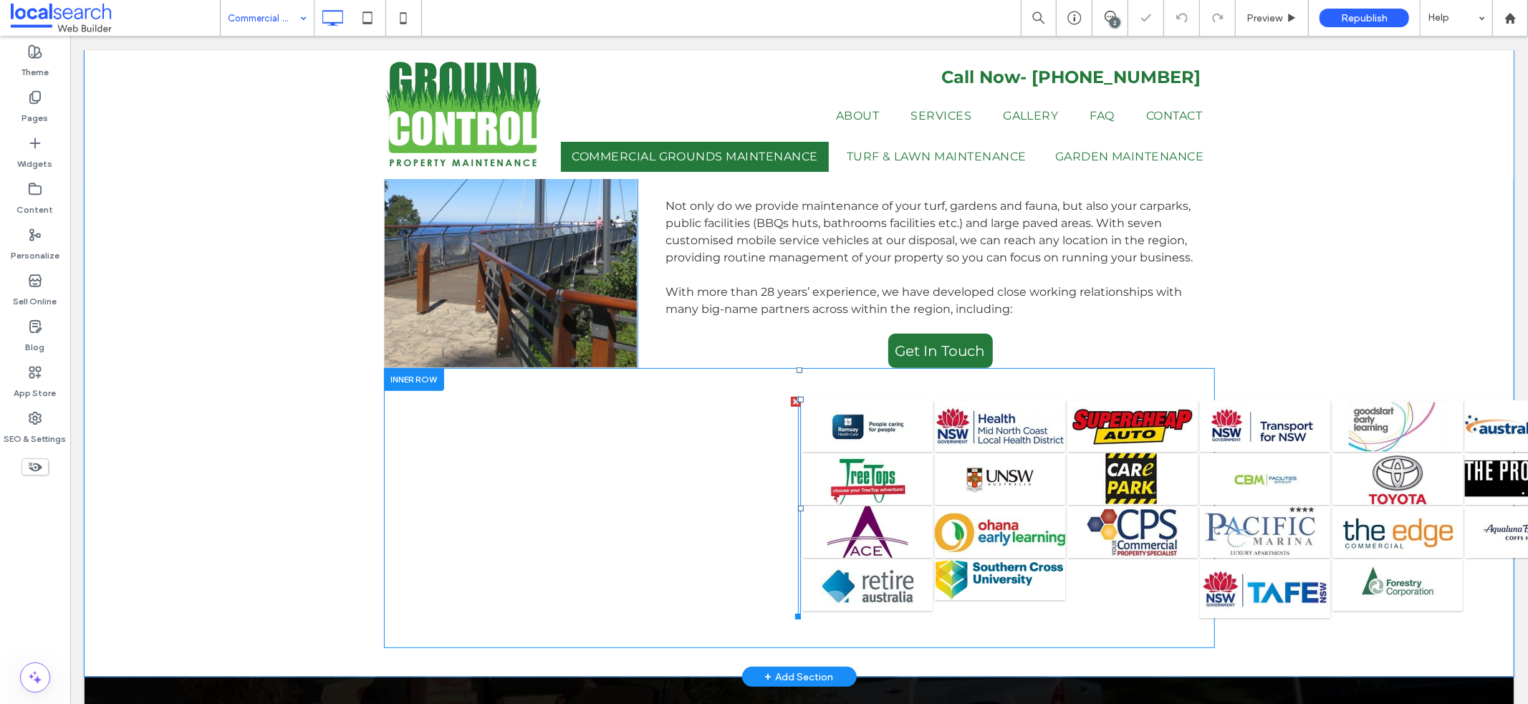
click at [797, 396] on span at bounding box center [798, 507] width 3 height 223
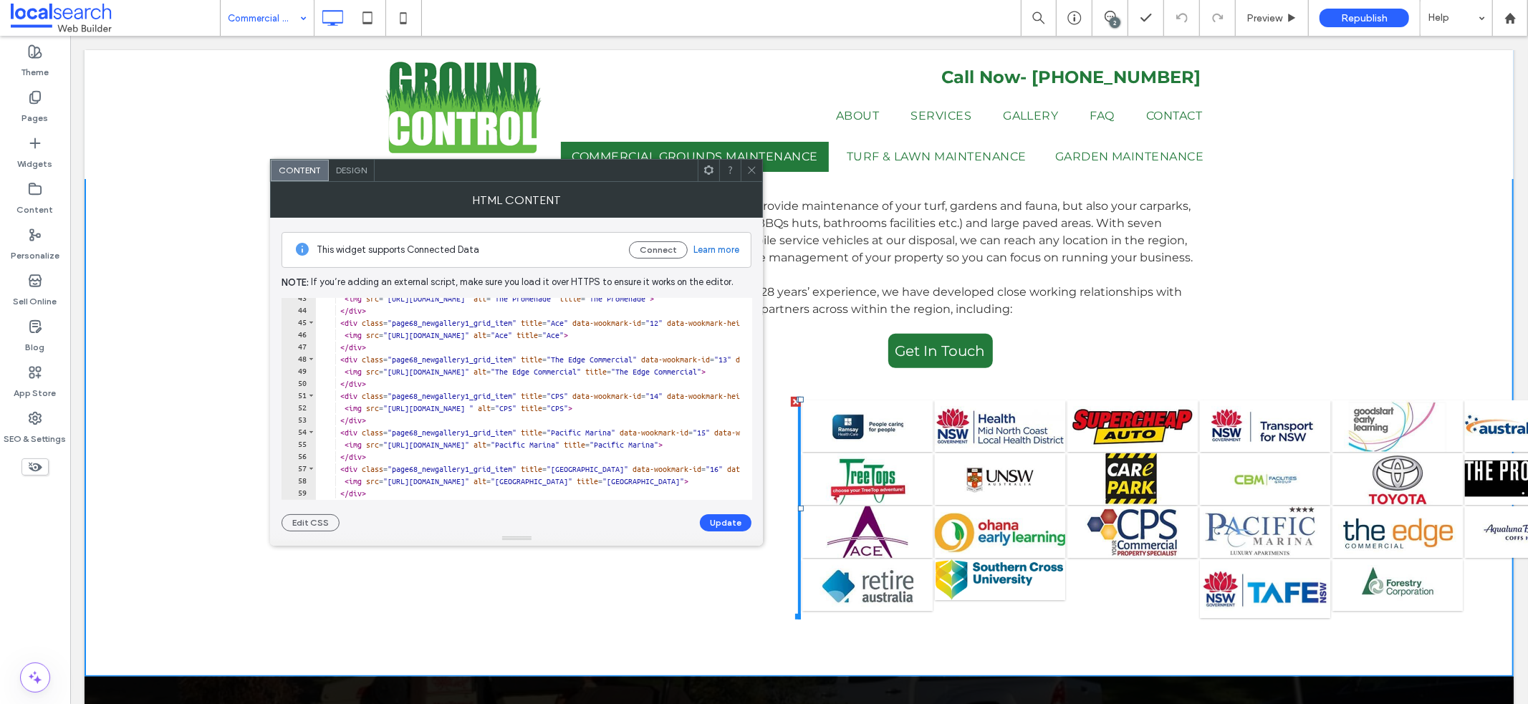
scroll to position [796, 0]
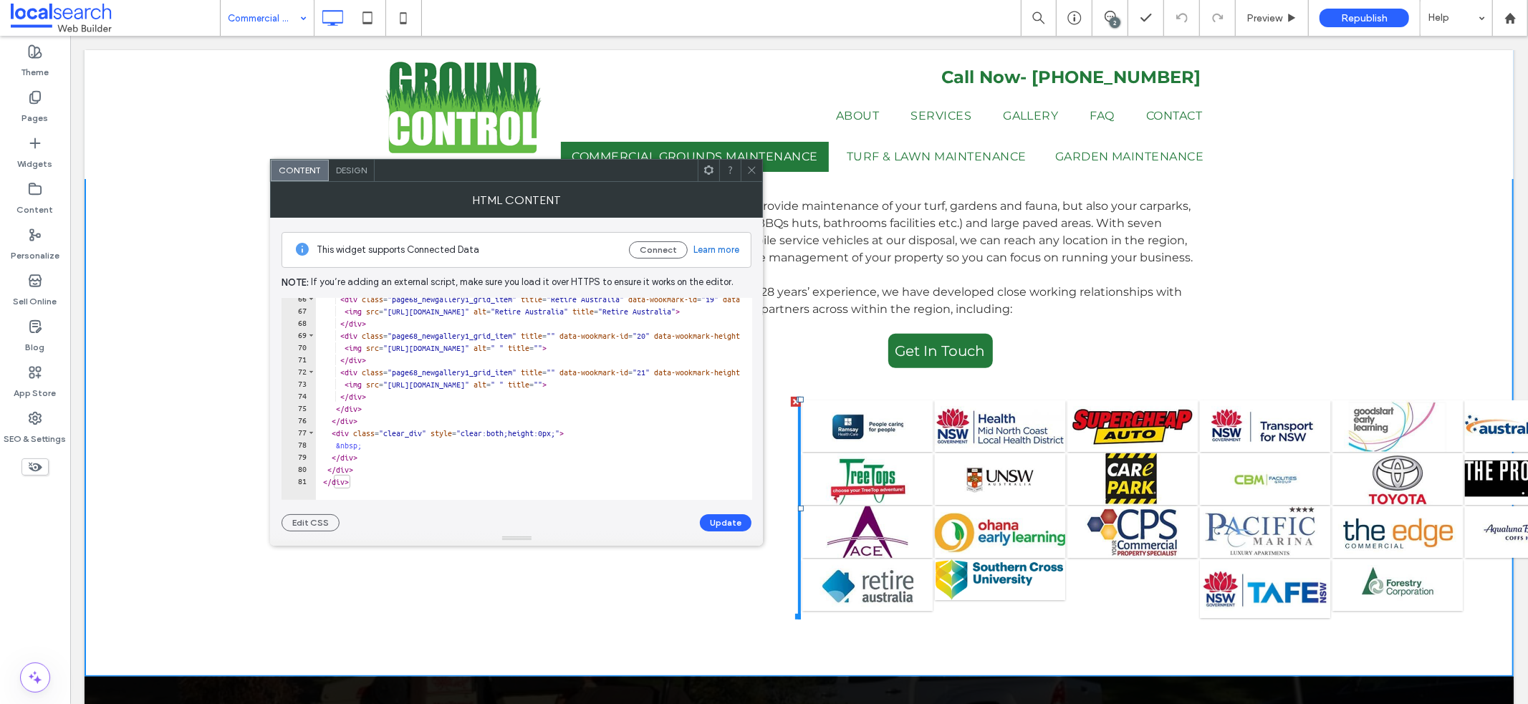
click at [751, 168] on icon at bounding box center [751, 170] width 11 height 11
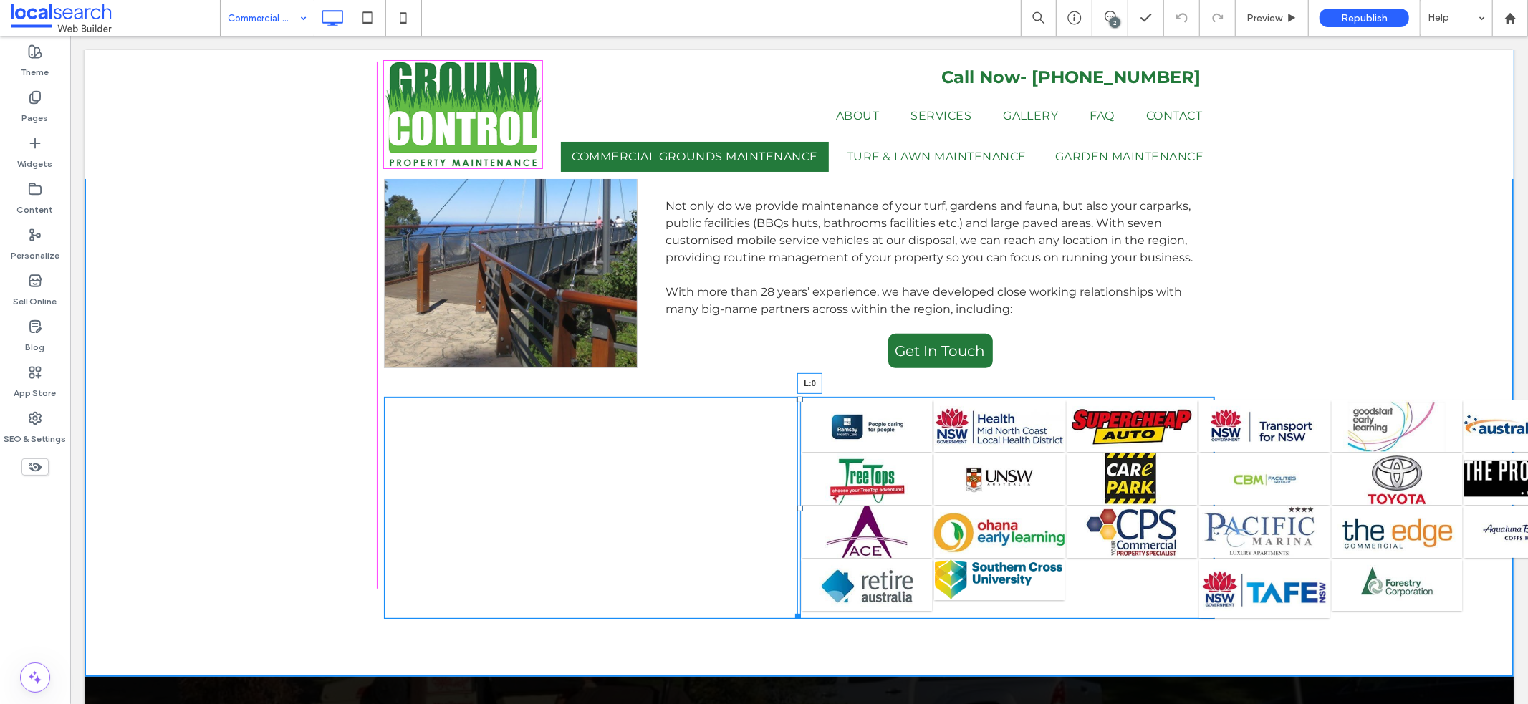
drag, startPoint x: 794, startPoint y: 476, endPoint x: 377, endPoint y: 481, distance: 416.8
click at [796, 481] on div "L:0" at bounding box center [797, 507] width 3 height 223
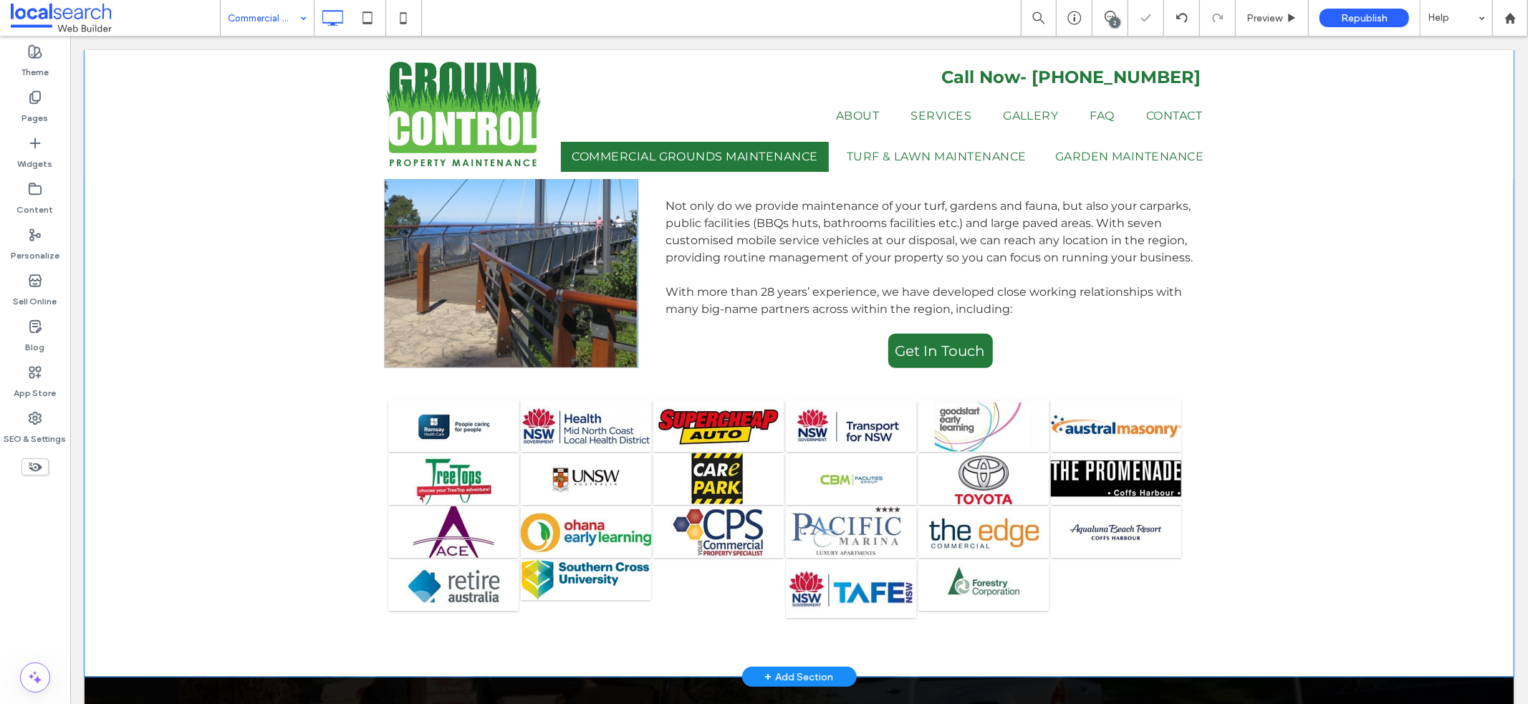
click at [1308, 469] on div "Click To Paste Commercial Grounds Maintenance [GEOGRAPHIC_DATA] We provide comm…" at bounding box center [798, 335] width 1429 height 682
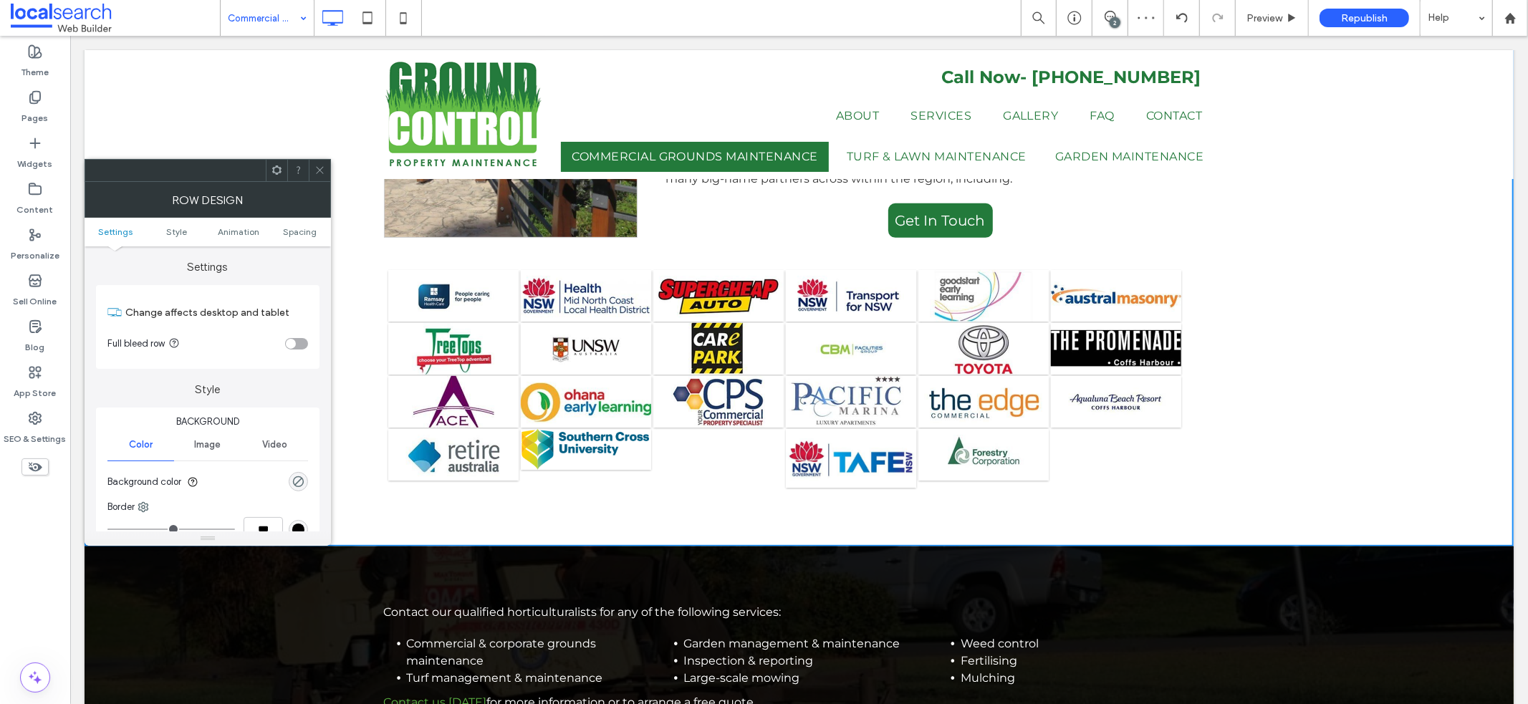
scroll to position [564, 0]
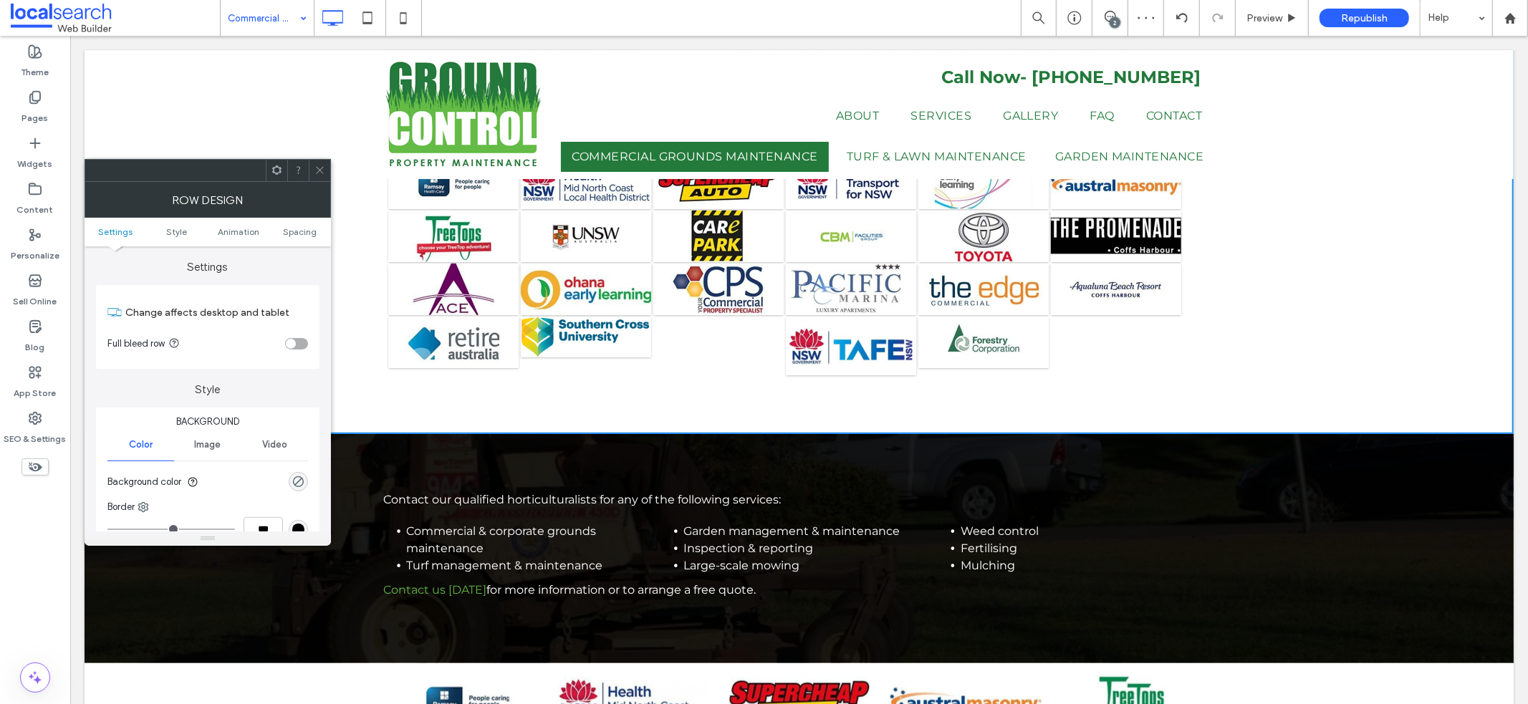
click at [1379, 355] on div "Click To Paste Commercial Grounds Maintenance [GEOGRAPHIC_DATA] We provide comm…" at bounding box center [798, 92] width 1429 height 682
click at [323, 171] on icon at bounding box center [319, 170] width 11 height 11
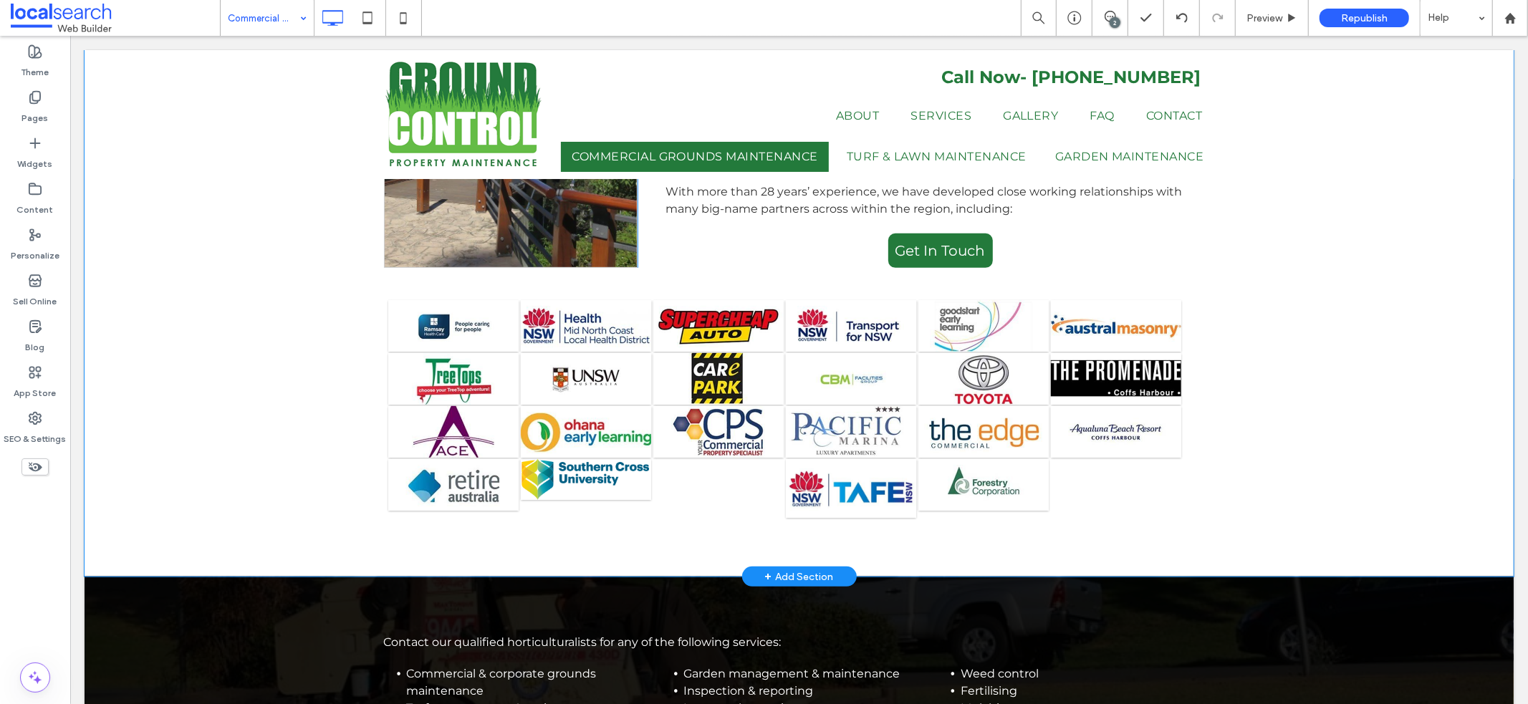
scroll to position [407, 0]
